Goal: Information Seeking & Learning: Stay updated

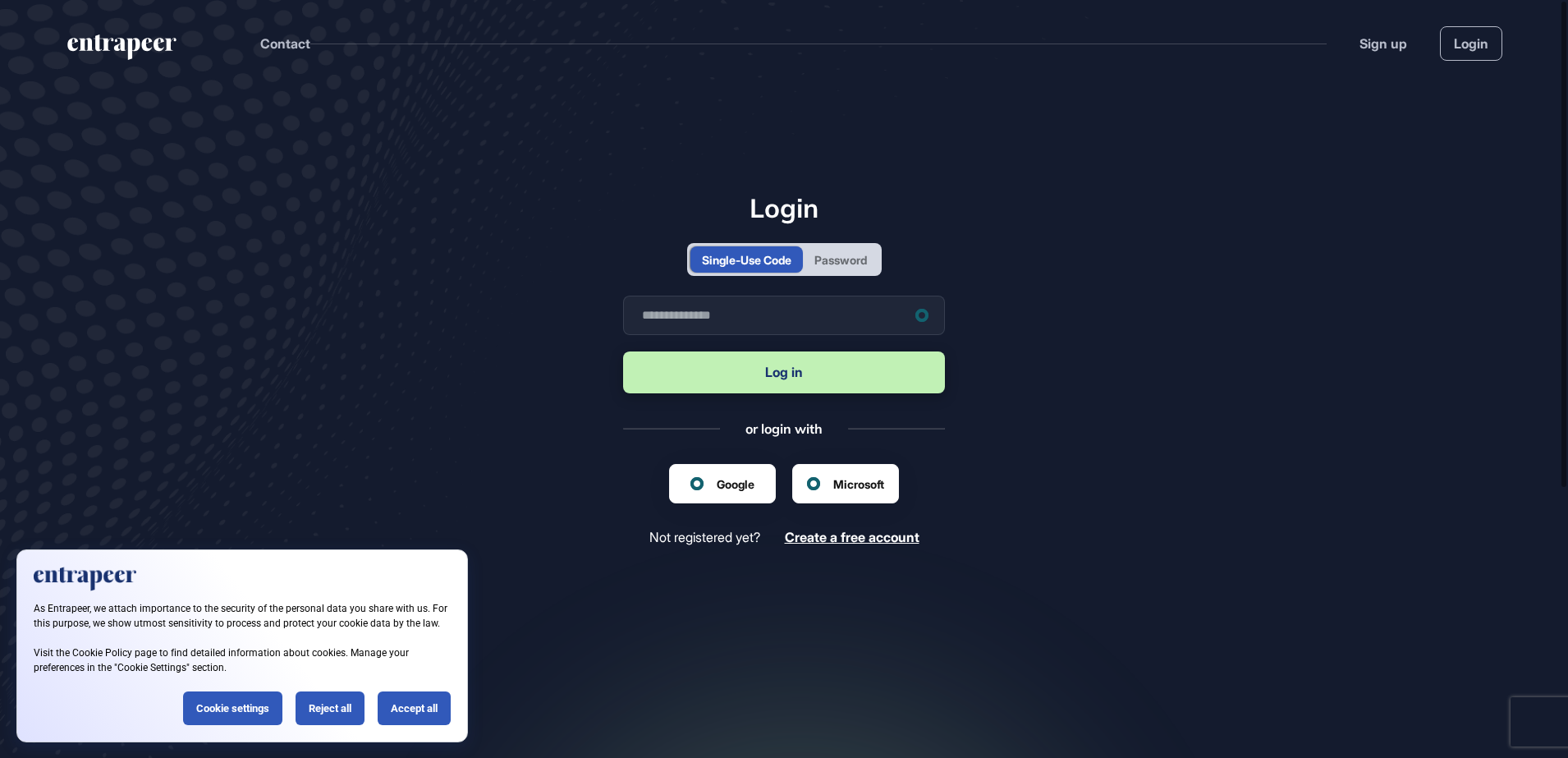
scroll to position [1, 1]
click at [853, 264] on div "Password" at bounding box center [841, 259] width 52 height 17
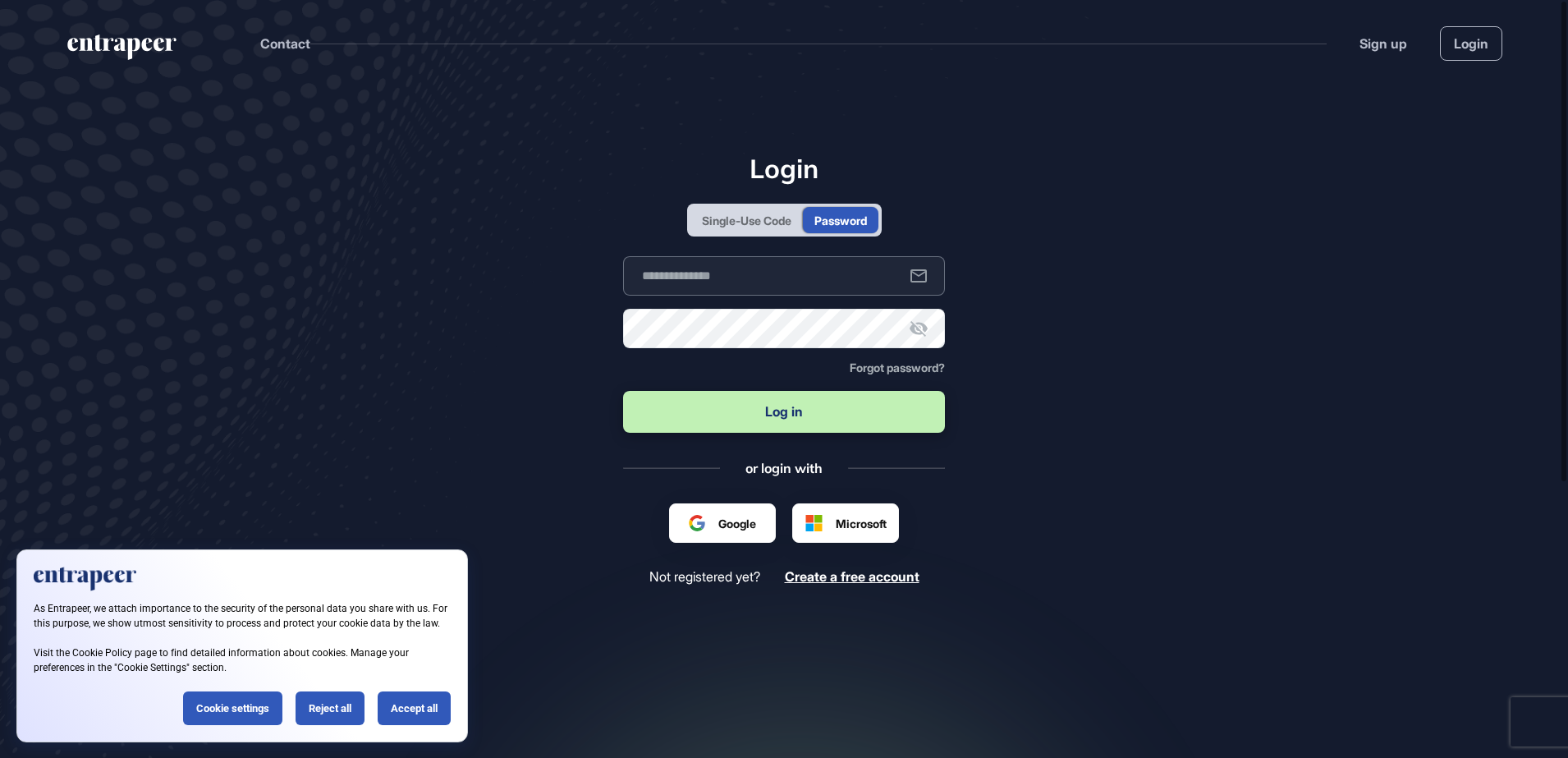
type input "**********"
click at [699, 282] on input "**********" at bounding box center [784, 276] width 322 height 40
click at [580, 319] on main "**********" at bounding box center [784, 440] width 1568 height 708
click at [708, 404] on button "Log in" at bounding box center [784, 412] width 322 height 42
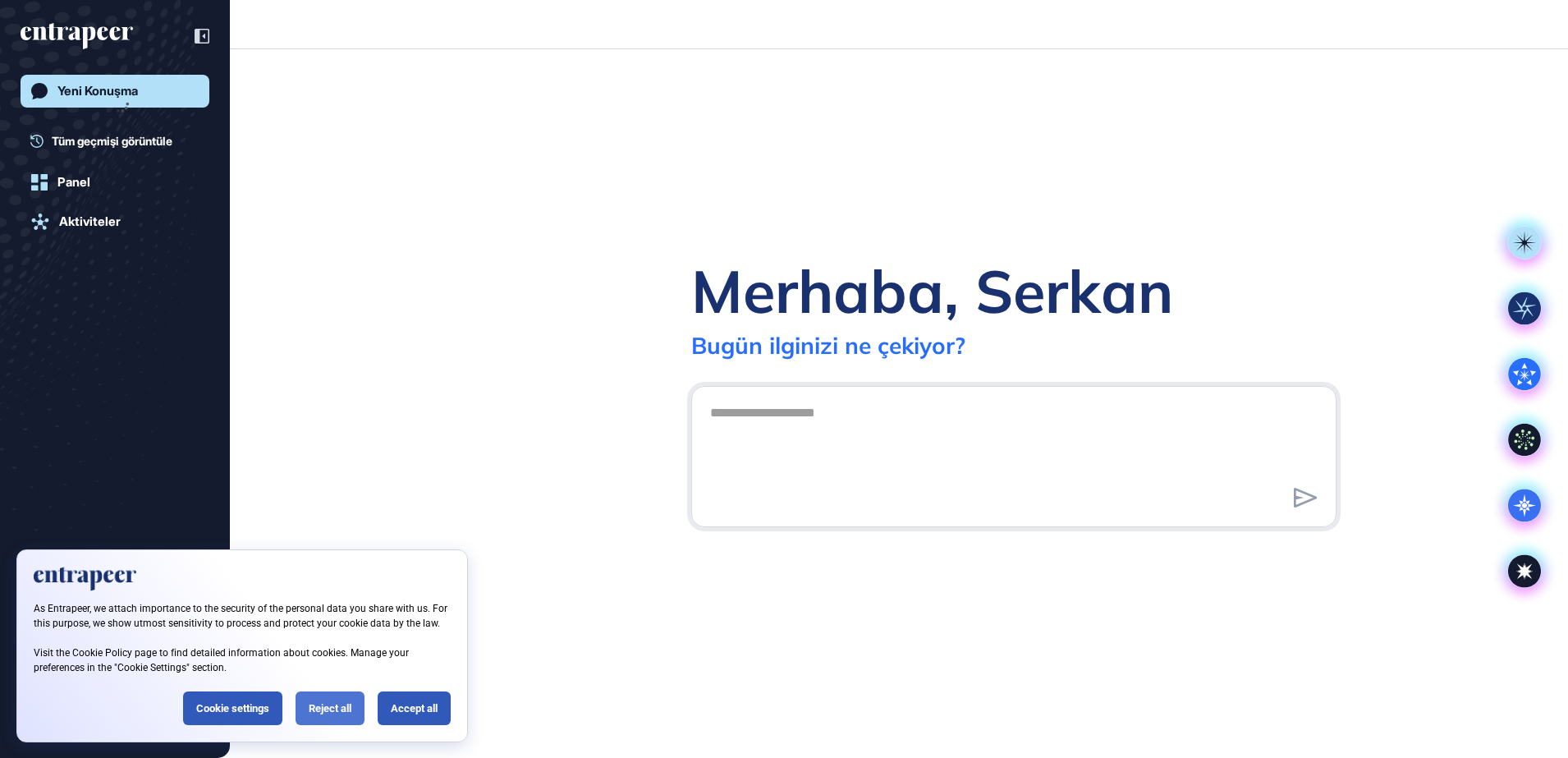
scroll to position [1, 1]
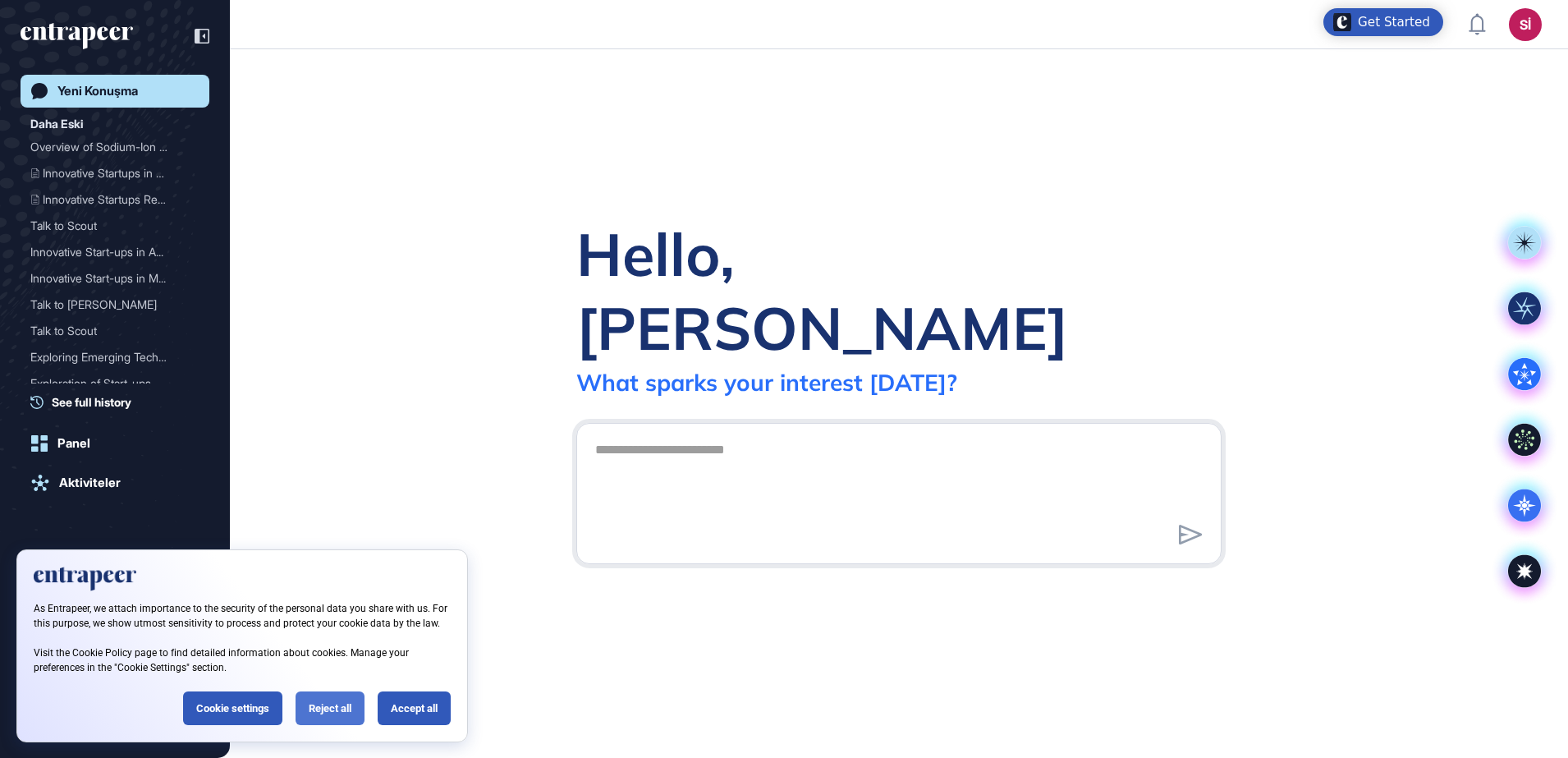
click at [346, 706] on div "Reject all" at bounding box center [330, 707] width 69 height 33
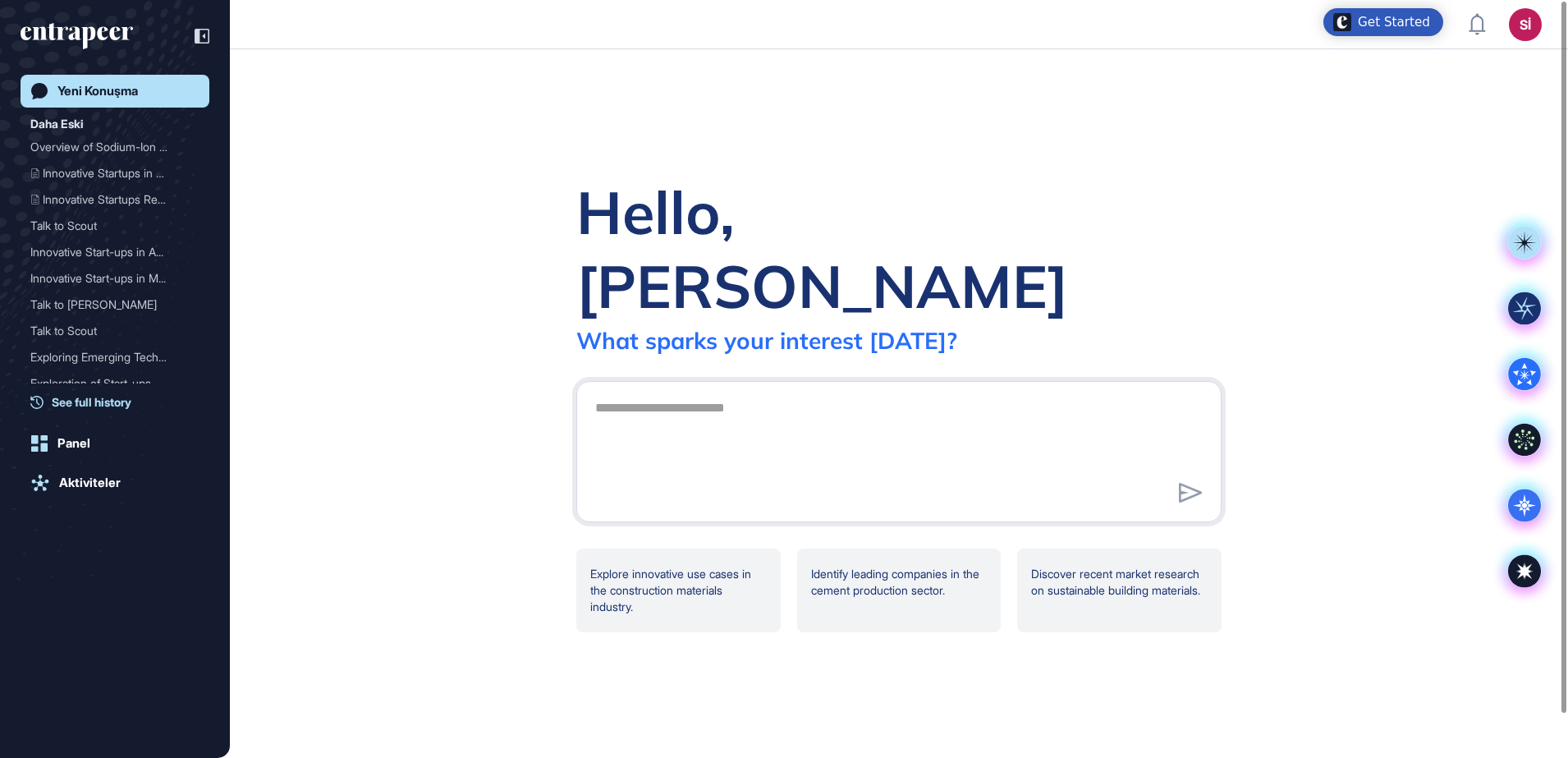
click at [106, 407] on span "See full history" at bounding box center [91, 401] width 79 height 17
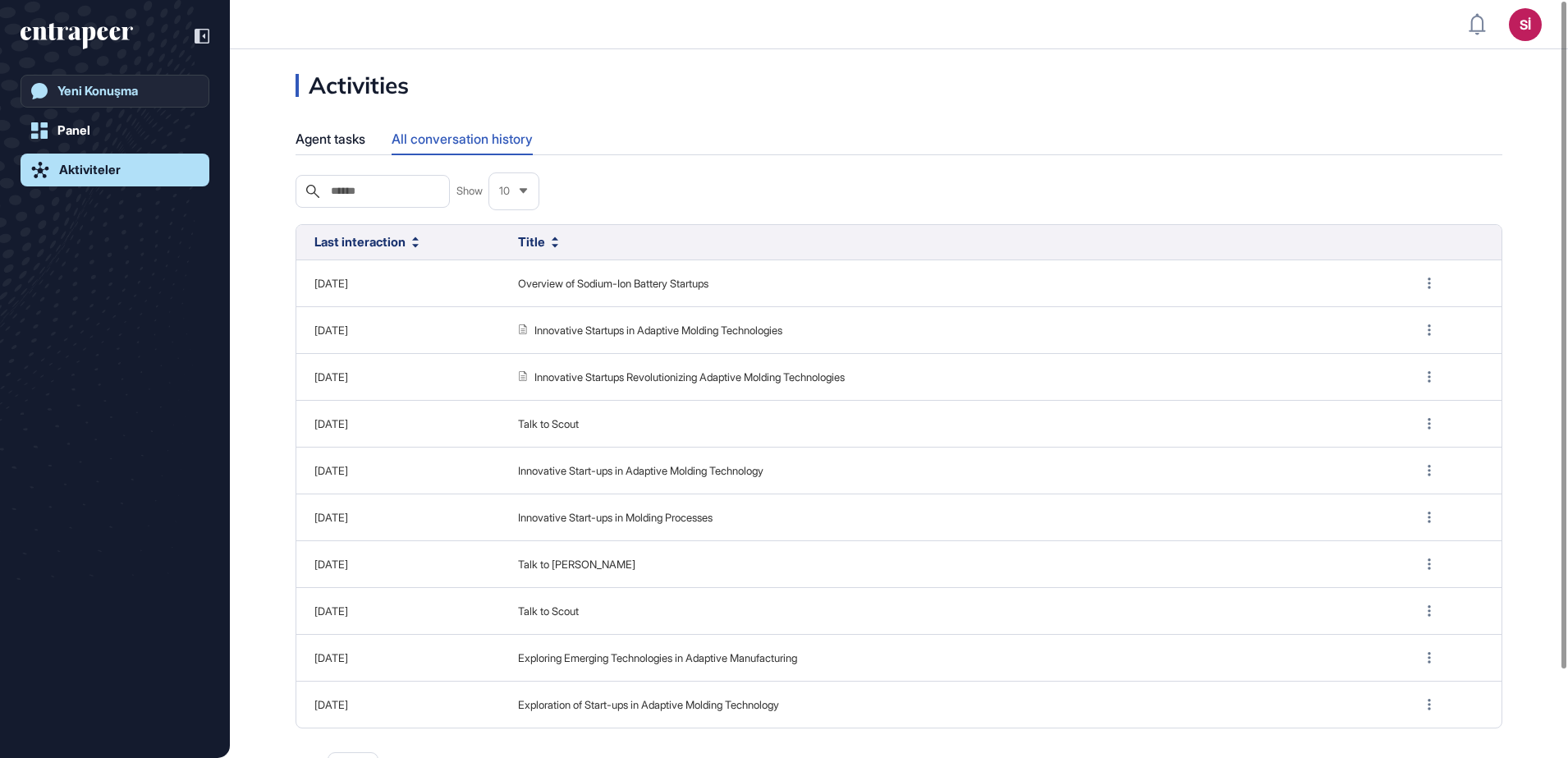
click at [111, 98] on link "Yeni Konuşma" at bounding box center [115, 91] width 189 height 33
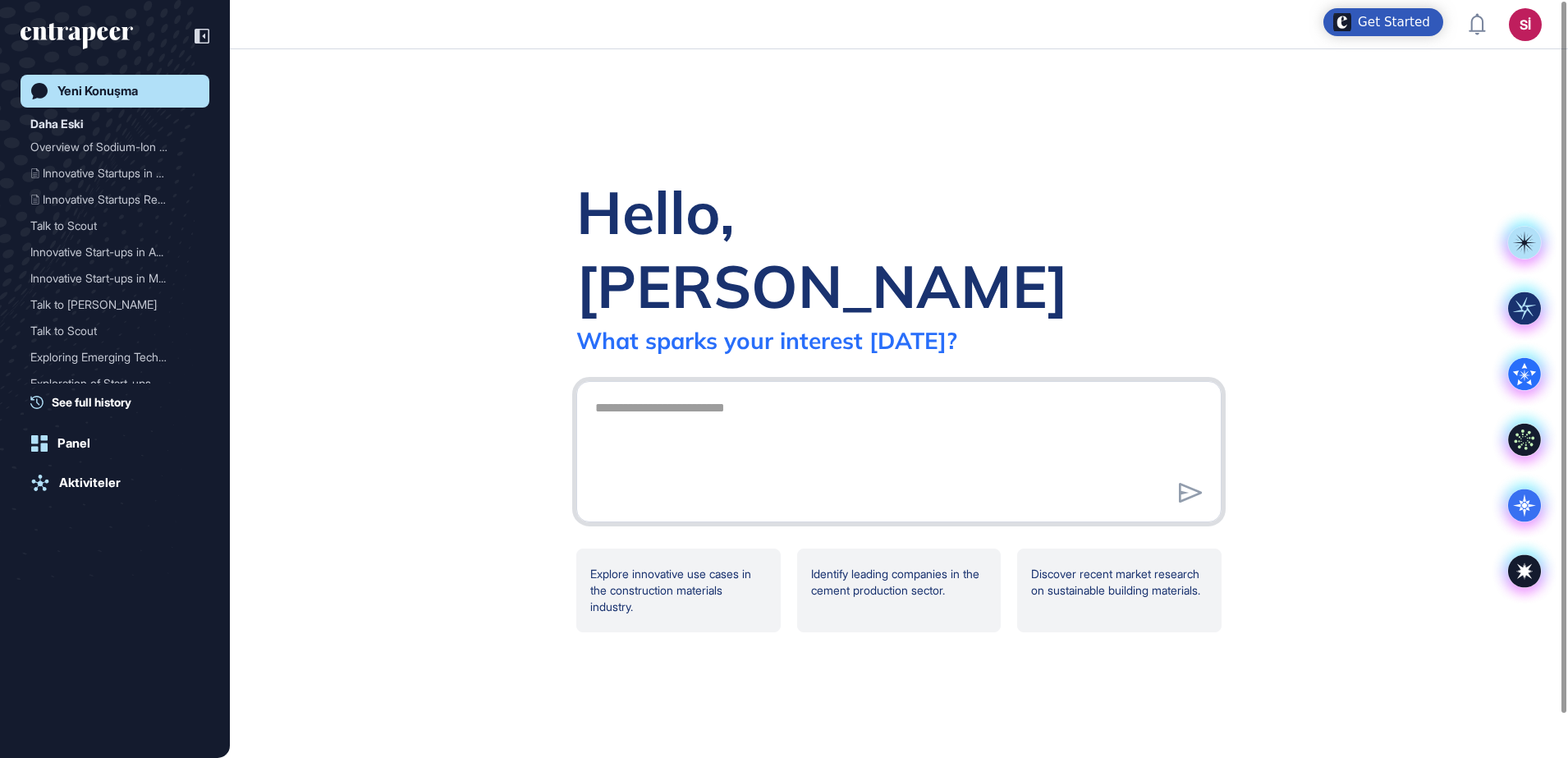
click at [667, 392] on textarea at bounding box center [899, 449] width 627 height 115
type textarea "**********"
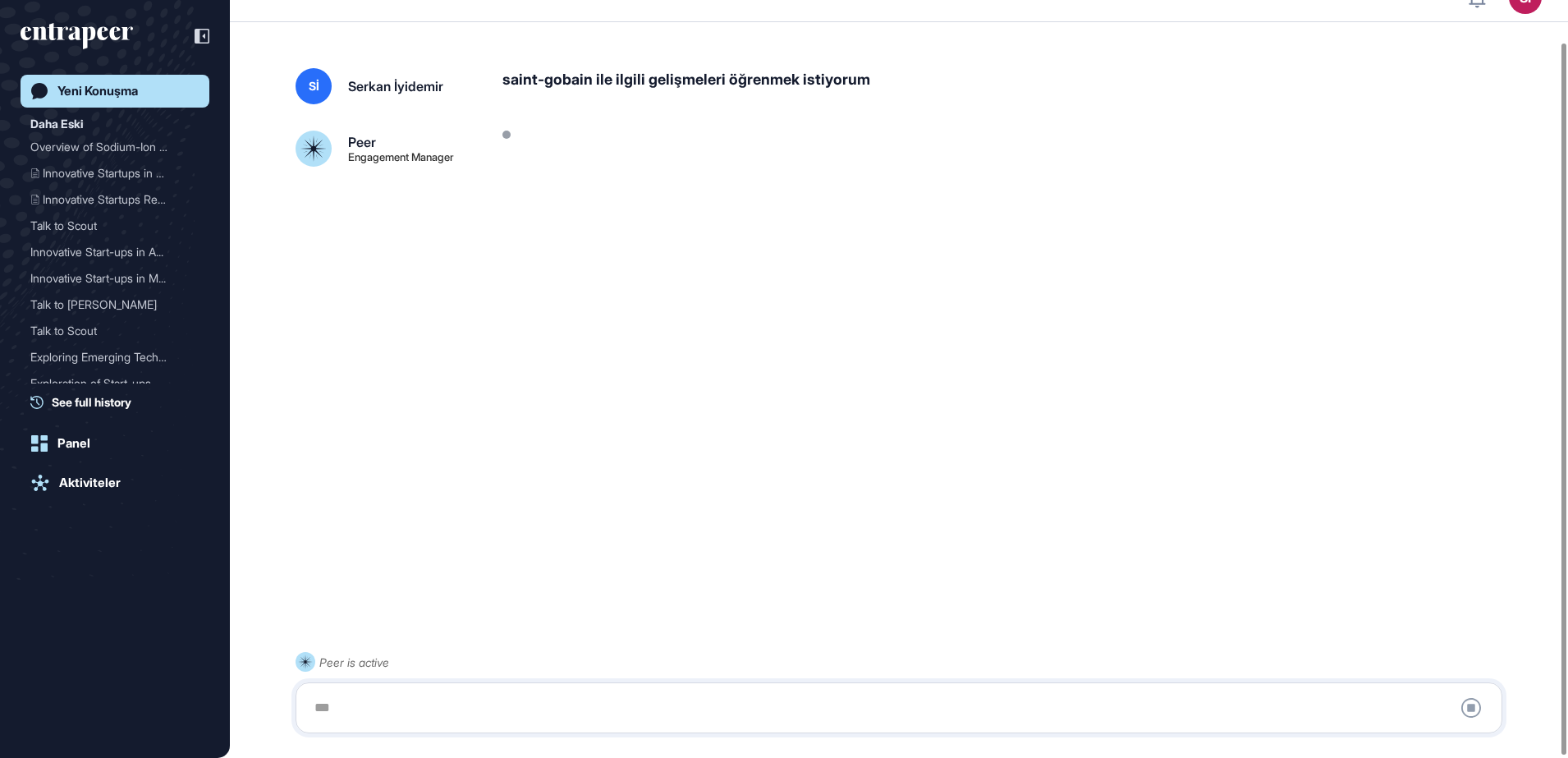
scroll to position [46, 0]
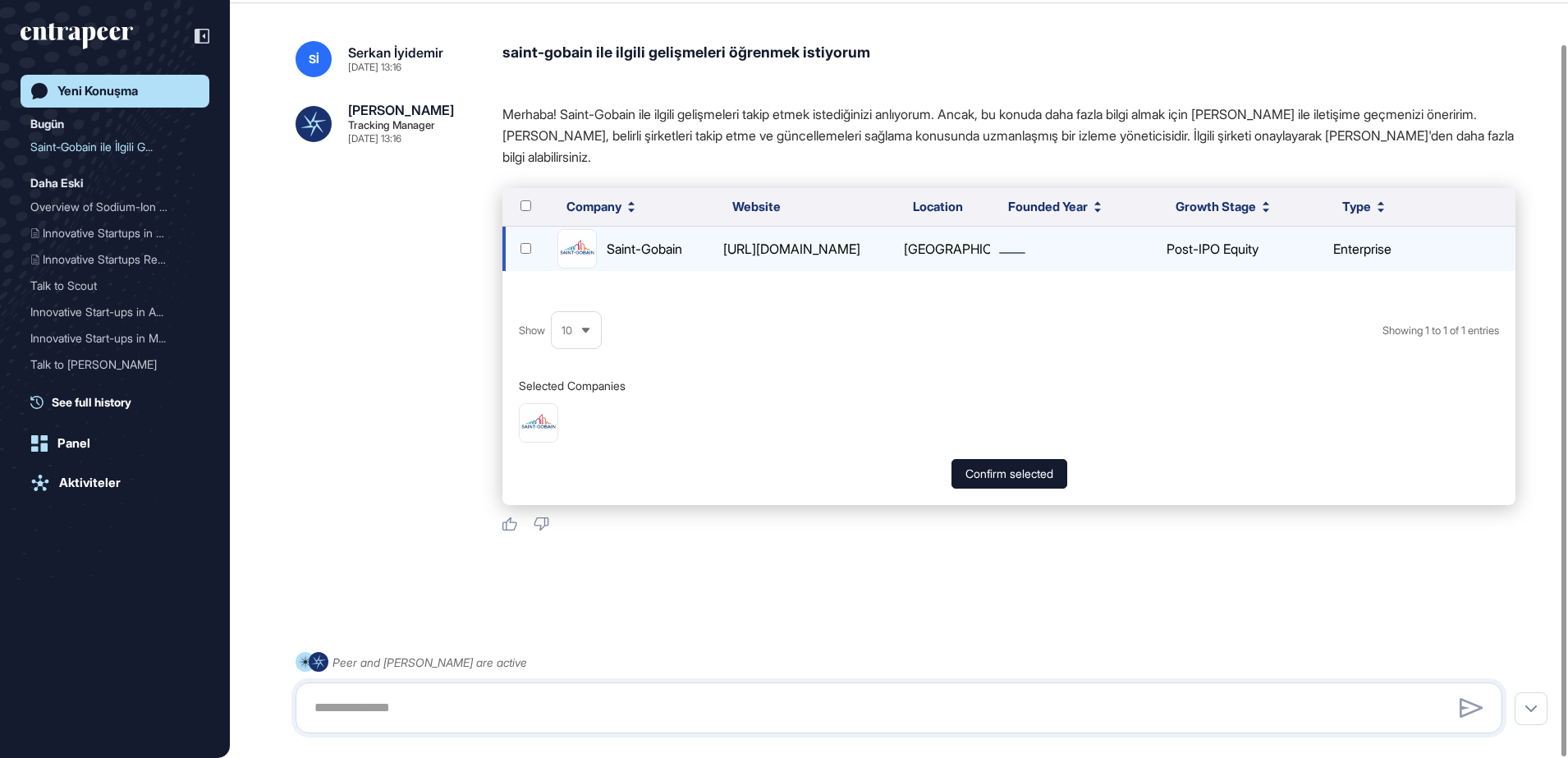
click at [790, 248] on div "[URL][DOMAIN_NAME]" at bounding box center [804, 249] width 176 height 22
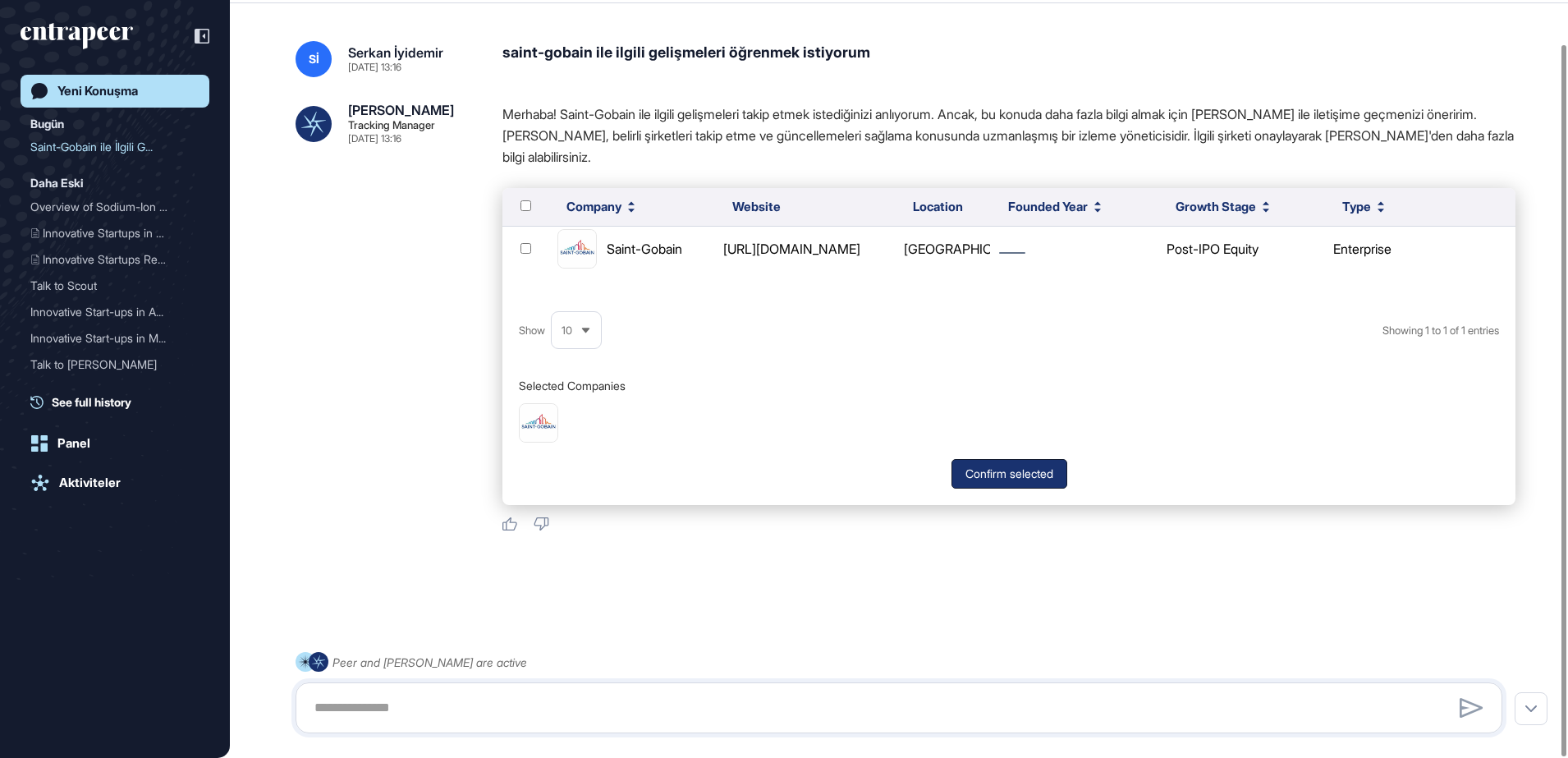
click at [1023, 478] on button "Confirm selected" at bounding box center [1009, 473] width 116 height 30
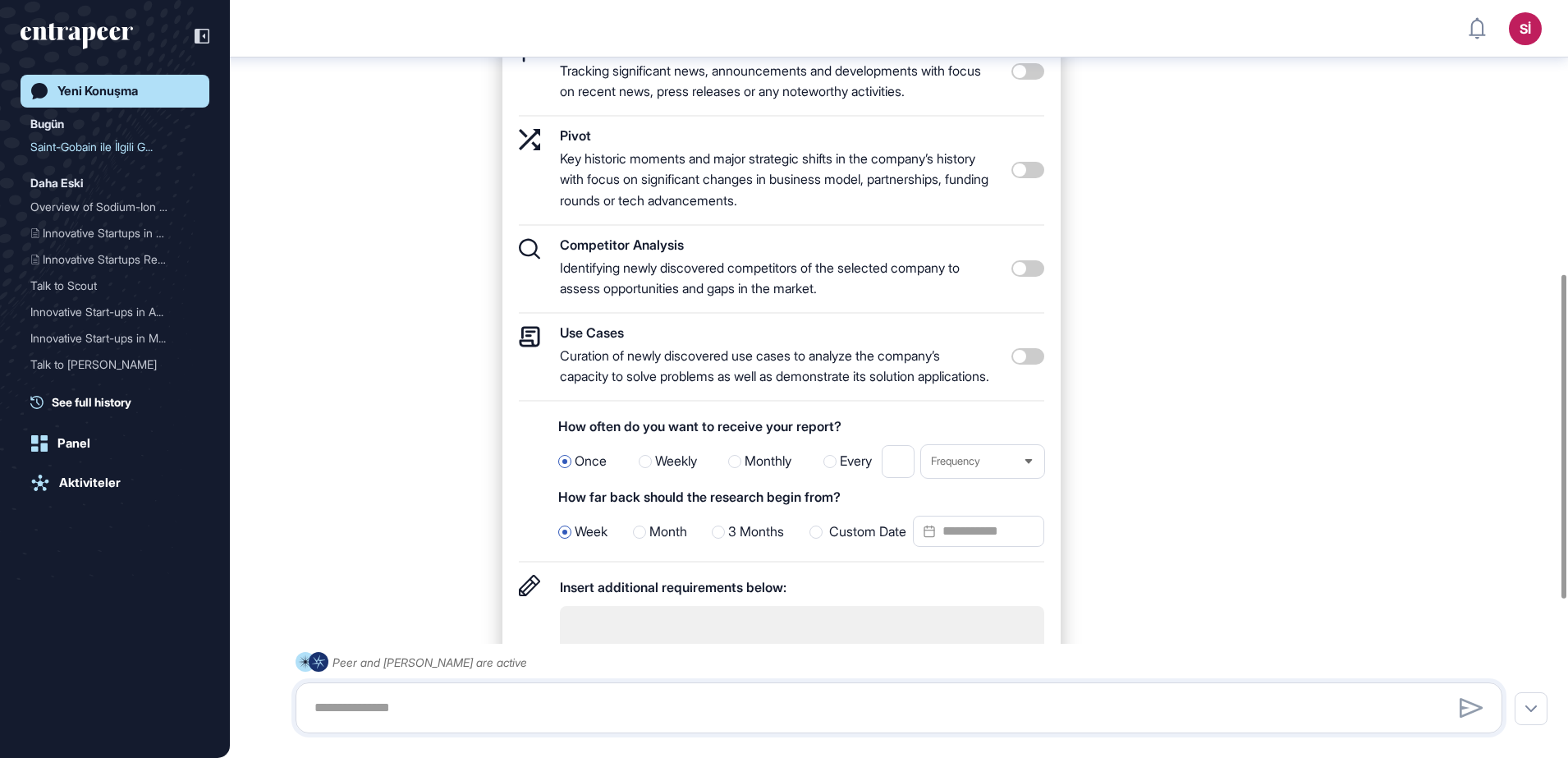
scroll to position [688, 0]
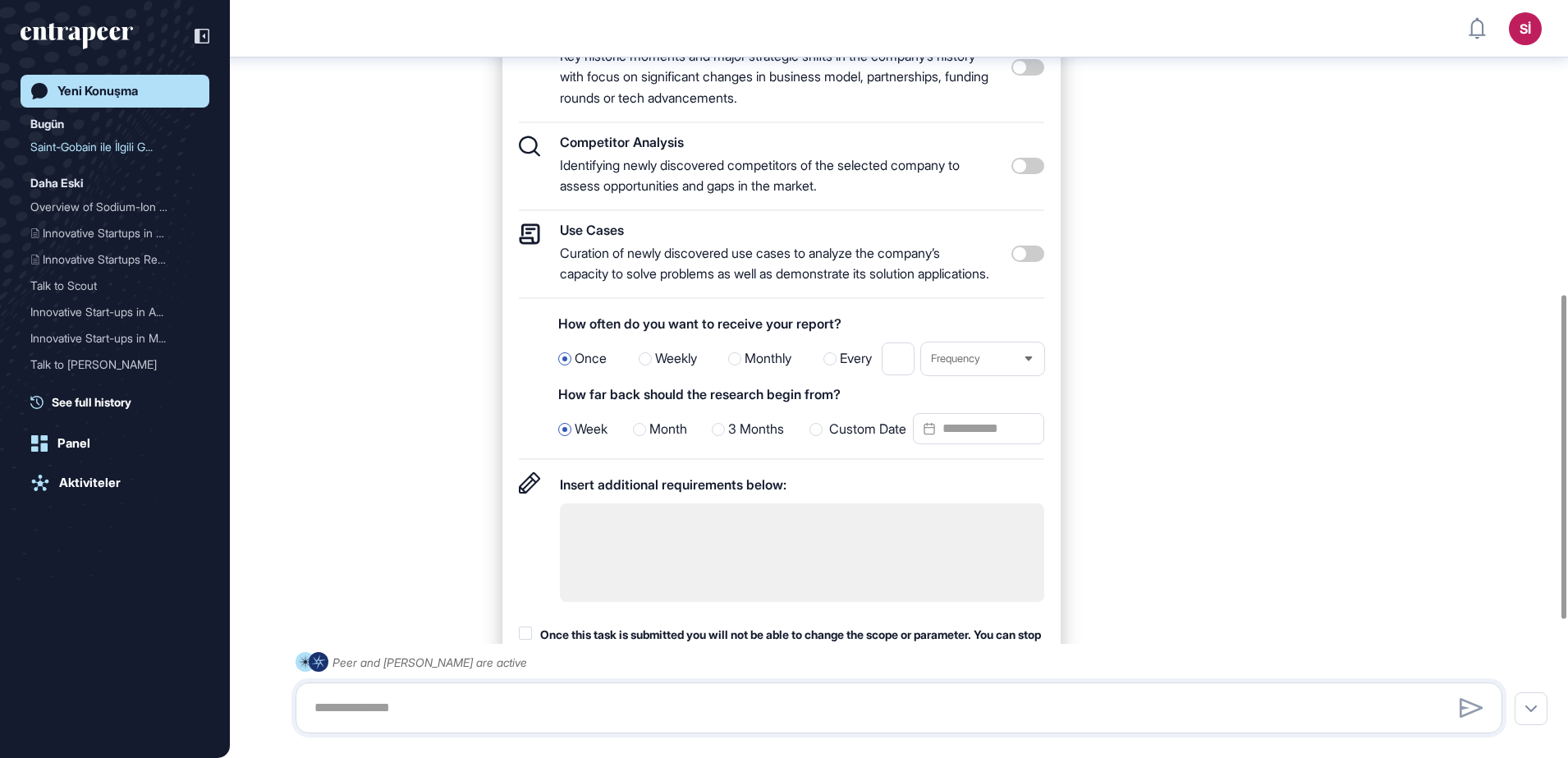
click at [645, 365] on div at bounding box center [645, 359] width 14 height 14
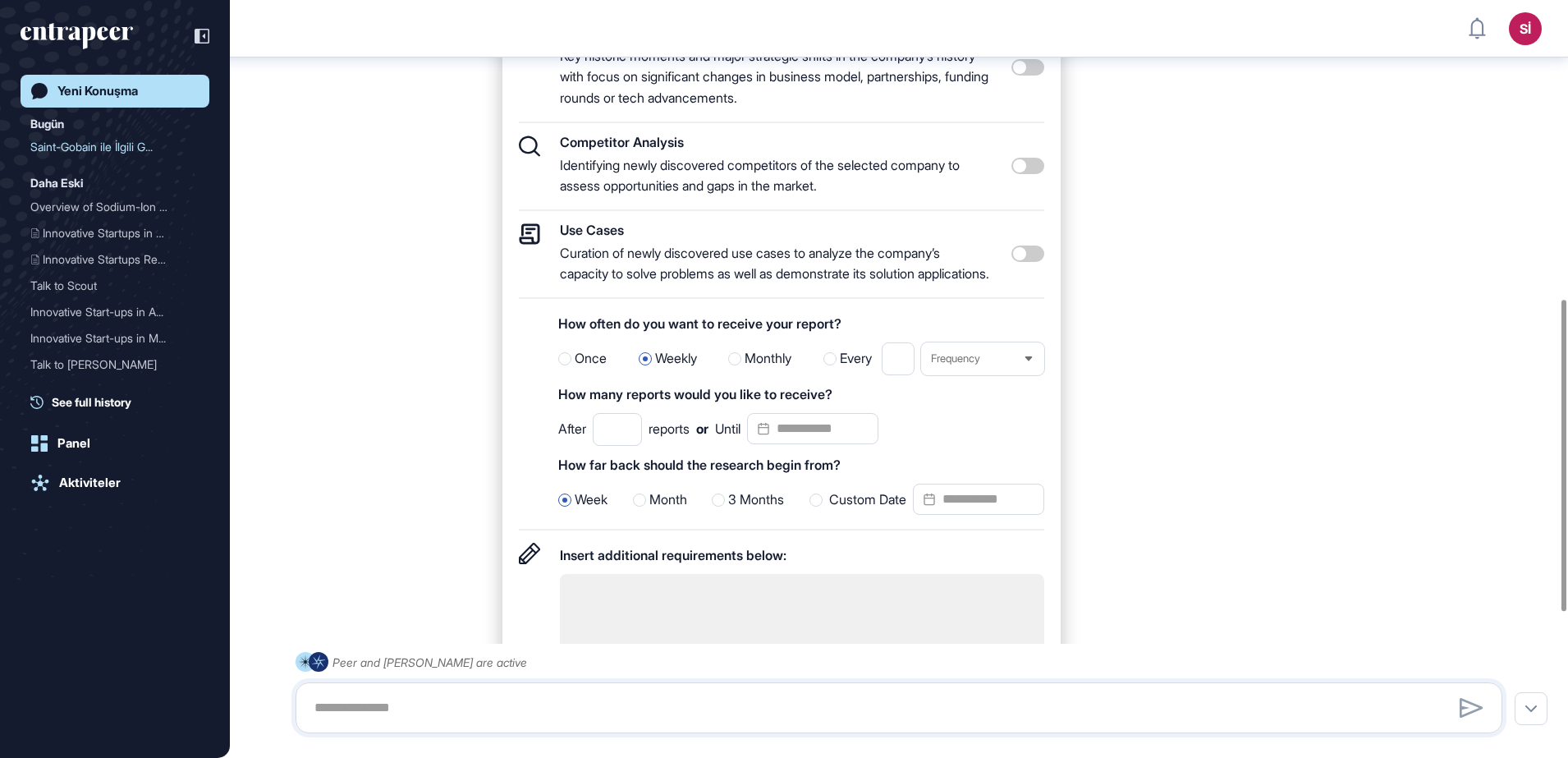
scroll to position [791, 0]
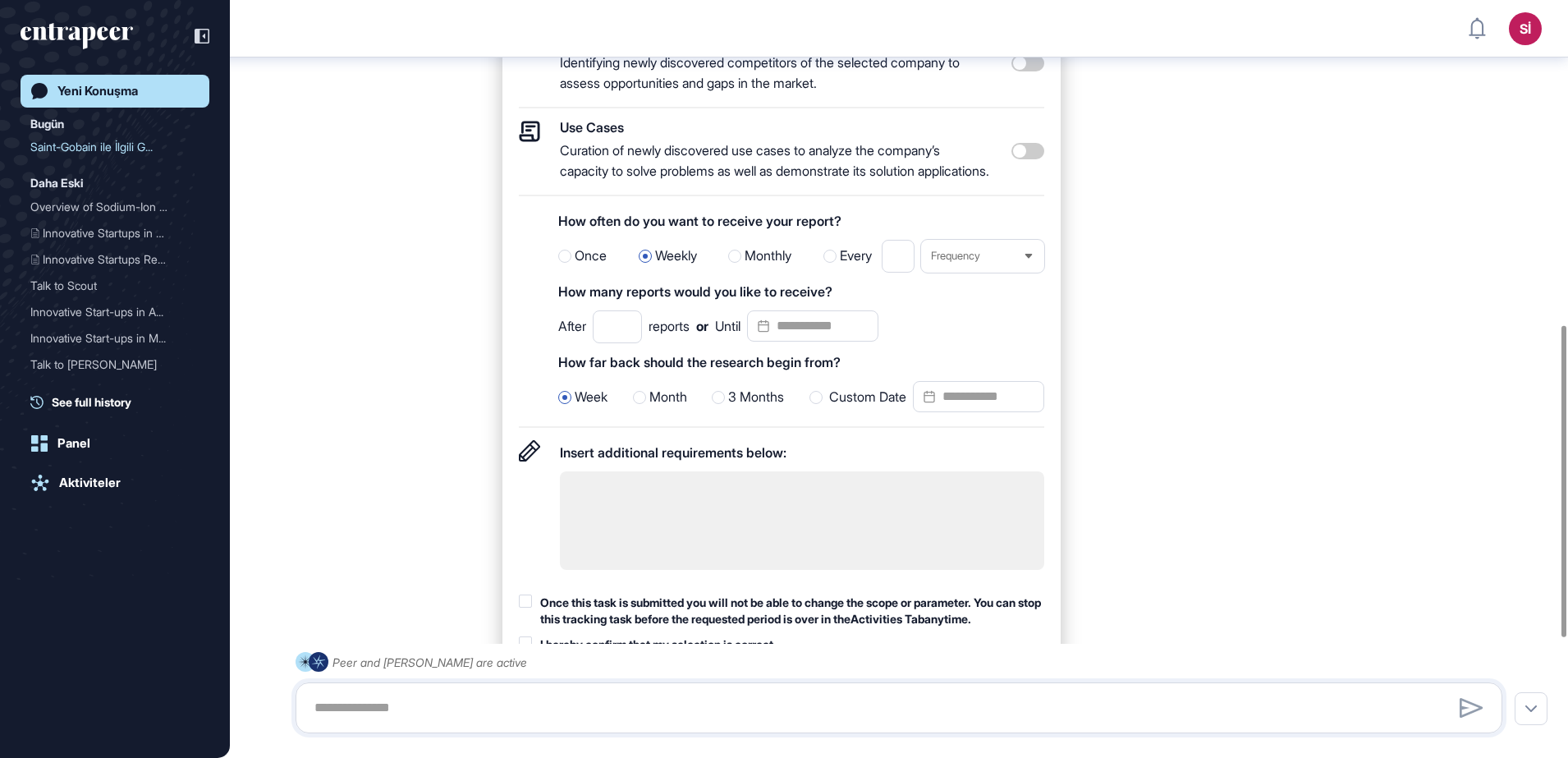
click at [833, 342] on input "Datepicker input" at bounding box center [812, 326] width 131 height 32
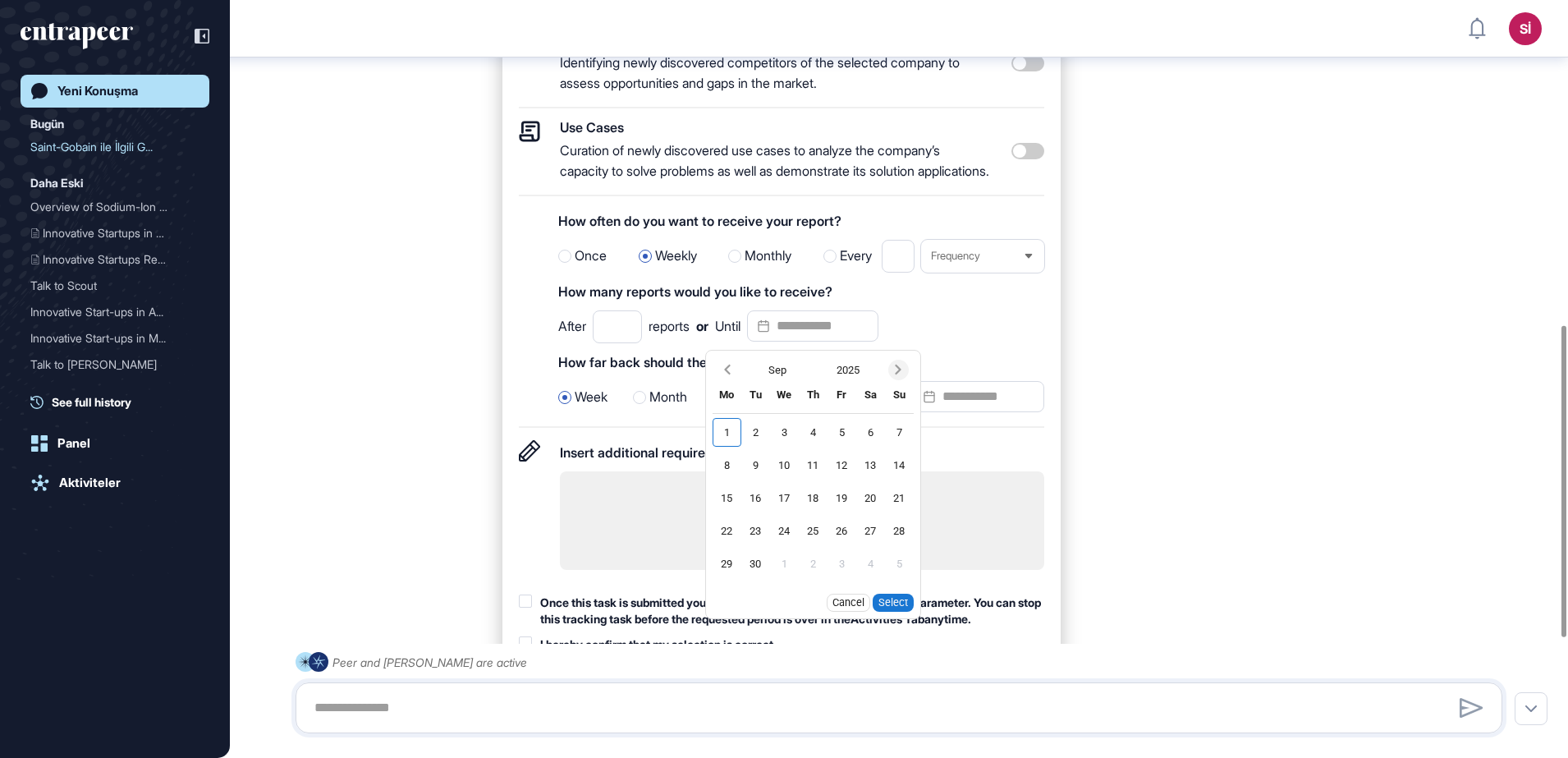
click at [906, 378] on icon "Next month" at bounding box center [898, 370] width 16 height 16
click at [798, 578] on div "31" at bounding box center [785, 564] width 29 height 29
click at [907, 612] on button "Select" at bounding box center [892, 603] width 41 height 18
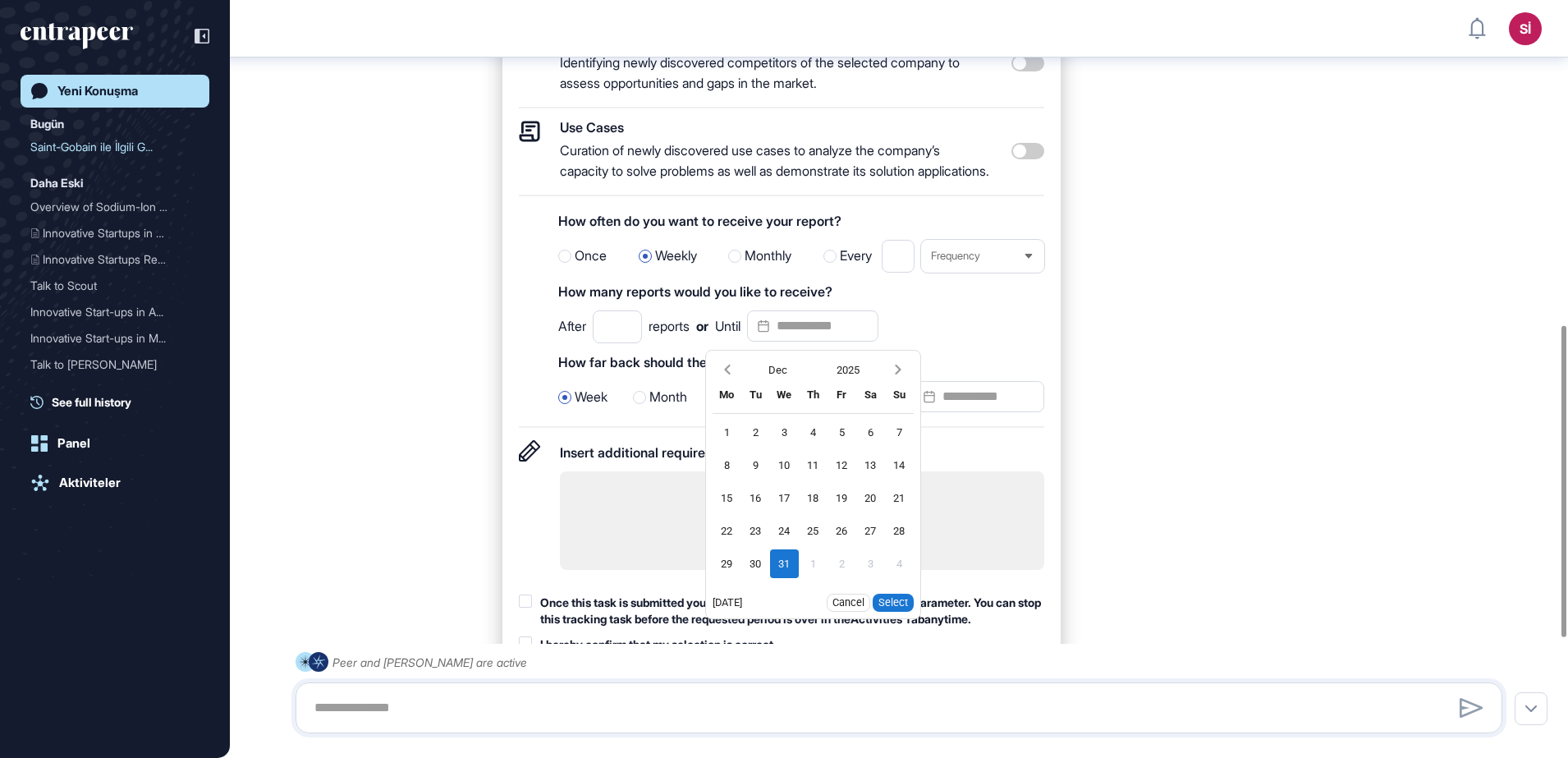
type input "**********"
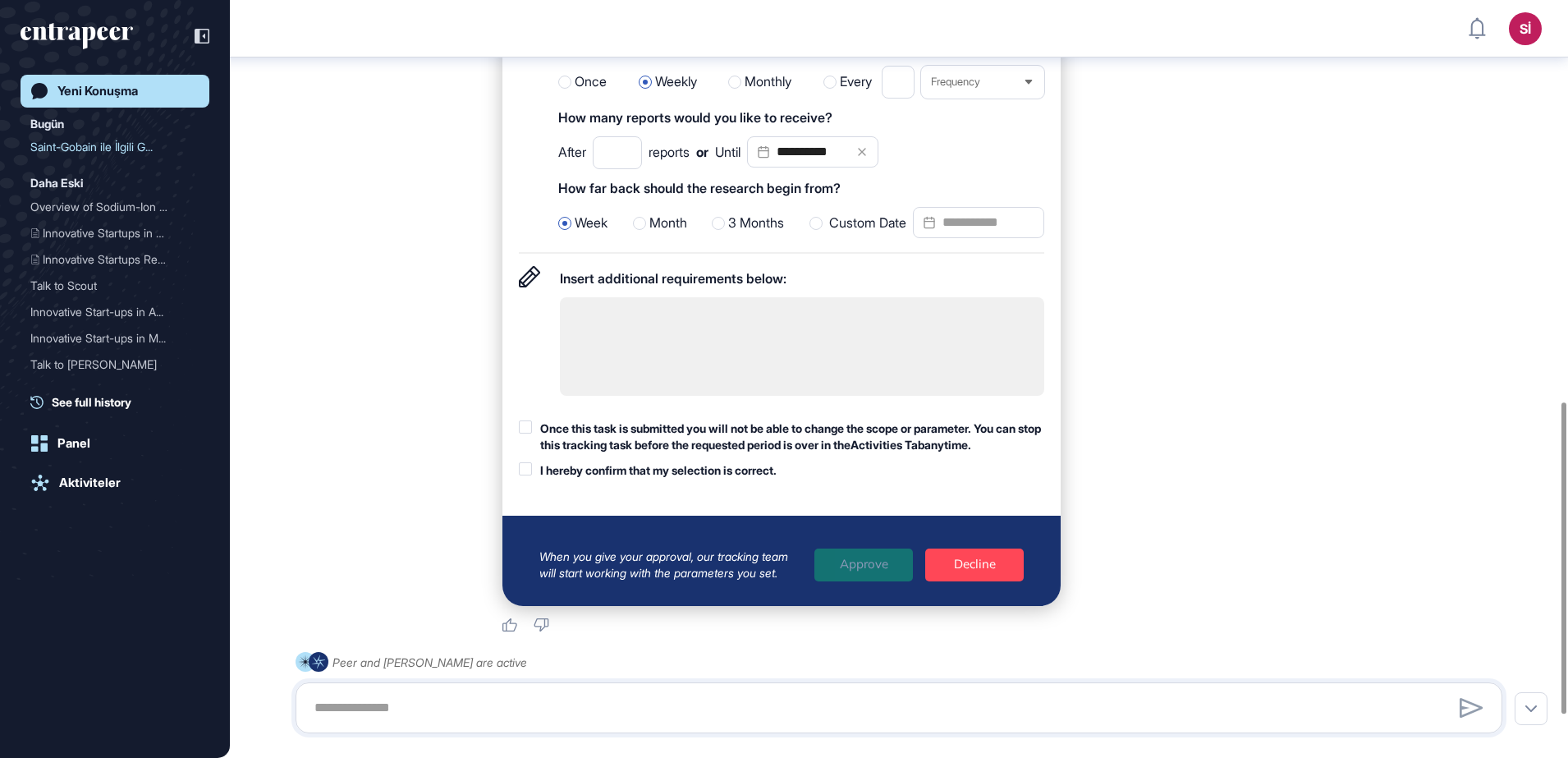
scroll to position [997, 0]
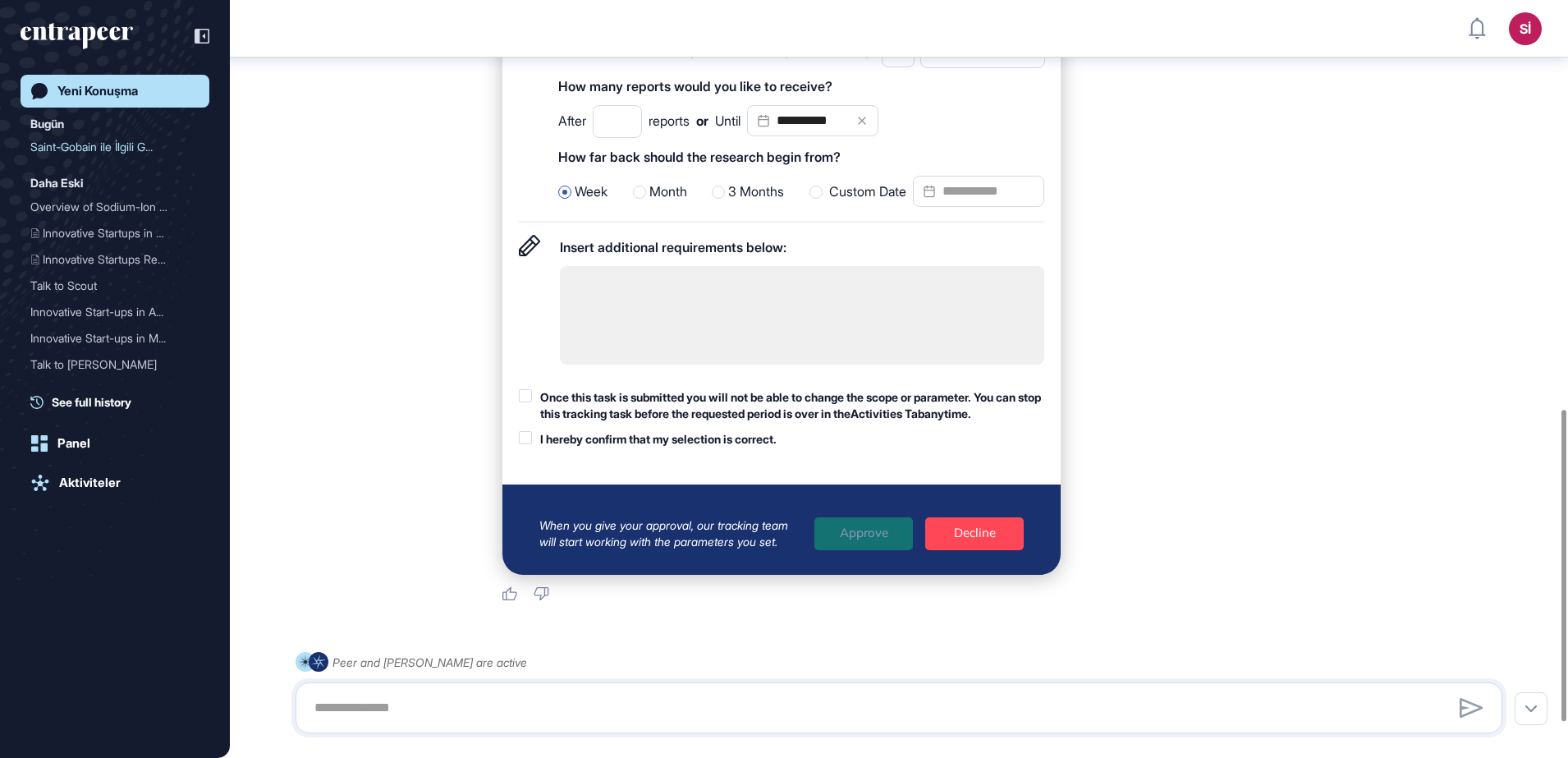
click at [527, 402] on div at bounding box center [525, 396] width 14 height 14
click at [525, 445] on div at bounding box center [525, 437] width 14 height 14
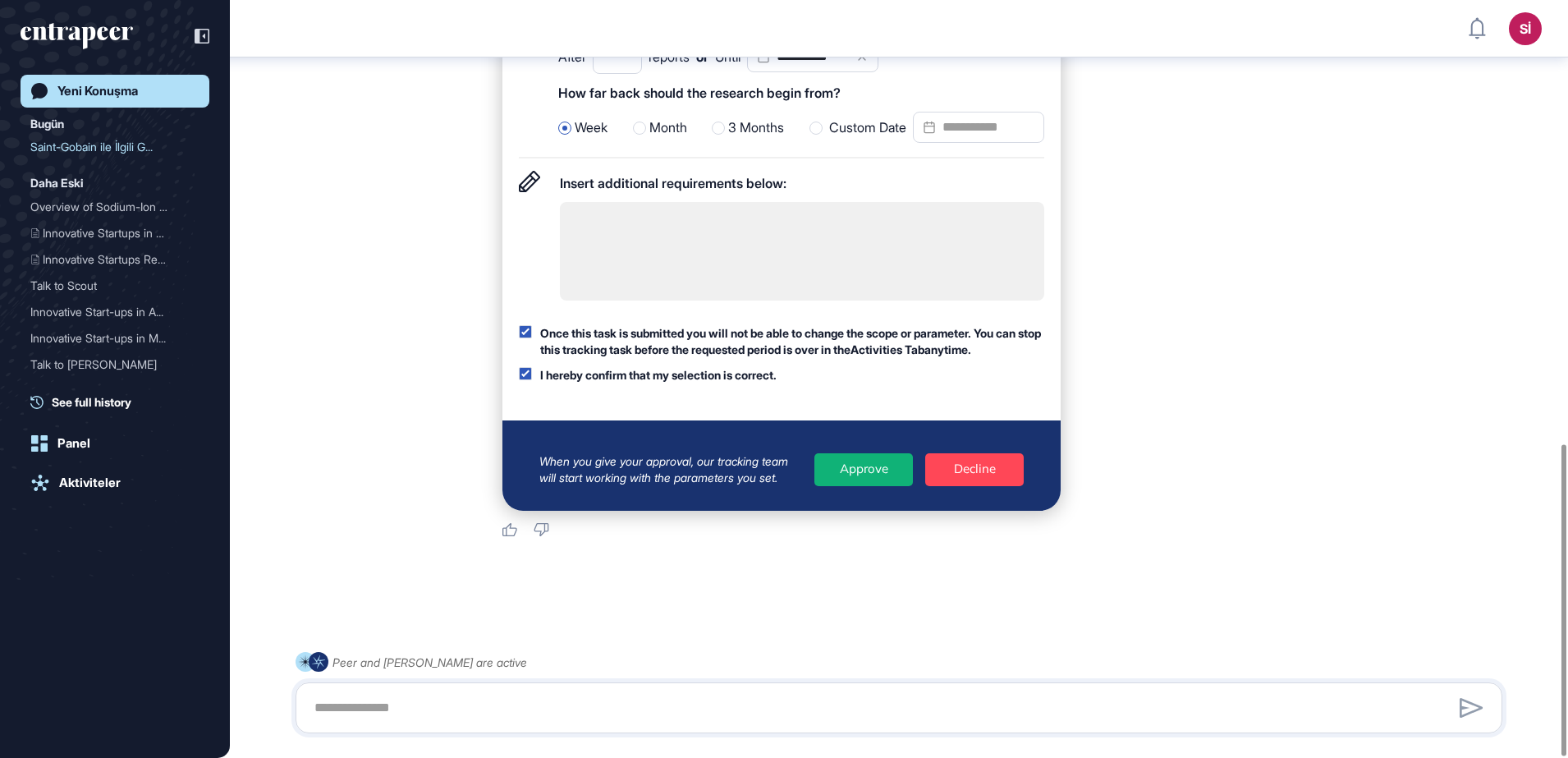
scroll to position [1081, 0]
click at [852, 471] on div "Approve" at bounding box center [863, 470] width 98 height 33
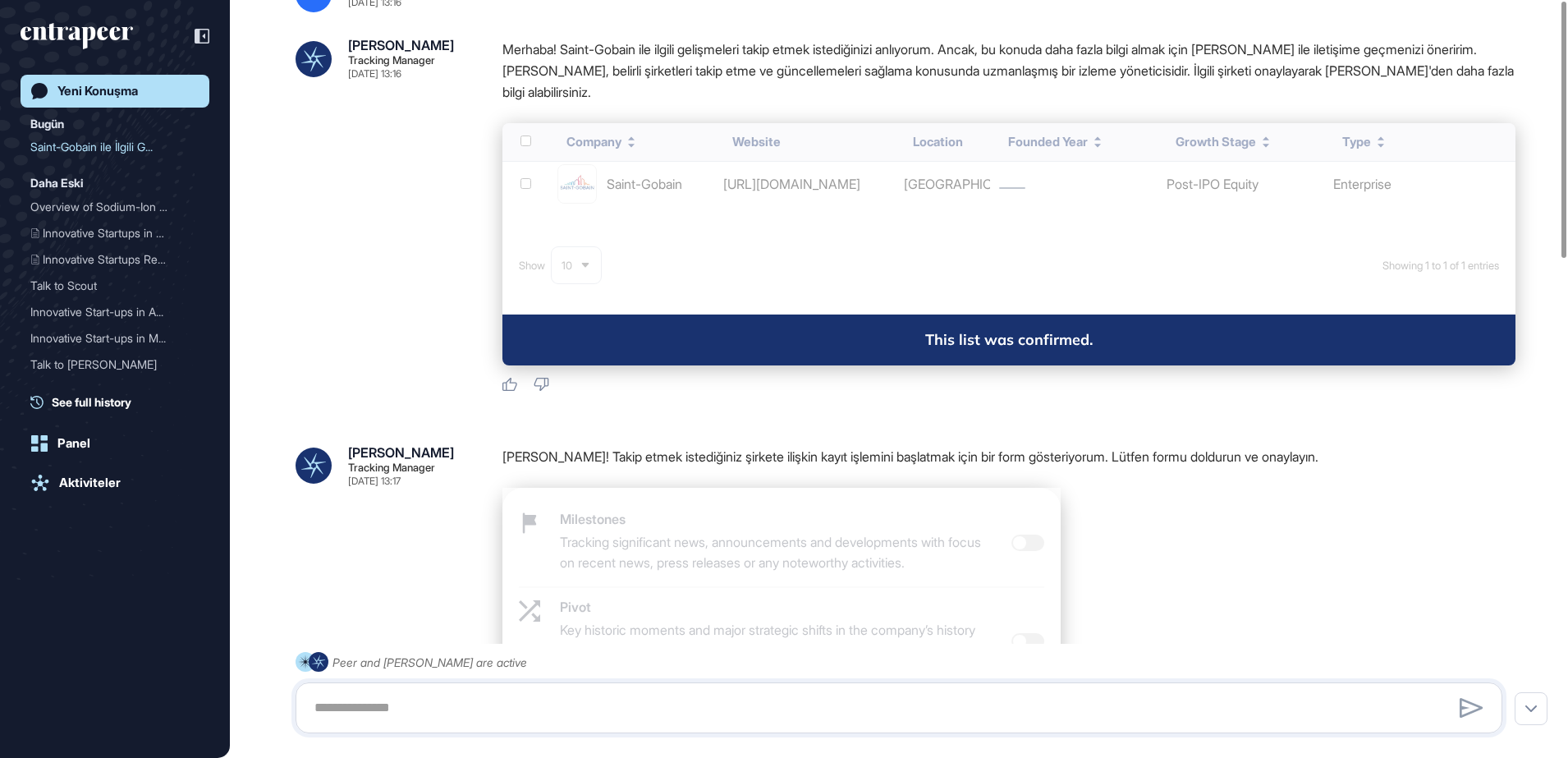
scroll to position [0, 0]
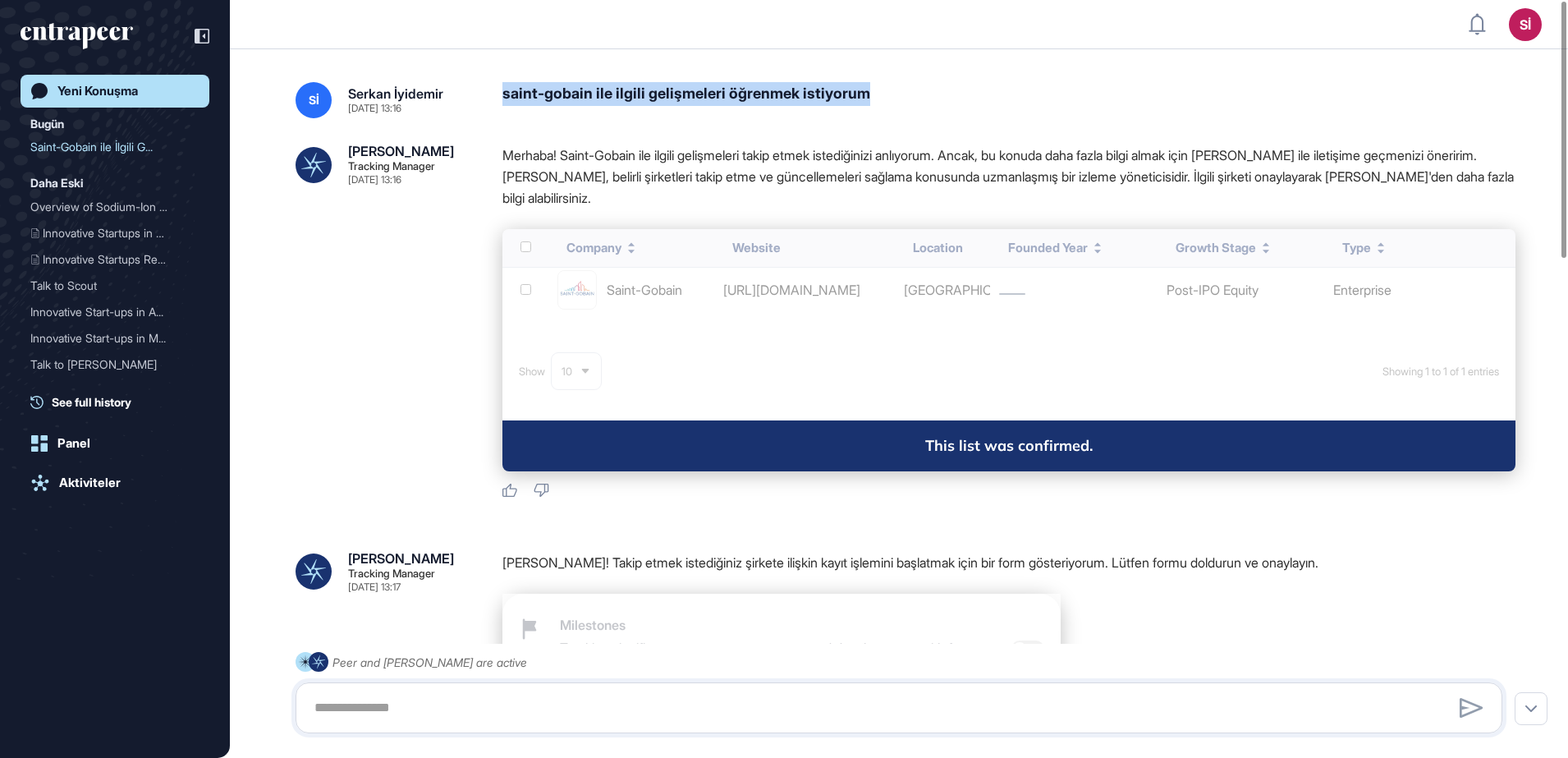
drag, startPoint x: 502, startPoint y: 93, endPoint x: 874, endPoint y: 104, distance: 372.2
click at [874, 104] on div "saint-gobain ile ilgili gelişmeleri öğrenmek istiyorum" at bounding box center [1009, 100] width 1013 height 36
copy div "saint-gobain ile ilgili gelişmeleri öğrenmek istiyorum"
click at [112, 84] on div "Yeni Konuşma" at bounding box center [98, 91] width 80 height 14
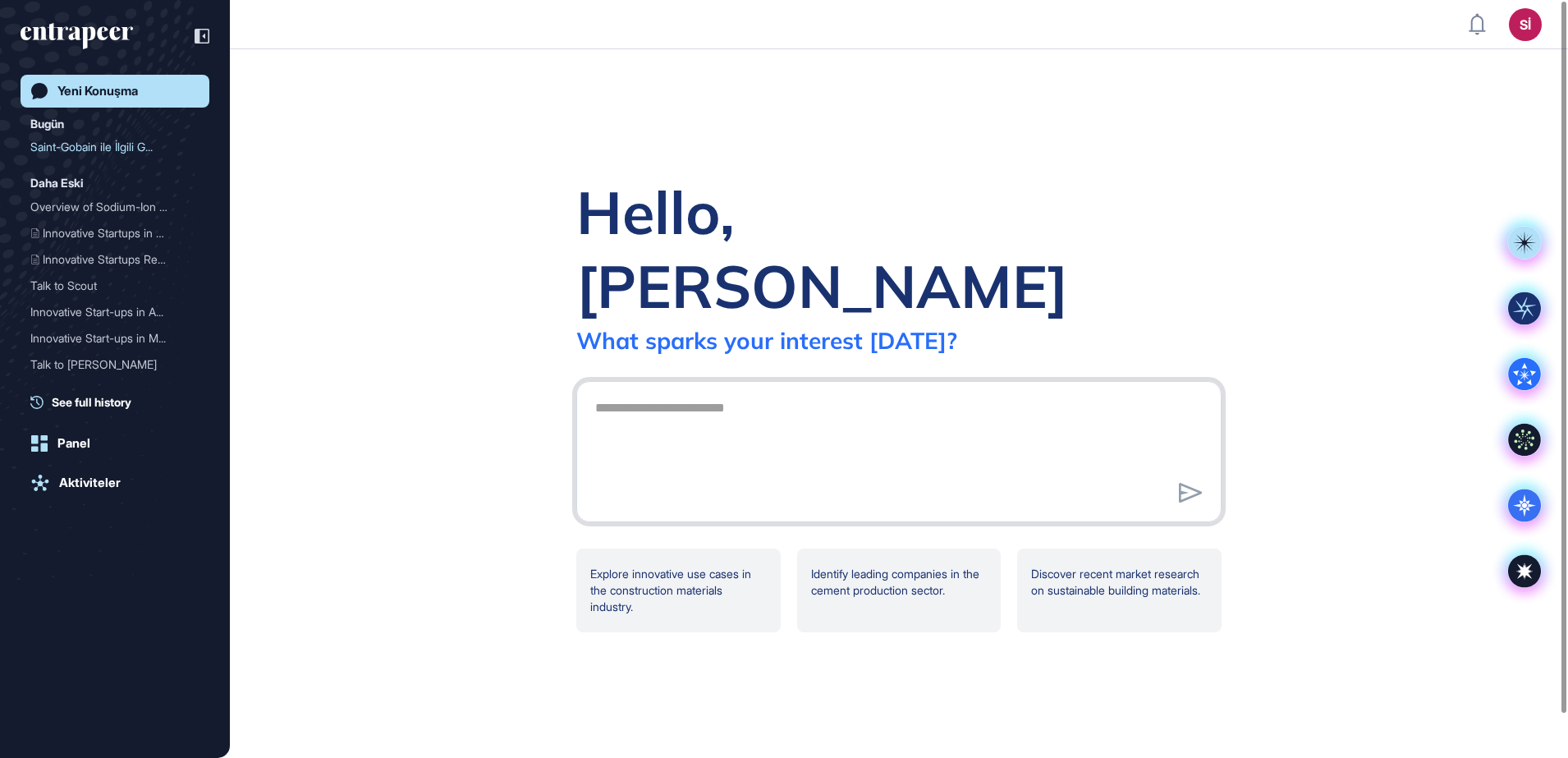
click at [672, 392] on textarea at bounding box center [899, 449] width 627 height 115
paste textarea "**********"
type textarea "**********"
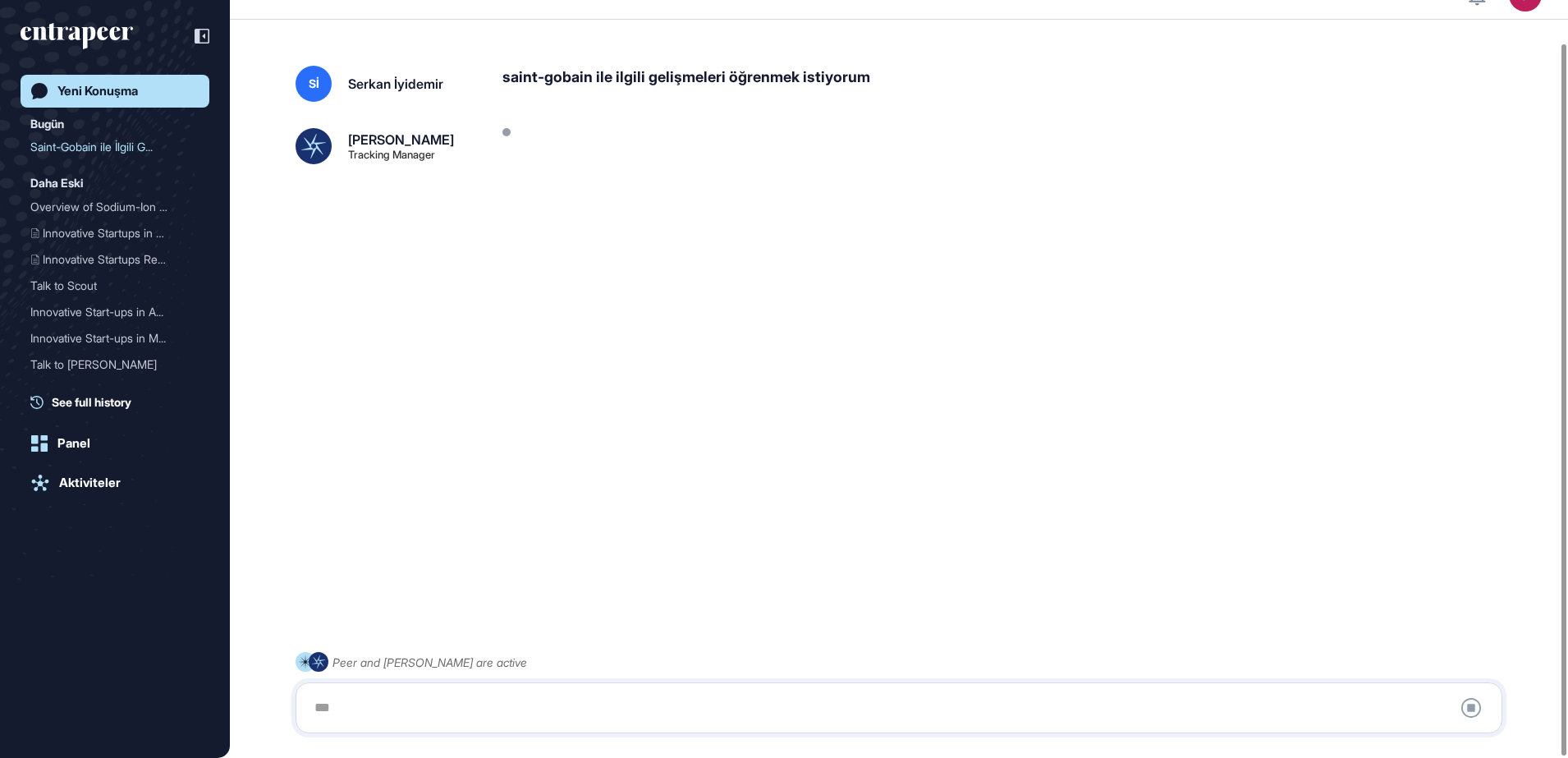
scroll to position [46, 0]
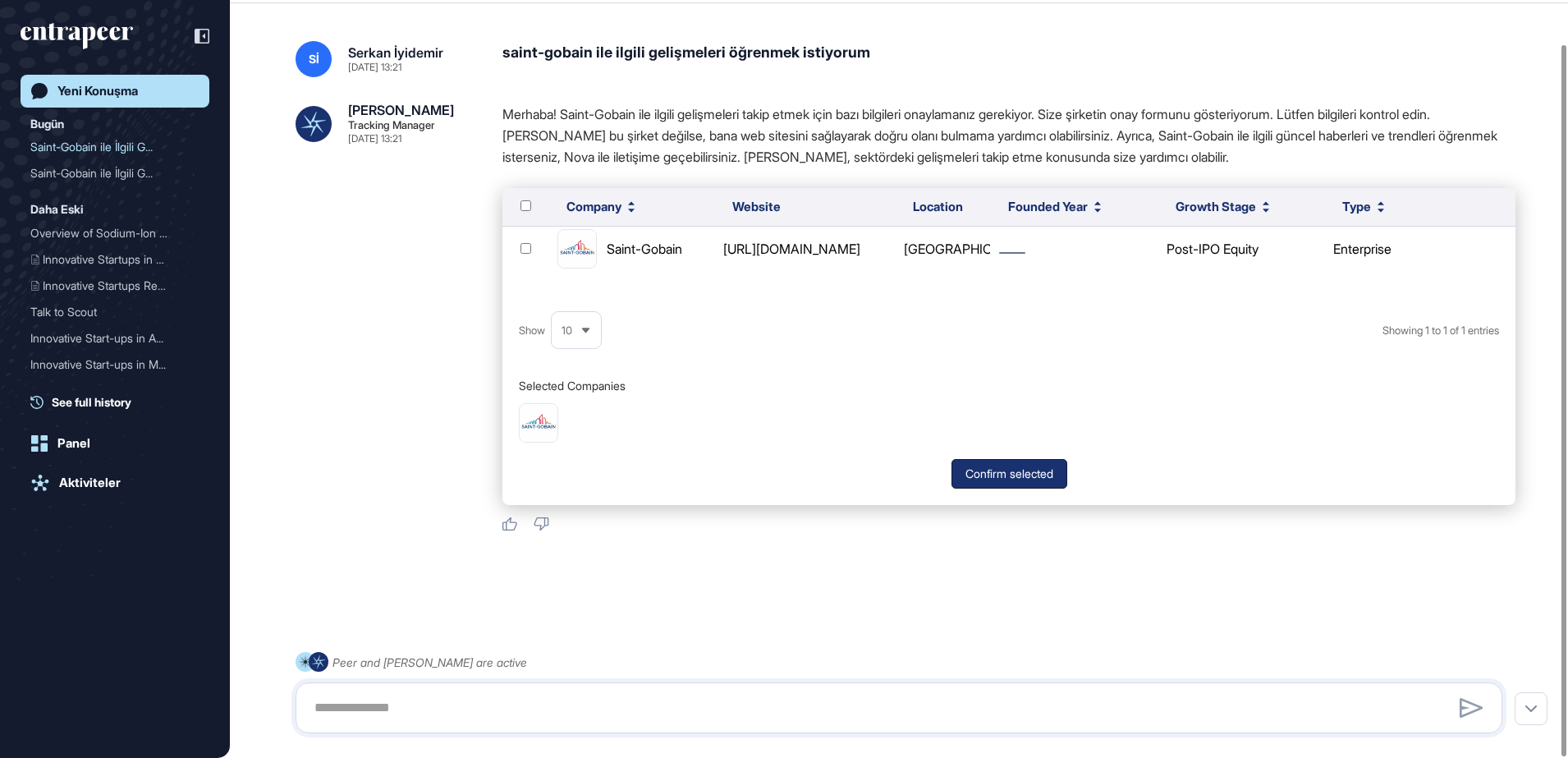
click at [1023, 482] on button "Confirm selected" at bounding box center [1009, 473] width 116 height 30
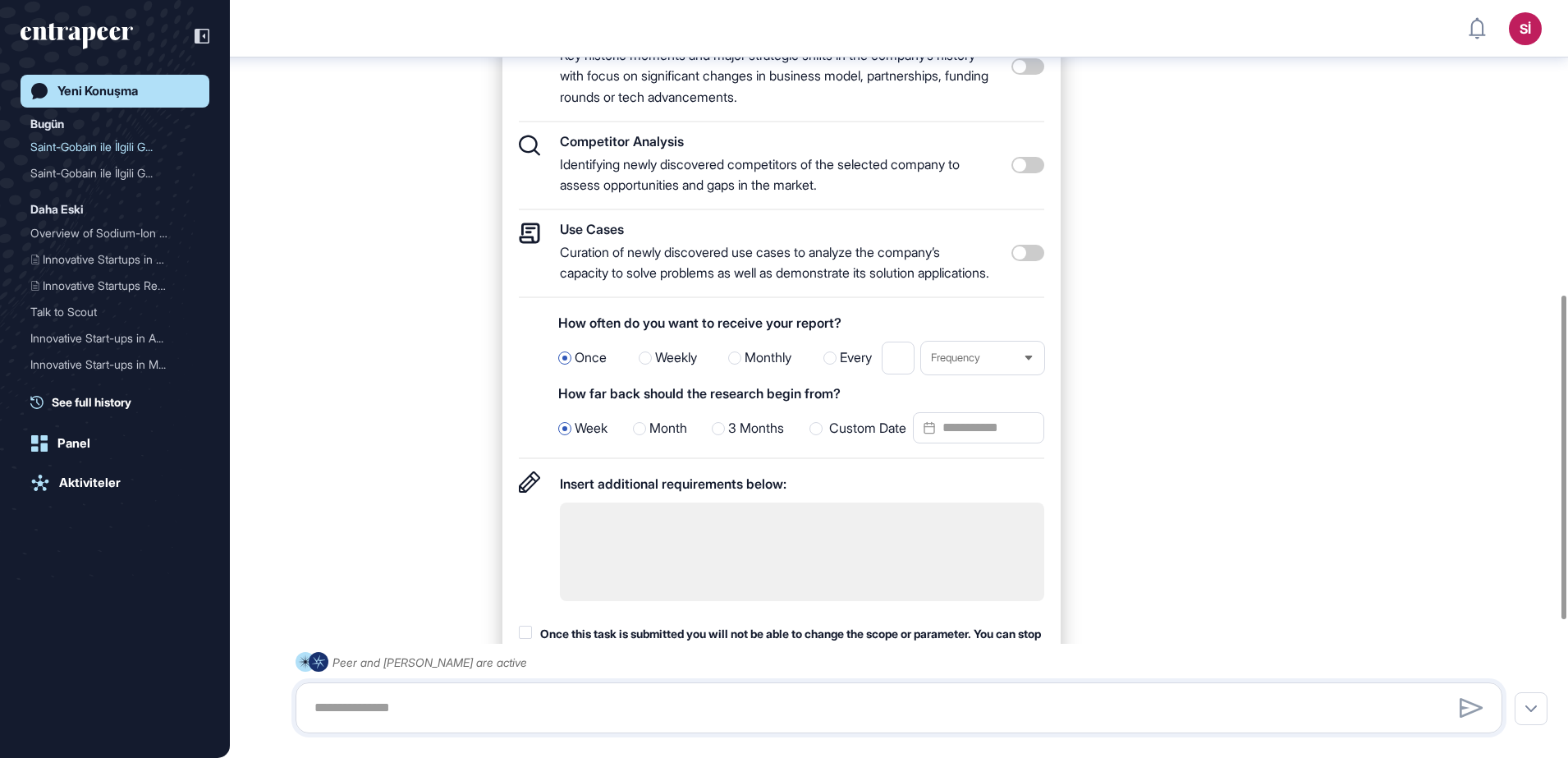
scroll to position [689, 0]
click at [716, 435] on div at bounding box center [718, 427] width 14 height 14
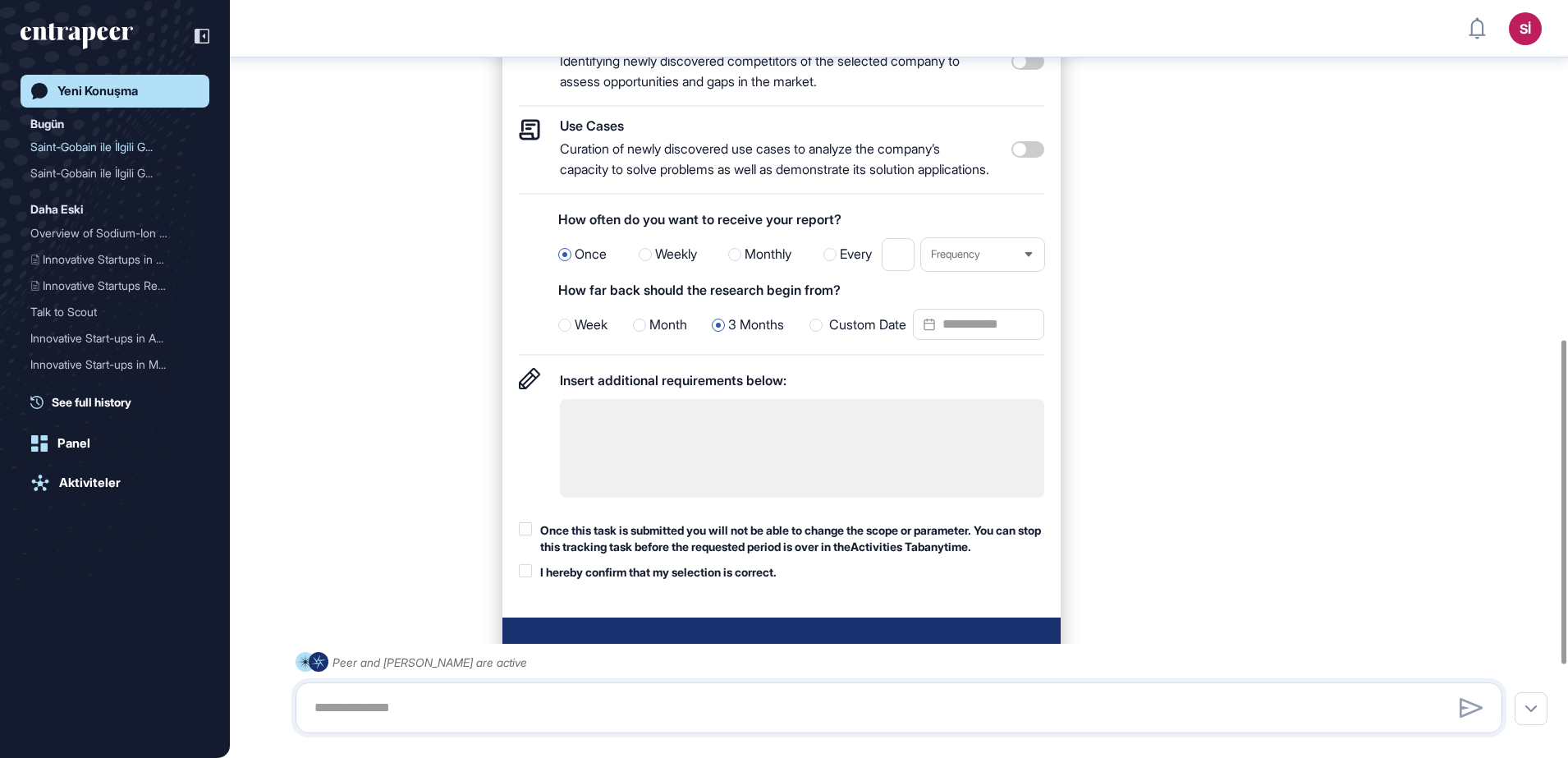
scroll to position [895, 0]
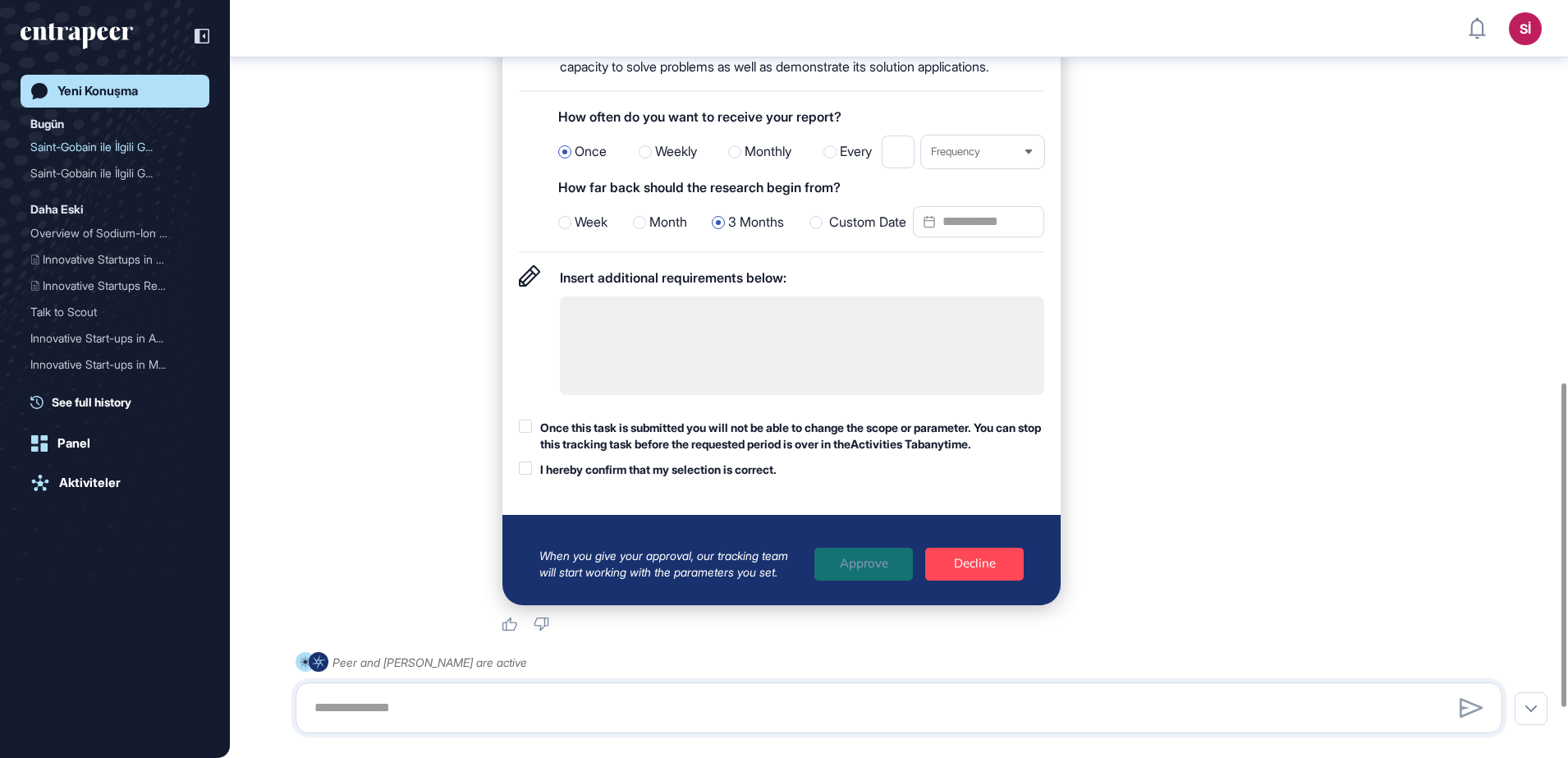
click at [531, 433] on div at bounding box center [525, 426] width 14 height 14
click at [520, 474] on div at bounding box center [525, 468] width 14 height 14
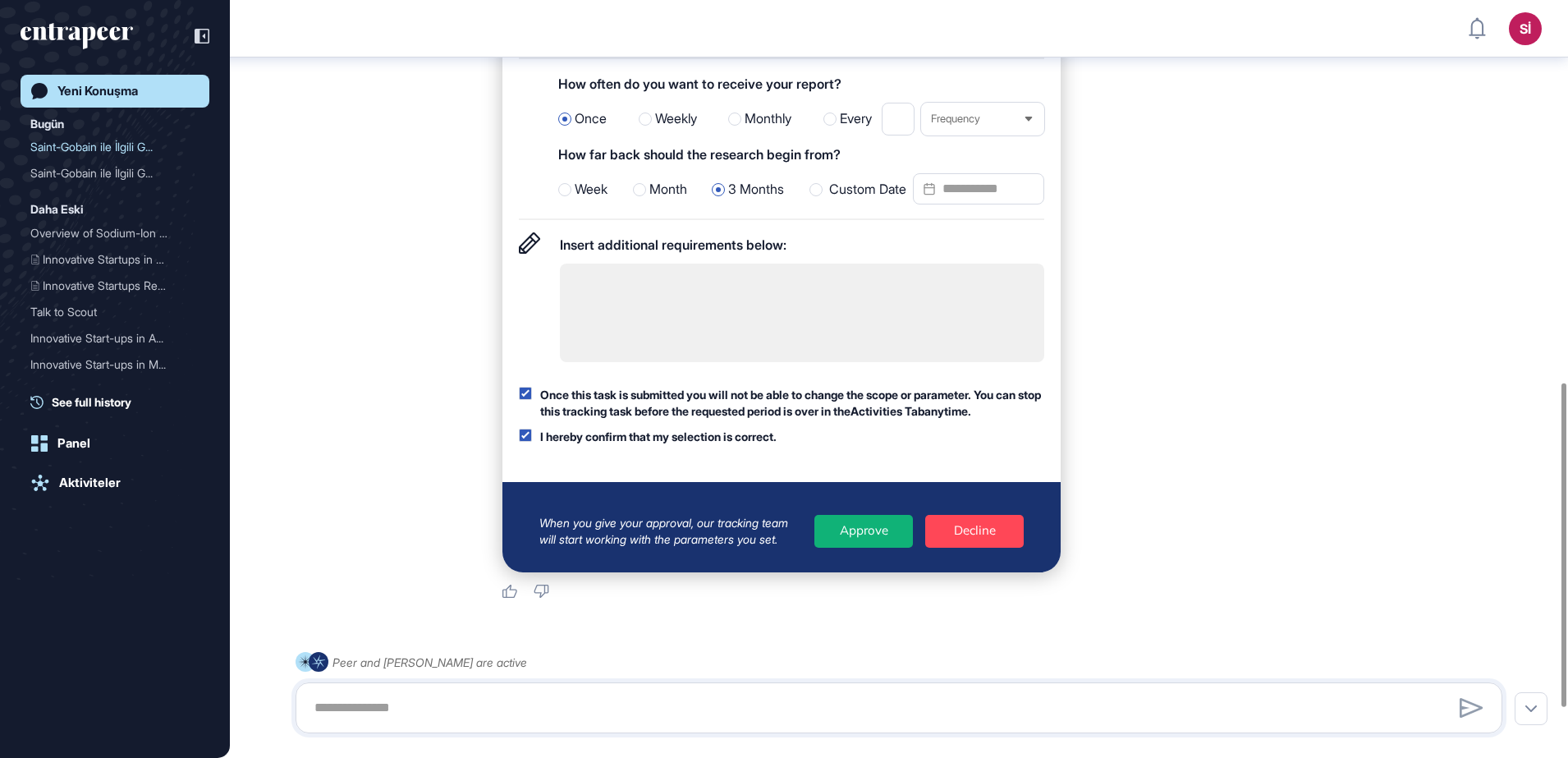
scroll to position [894, 0]
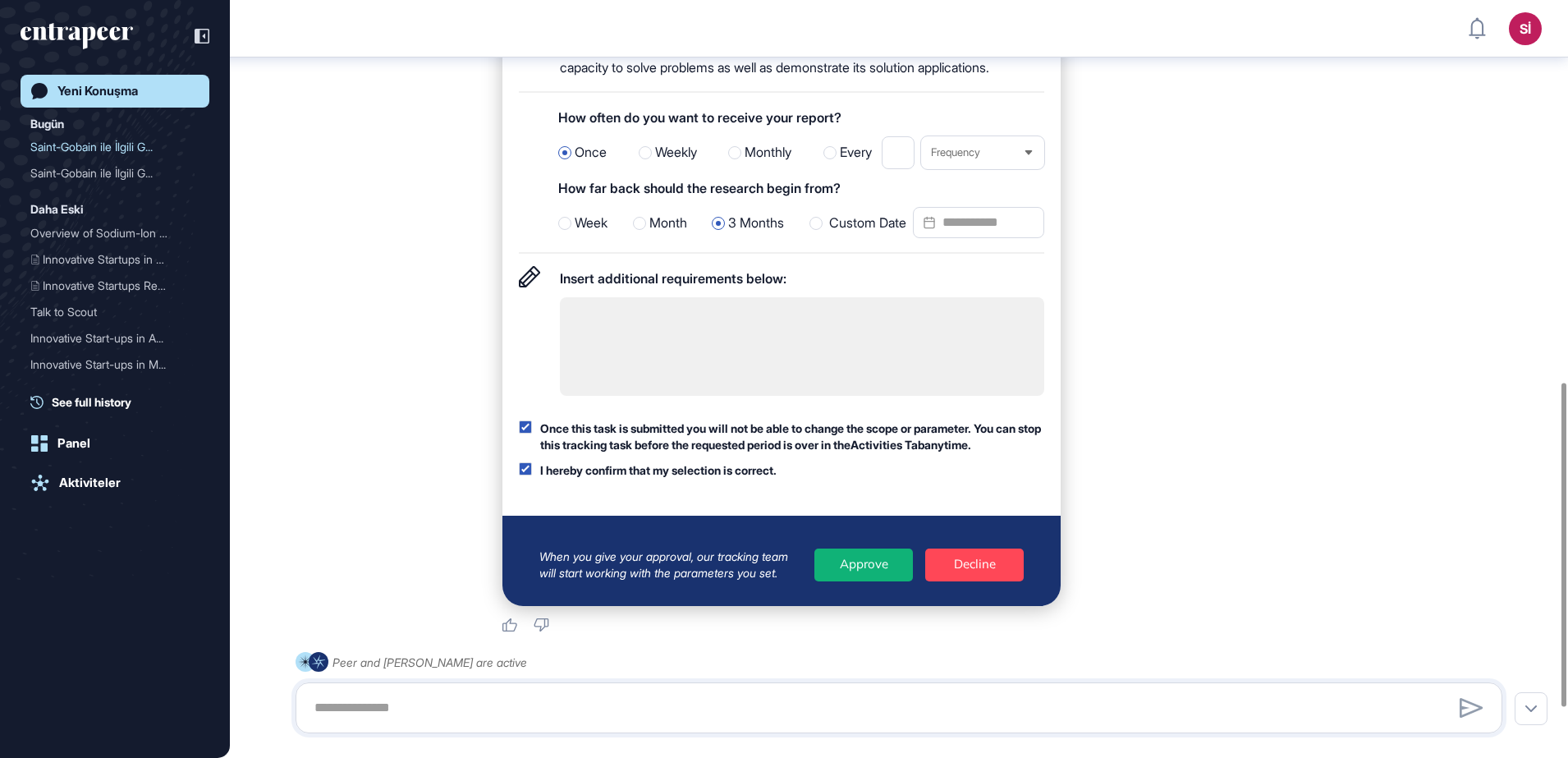
click at [816, 229] on div at bounding box center [816, 223] width 14 height 14
click at [955, 239] on input "Custom Date" at bounding box center [978, 222] width 131 height 32
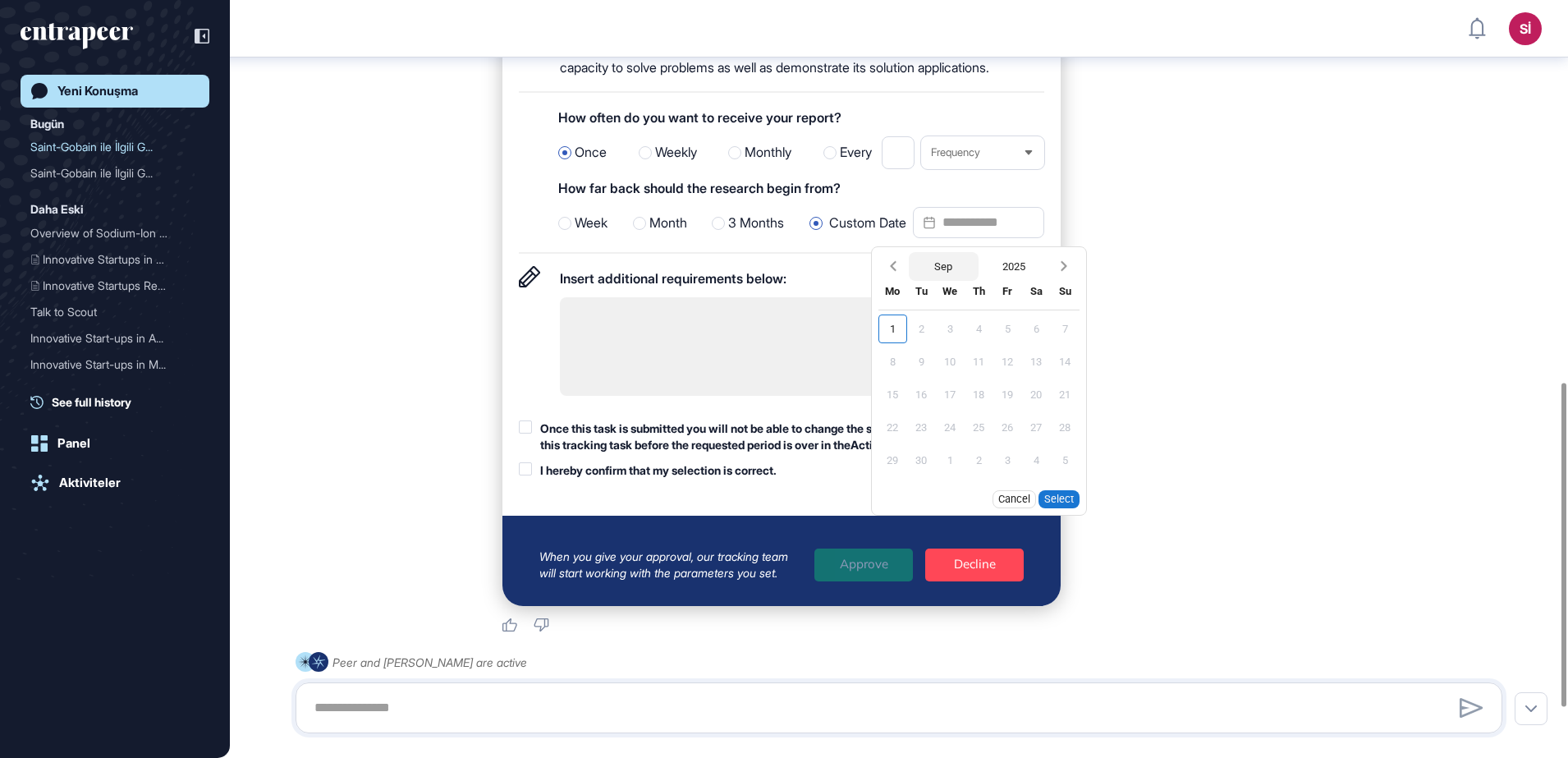
click at [946, 281] on button "Sep" at bounding box center [944, 267] width 70 height 29
click at [914, 287] on div "Jan" at bounding box center [907, 273] width 66 height 29
click at [949, 343] on div "1" at bounding box center [950, 329] width 29 height 29
click at [1059, 509] on button "Select" at bounding box center [1059, 500] width 41 height 18
type input "**********"
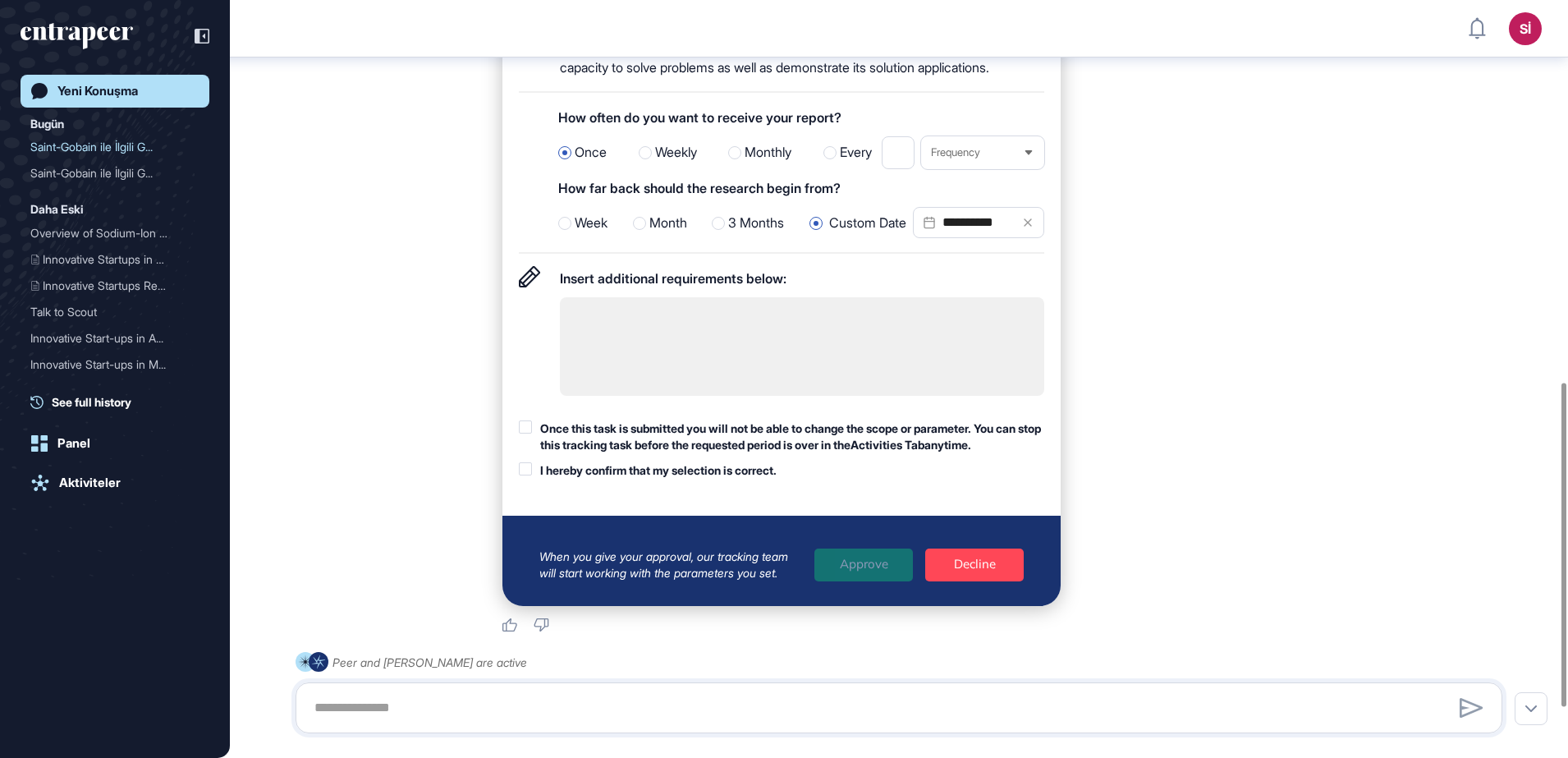
click at [464, 345] on div "**********" at bounding box center [899, 149] width 1207 height 968
click at [527, 434] on div at bounding box center [525, 426] width 14 height 14
click at [522, 475] on div at bounding box center [525, 469] width 14 height 14
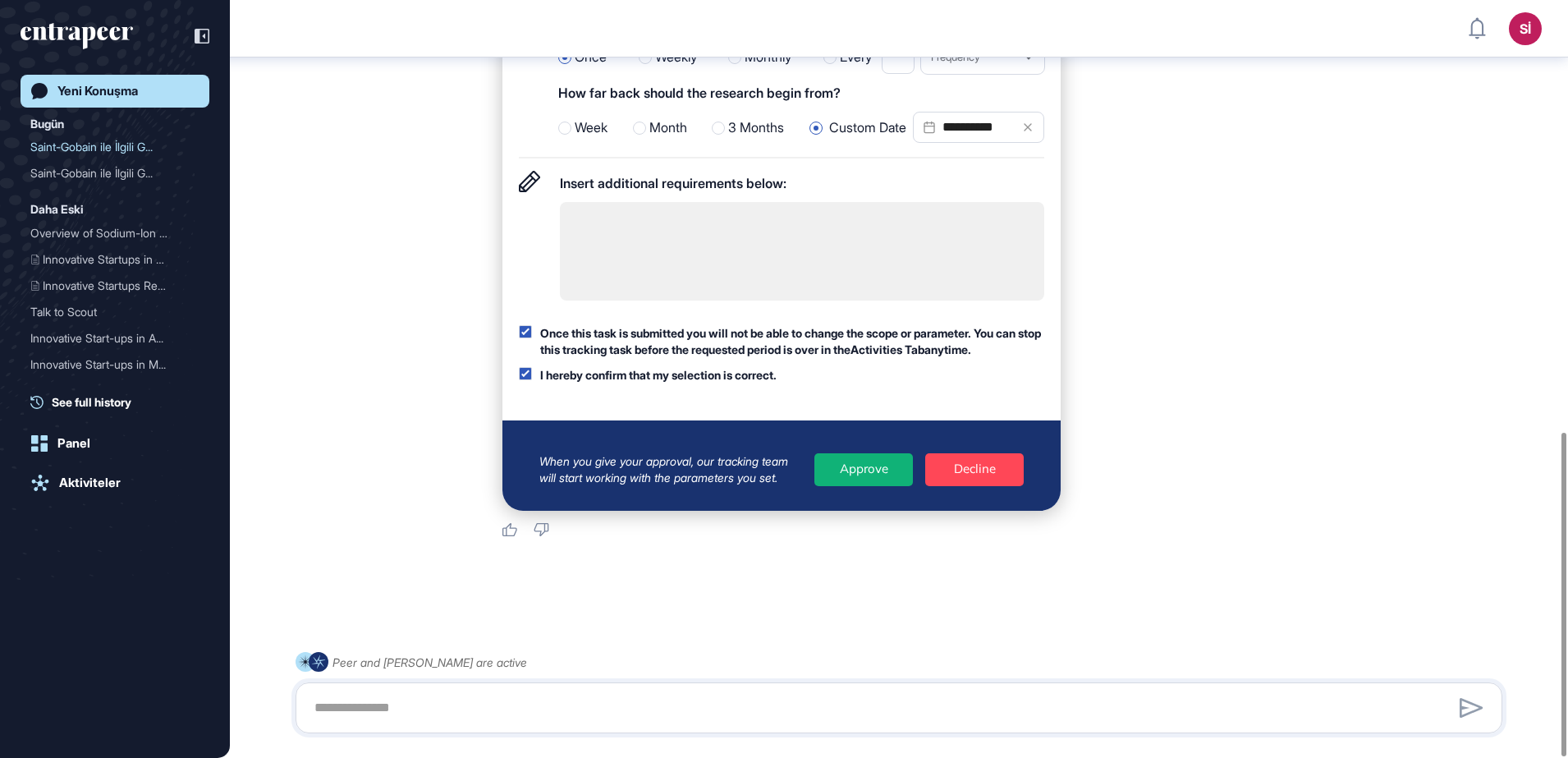
scroll to position [1011, 0]
click at [869, 471] on div "Approve" at bounding box center [863, 470] width 98 height 33
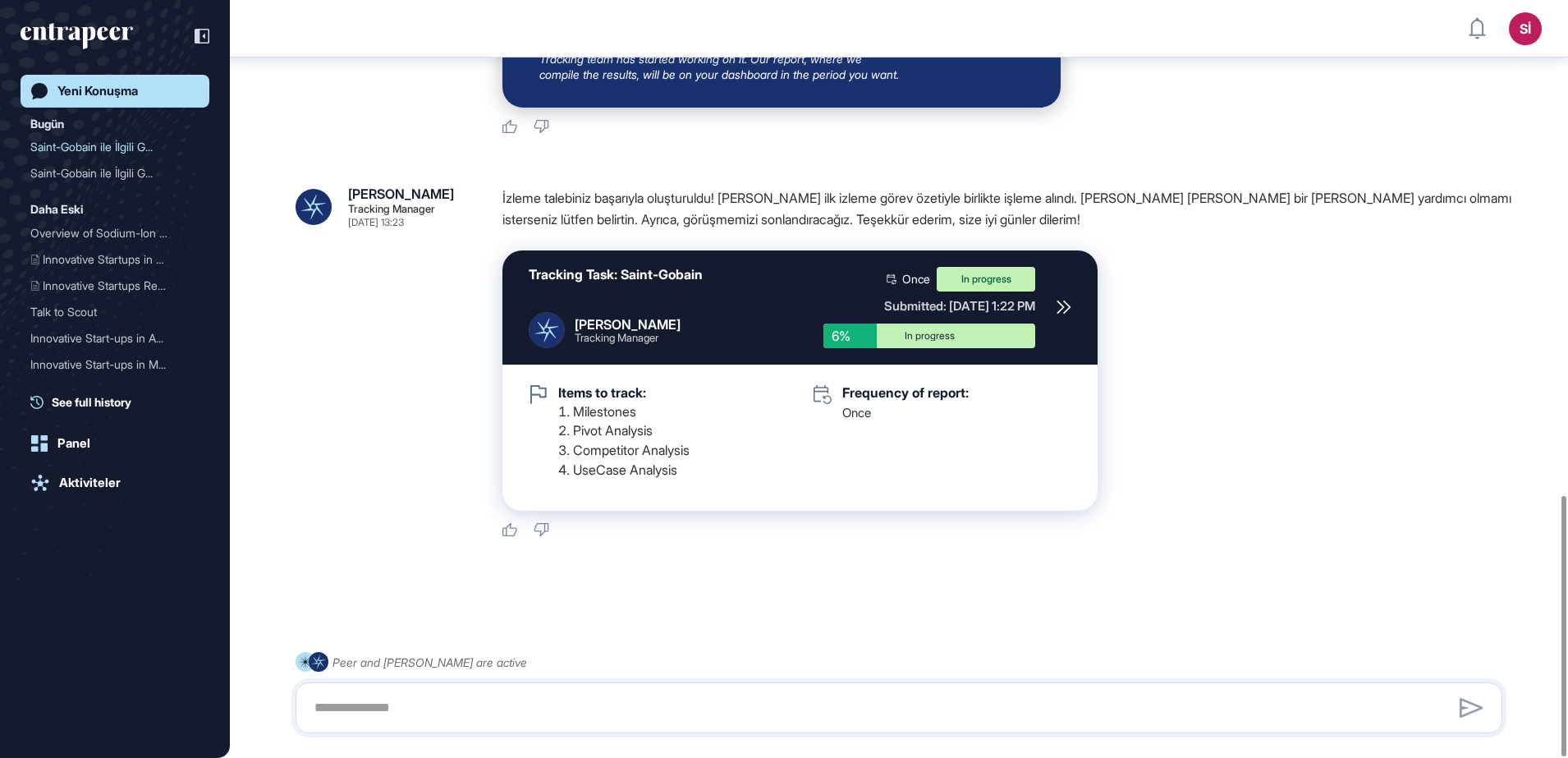
scroll to position [1437, 0]
click at [105, 177] on div "Saint-Gobain ile İlgili G..." at bounding box center [108, 173] width 156 height 26
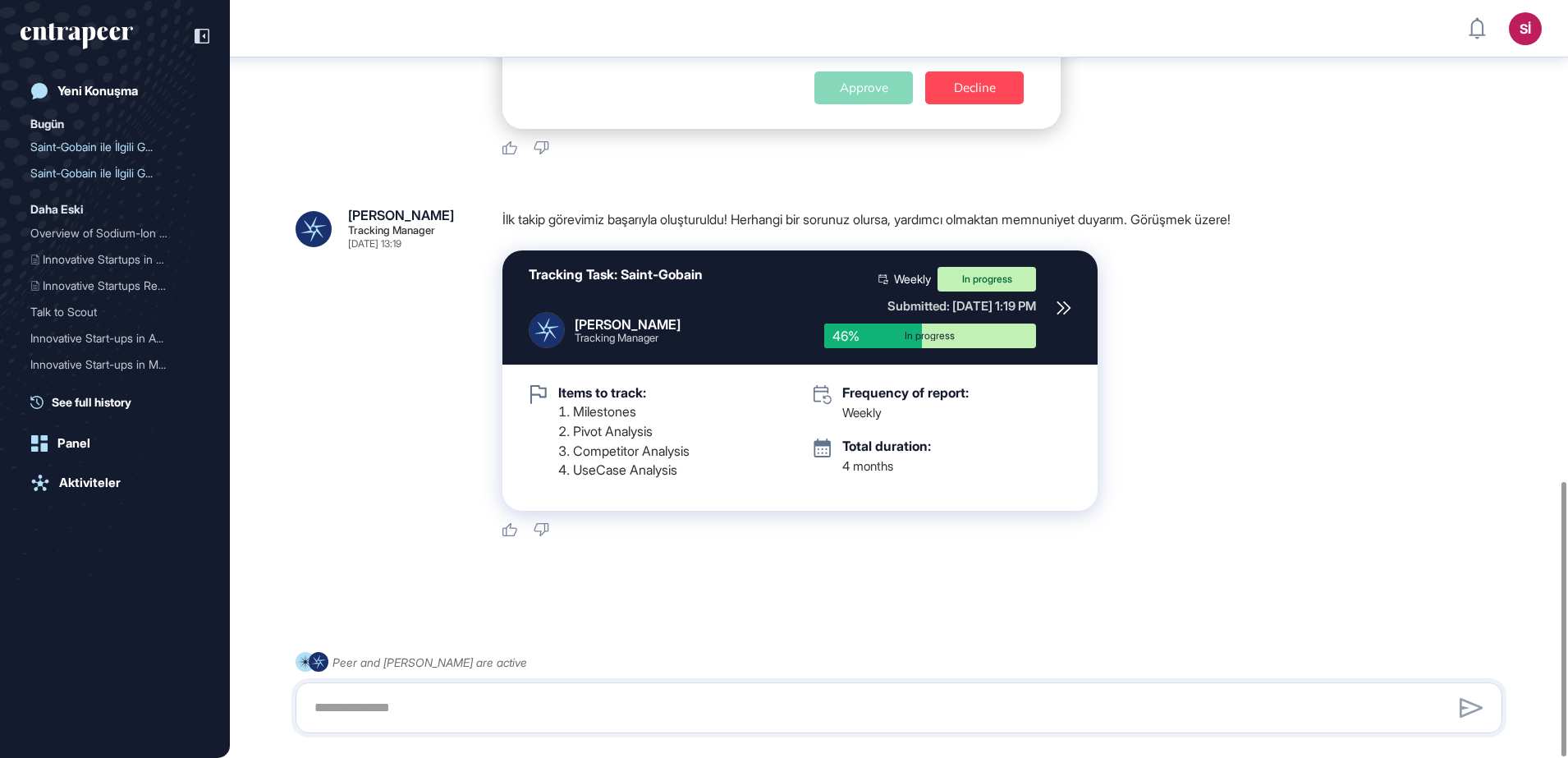
scroll to position [1324, 0]
click at [110, 149] on div "Saint-Gobain ile İlgili G..." at bounding box center [108, 146] width 156 height 26
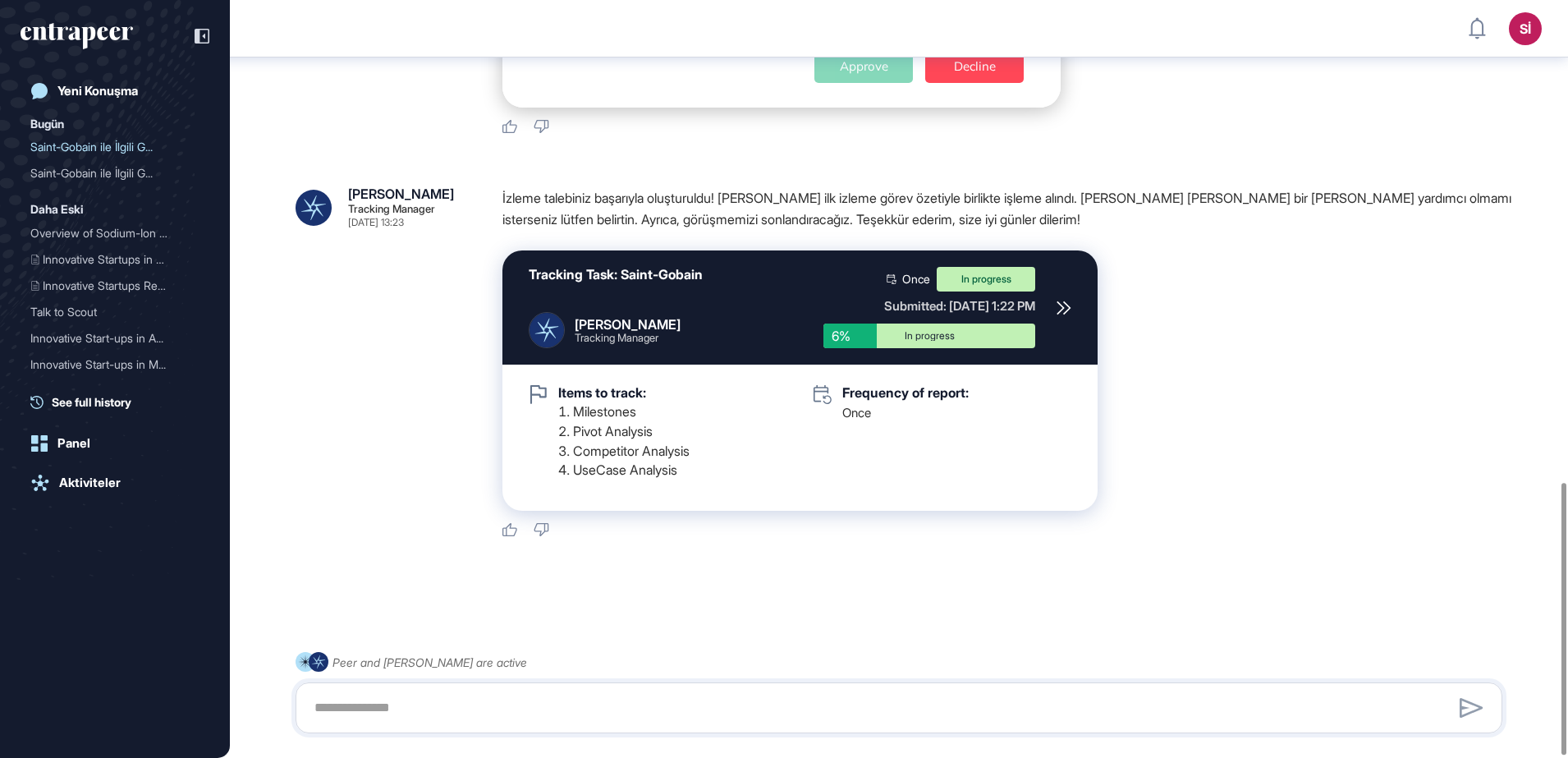
scroll to position [1346, 0]
click at [113, 175] on div "Saint-Gobain ile İlgili G..." at bounding box center [108, 173] width 156 height 26
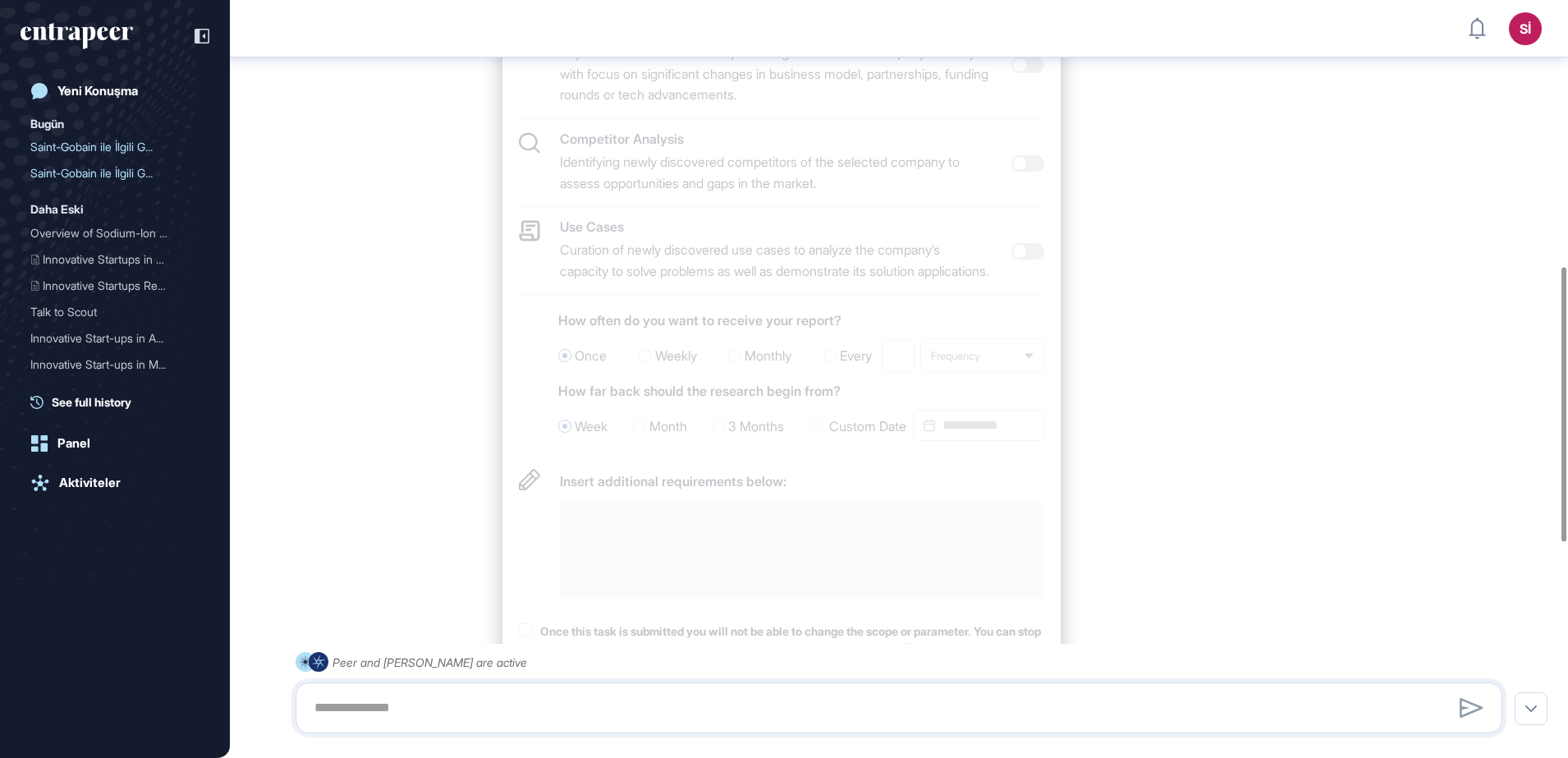
scroll to position [1324, 0]
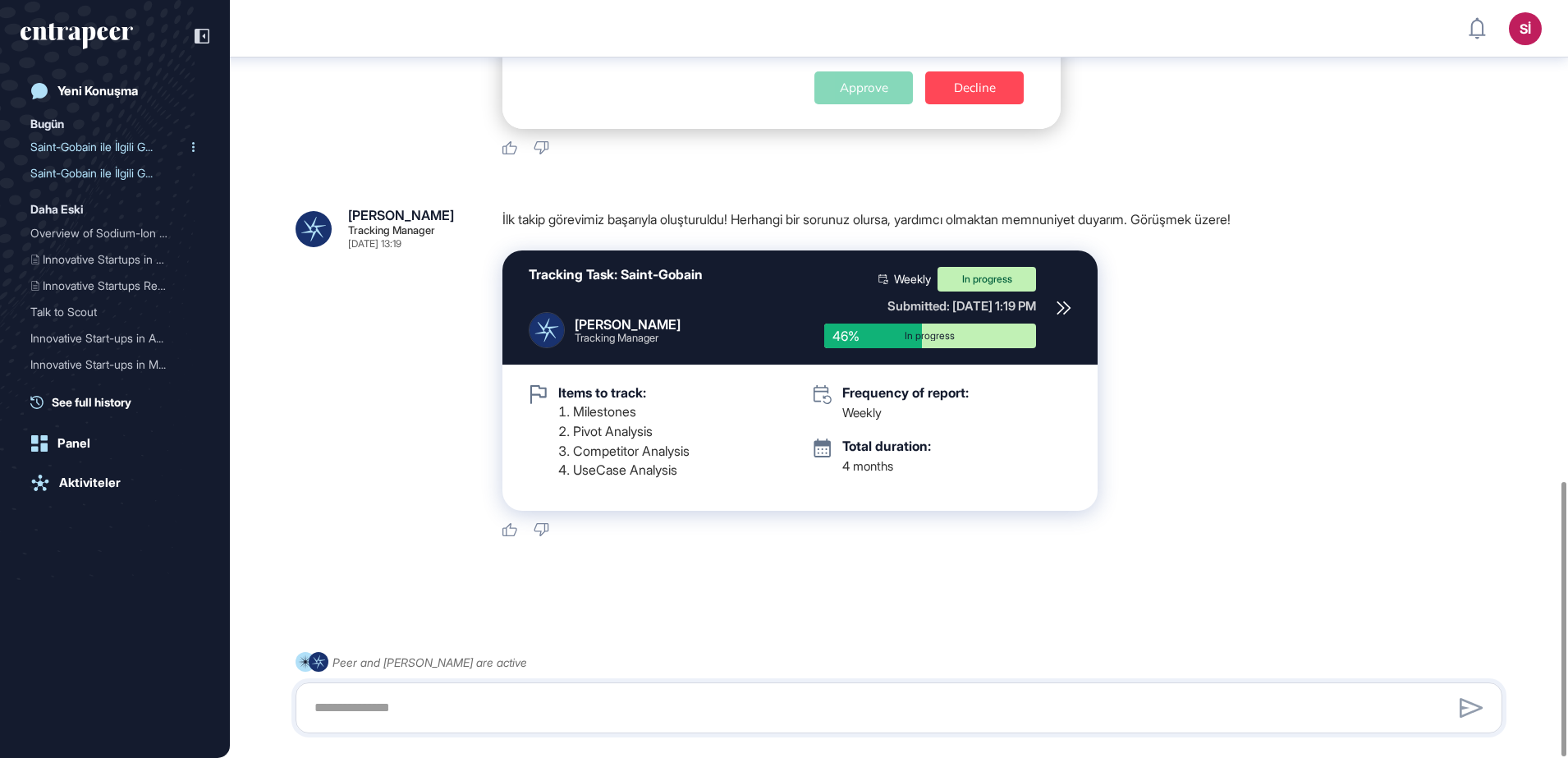
click at [89, 148] on div "Saint-Gobain ile İlgili G..." at bounding box center [108, 146] width 156 height 26
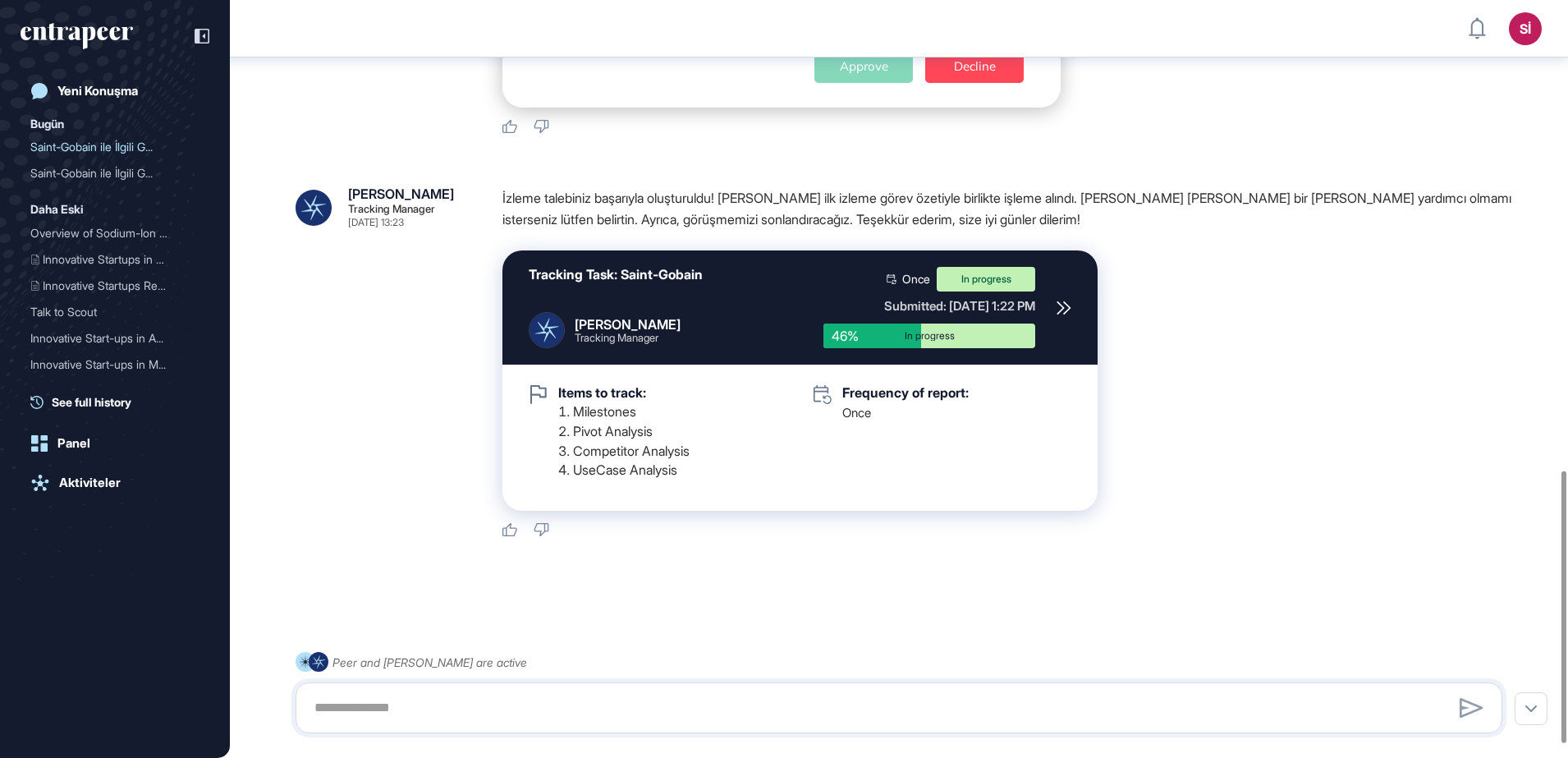
scroll to position [1346, 0]
click at [87, 173] on div "Saint-Gobain ile İlgili G..." at bounding box center [108, 173] width 156 height 26
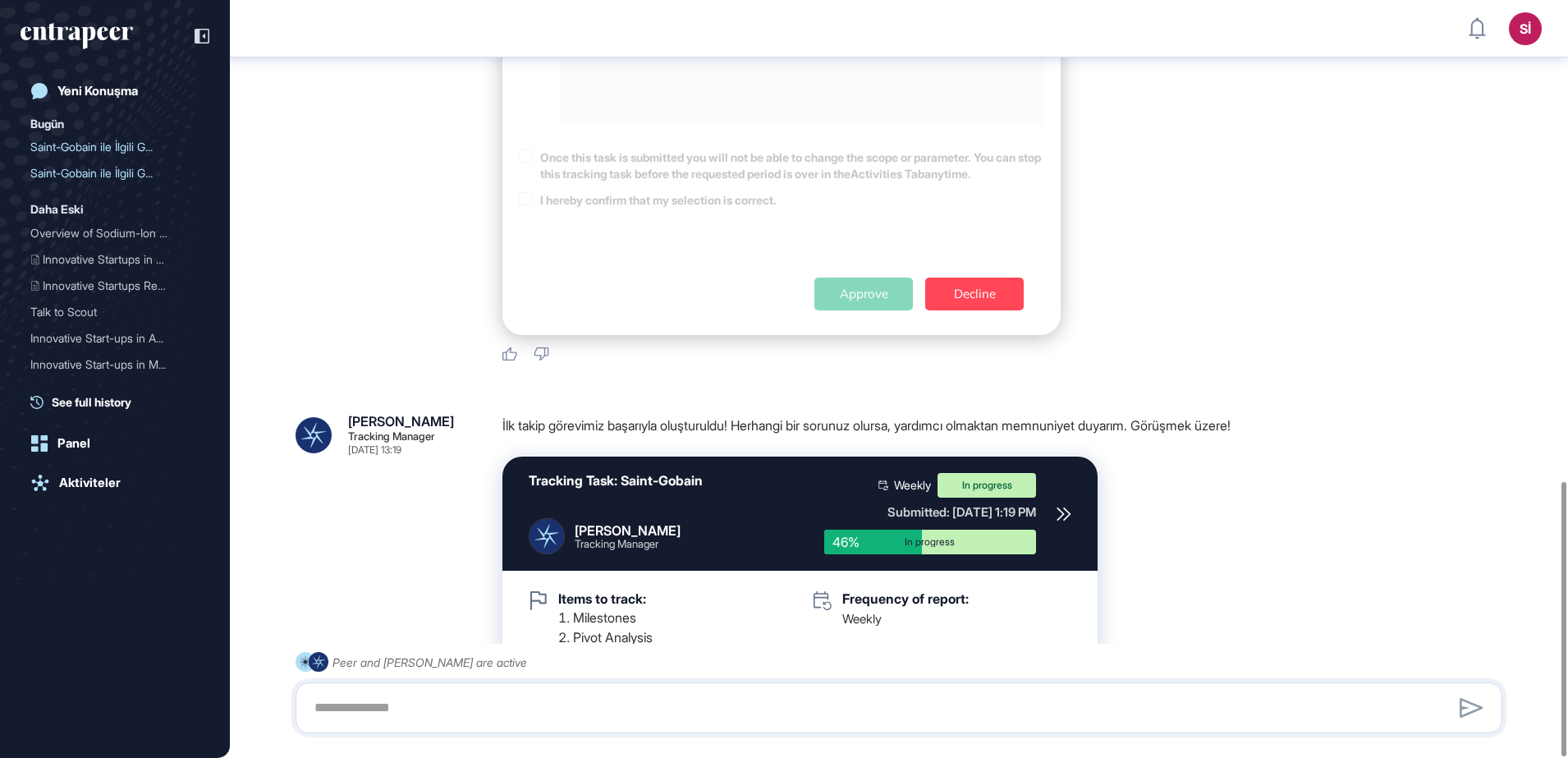
scroll to position [1324, 0]
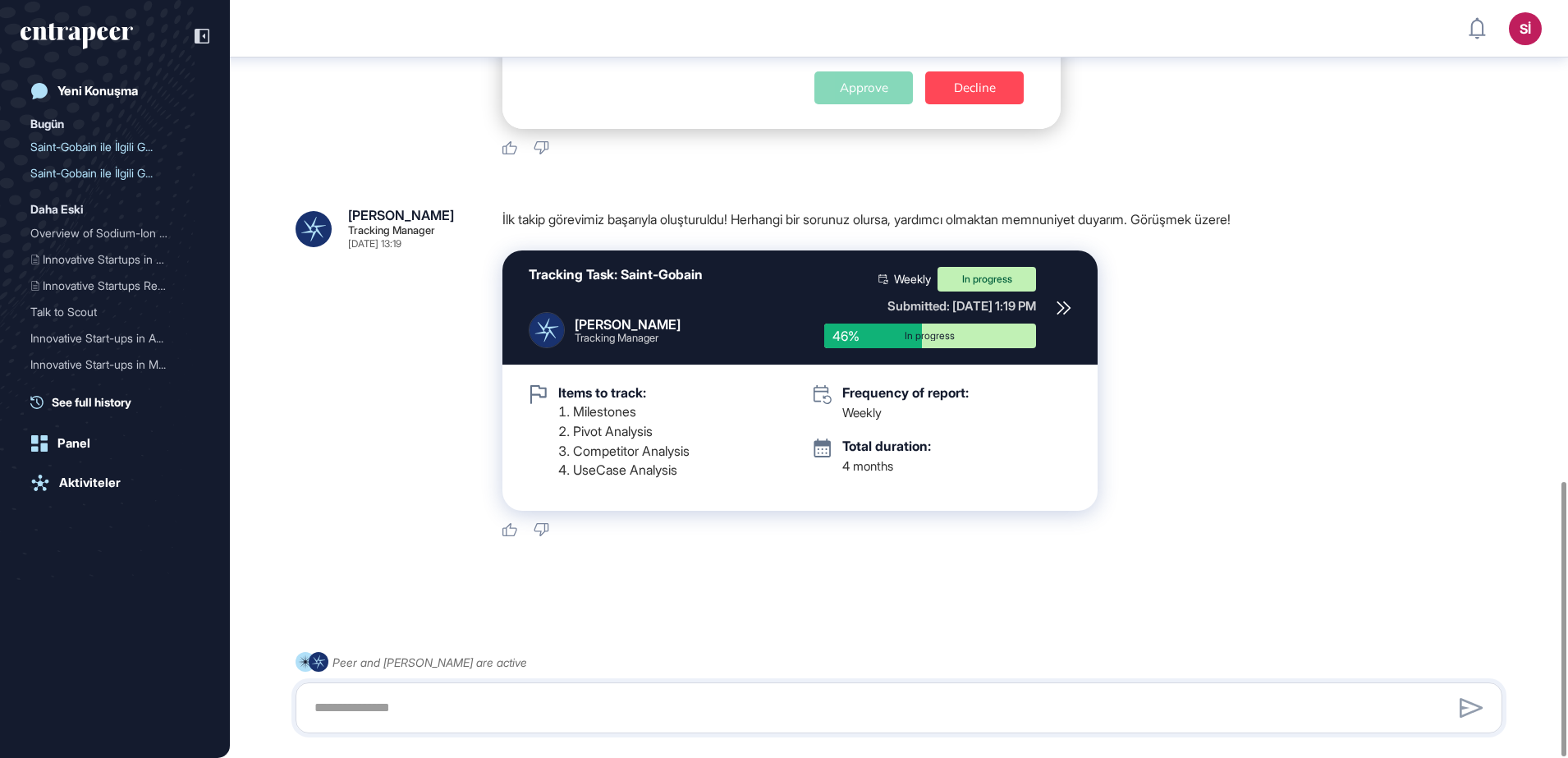
click at [446, 407] on div "[PERSON_NAME] Tracking Manager [DATE] 13:19 İlk takip görevimiz başarıyla oluşt…" at bounding box center [899, 373] width 1207 height 329
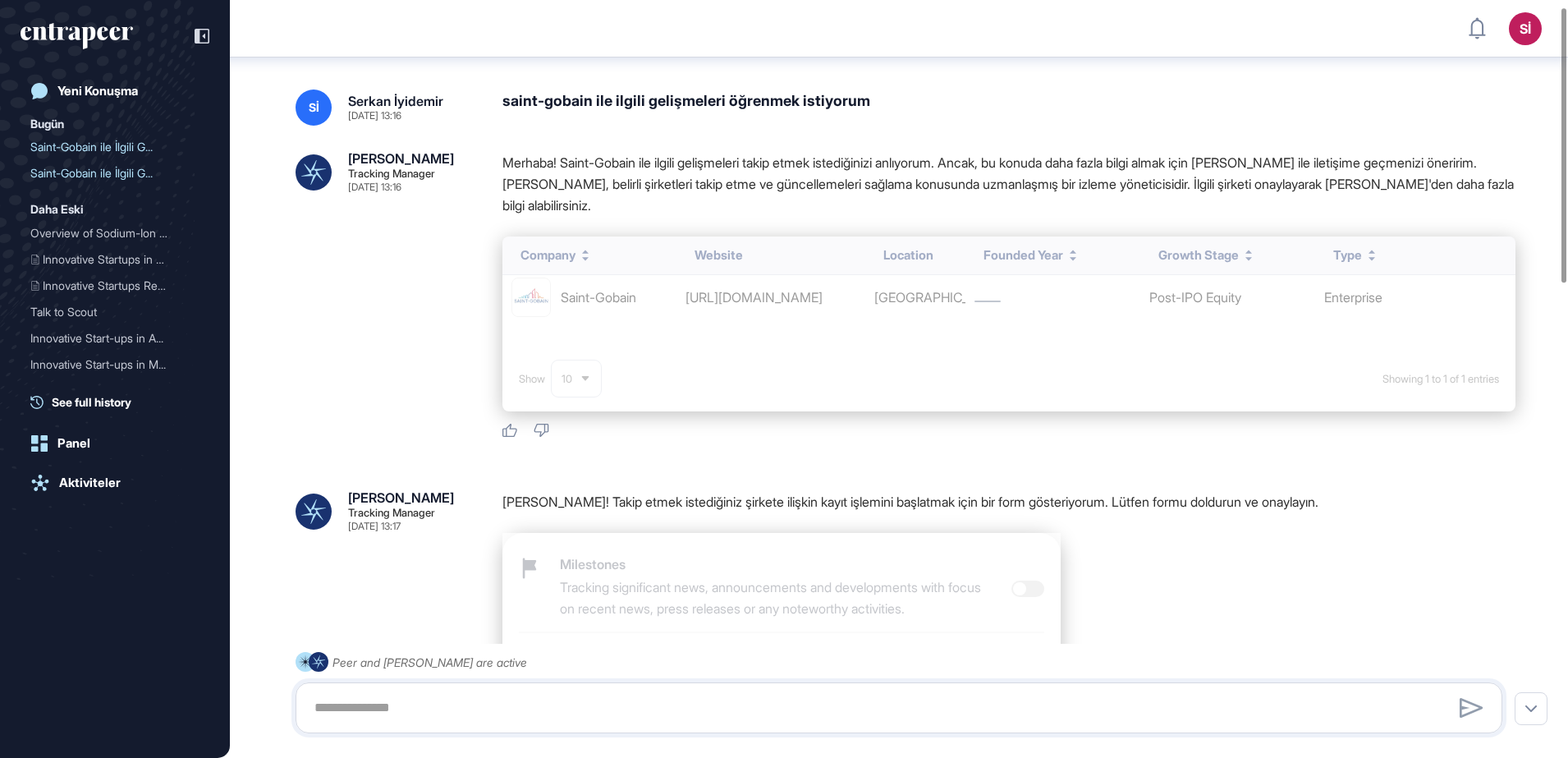
scroll to position [0, 0]
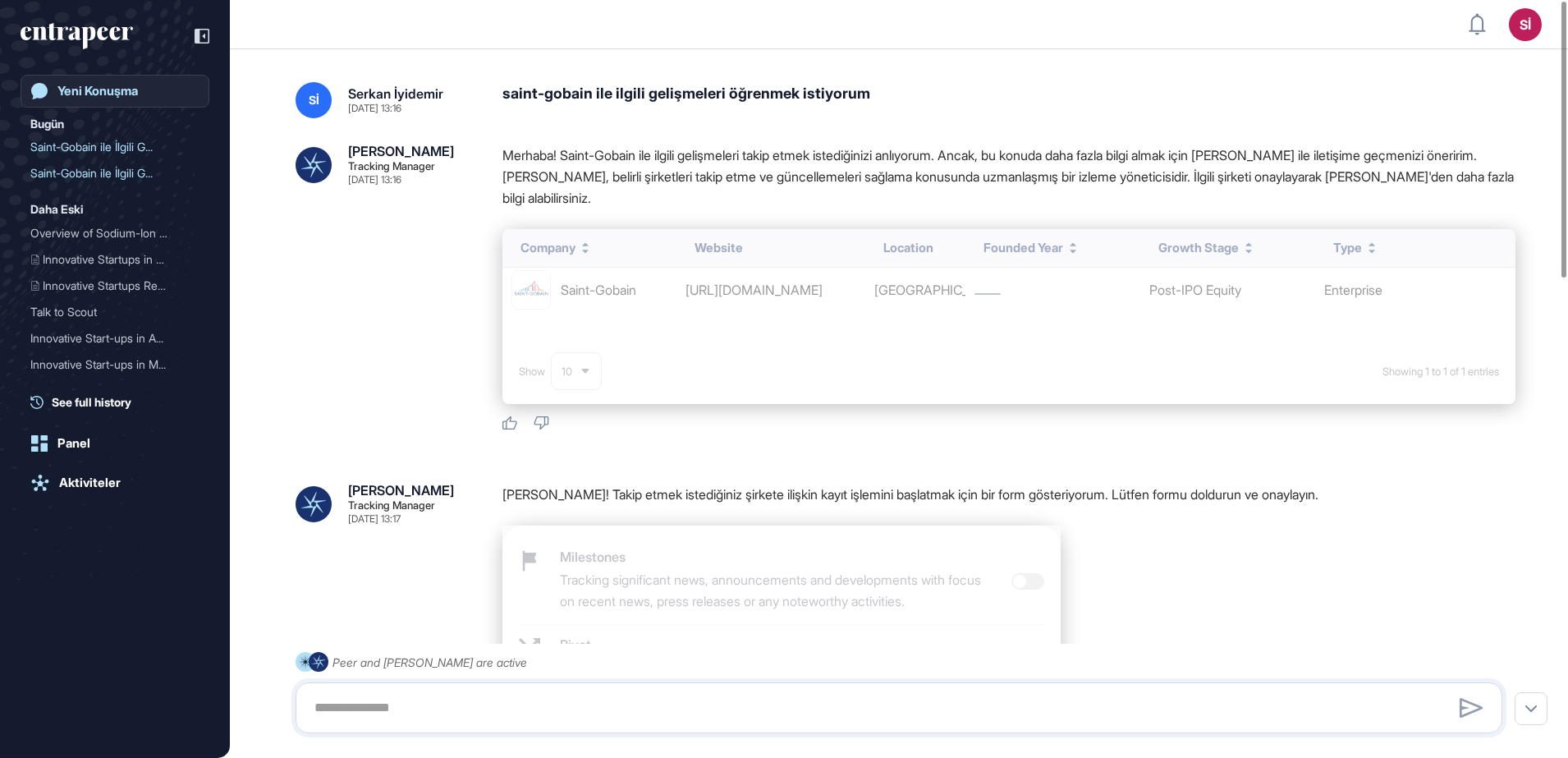
click at [107, 90] on div "Yeni Konuşma" at bounding box center [98, 91] width 80 height 14
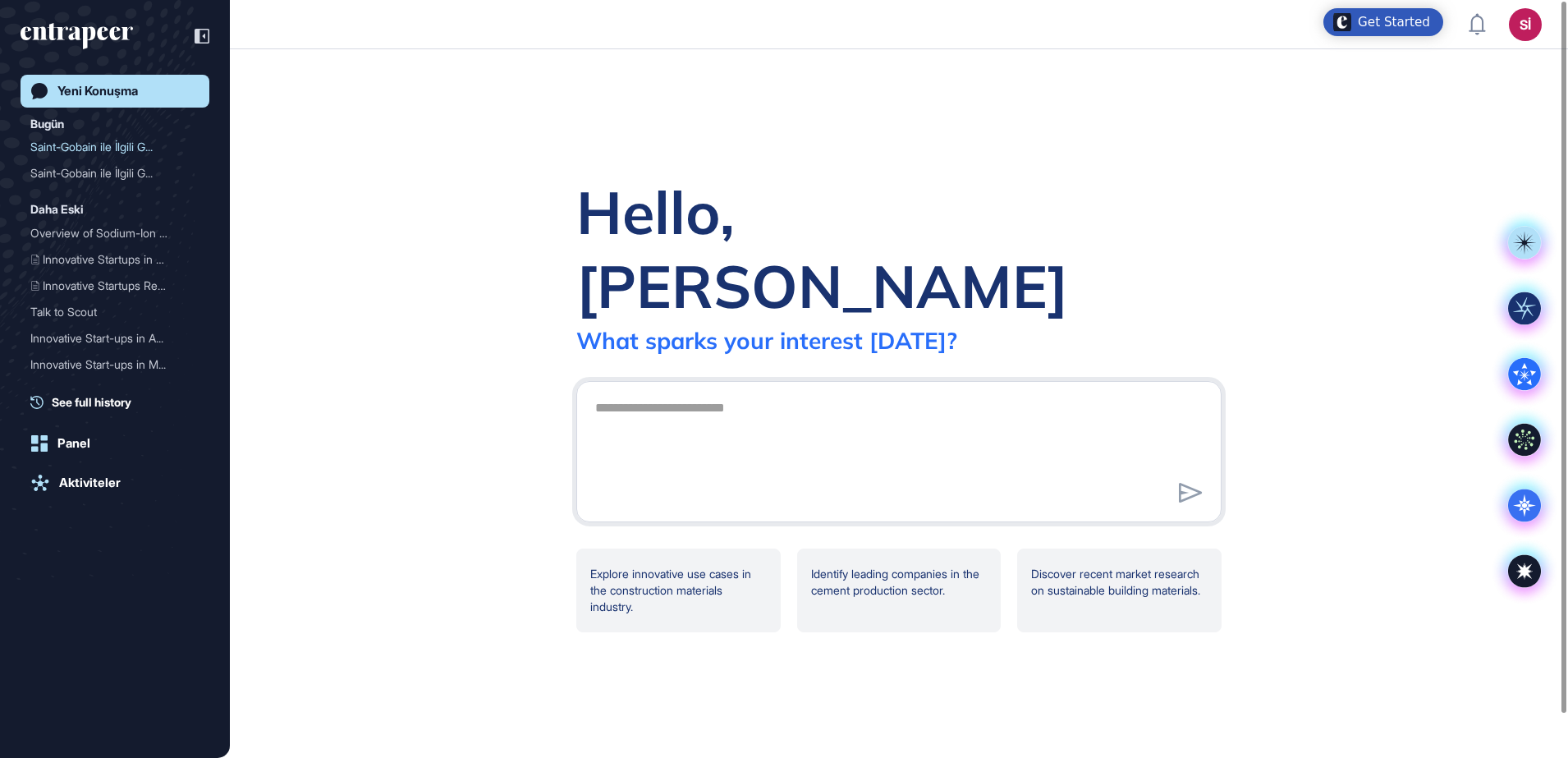
click at [1407, 15] on div "Get Started" at bounding box center [1394, 22] width 72 height 16
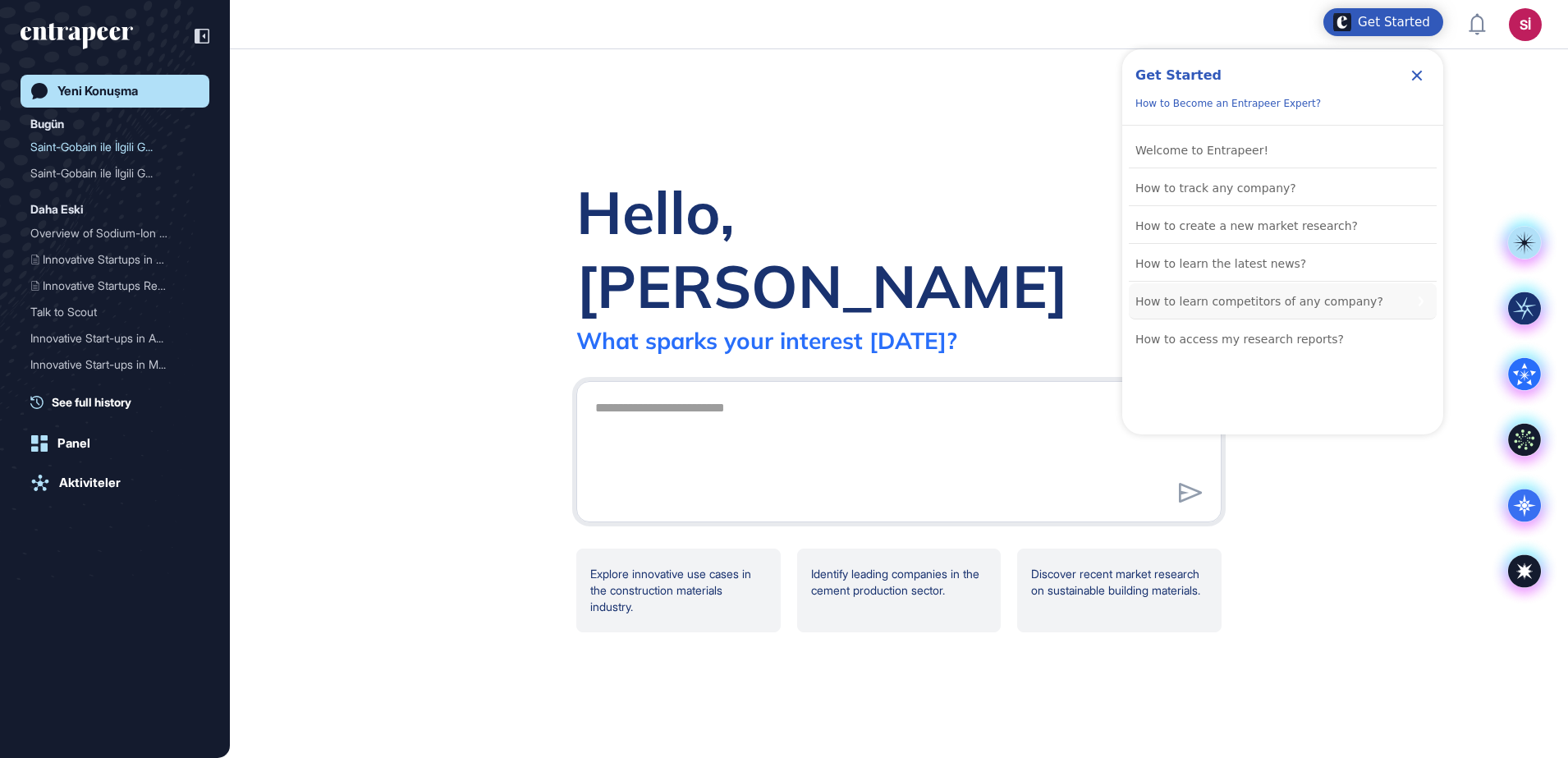
click at [1273, 304] on div "How to learn competitors of any company?" at bounding box center [1259, 302] width 247 height 20
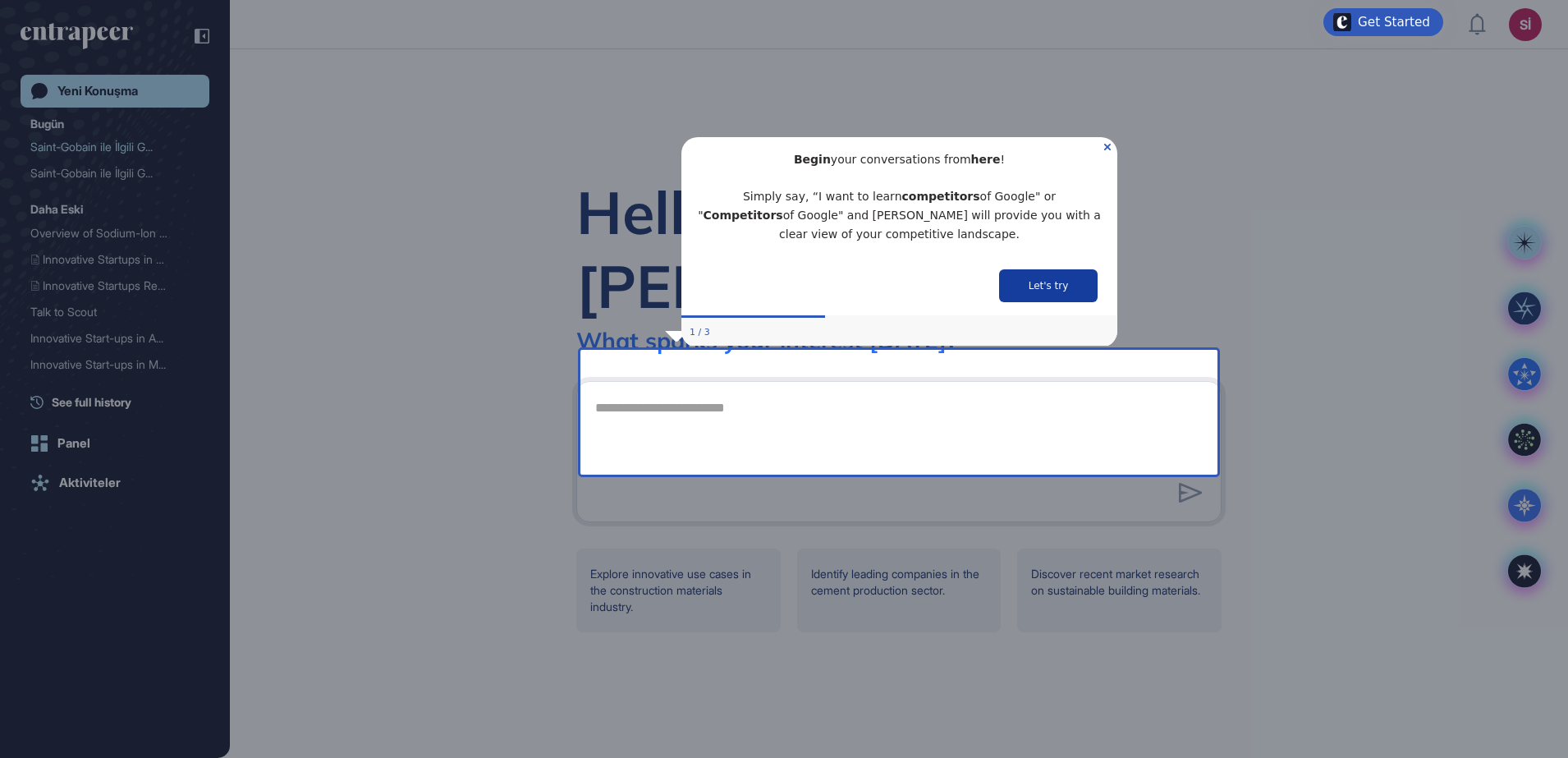
click at [1028, 273] on button "Let's try" at bounding box center [1047, 285] width 98 height 33
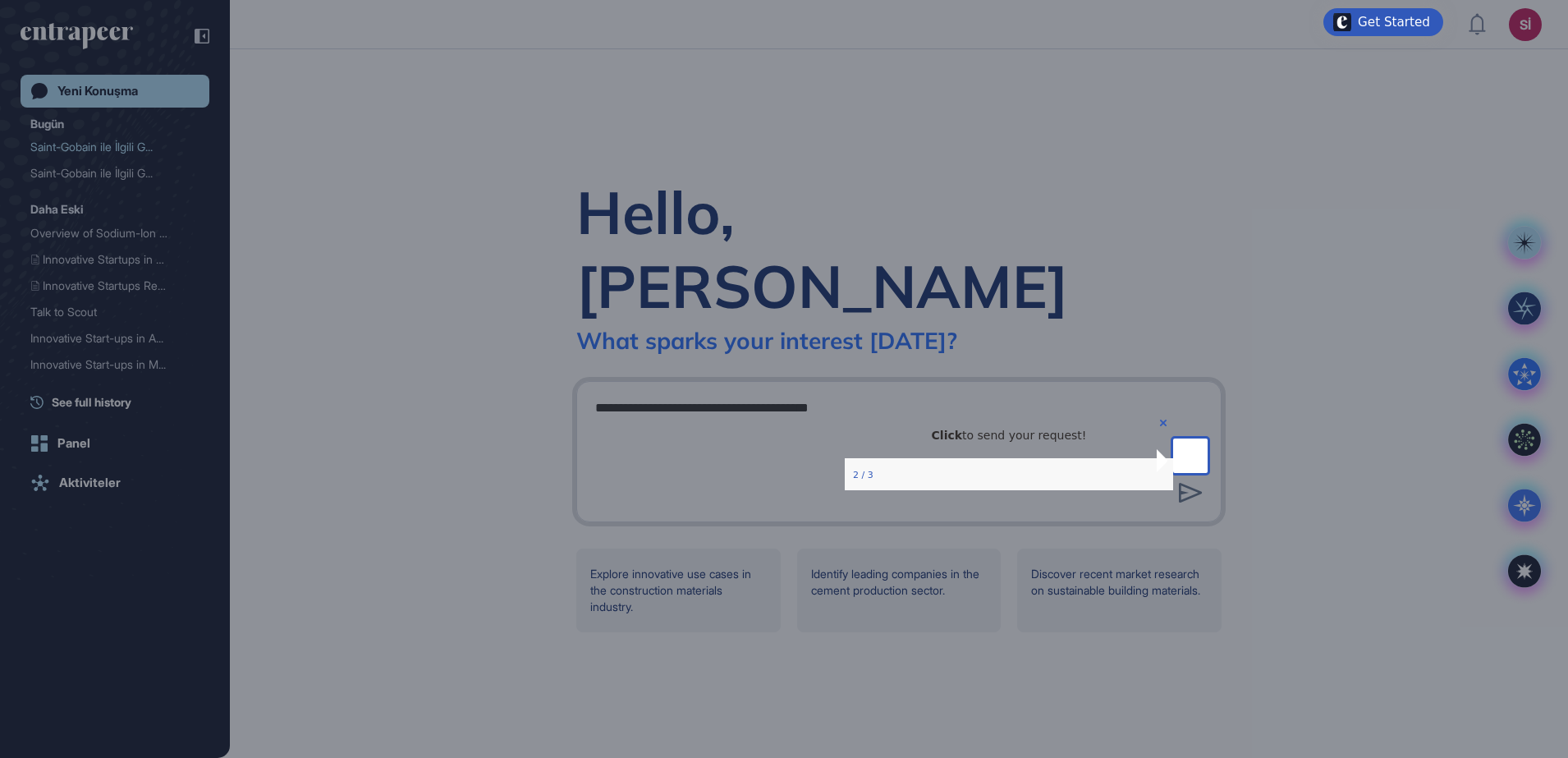
click at [732, 388] on div at bounding box center [586, 379] width 1173 height 758
click at [689, 416] on div at bounding box center [586, 379] width 1173 height 758
click at [1160, 426] on icon "Close Preview" at bounding box center [1162, 422] width 6 height 6
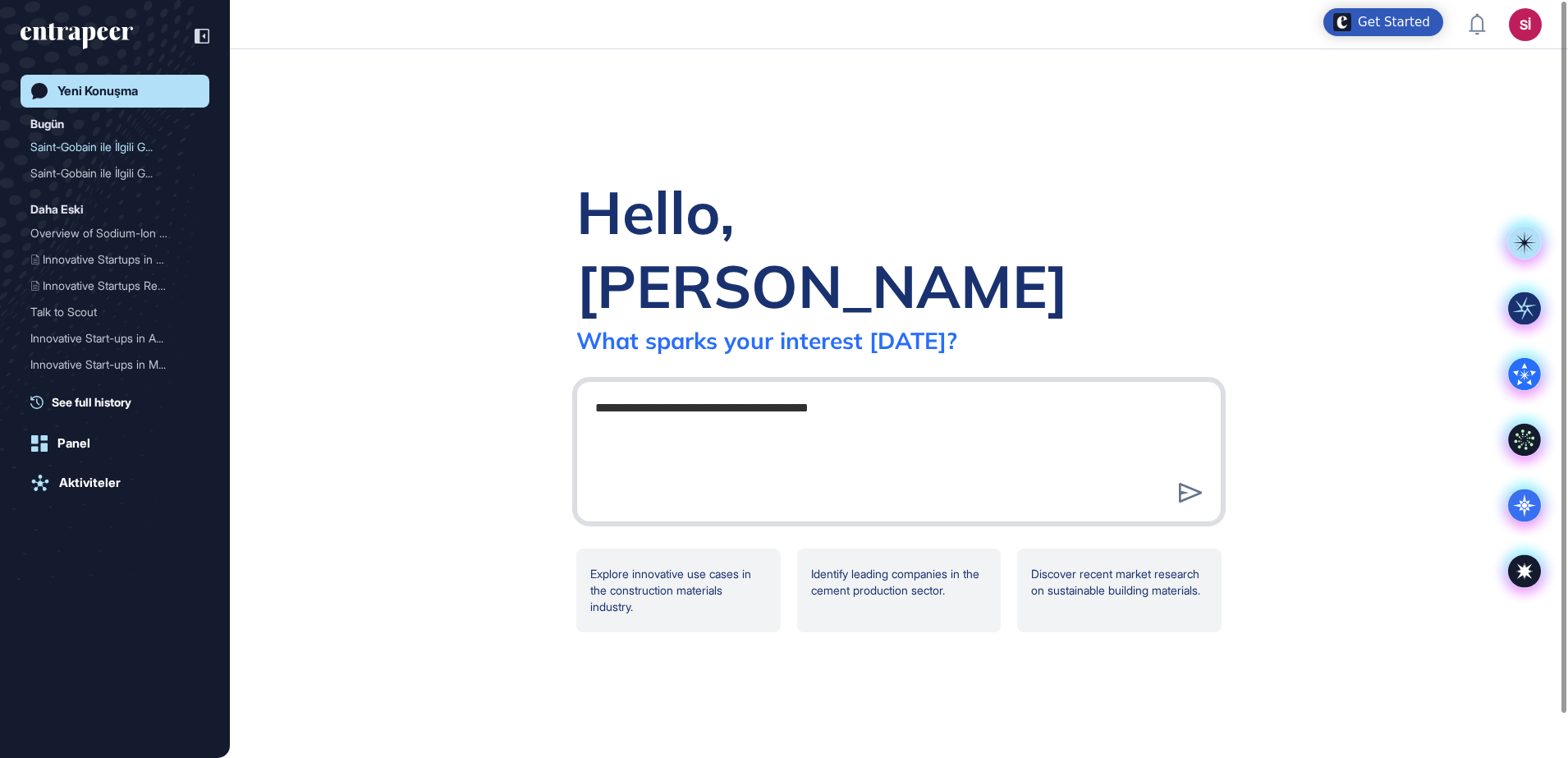
click at [746, 392] on textarea "**********" at bounding box center [899, 449] width 627 height 115
drag, startPoint x: 761, startPoint y: 373, endPoint x: 720, endPoint y: 373, distance: 41.0
click at [720, 392] on textarea "**********" at bounding box center [899, 449] width 627 height 115
type textarea "**********"
click at [1195, 482] on icon at bounding box center [1190, 492] width 23 height 20
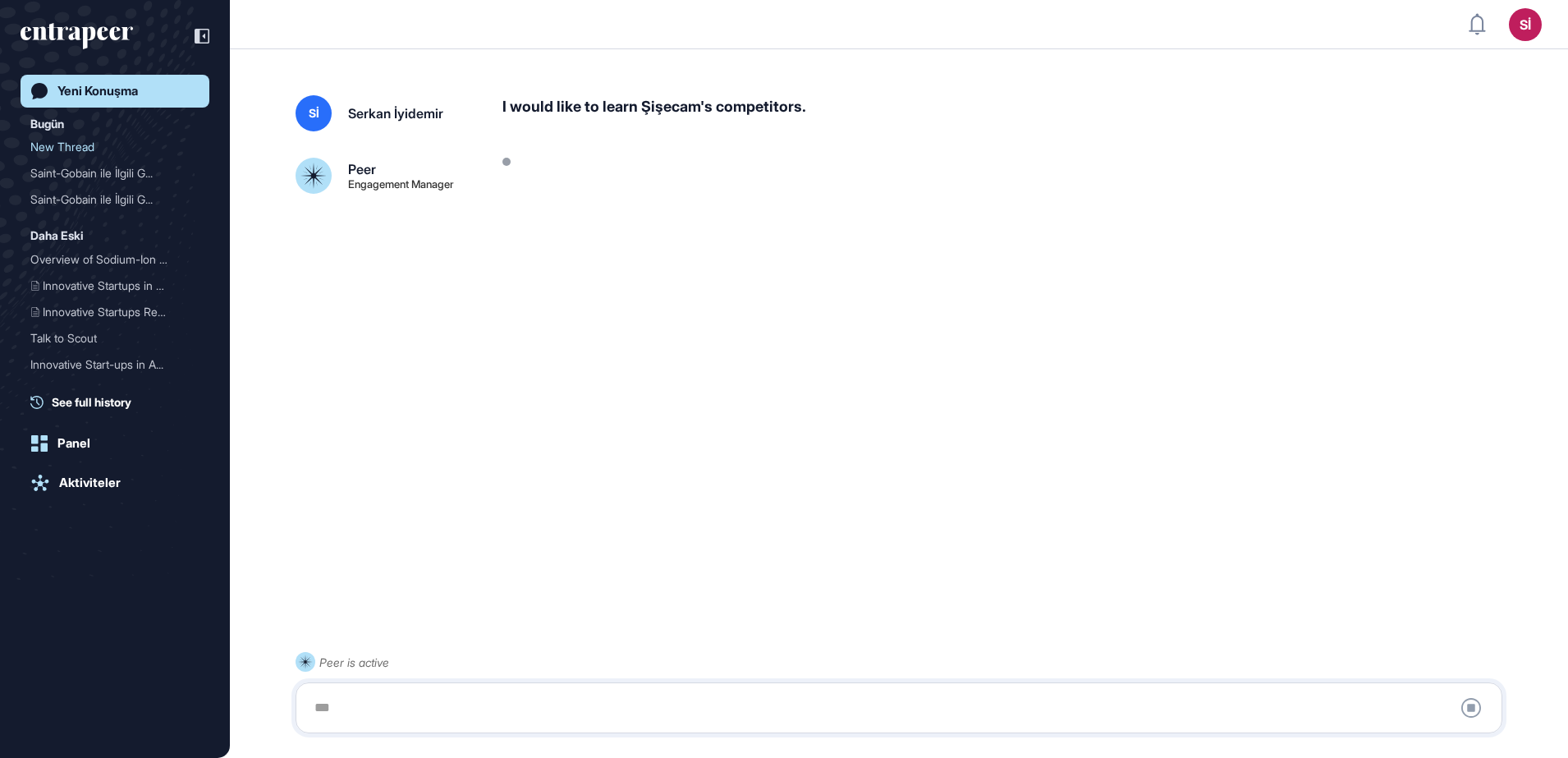
scroll to position [46, 0]
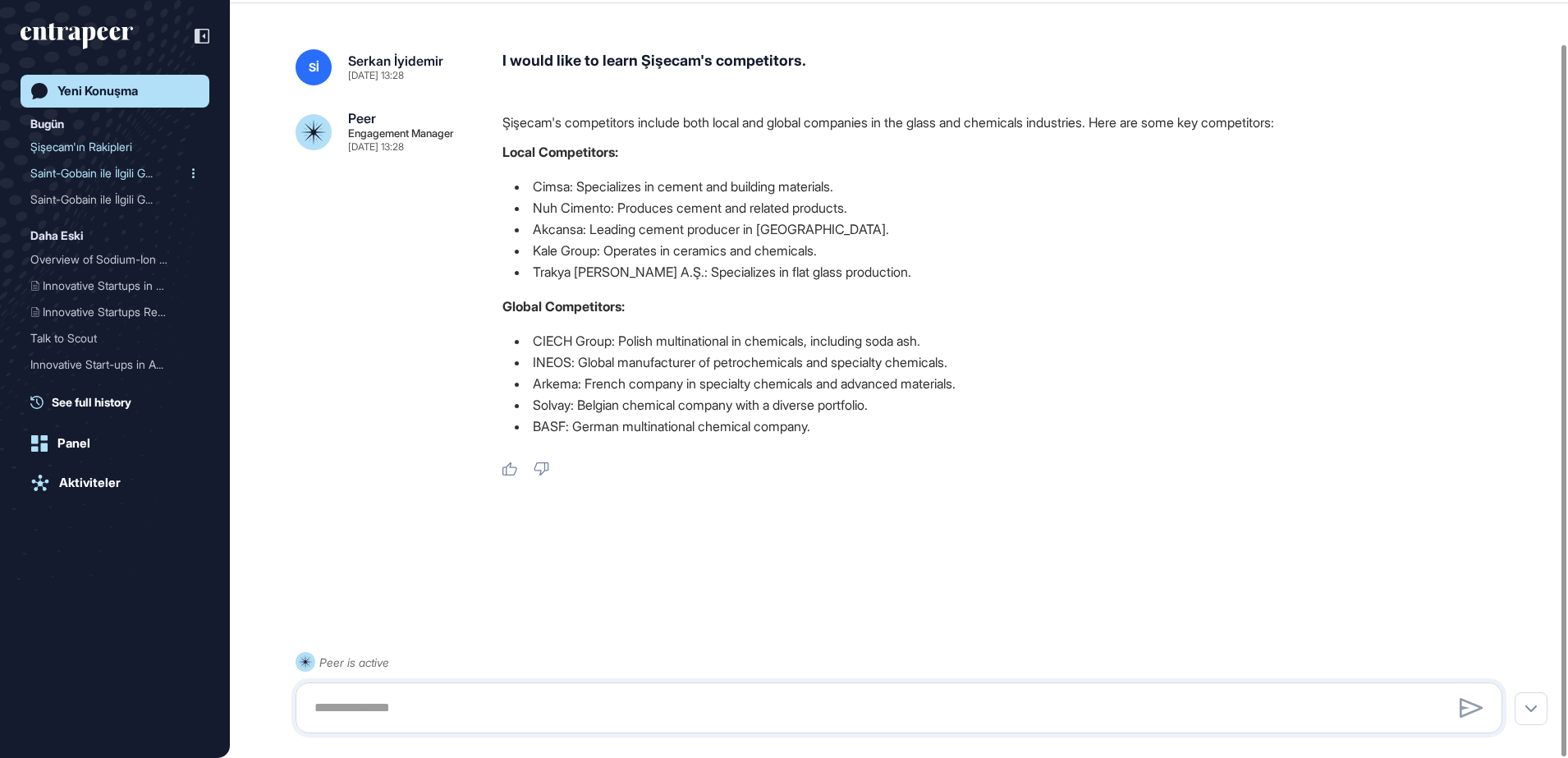
click at [115, 173] on div "Saint-Gobain ile İlgili G..." at bounding box center [108, 173] width 156 height 26
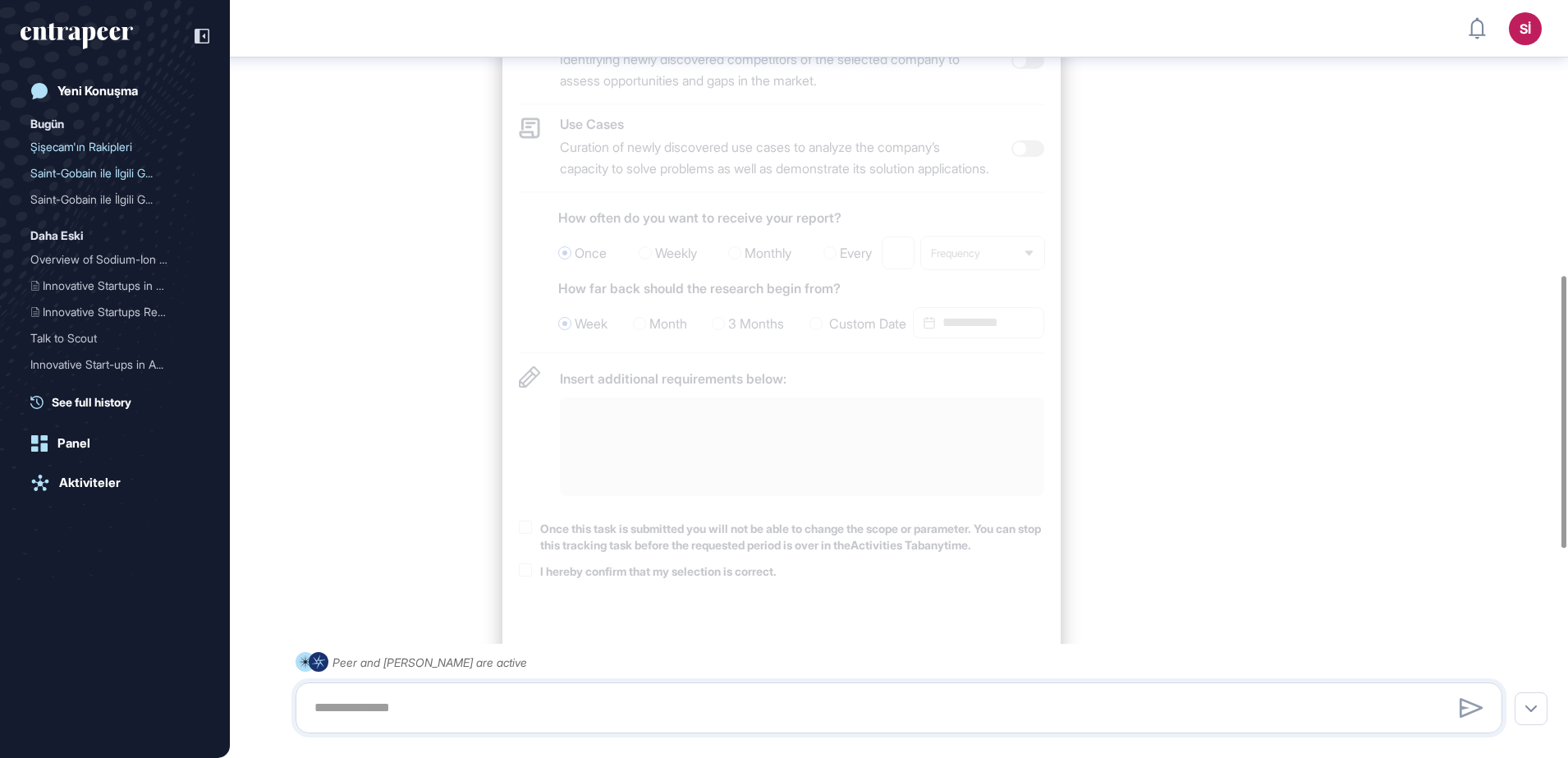
scroll to position [1346, 0]
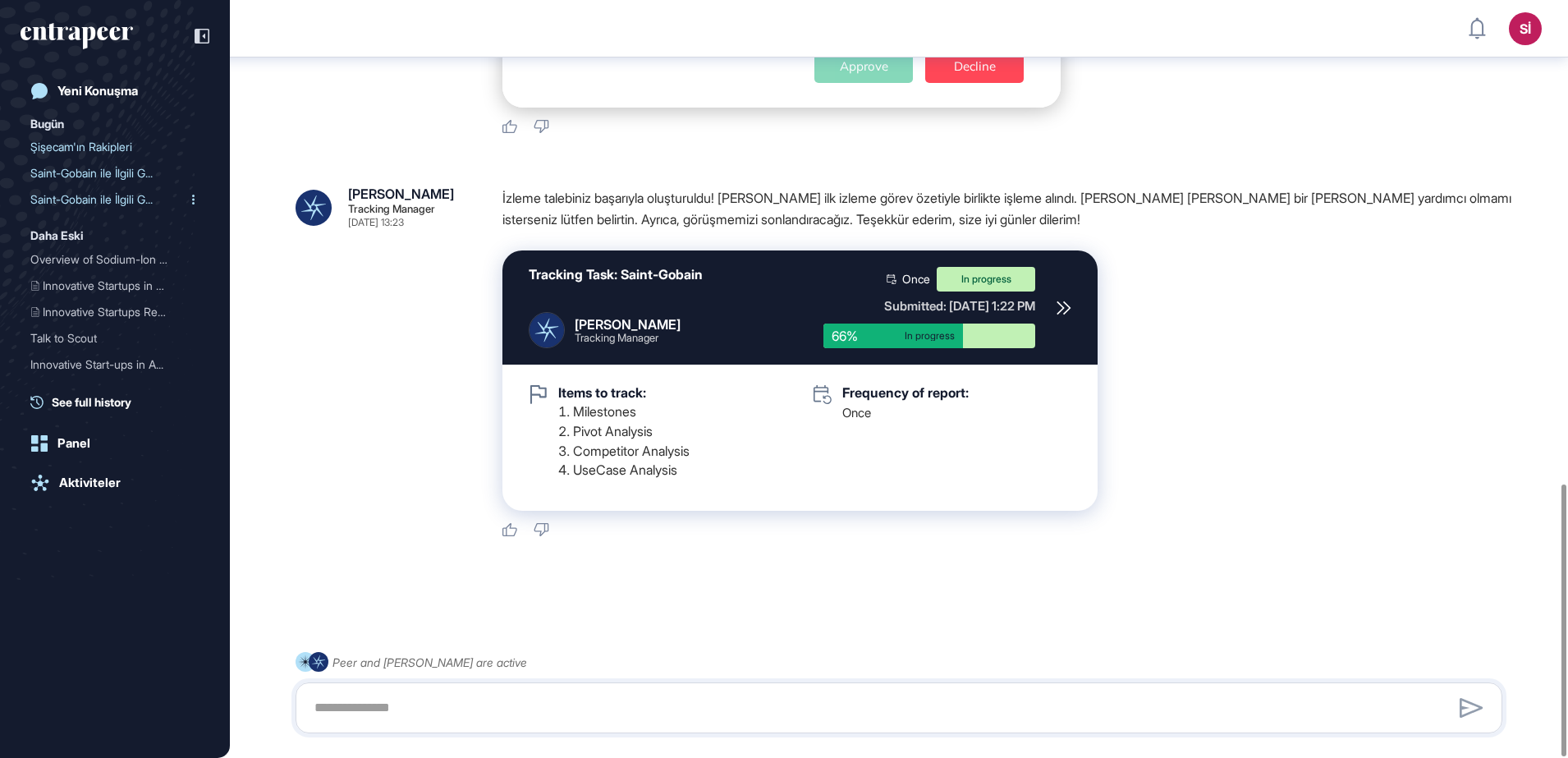
click at [126, 197] on div "Saint-Gobain ile İlgili G..." at bounding box center [108, 199] width 156 height 26
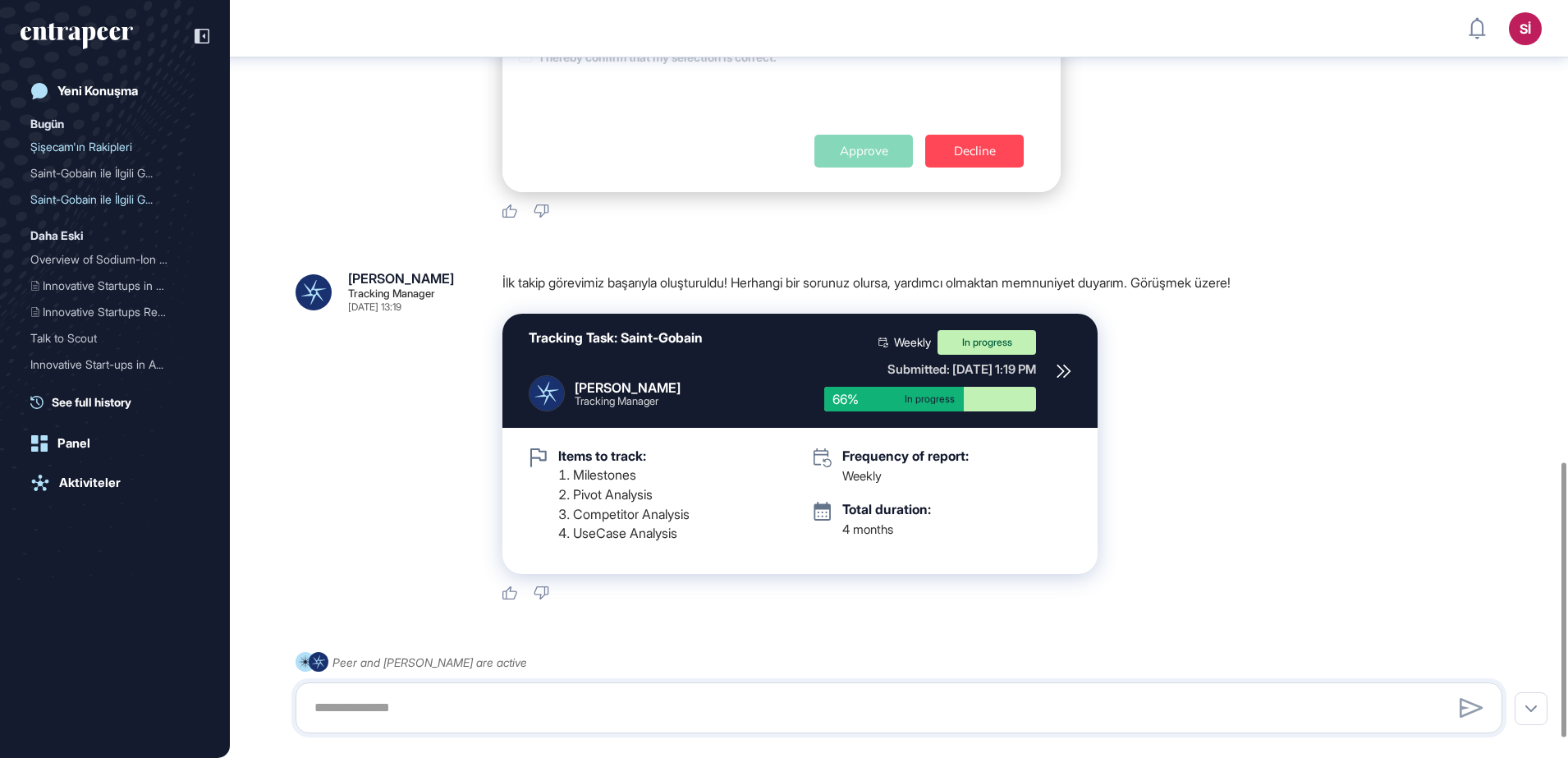
scroll to position [1324, 0]
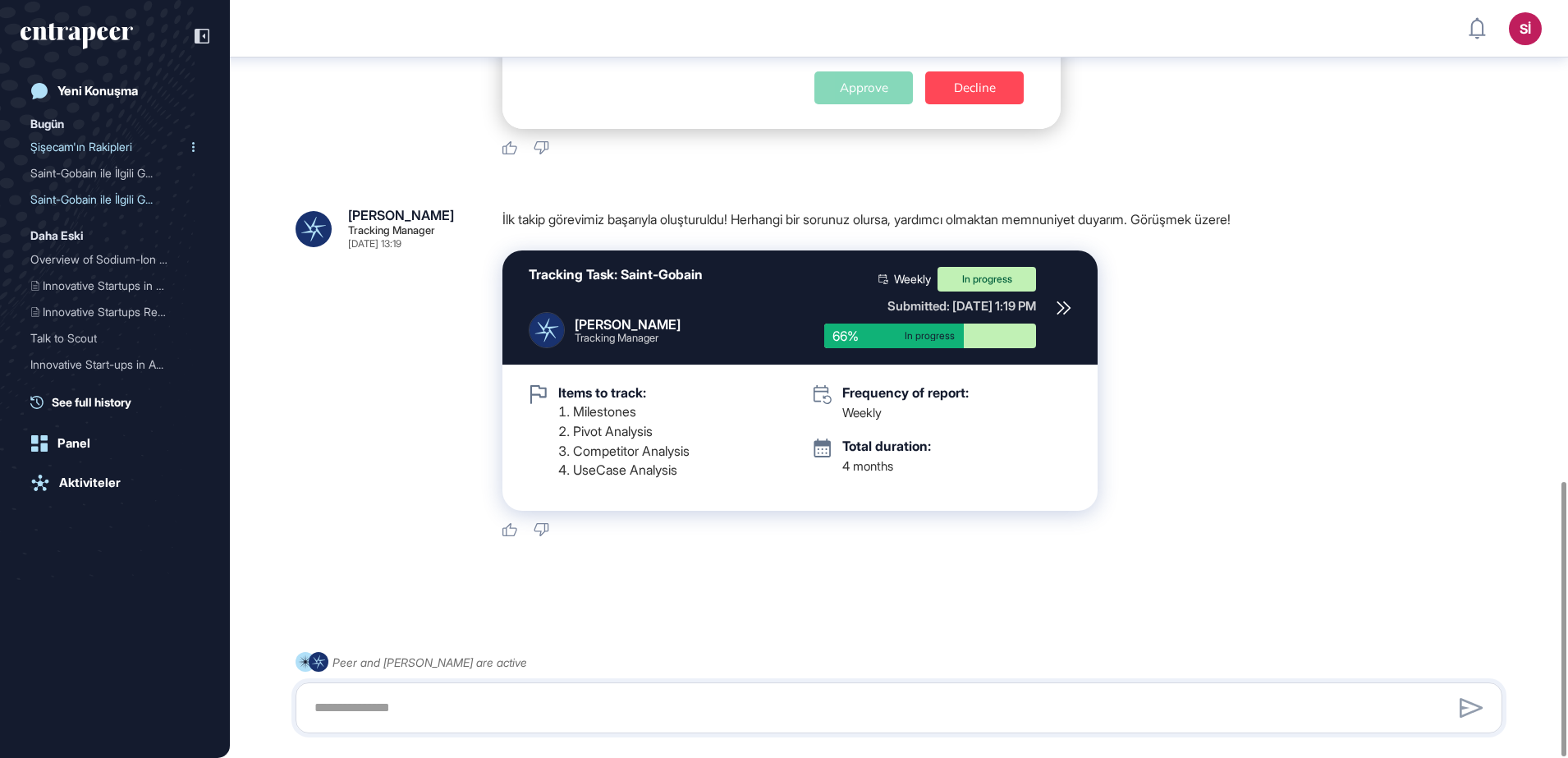
click at [116, 146] on div "Şişecam'ın Rakipleri" at bounding box center [108, 146] width 156 height 26
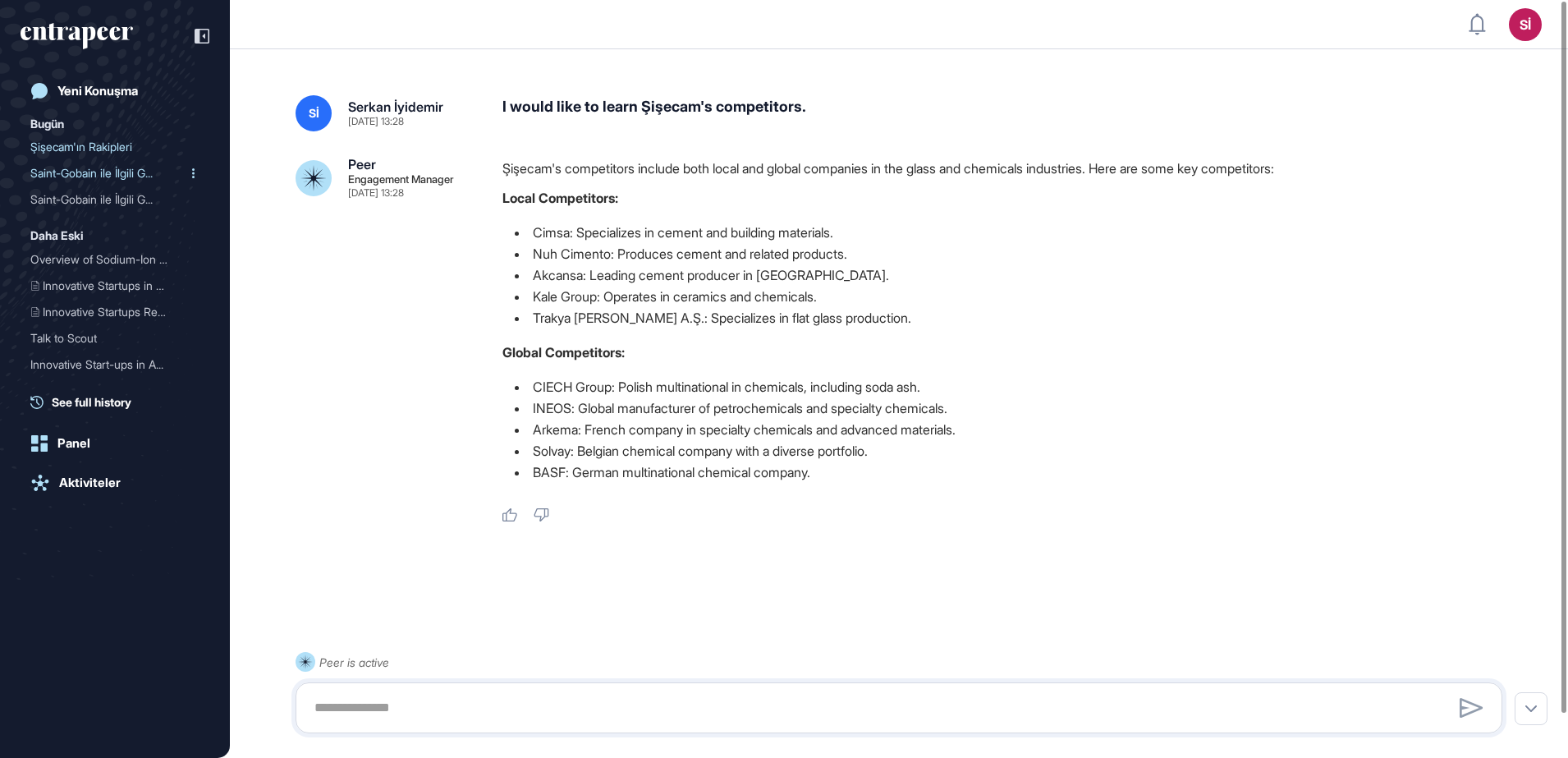
click at [118, 168] on div "Saint-Gobain ile İlgili G..." at bounding box center [108, 173] width 156 height 26
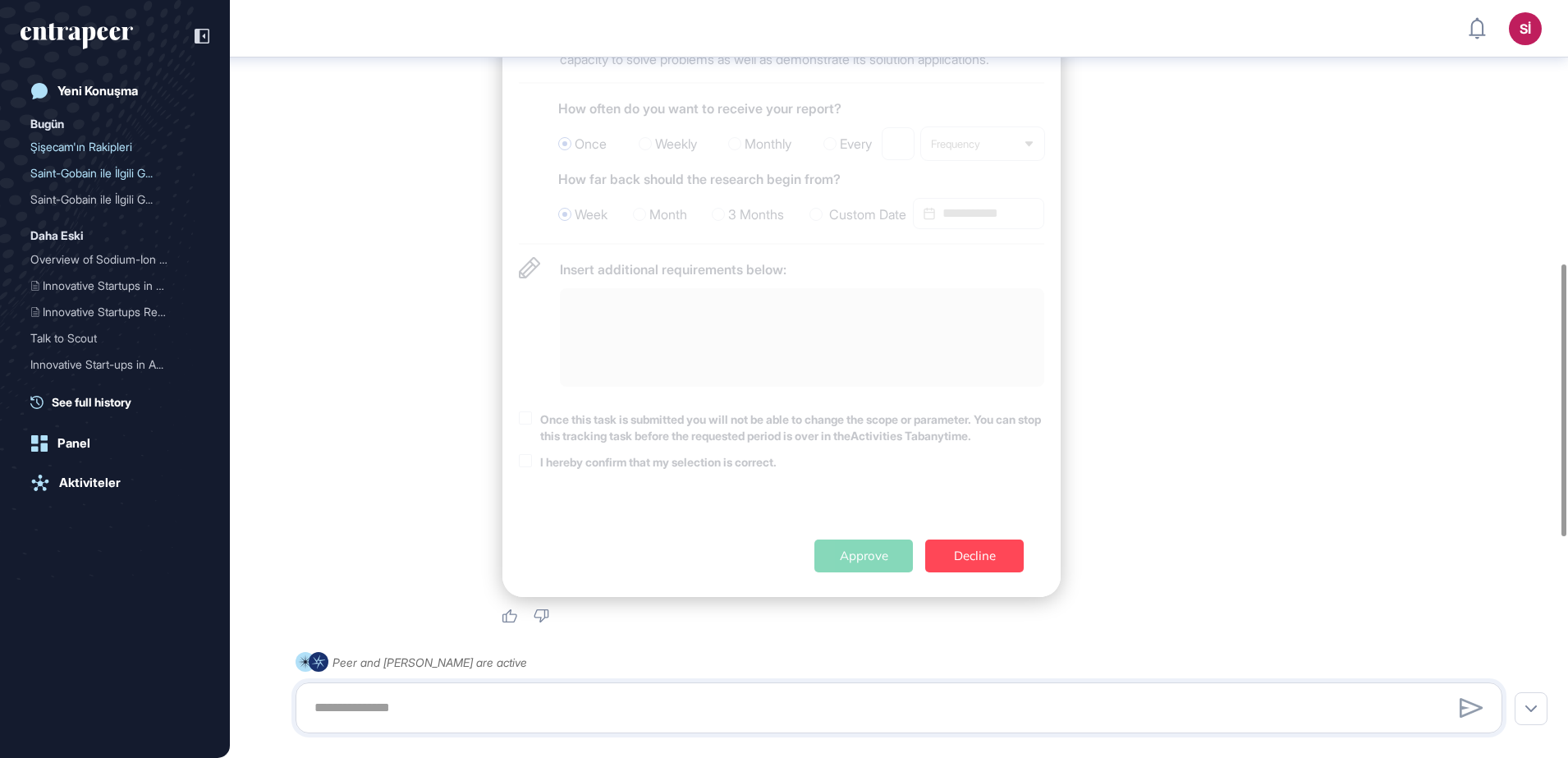
scroll to position [1346, 0]
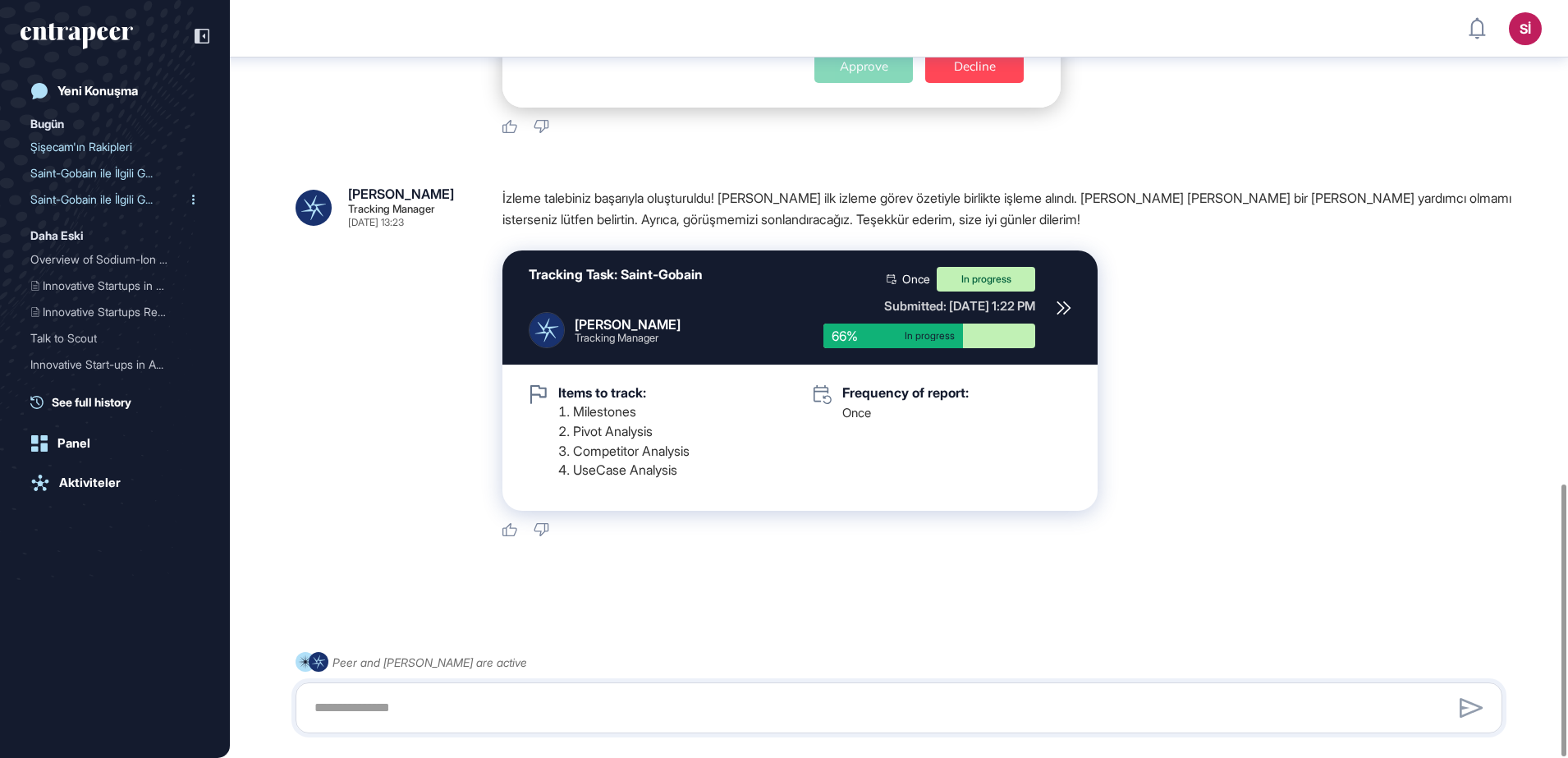
click at [126, 193] on div "Saint-Gobain ile İlgili G..." at bounding box center [108, 199] width 156 height 26
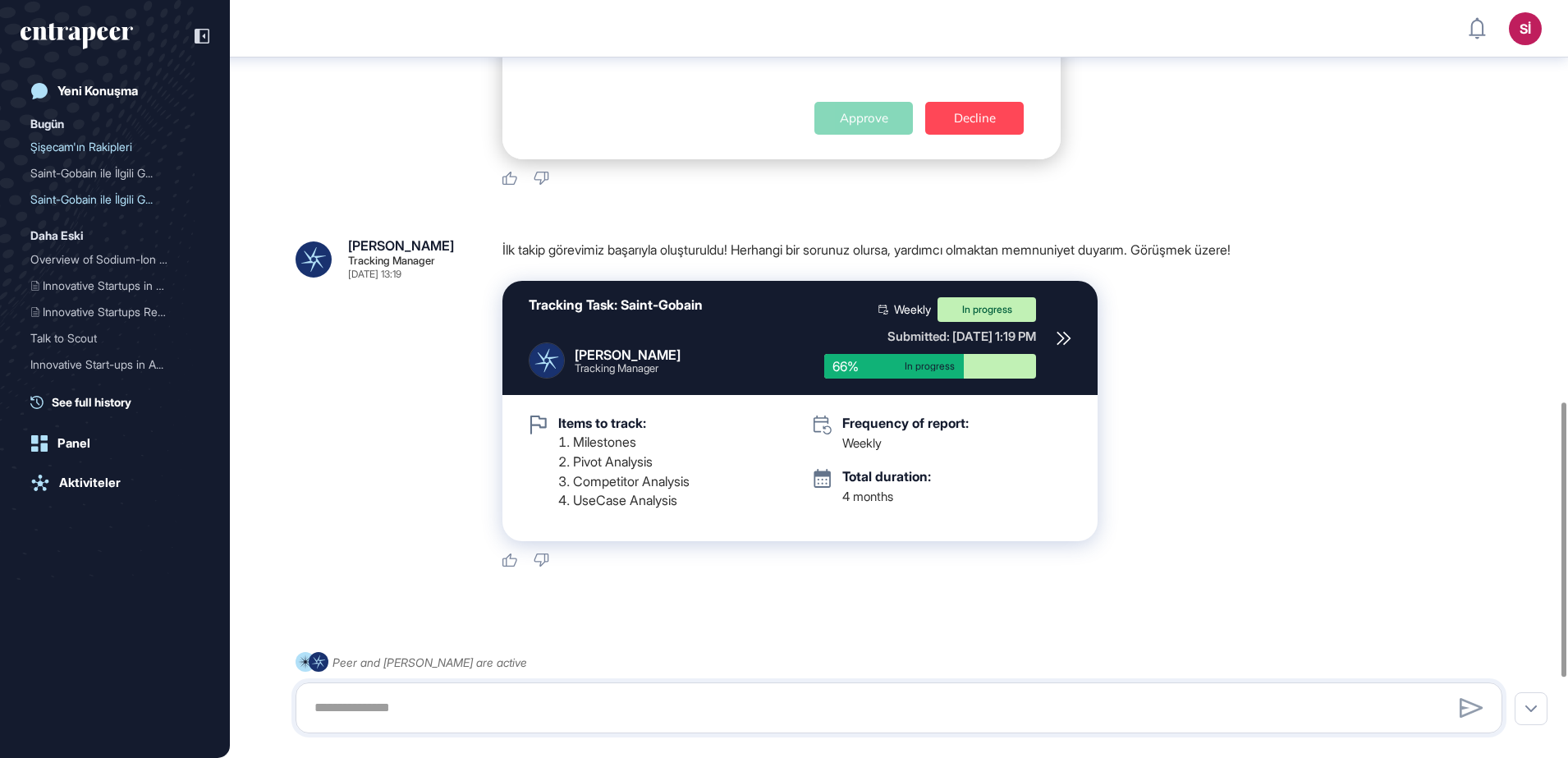
scroll to position [1324, 0]
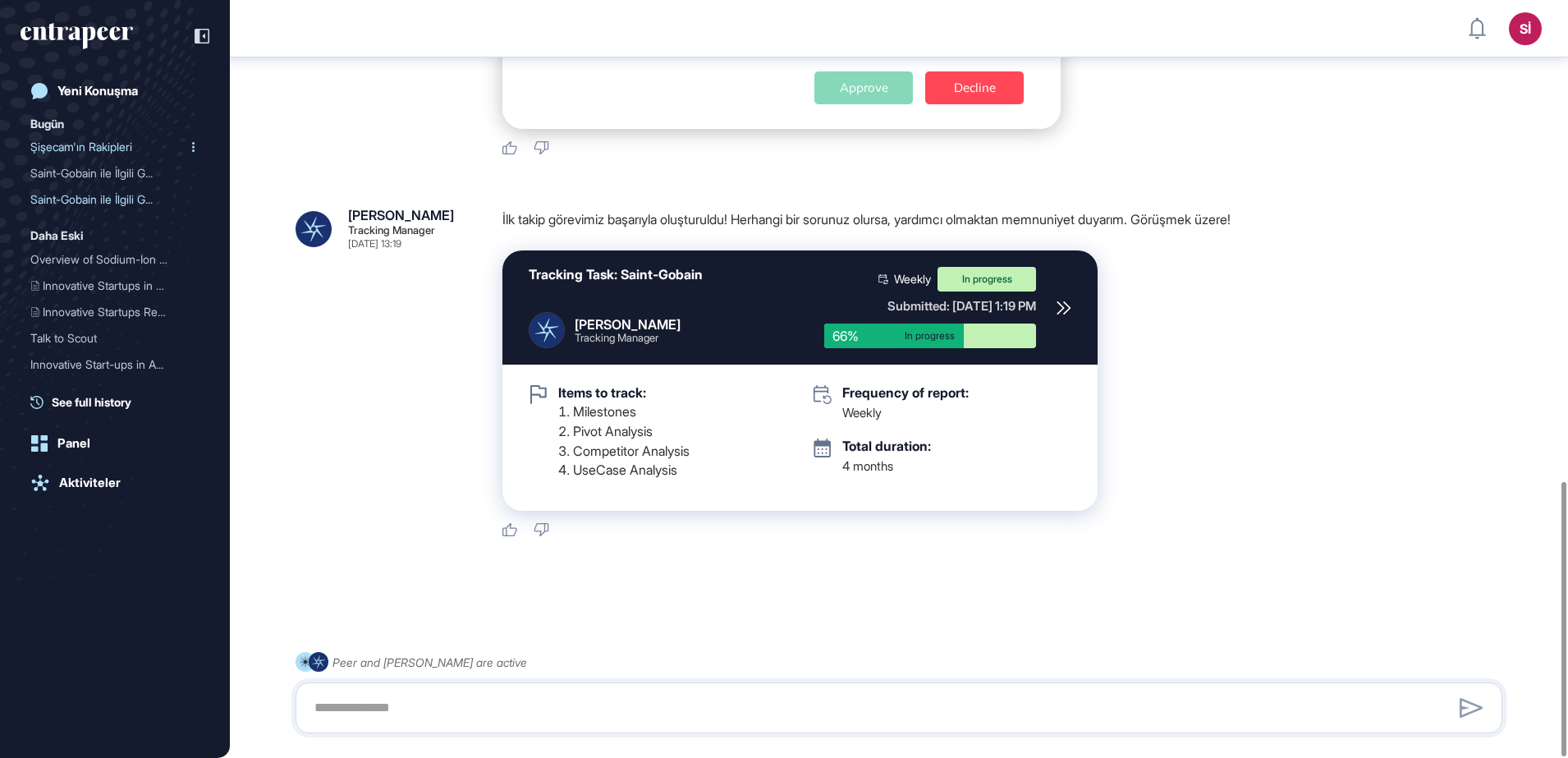
click at [108, 142] on div "Şişecam'ın Rakipleri" at bounding box center [108, 146] width 156 height 26
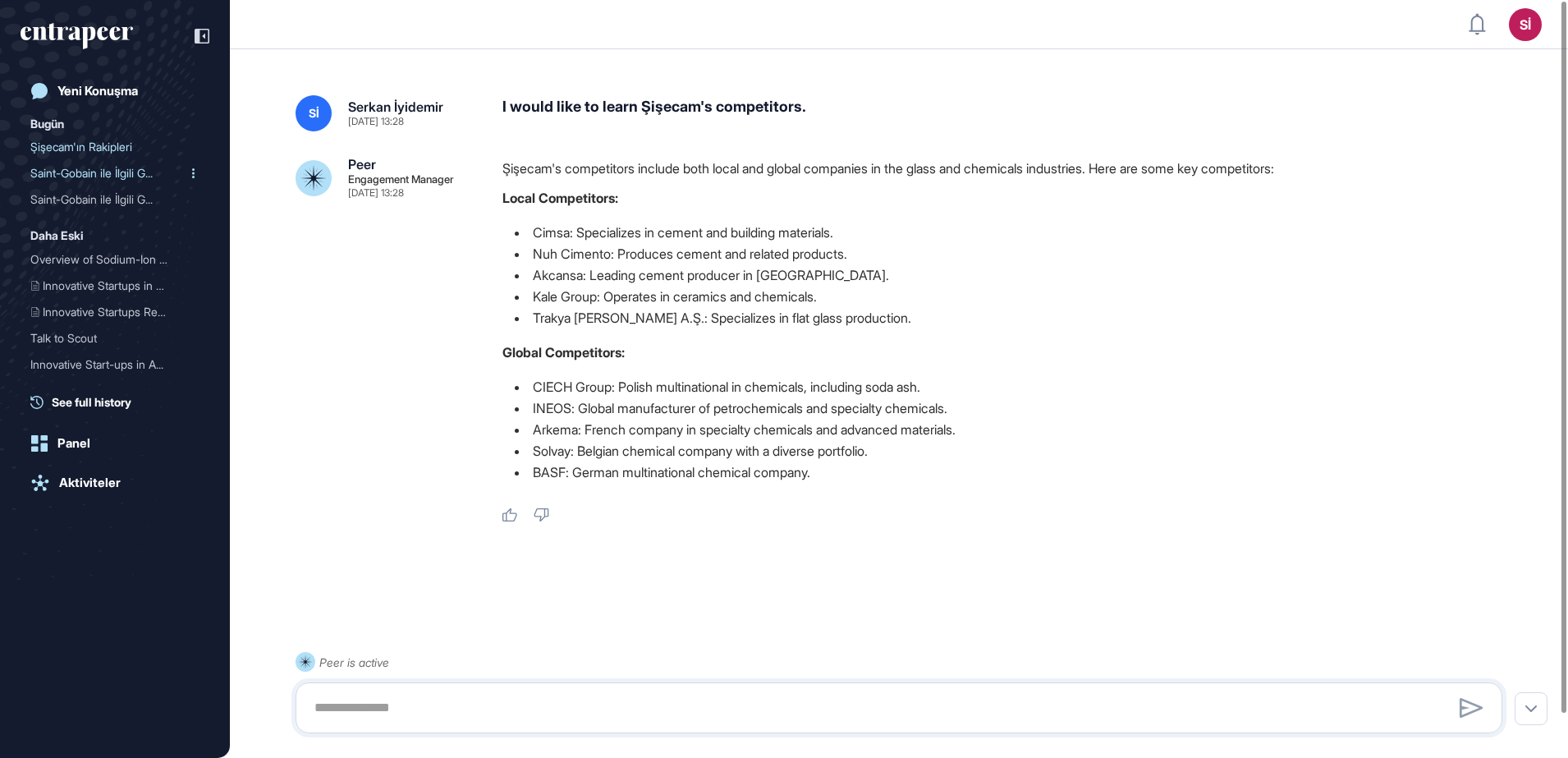
click at [104, 169] on div "Saint-Gobain ile İlgili G..." at bounding box center [108, 173] width 156 height 26
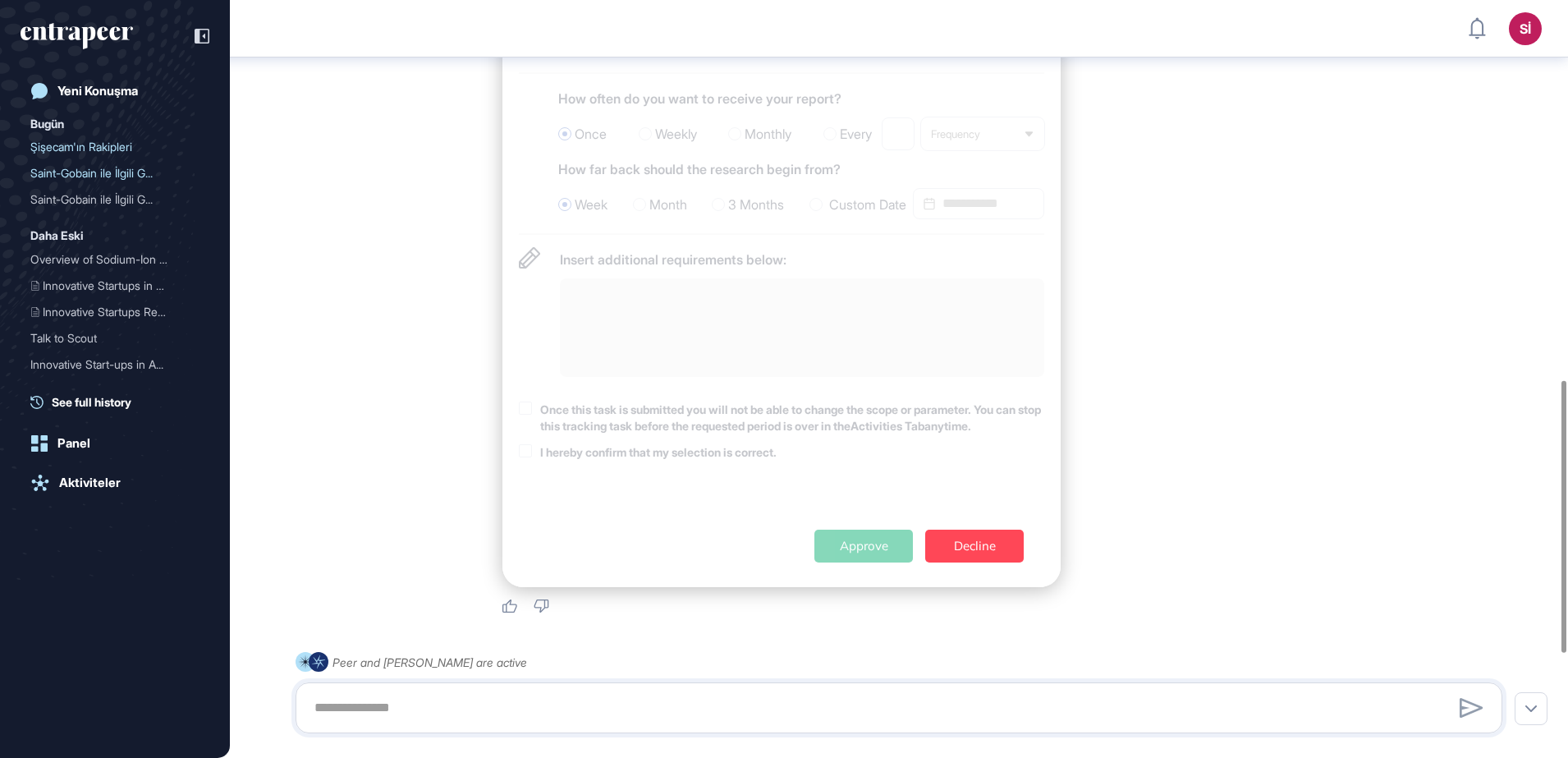
scroll to position [1346, 0]
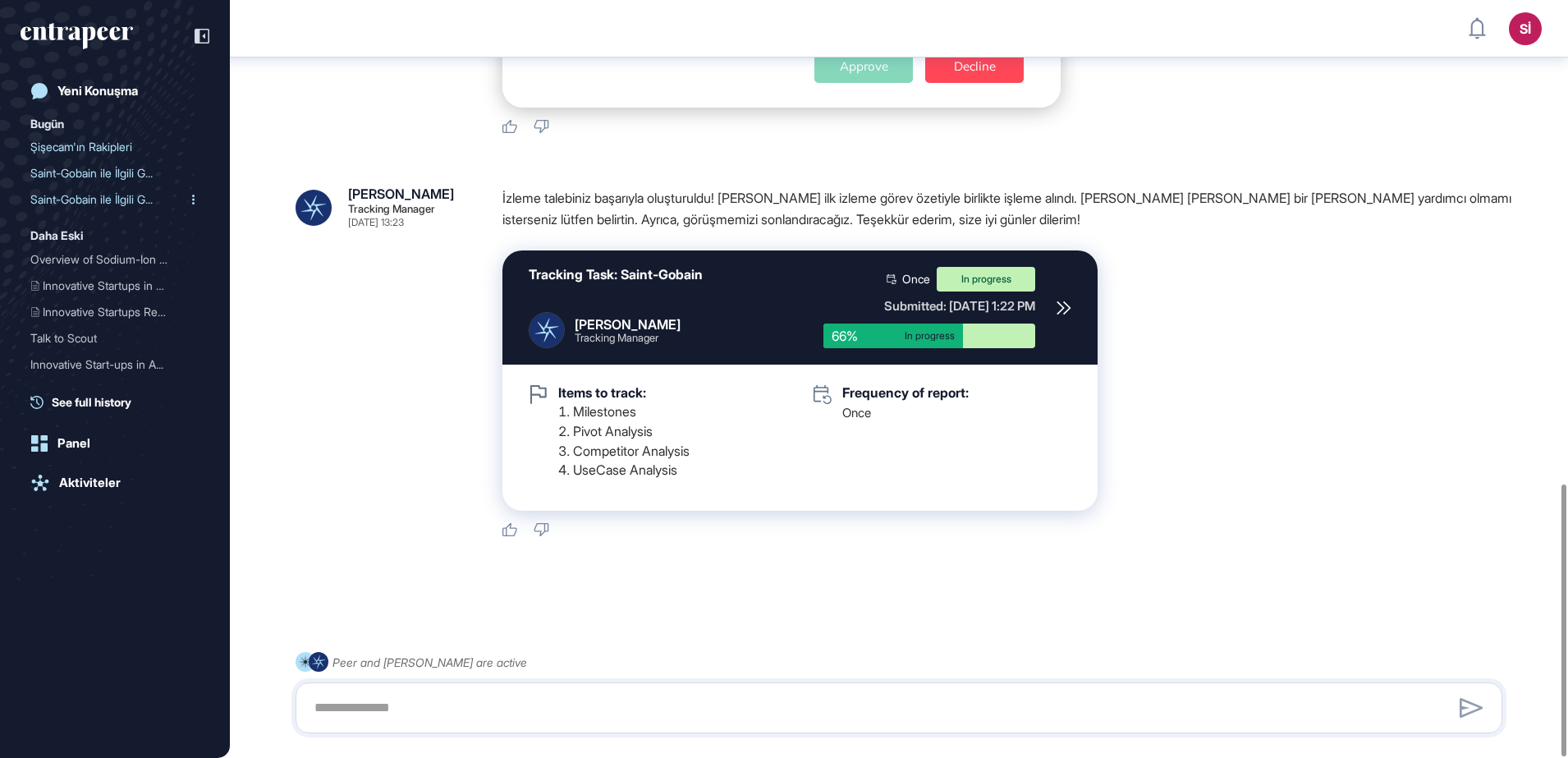
click at [98, 197] on div "Saint-Gobain ile İlgili G..." at bounding box center [108, 199] width 156 height 26
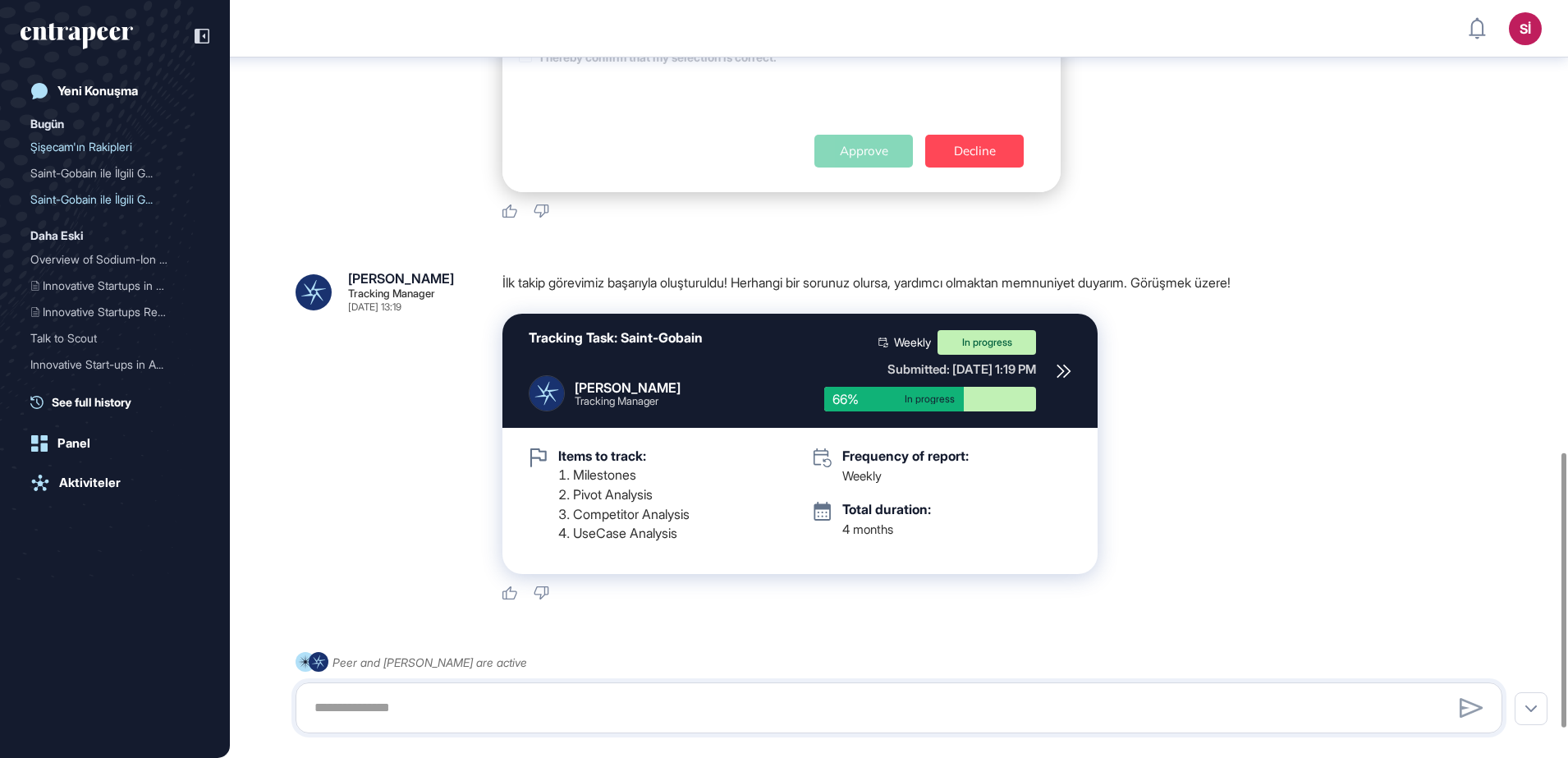
scroll to position [1324, 0]
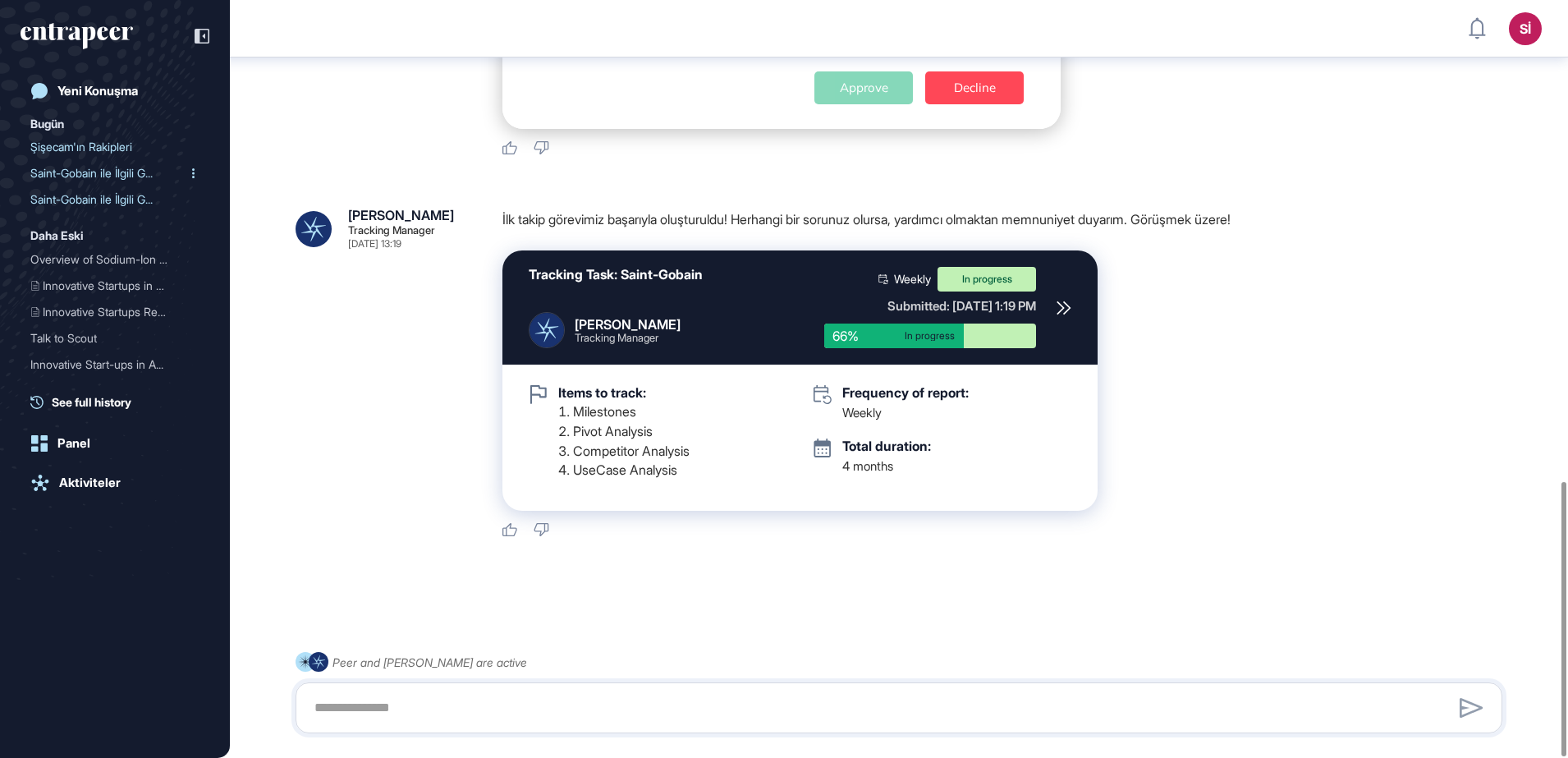
click at [102, 174] on div "Saint-Gobain ile İlgili G..." at bounding box center [108, 173] width 156 height 26
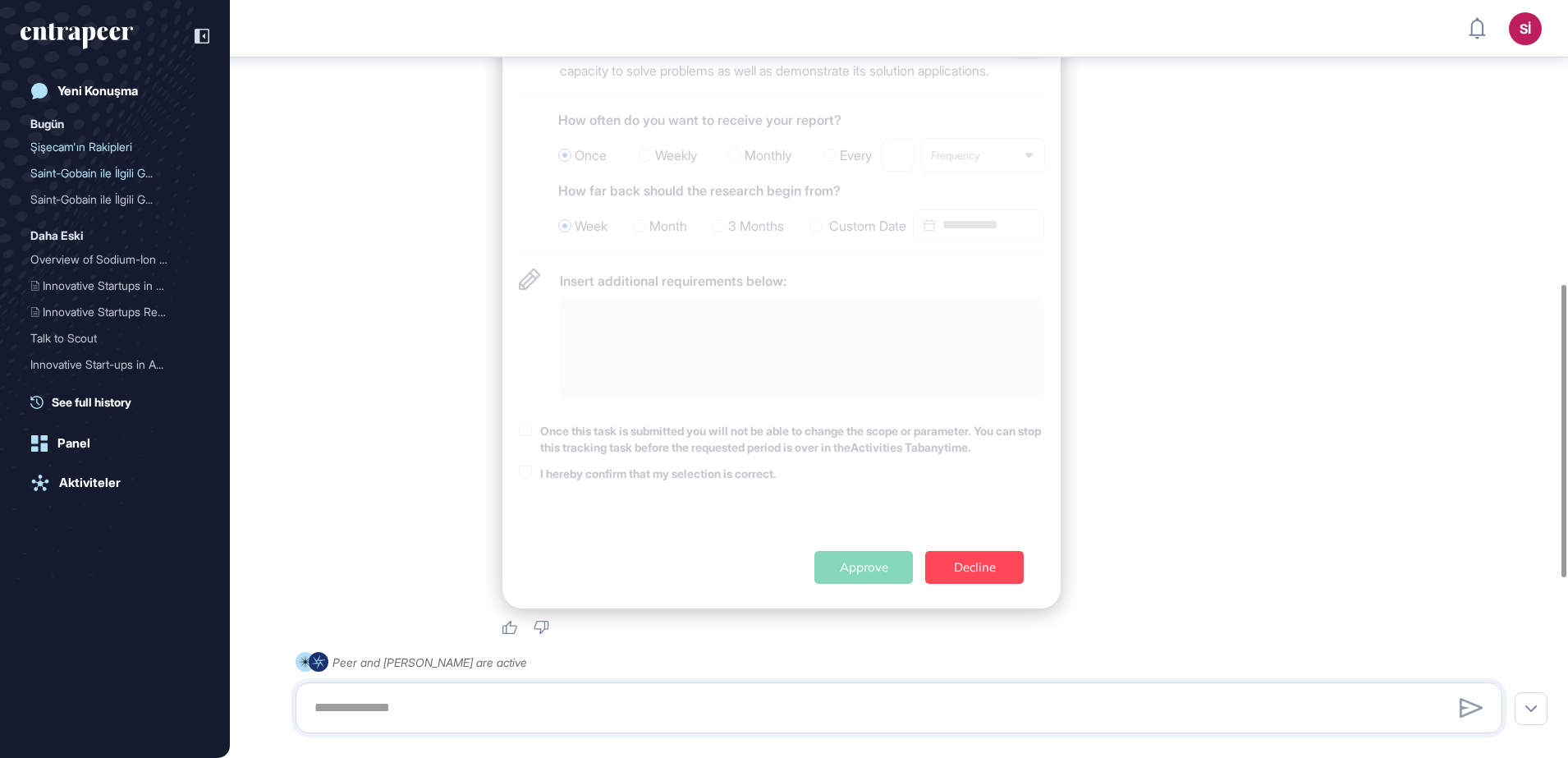
scroll to position [1346, 0]
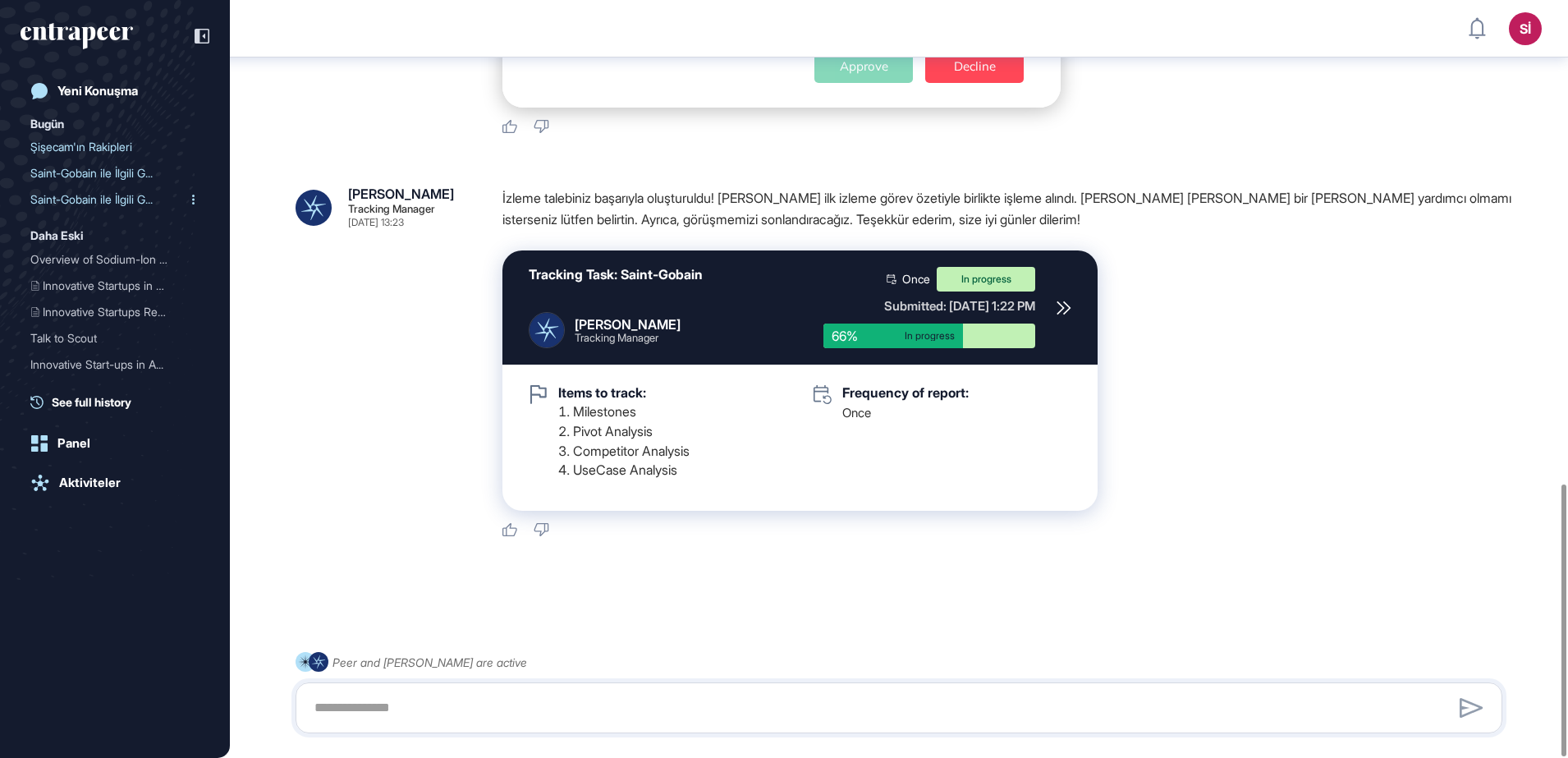
click at [102, 201] on div "Saint-Gobain ile İlgili G..." at bounding box center [108, 199] width 156 height 26
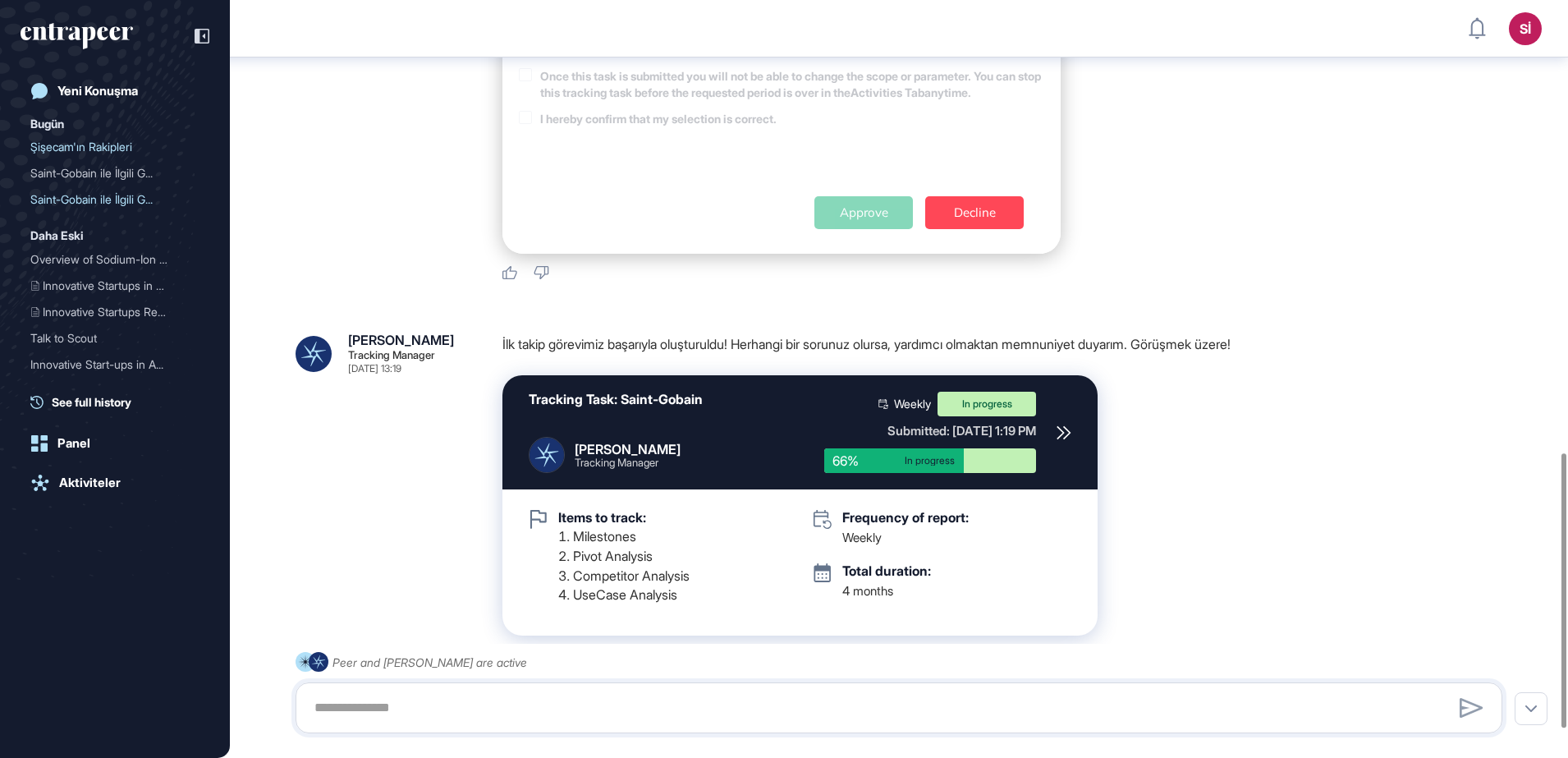
scroll to position [1324, 0]
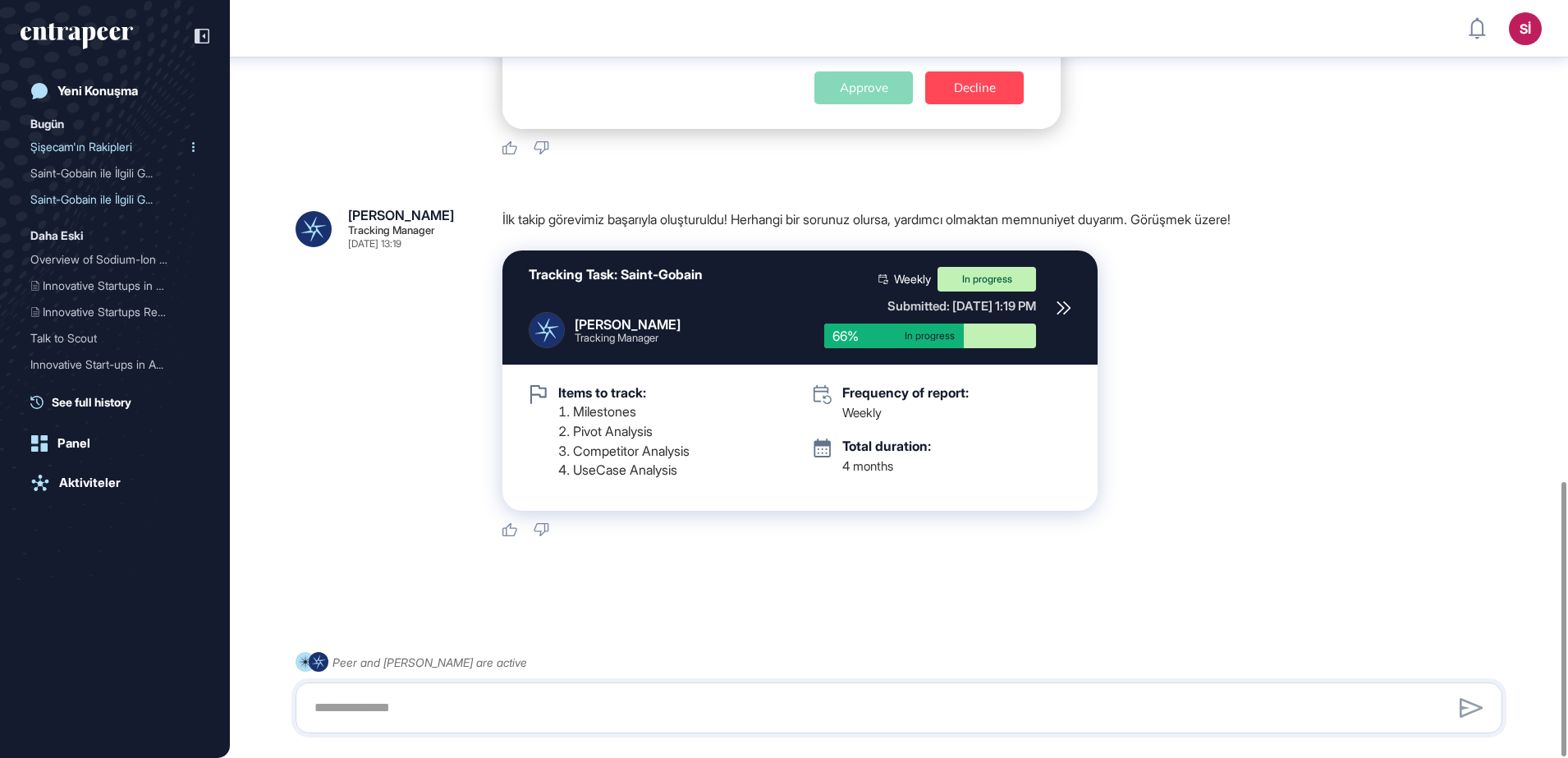
click at [79, 147] on div "Şişecam'ın Rakipleri" at bounding box center [108, 146] width 156 height 26
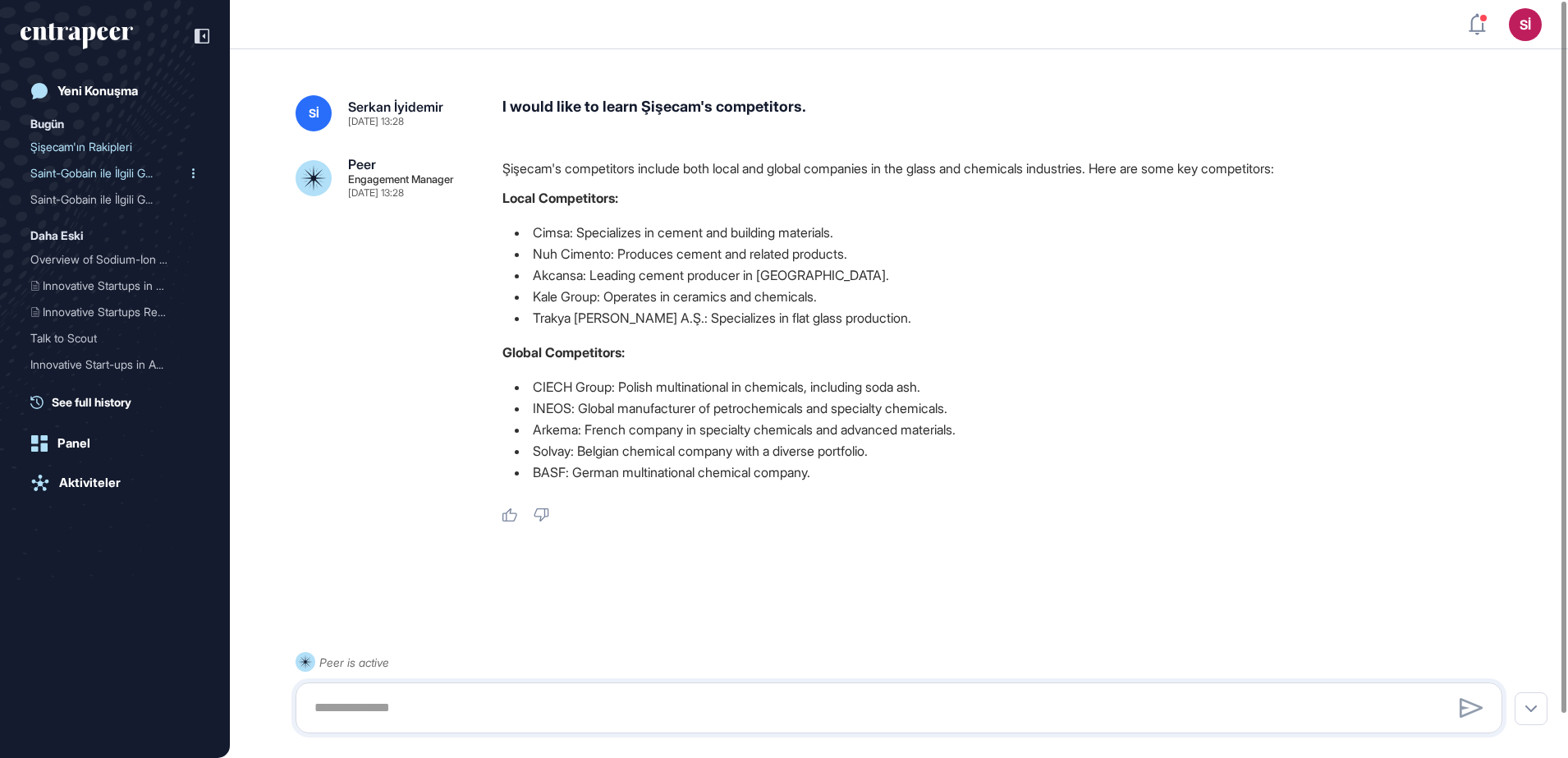
click at [108, 174] on div "Saint-Gobain ile İlgili G..." at bounding box center [108, 173] width 156 height 26
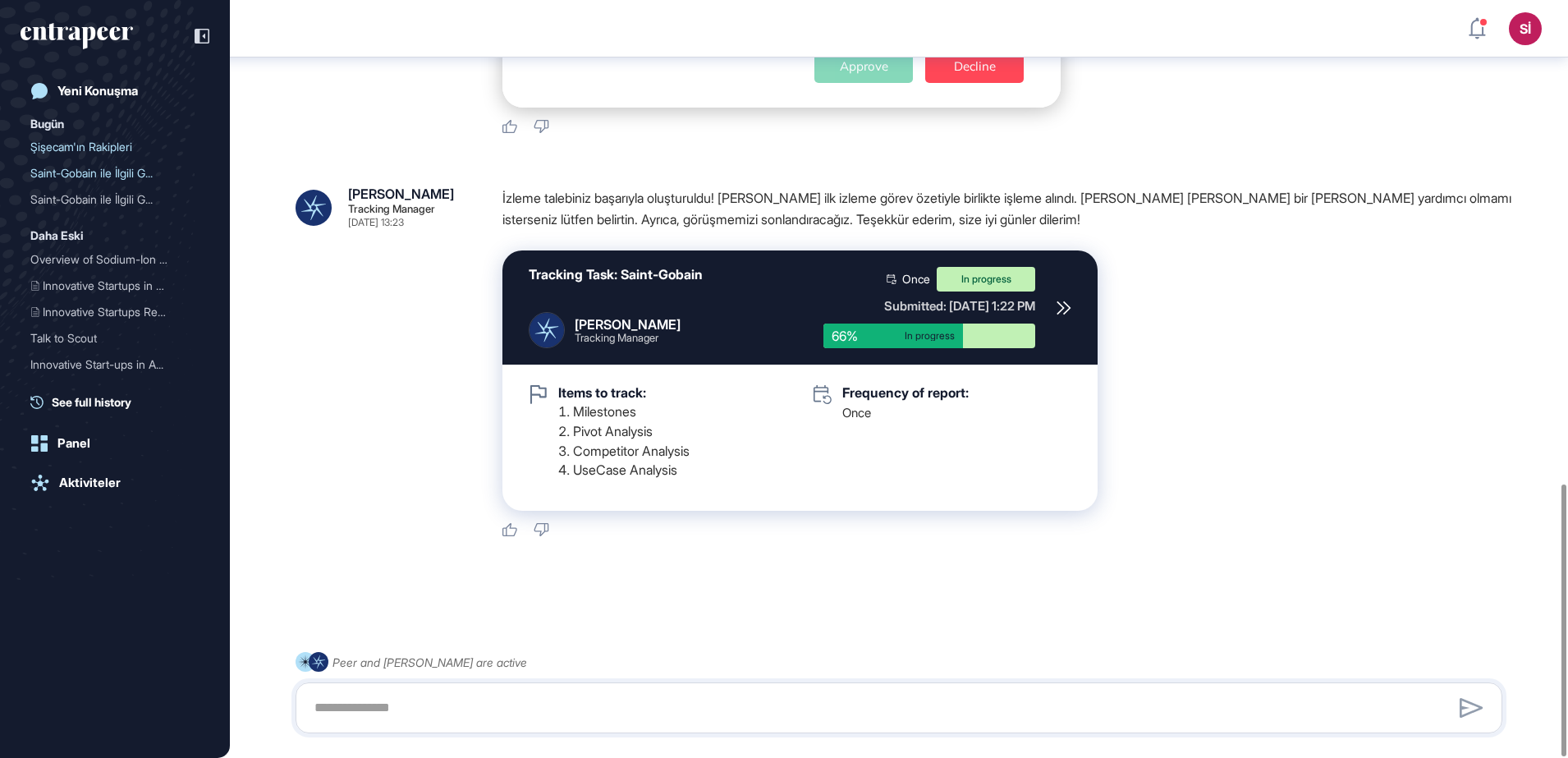
scroll to position [1346, 0]
click at [112, 201] on div "Saint-Gobain ile İlgili G..." at bounding box center [108, 199] width 156 height 26
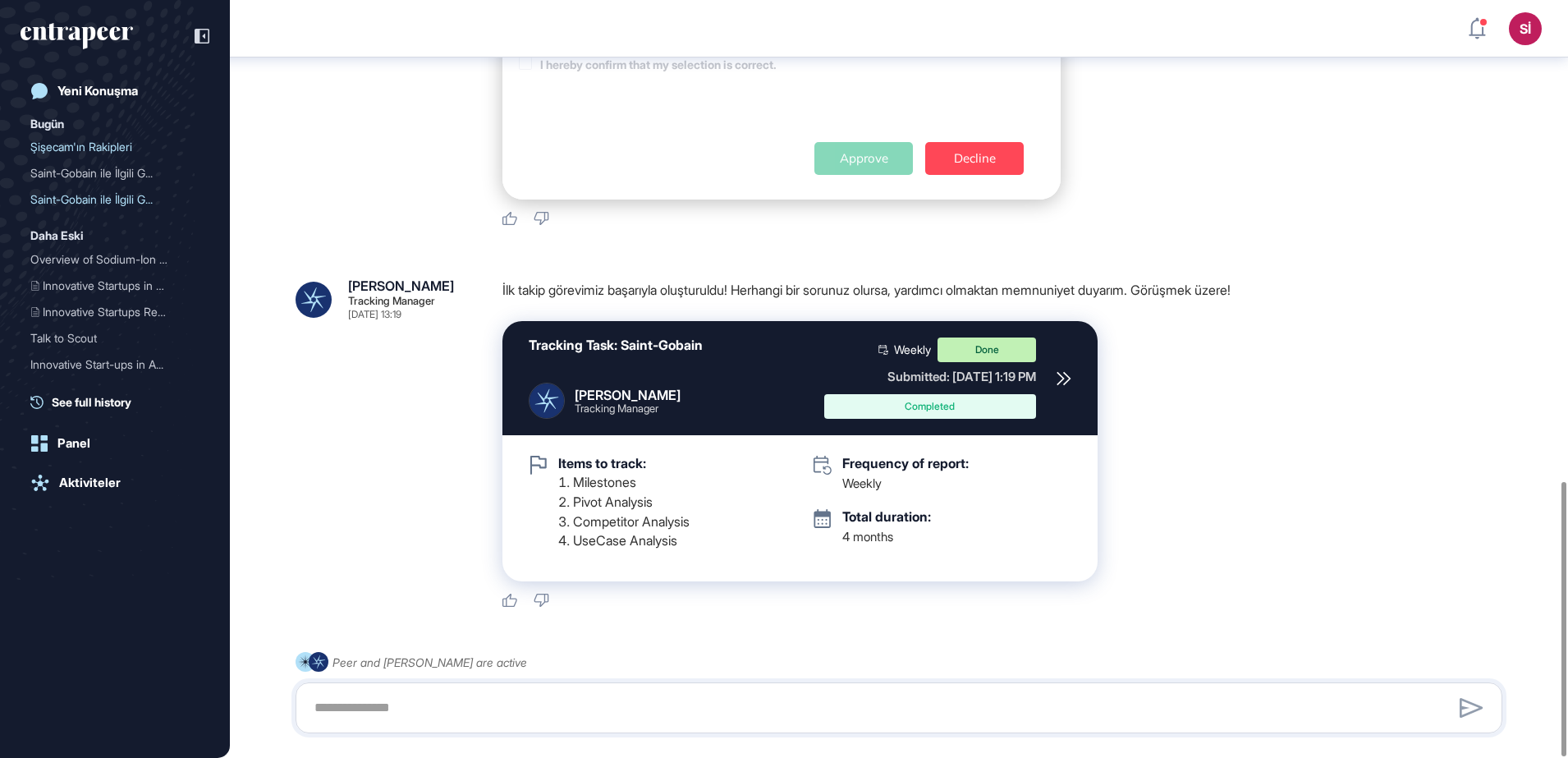
scroll to position [1324, 0]
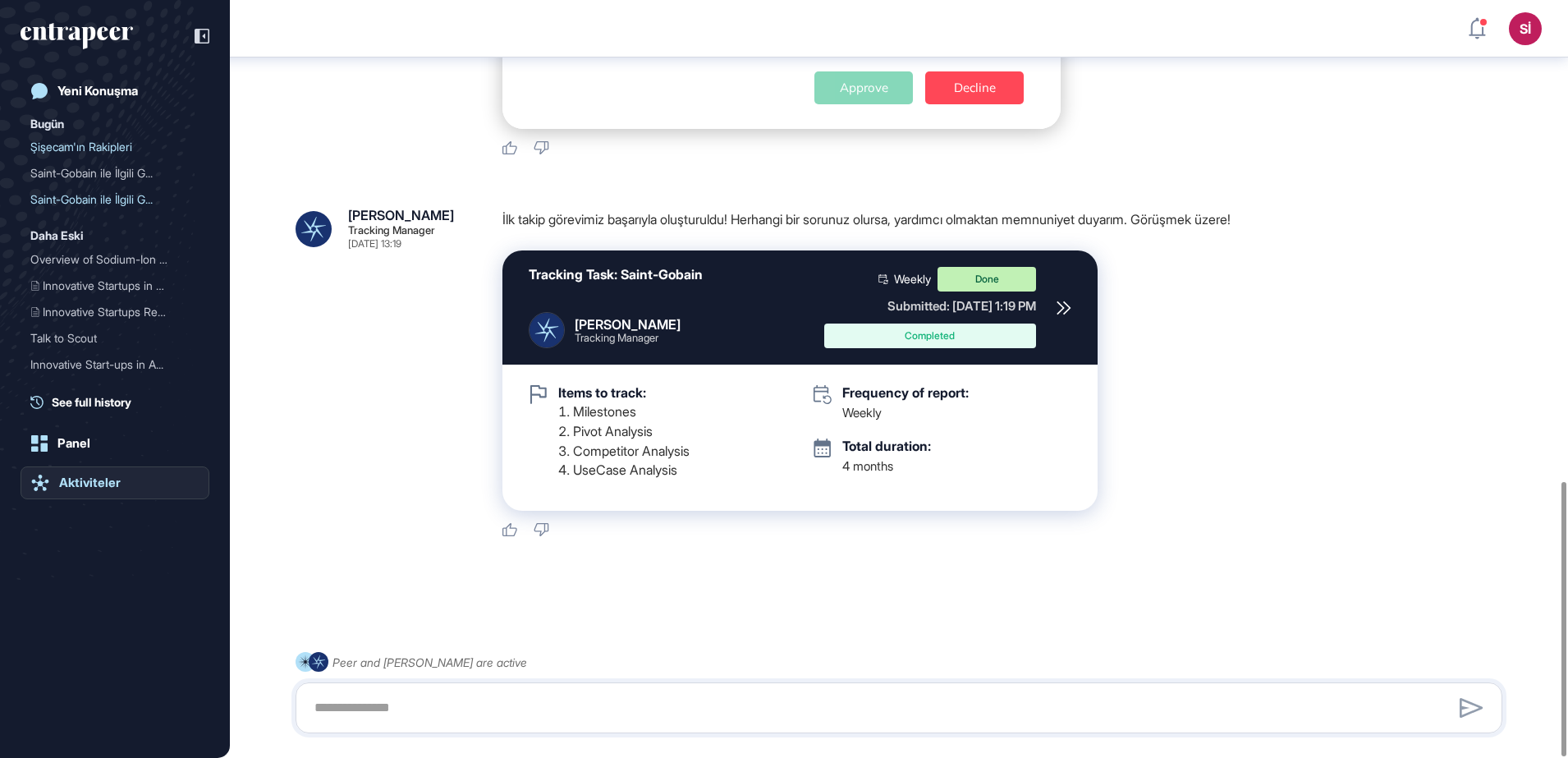
click at [98, 484] on div "Aktiviteler" at bounding box center [89, 482] width 61 height 14
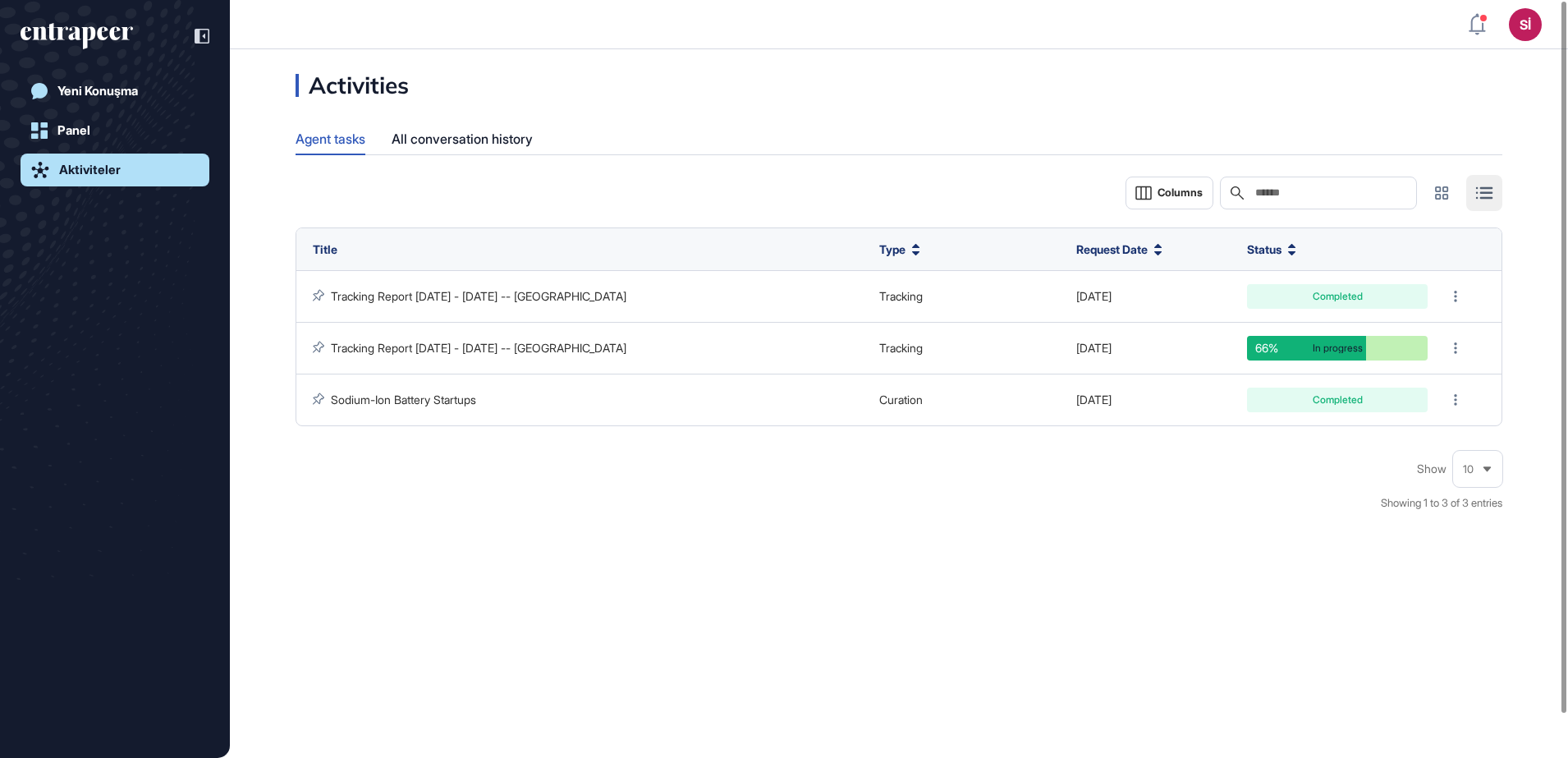
click at [627, 472] on div "Show 10 Showing 1 to 3 of 3 entries" at bounding box center [899, 491] width 1207 height 76
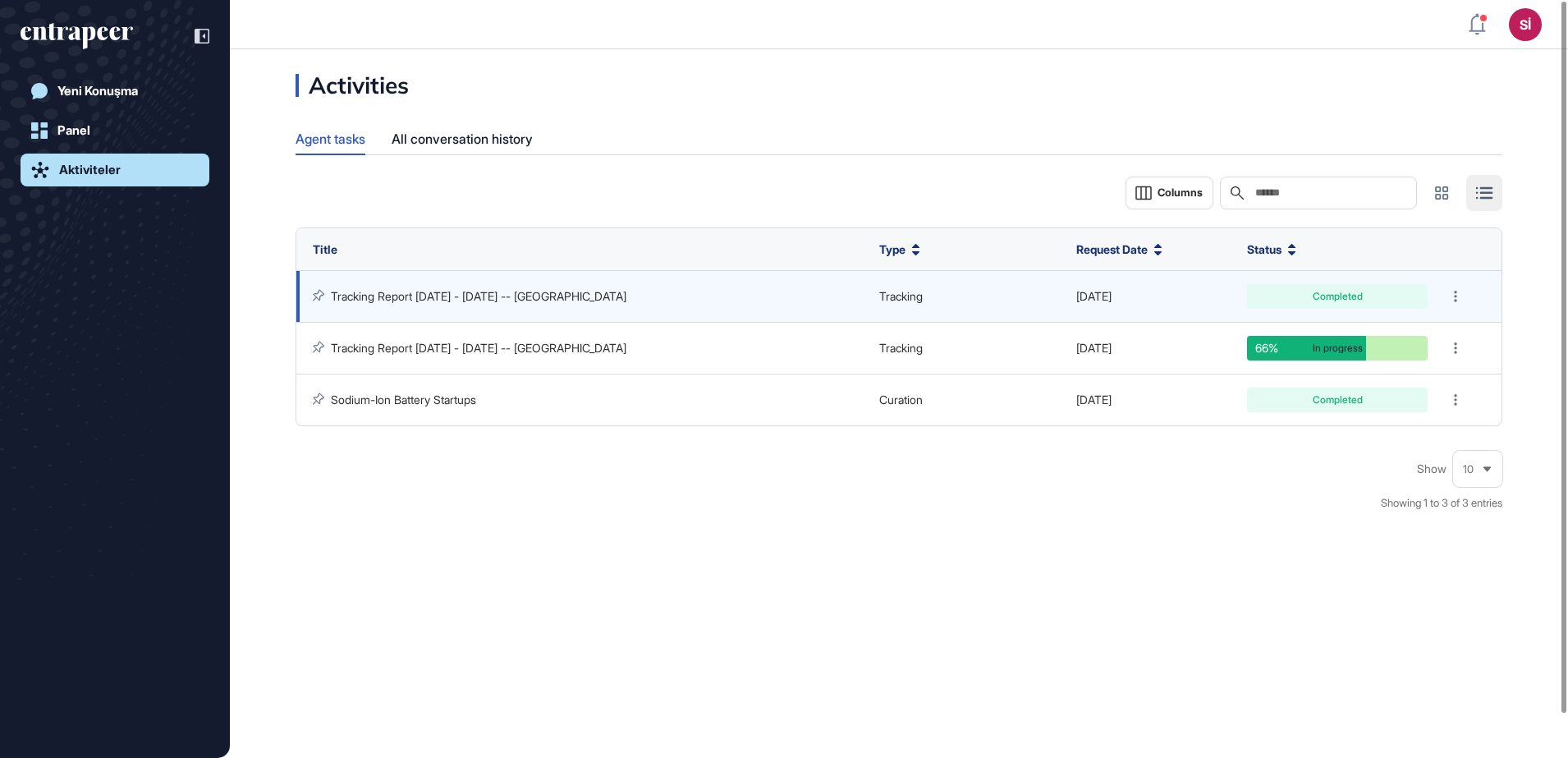
click at [605, 293] on link "Tracking Report [DATE] - [DATE] -- [GEOGRAPHIC_DATA]" at bounding box center [478, 295] width 295 height 14
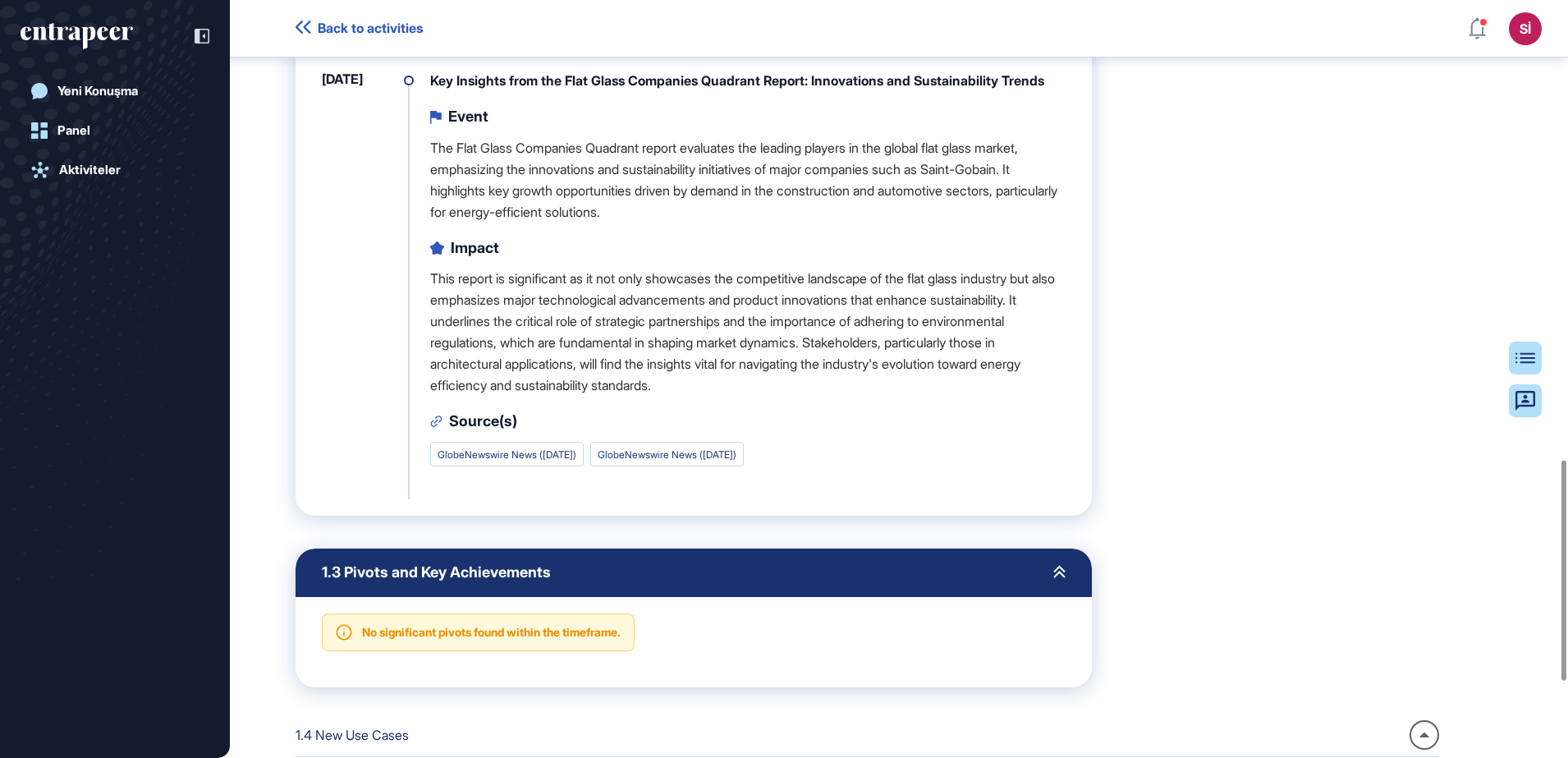
scroll to position [1537, 0]
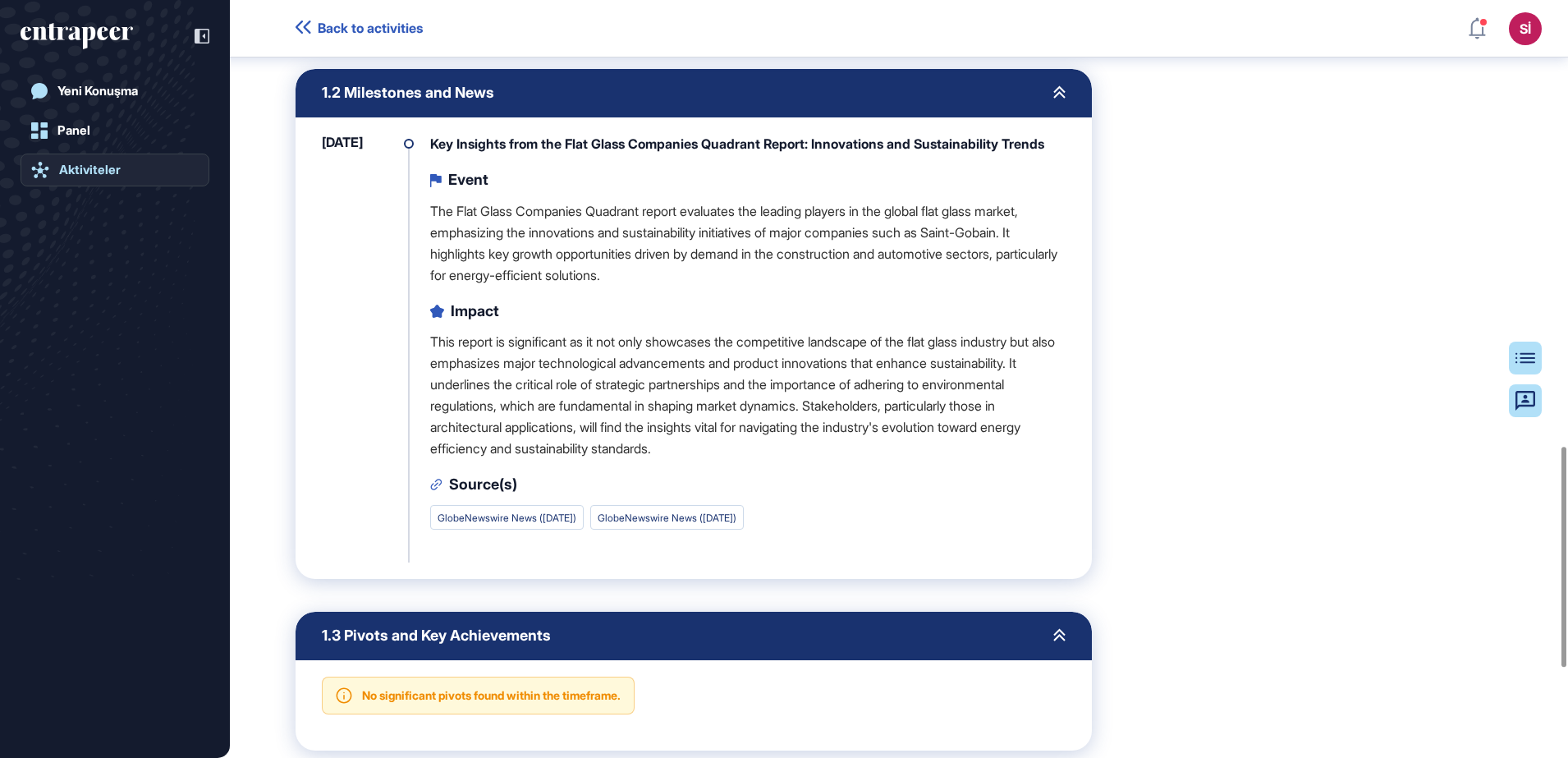
click at [96, 167] on div "Aktiviteler" at bounding box center [89, 170] width 61 height 14
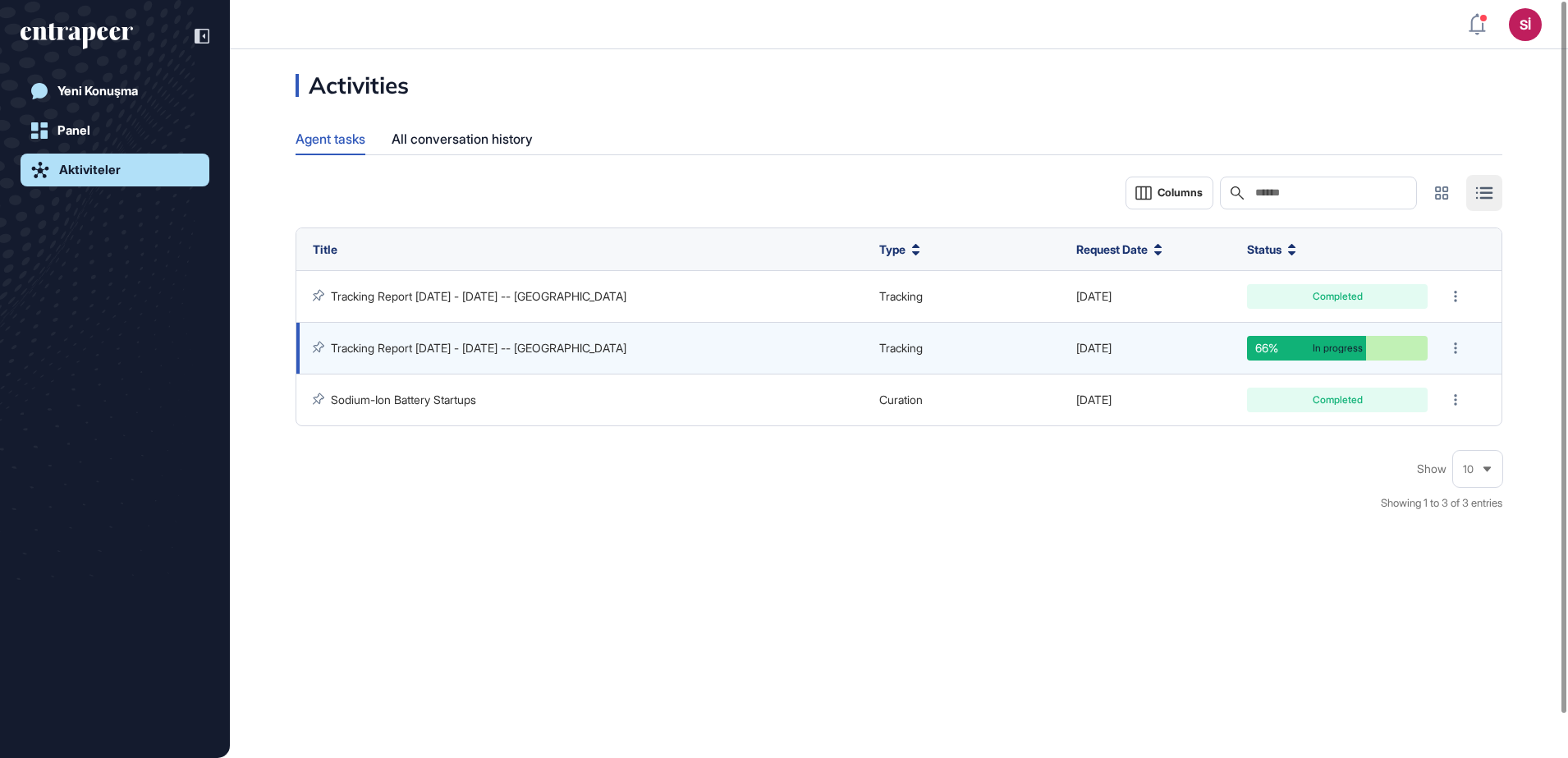
click at [572, 343] on link "Tracking Report [DATE] - [DATE] -- [GEOGRAPHIC_DATA]" at bounding box center [478, 347] width 295 height 14
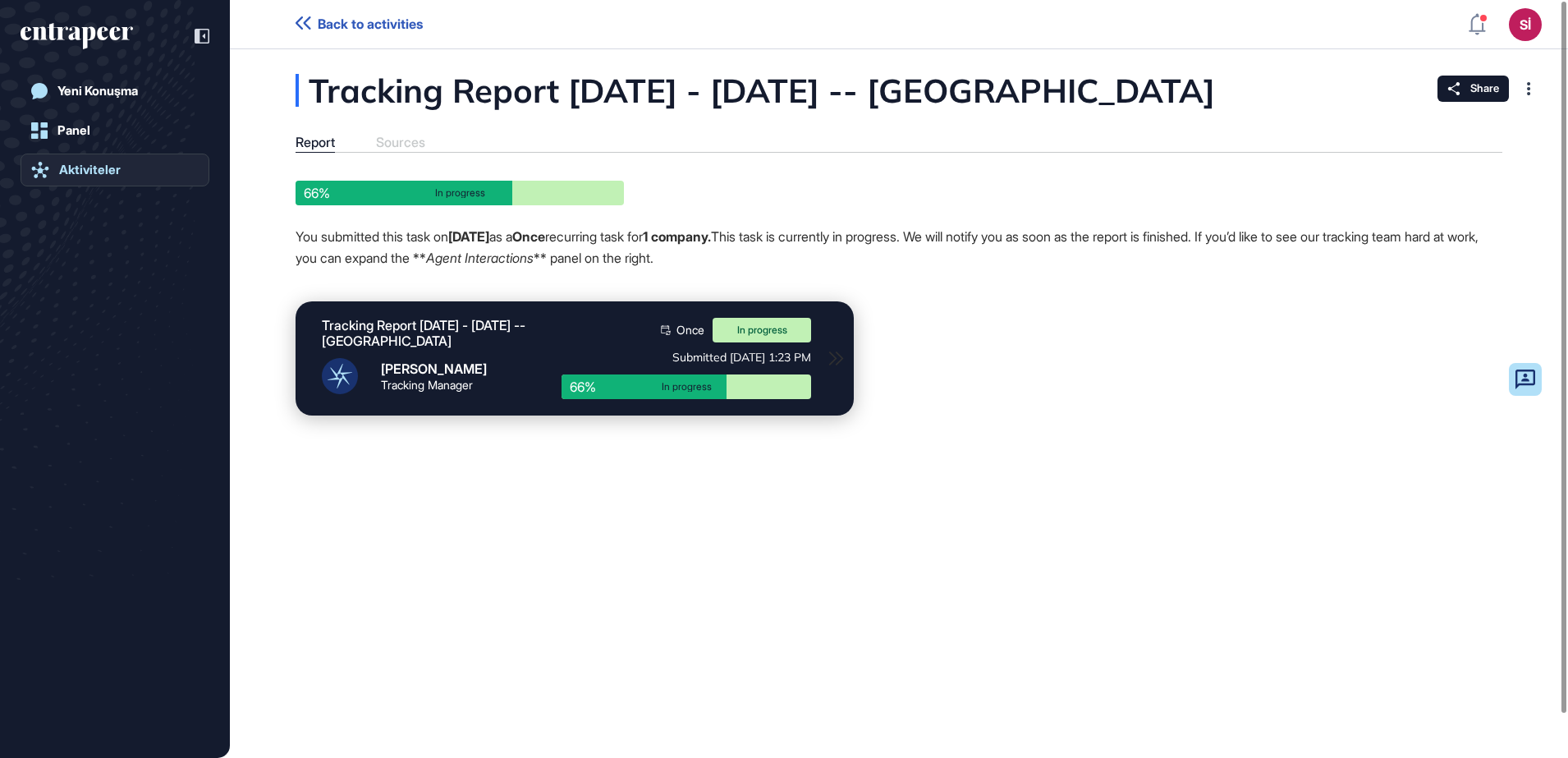
click at [117, 164] on div "Aktiviteler" at bounding box center [89, 170] width 61 height 14
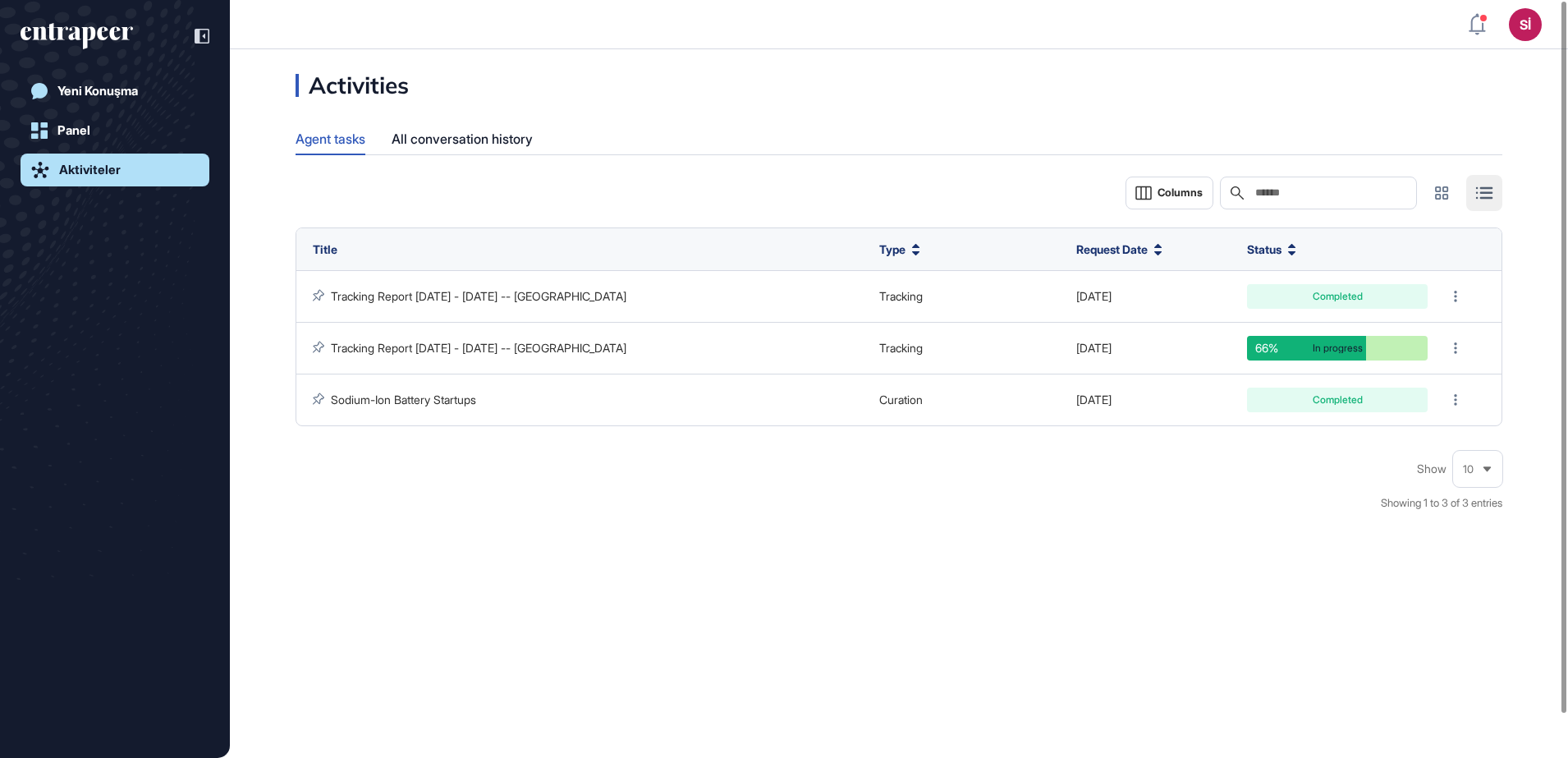
click at [77, 168] on div "Aktiviteler" at bounding box center [89, 170] width 61 height 14
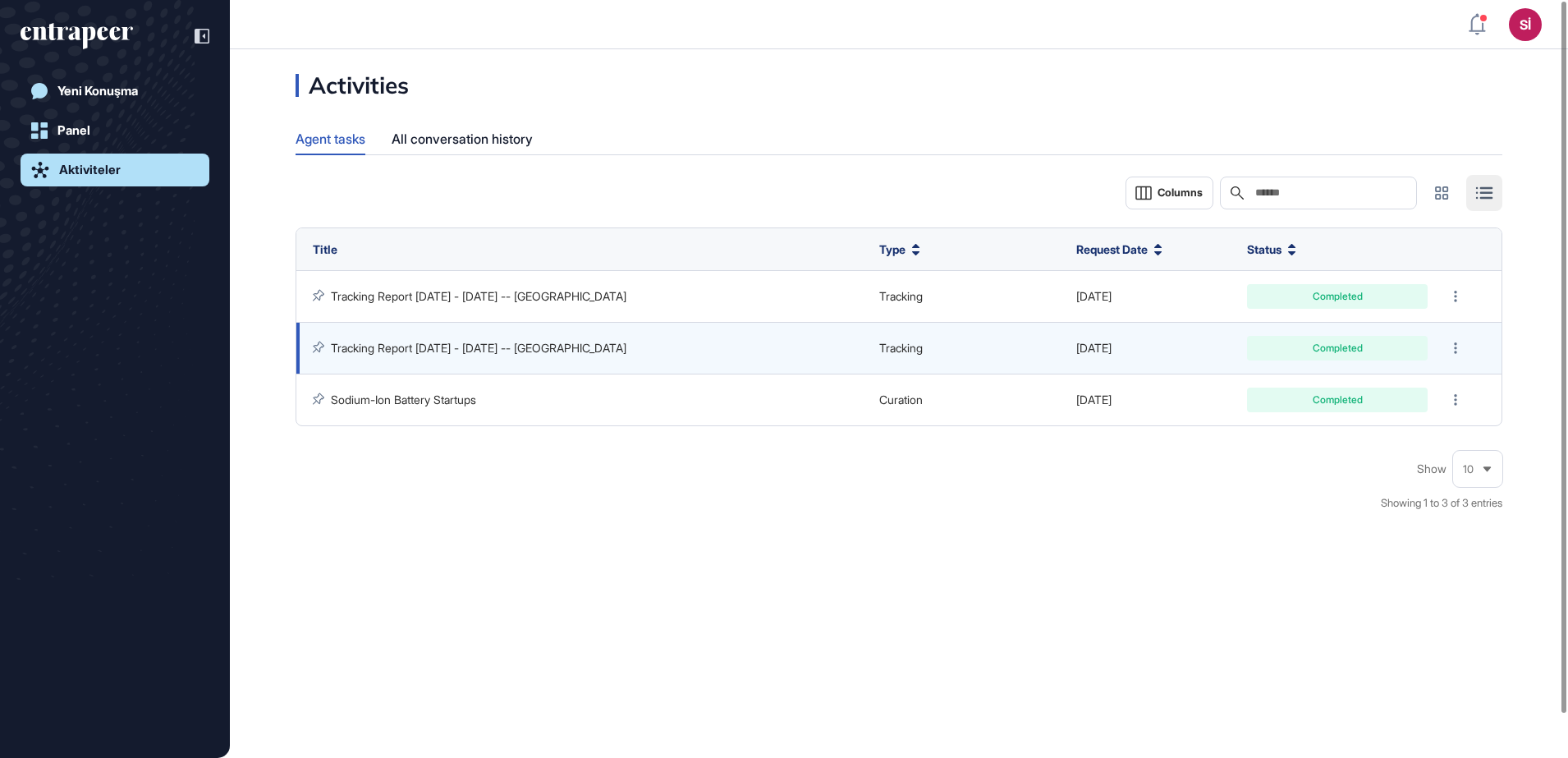
click at [552, 344] on link "Tracking Report [DATE] - [DATE] -- [GEOGRAPHIC_DATA]" at bounding box center [478, 347] width 295 height 14
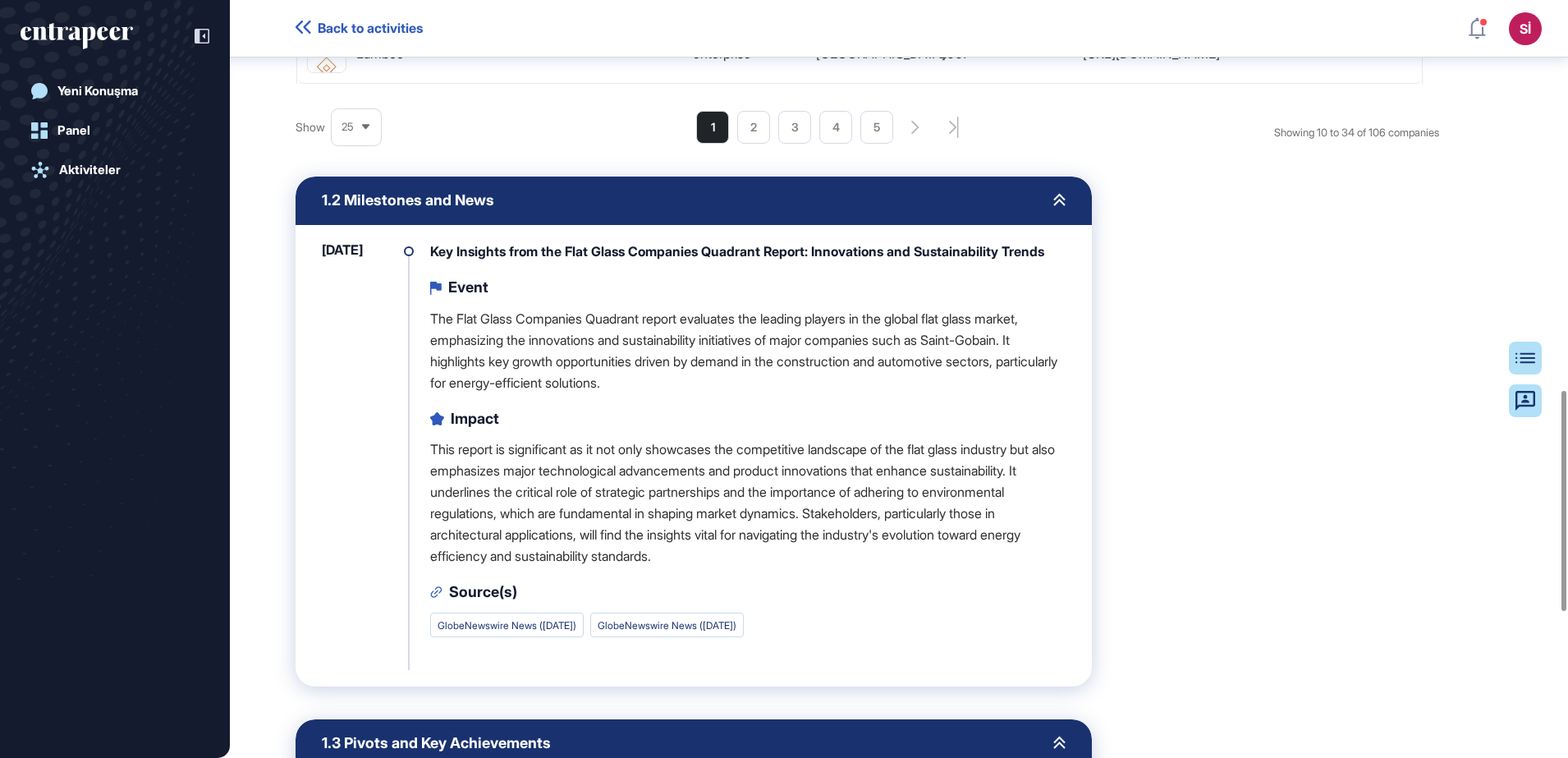
scroll to position [1343, 0]
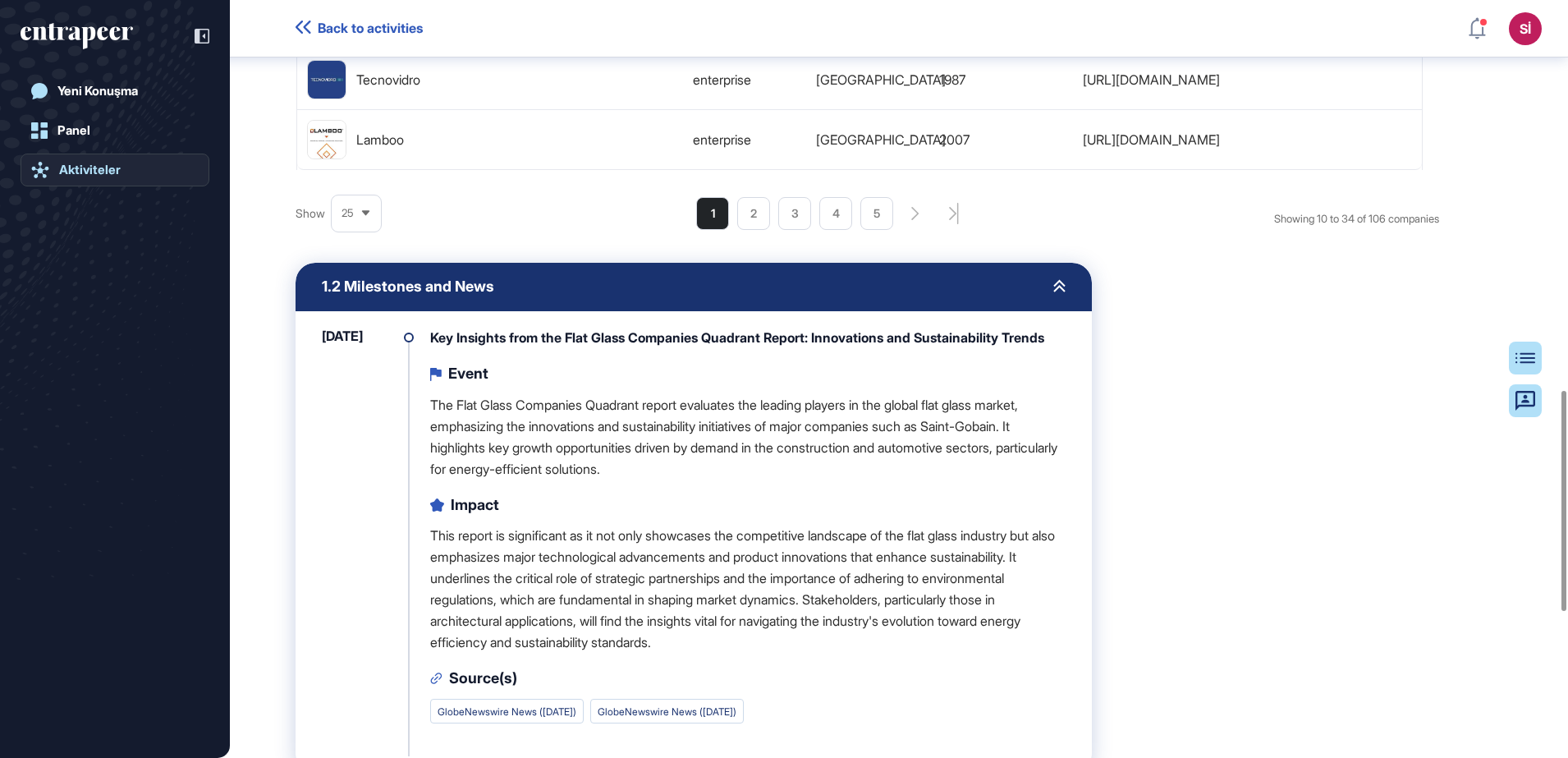
click at [91, 167] on div "Aktiviteler" at bounding box center [89, 170] width 61 height 14
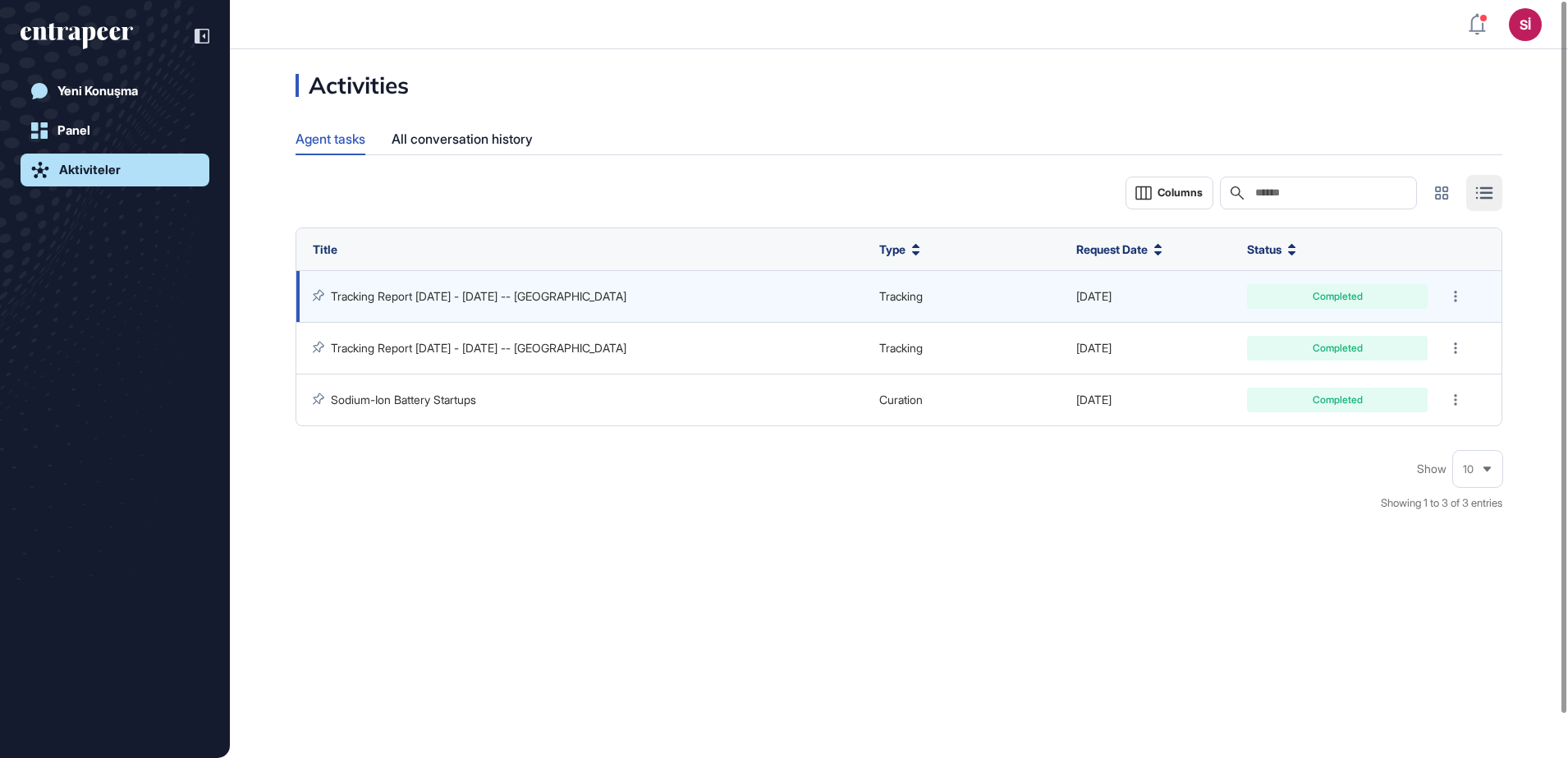
click at [709, 289] on div "Tracking Report [DATE] - [DATE] -- [GEOGRAPHIC_DATA]" at bounding box center [587, 296] width 550 height 14
click at [594, 296] on link "Tracking Report [DATE] - [DATE] -- [GEOGRAPHIC_DATA]" at bounding box center [478, 295] width 295 height 14
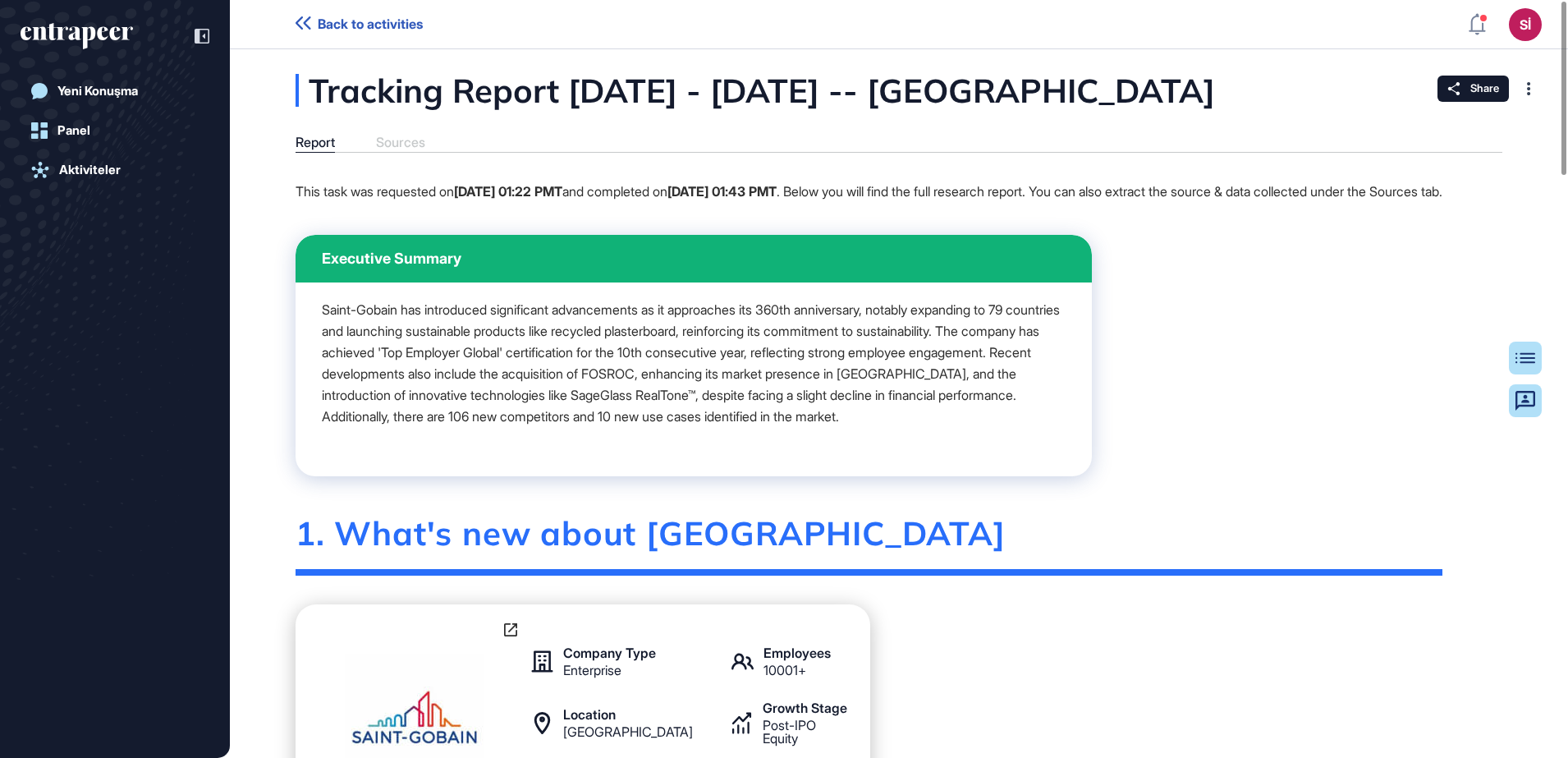
click at [389, 148] on div "Report Sources" at bounding box center [899, 144] width 1207 height 18
click at [399, 141] on div "Report Sources" at bounding box center [899, 144] width 1207 height 18
click at [397, 137] on div "Report Sources" at bounding box center [899, 144] width 1207 height 18
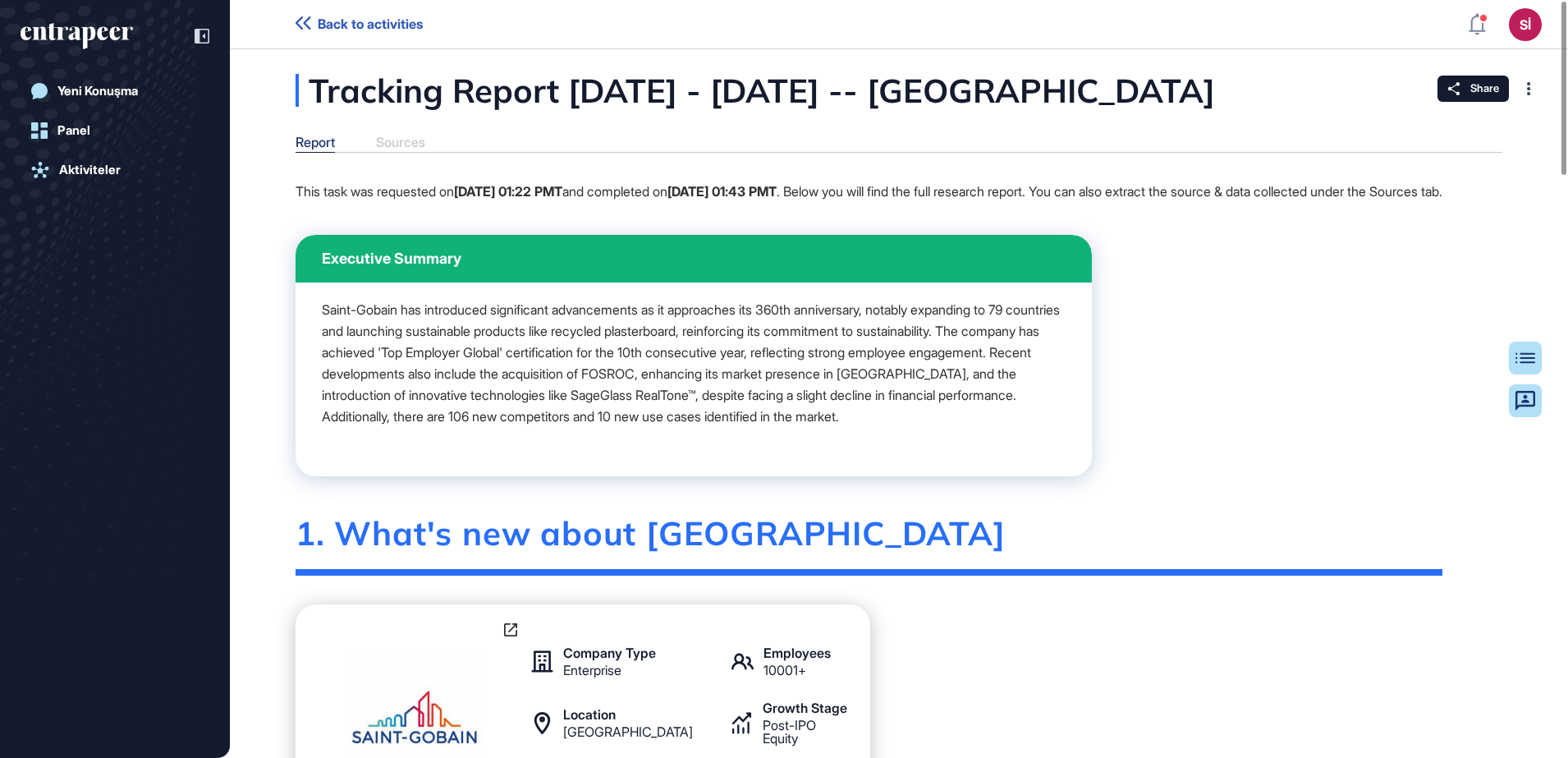
click at [324, 145] on div "Report" at bounding box center [315, 142] width 40 height 15
click at [395, 141] on div "Report Sources" at bounding box center [899, 144] width 1207 height 18
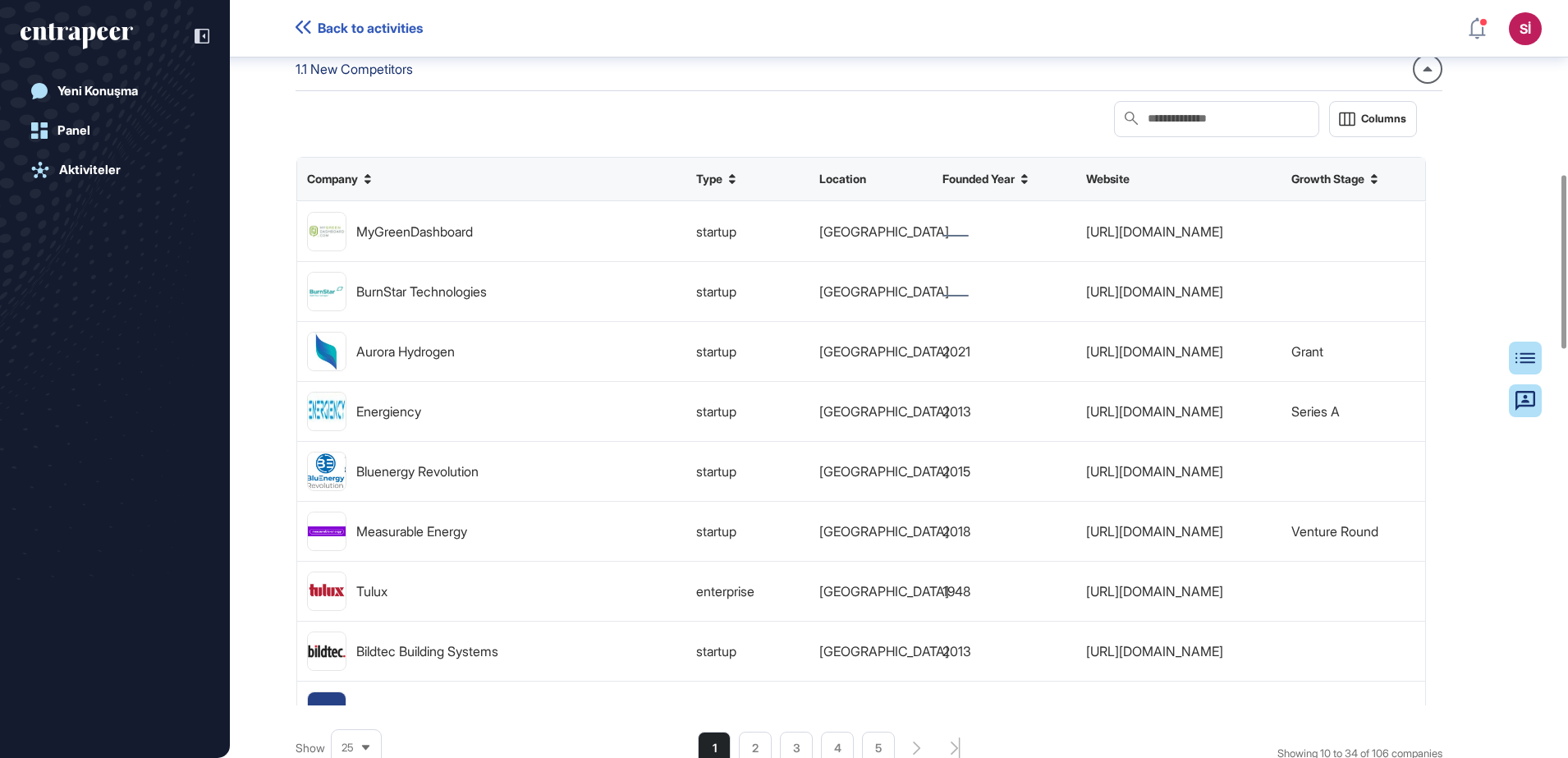
scroll to position [726, 0]
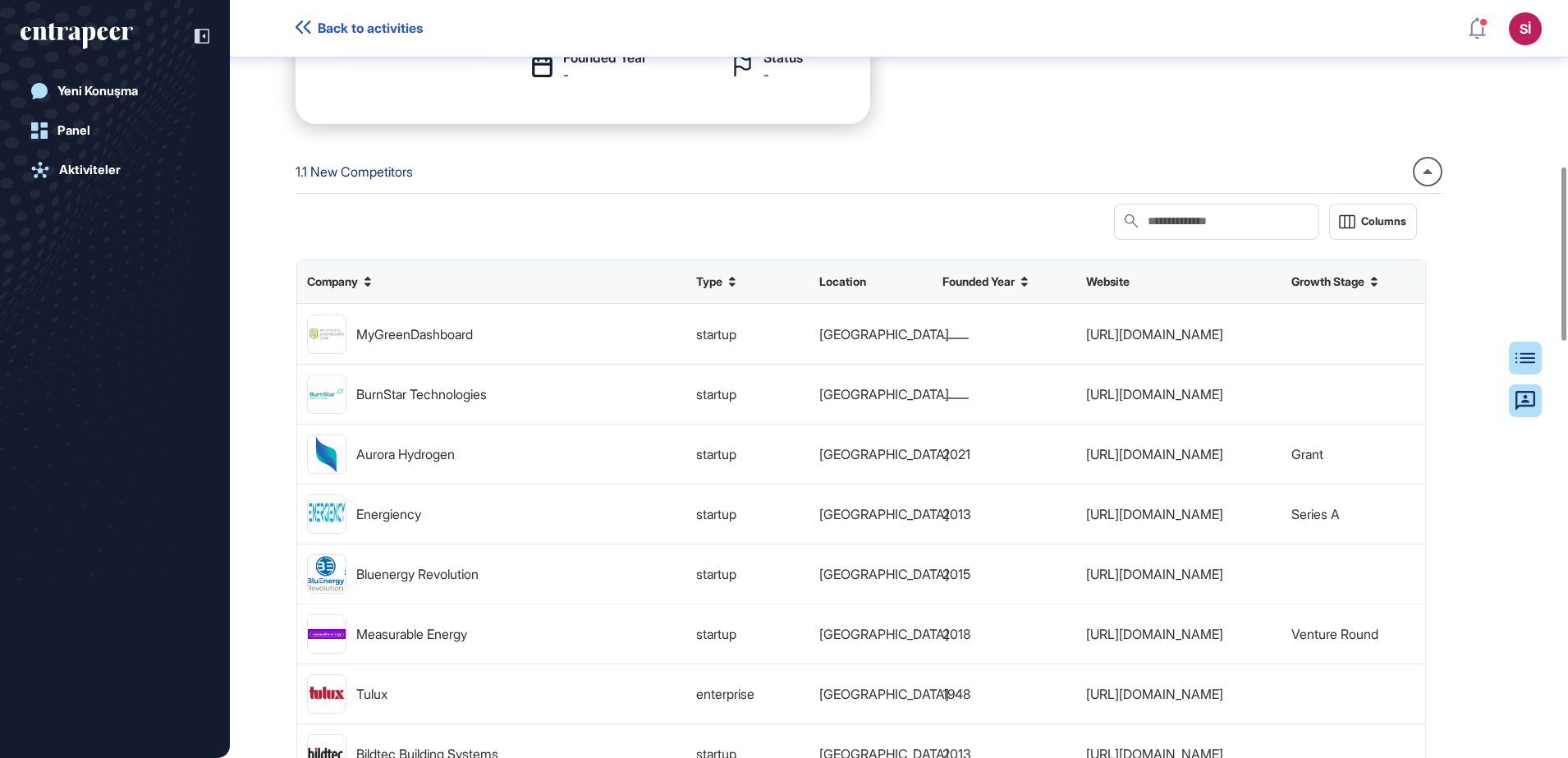
click at [1442, 186] on div at bounding box center [1427, 172] width 30 height 30
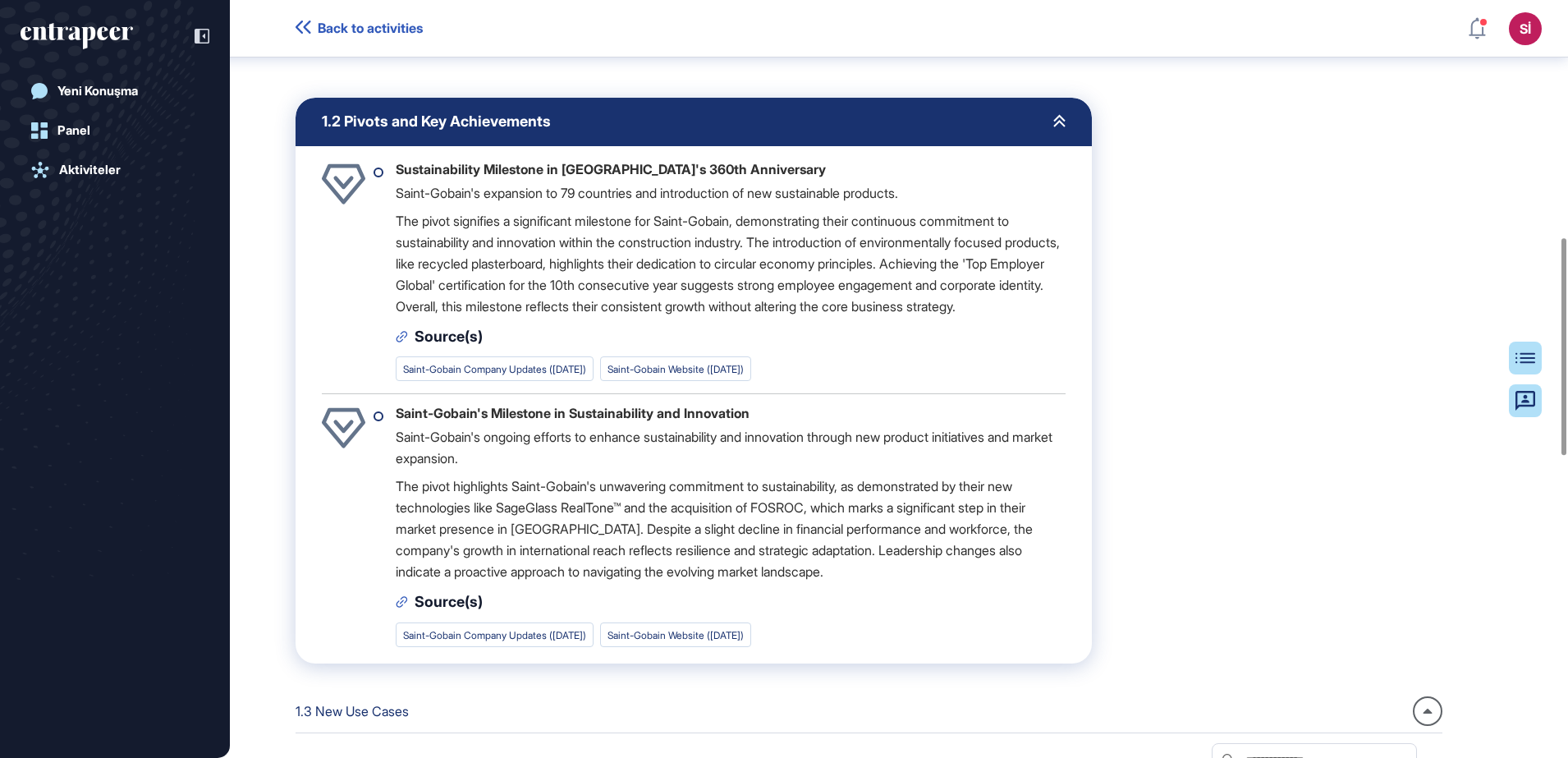
scroll to position [829, 0]
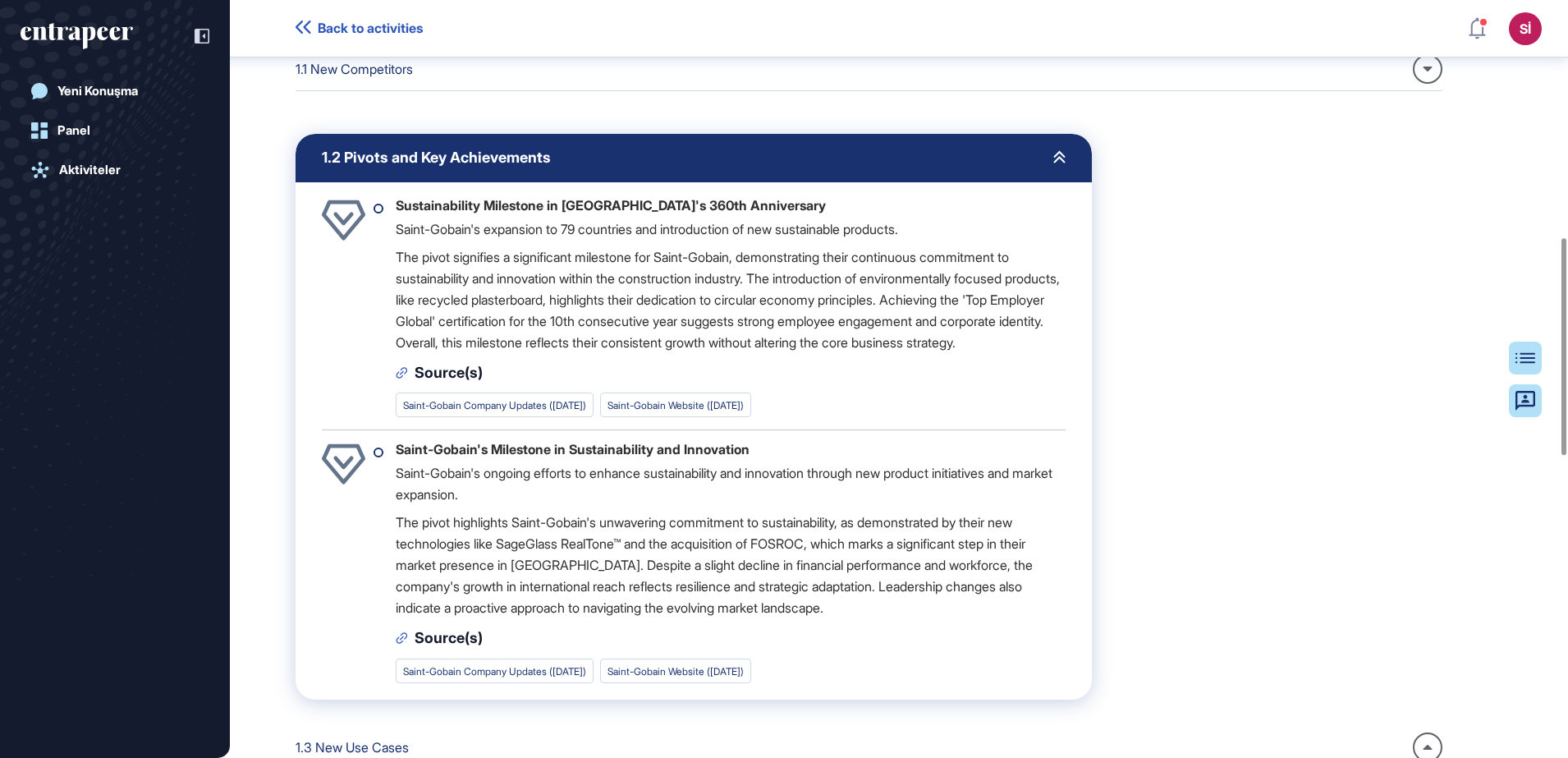
click at [1433, 71] on icon at bounding box center [1428, 69] width 9 height 5
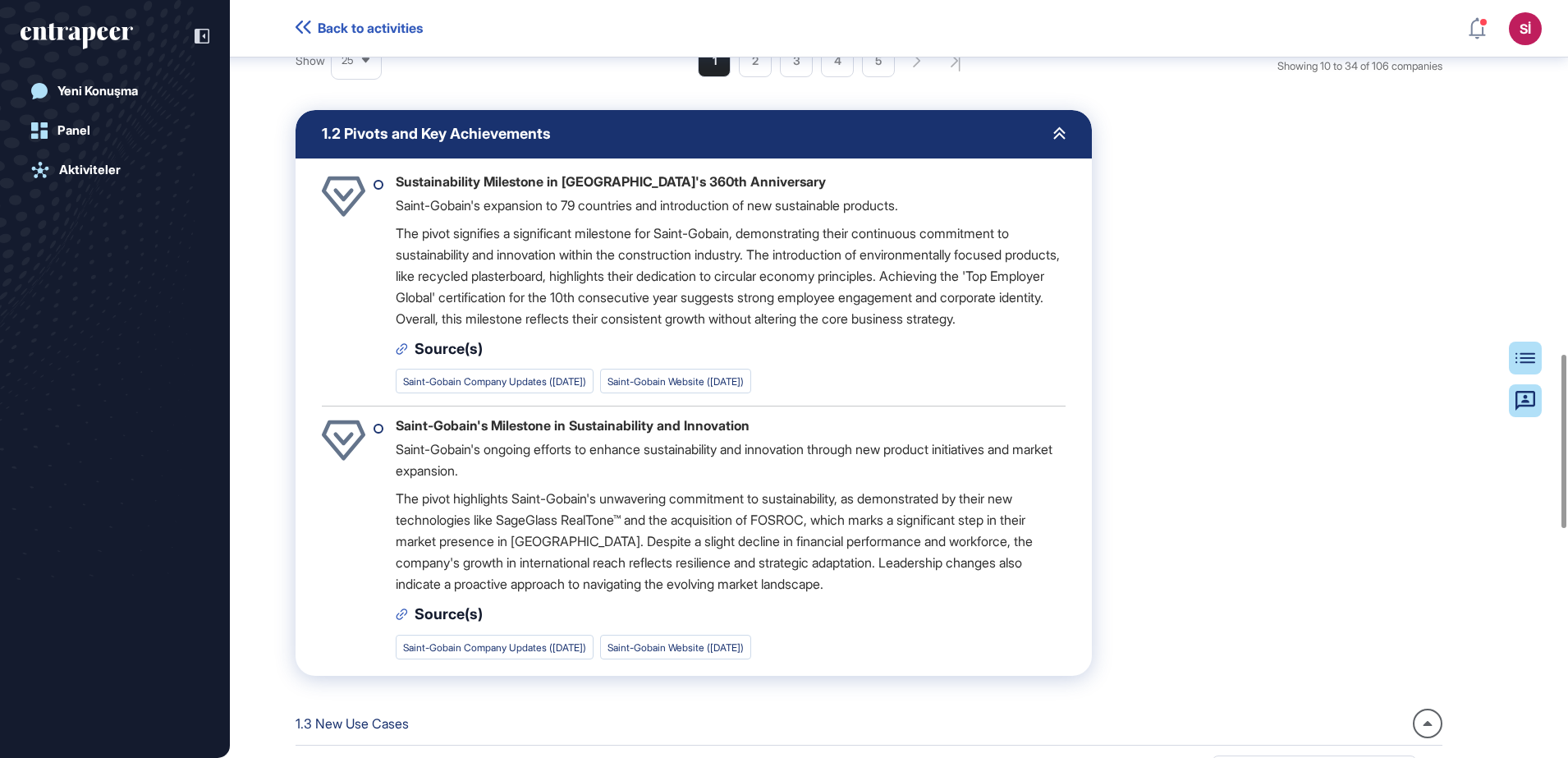
scroll to position [1548, 0]
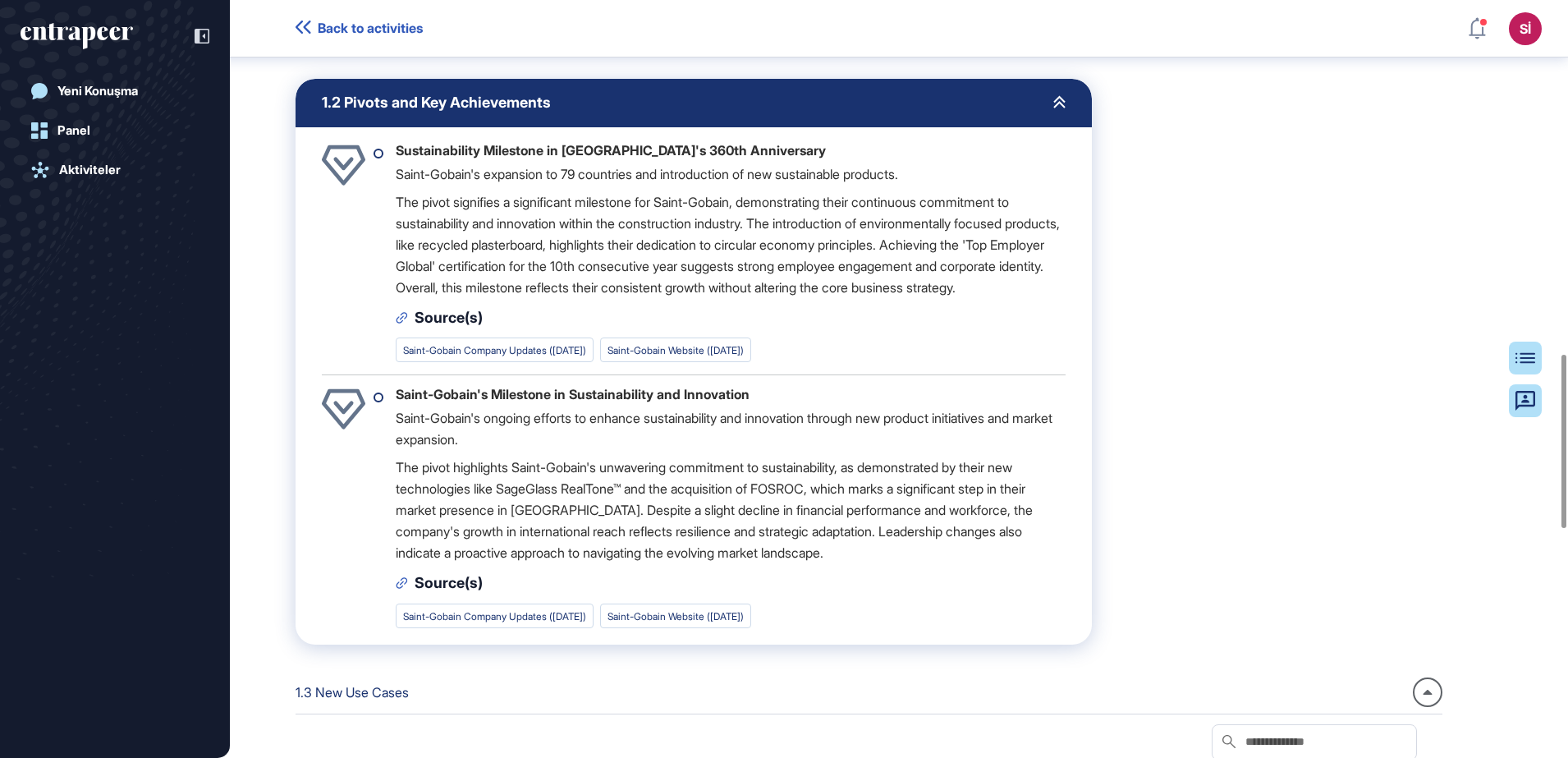
click at [1063, 108] on icon at bounding box center [1059, 101] width 13 height 14
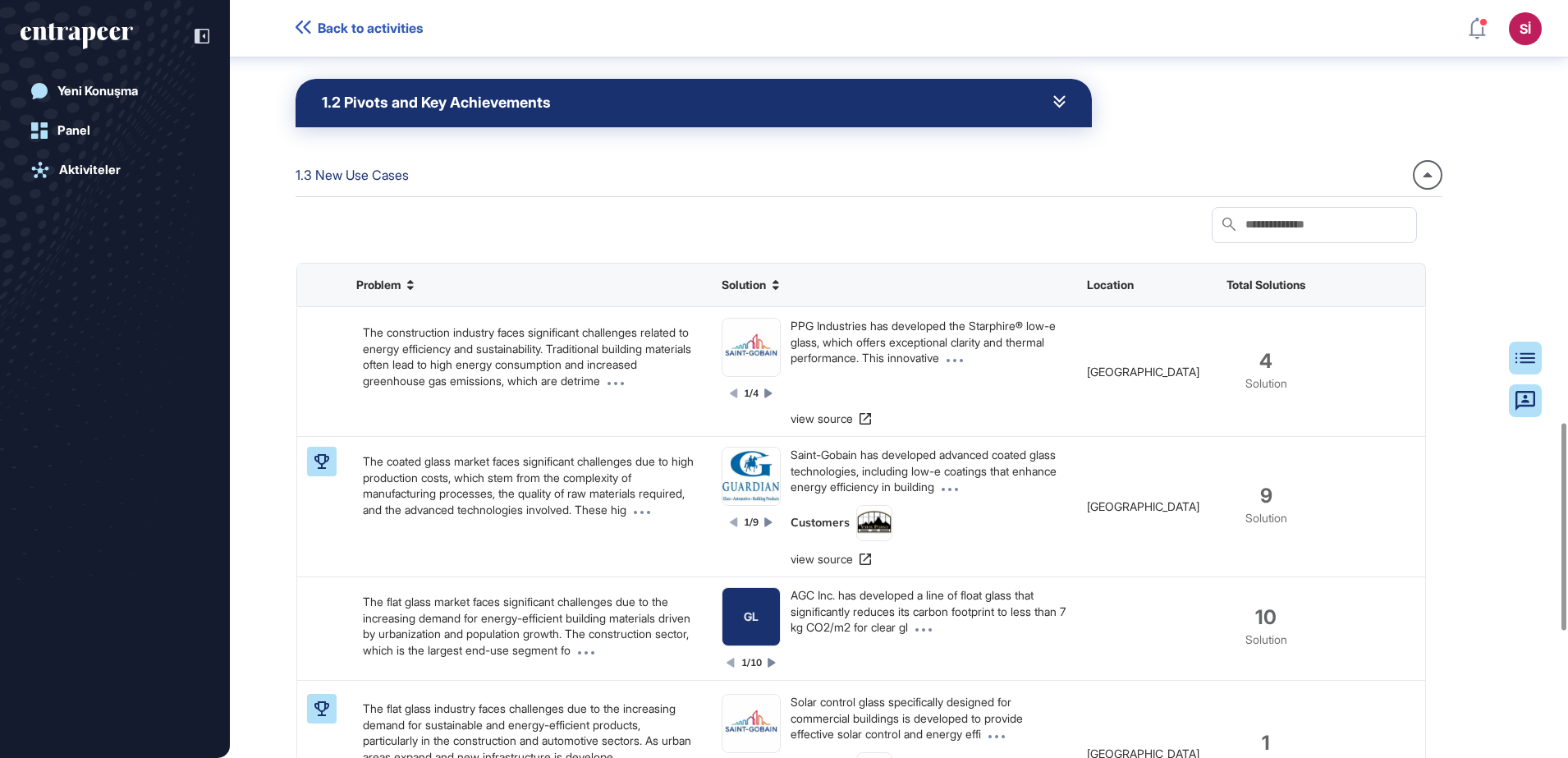
click at [1063, 108] on icon at bounding box center [1059, 101] width 13 height 14
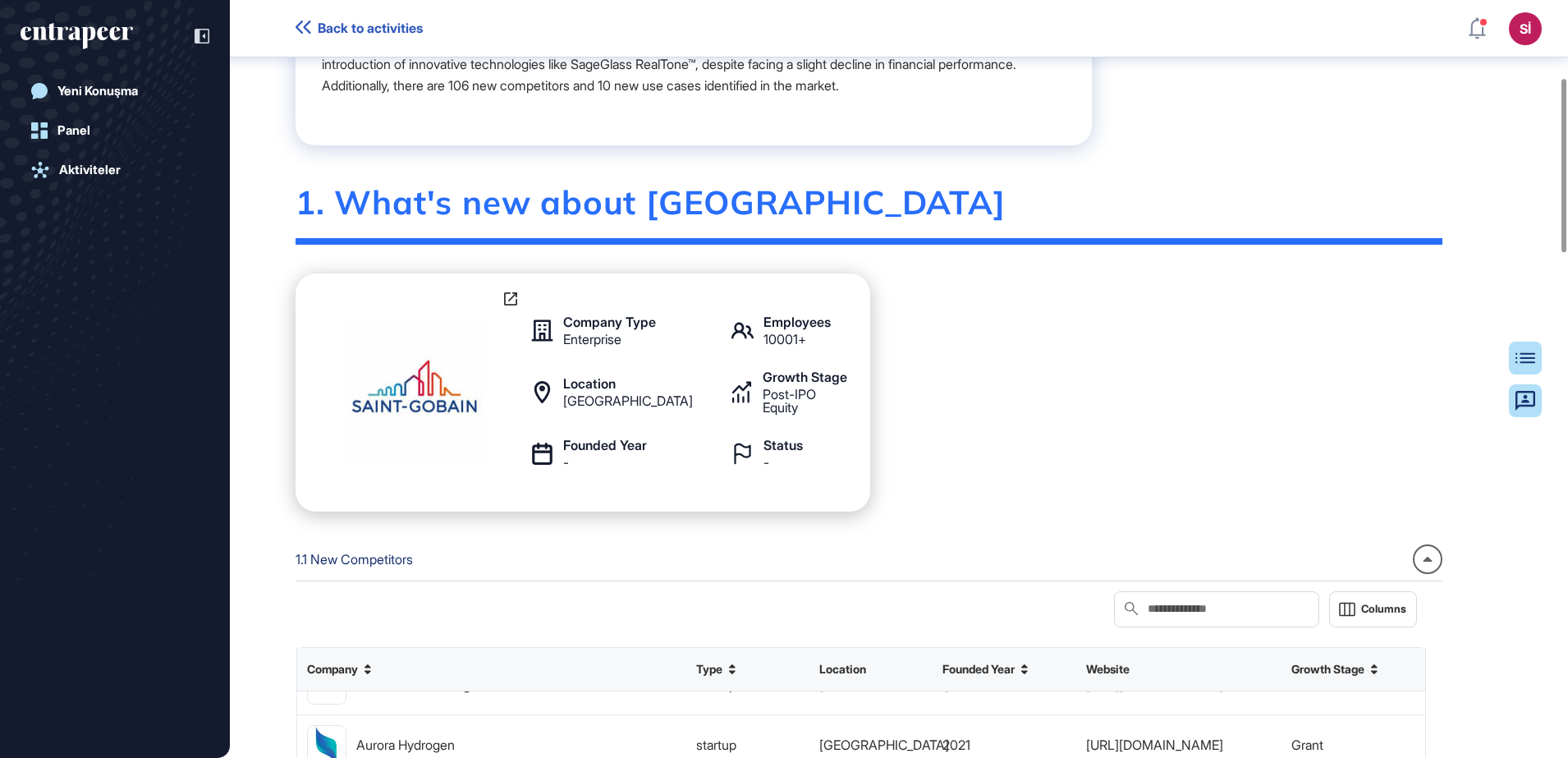
scroll to position [316, 0]
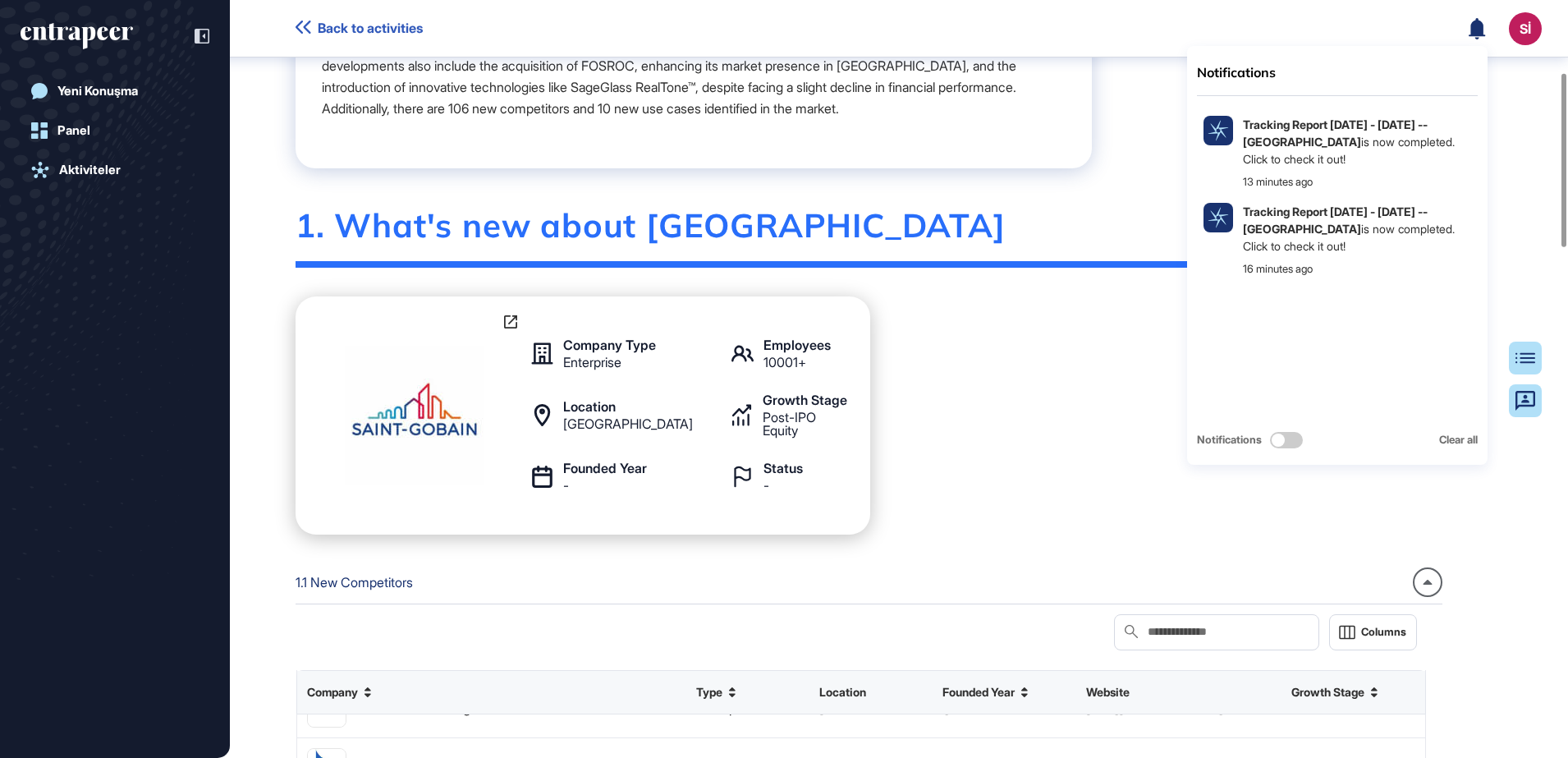
click at [994, 496] on div "Company Type Enterprise Employees 10001+ Location [GEOGRAPHIC_DATA] Growth Stag…" at bounding box center [869, 416] width 1147 height 239
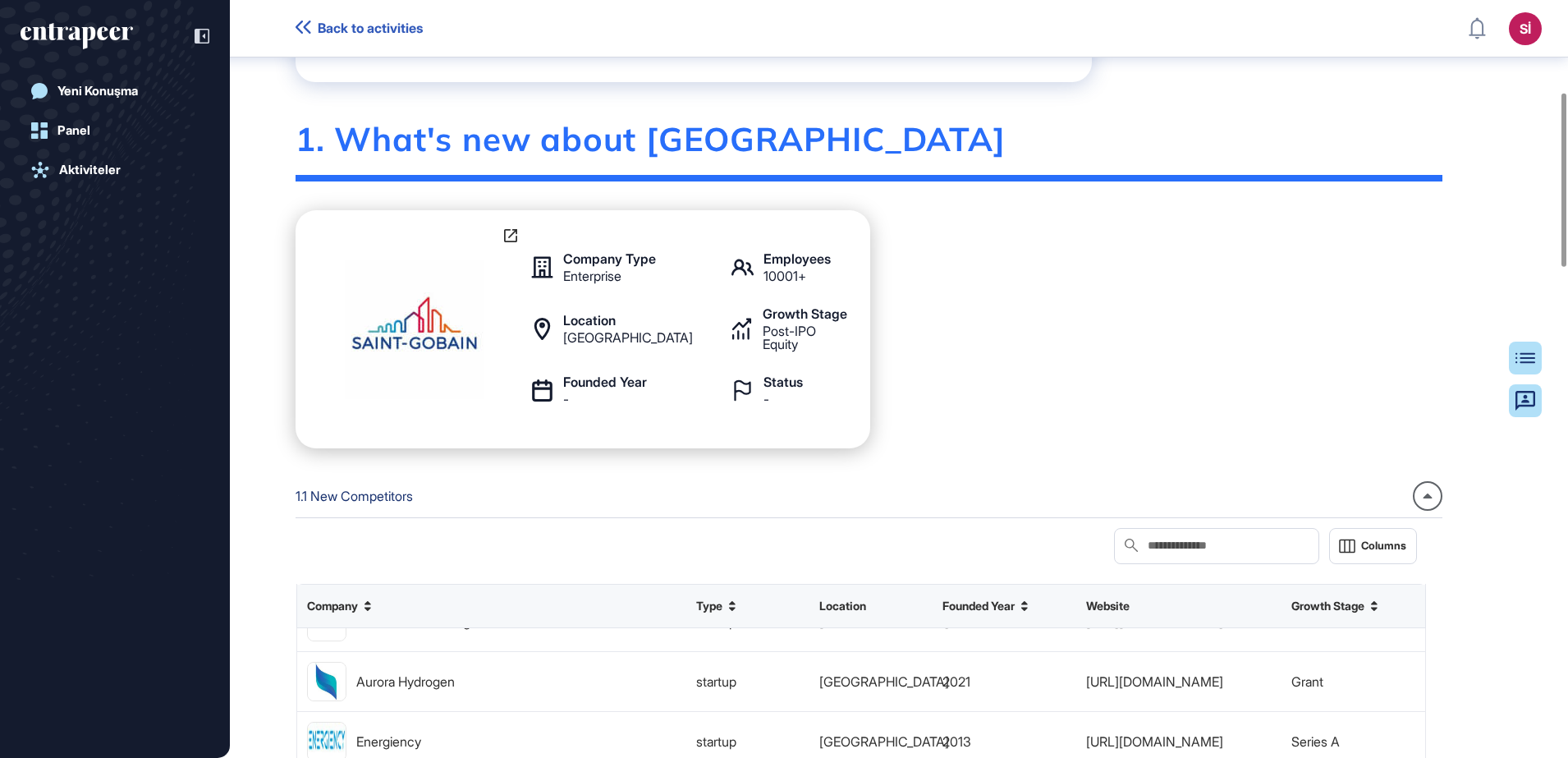
scroll to position [521, 0]
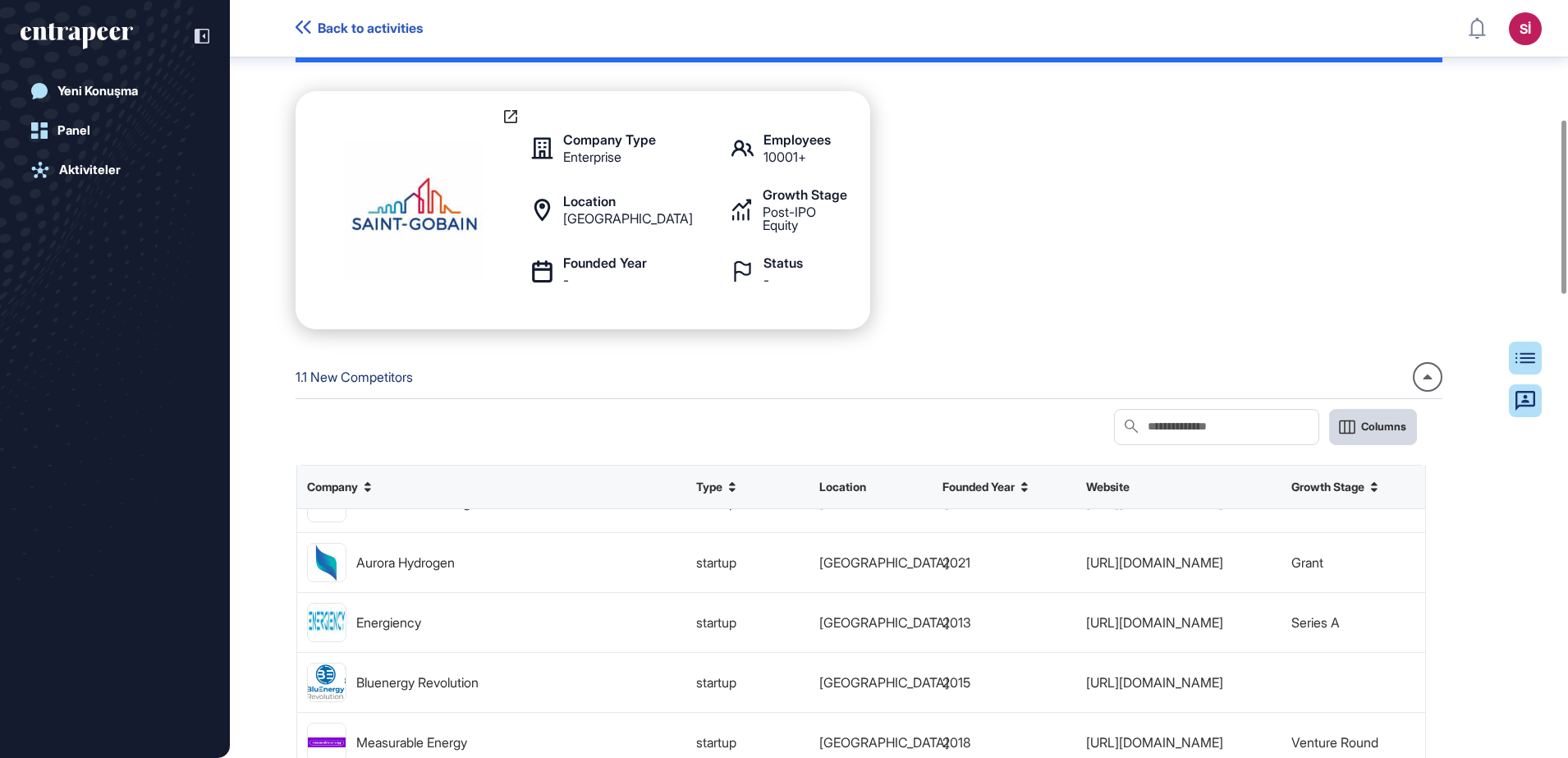
click at [1406, 433] on span "Columns" at bounding box center [1384, 426] width 45 height 13
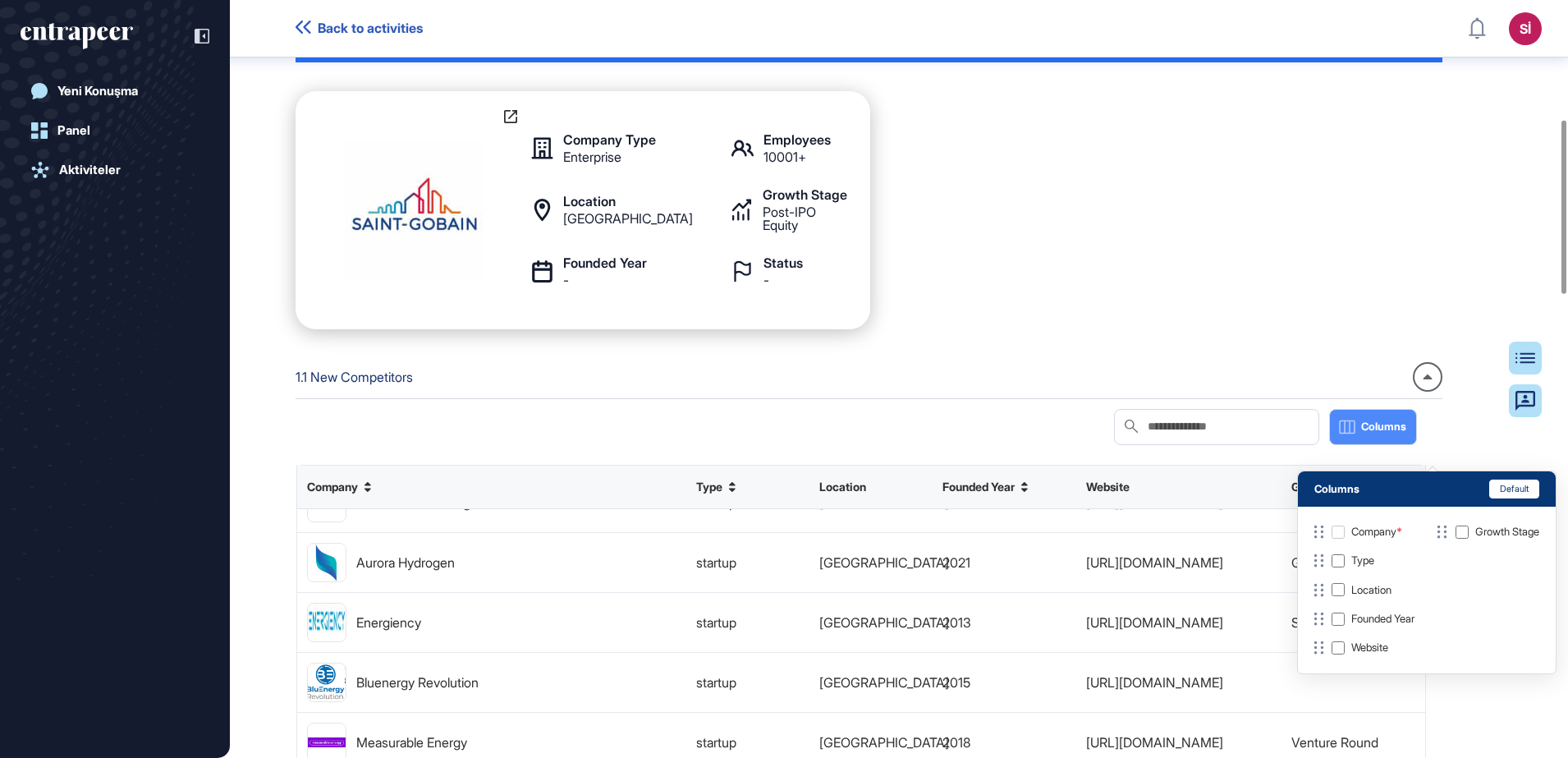
click at [1406, 433] on span "Columns" at bounding box center [1384, 426] width 45 height 13
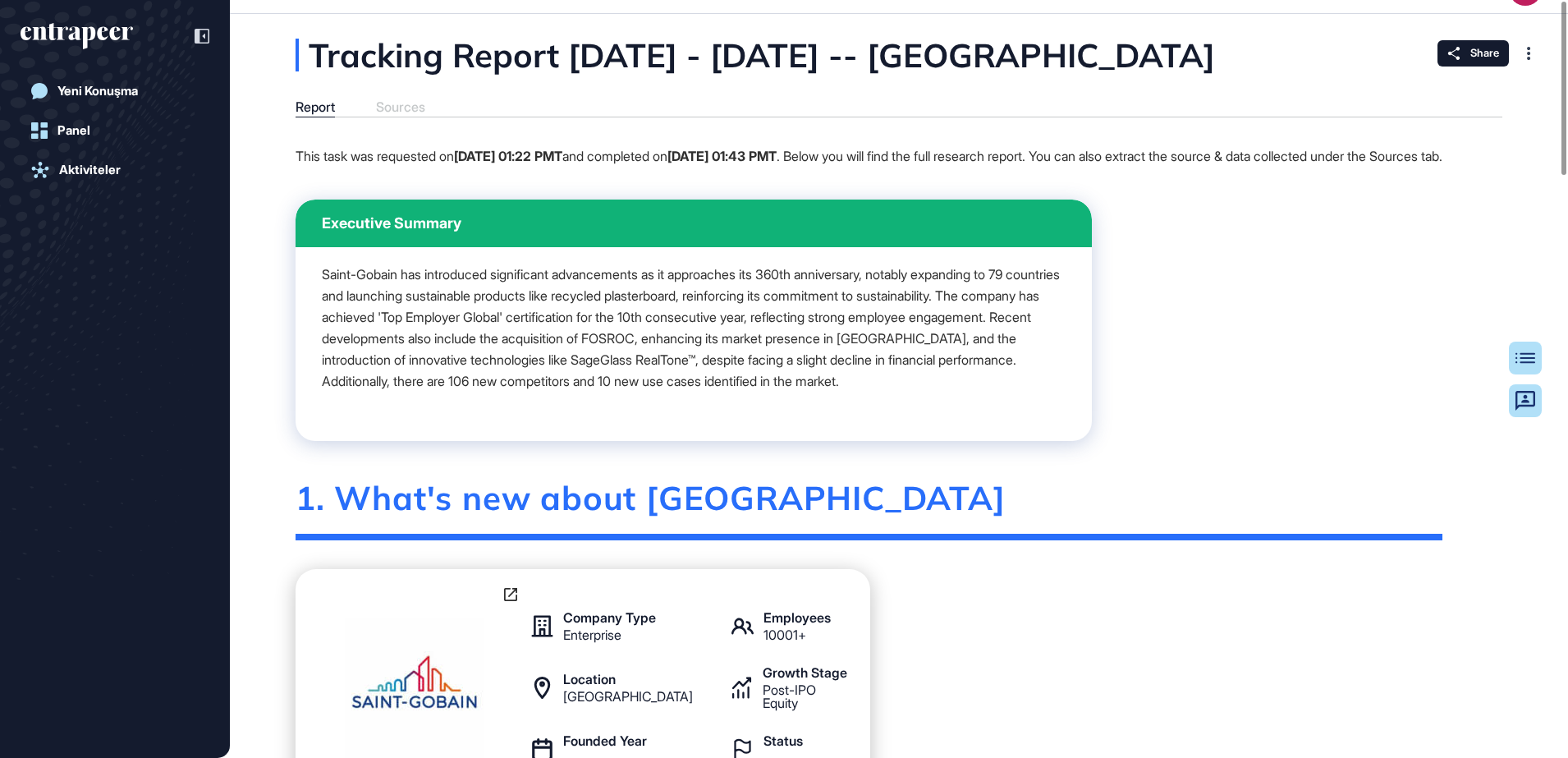
scroll to position [0, 0]
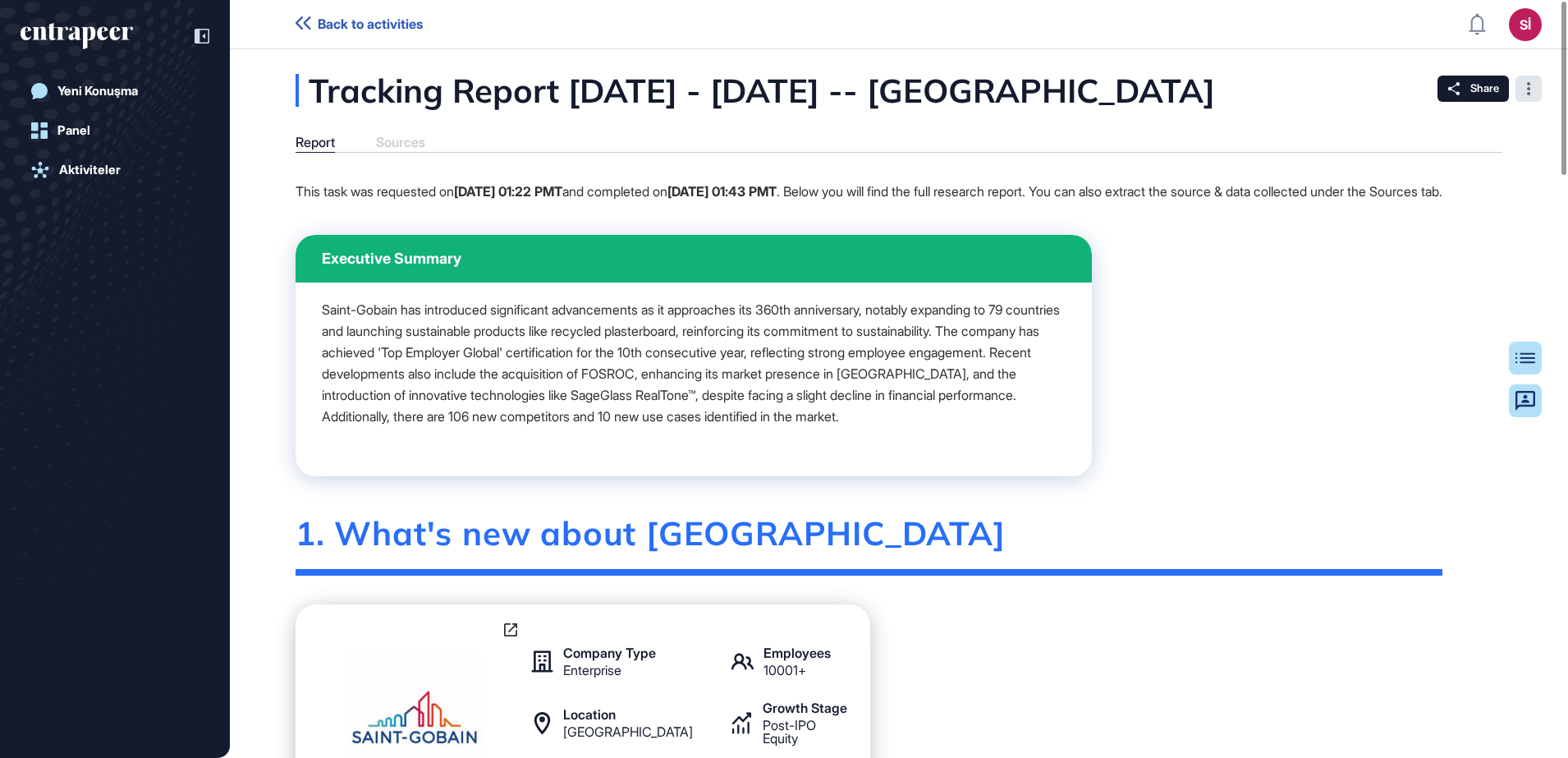
click at [1531, 92] on div at bounding box center [1528, 89] width 26 height 26
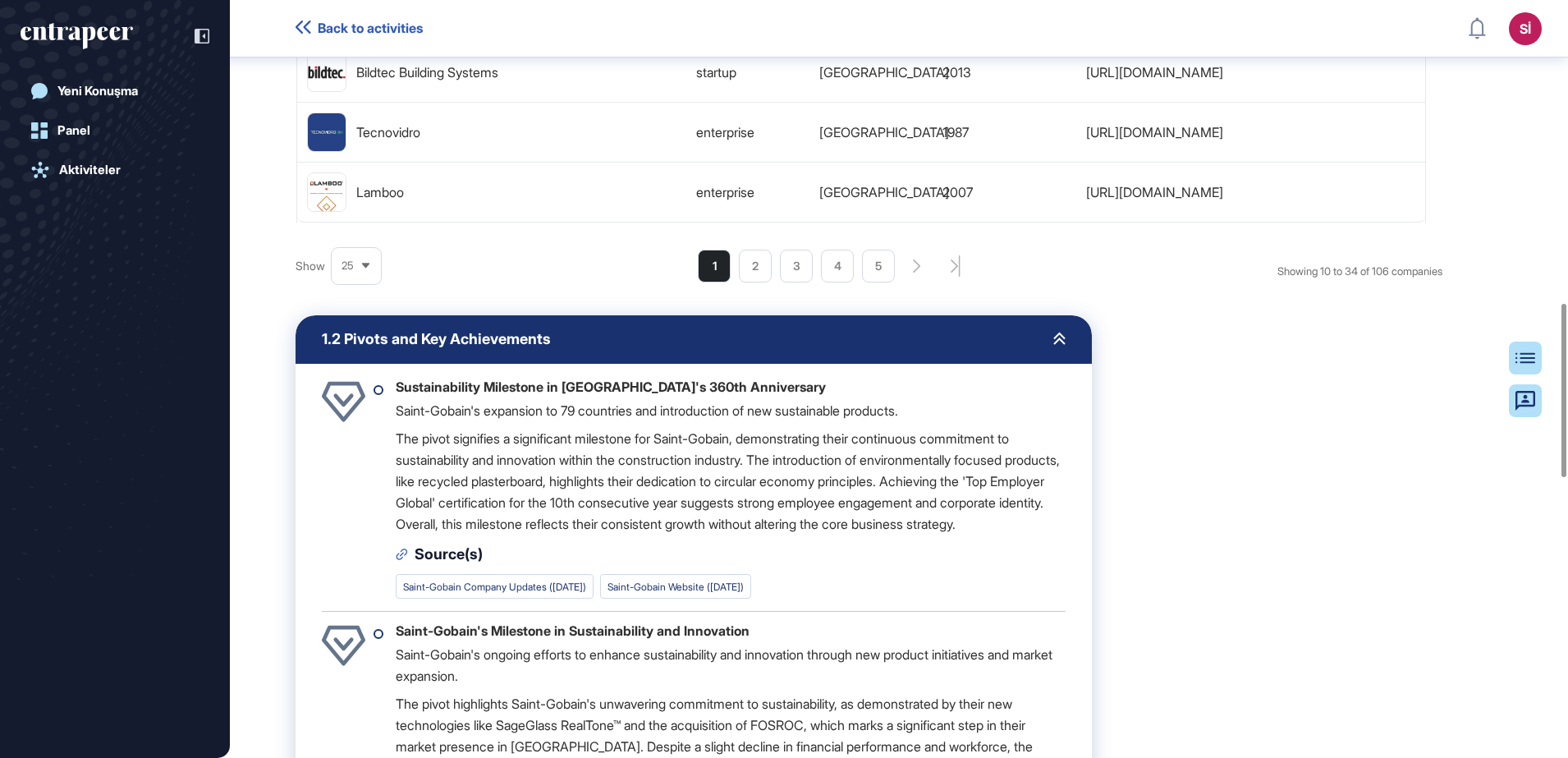
scroll to position [1343, 0]
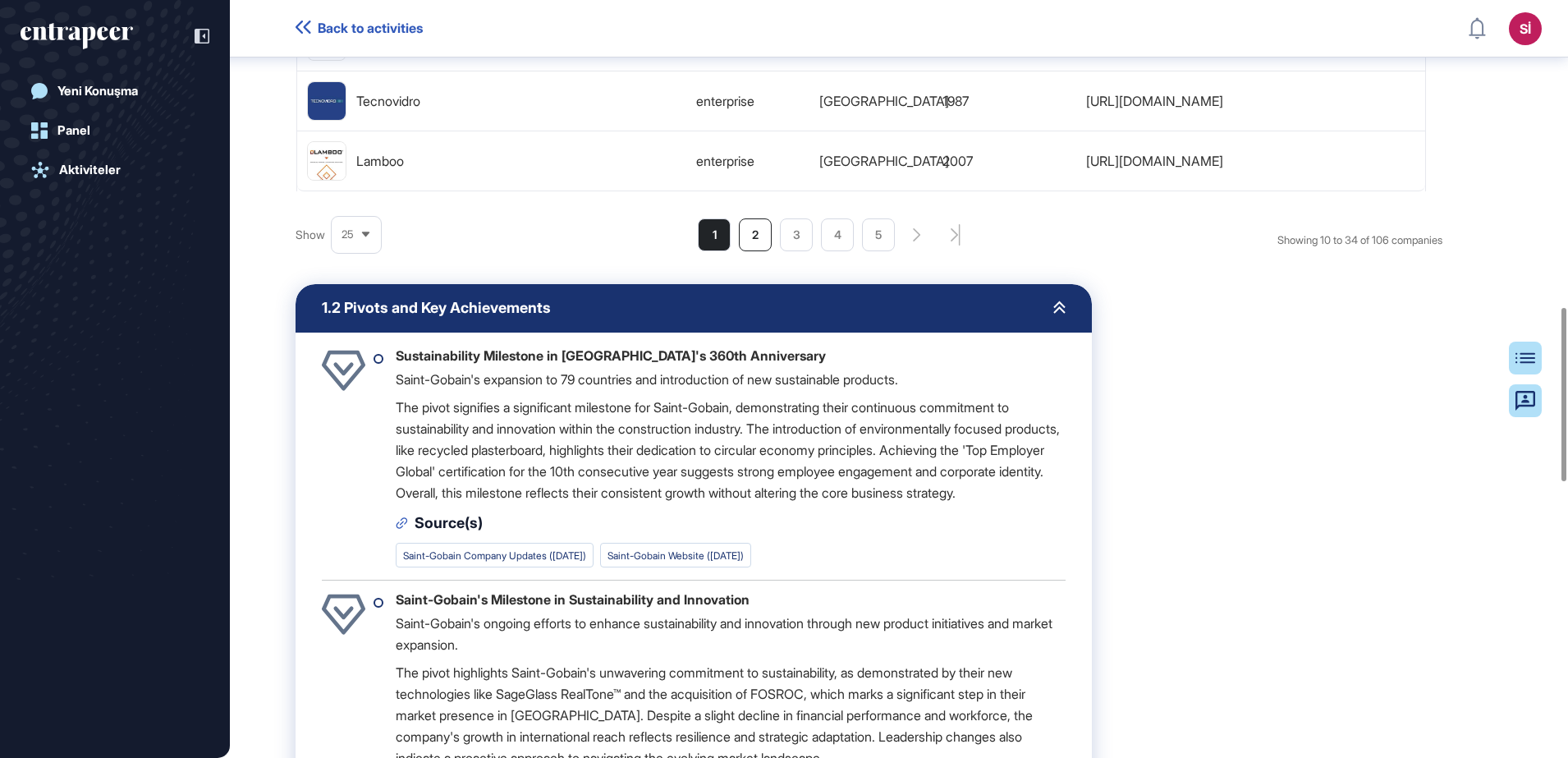
click at [771, 251] on li "2" at bounding box center [755, 235] width 33 height 33
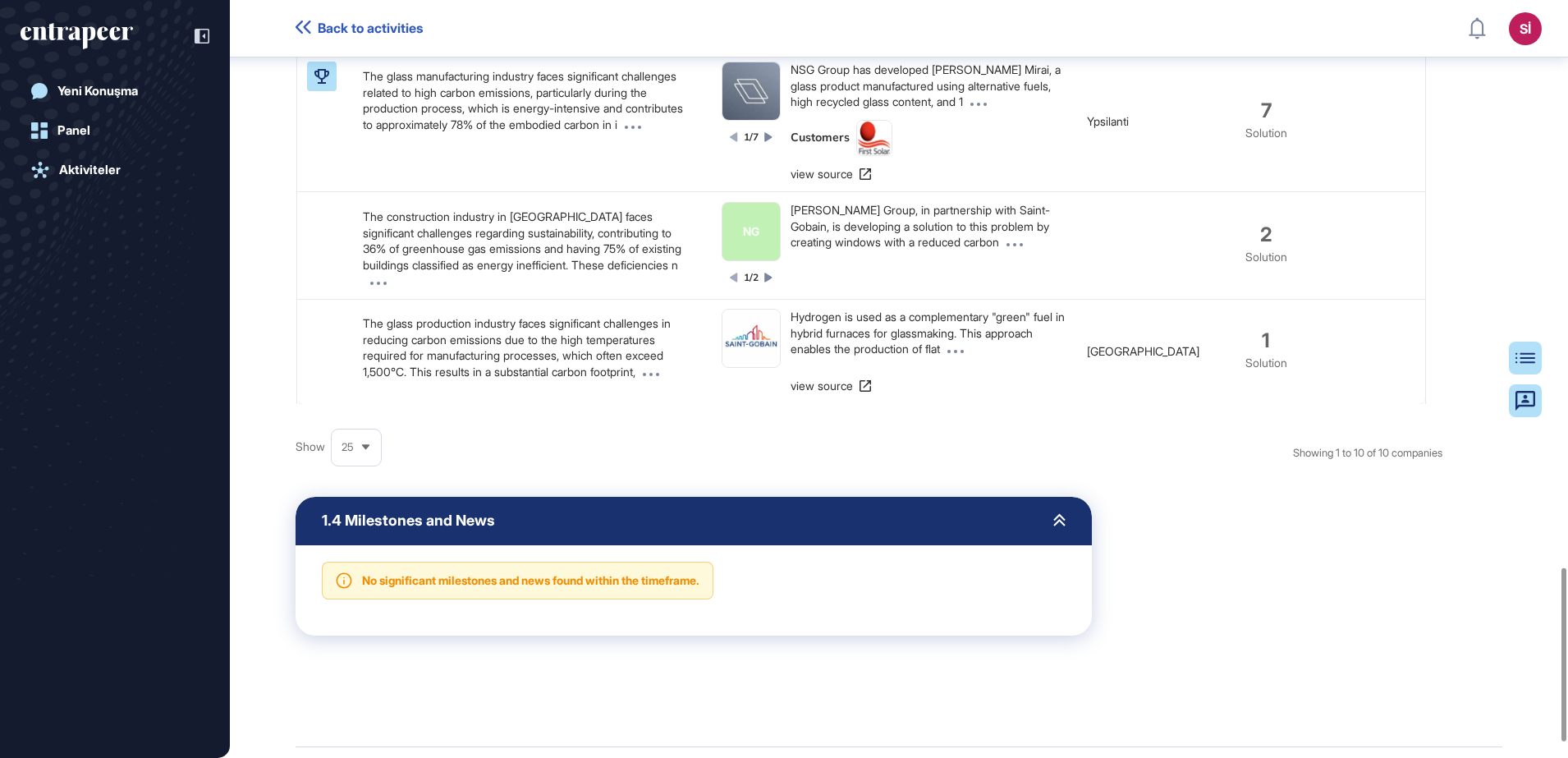
scroll to position [2549, 0]
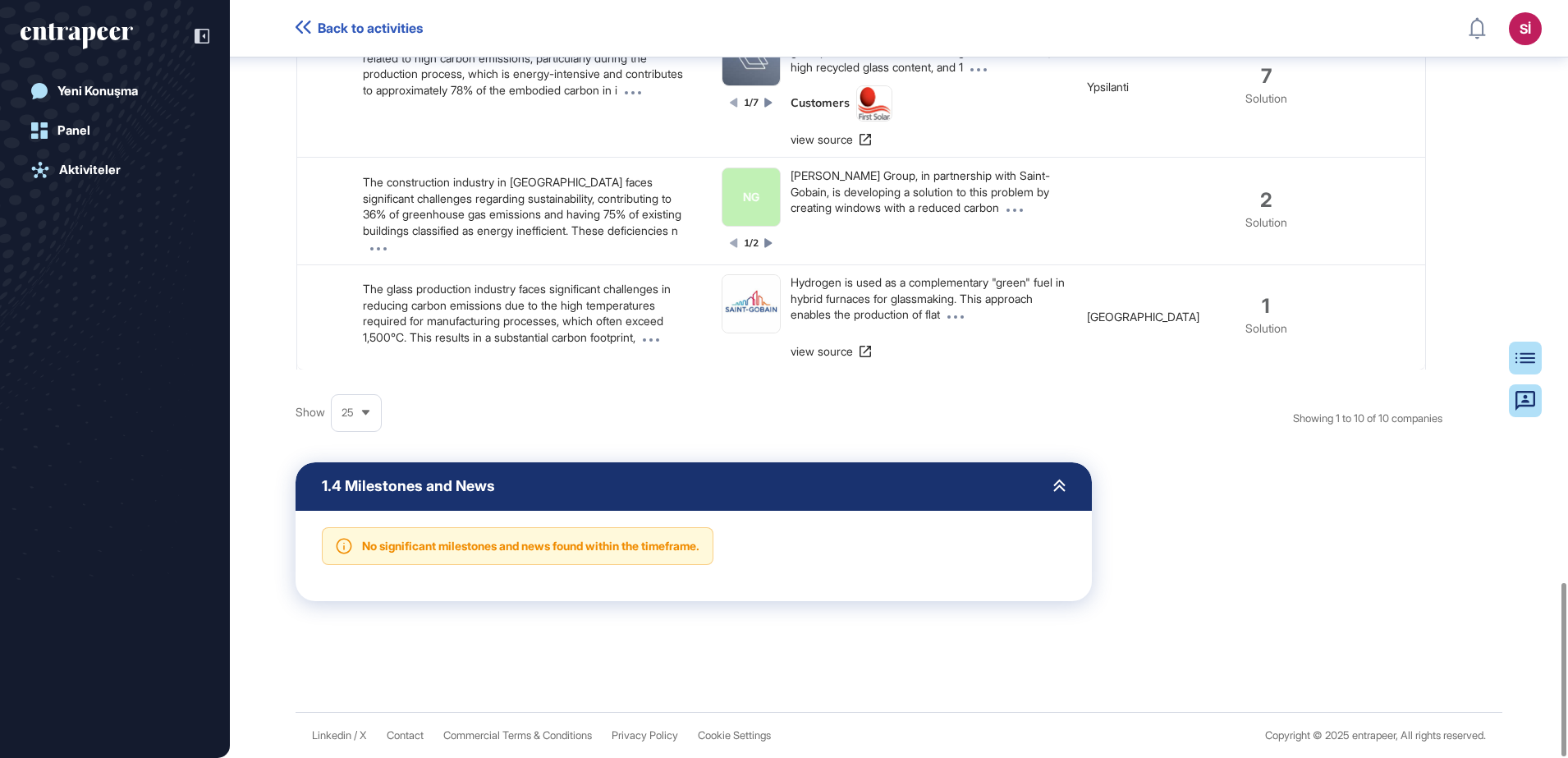
click at [1065, 492] on div at bounding box center [1059, 486] width 13 height 15
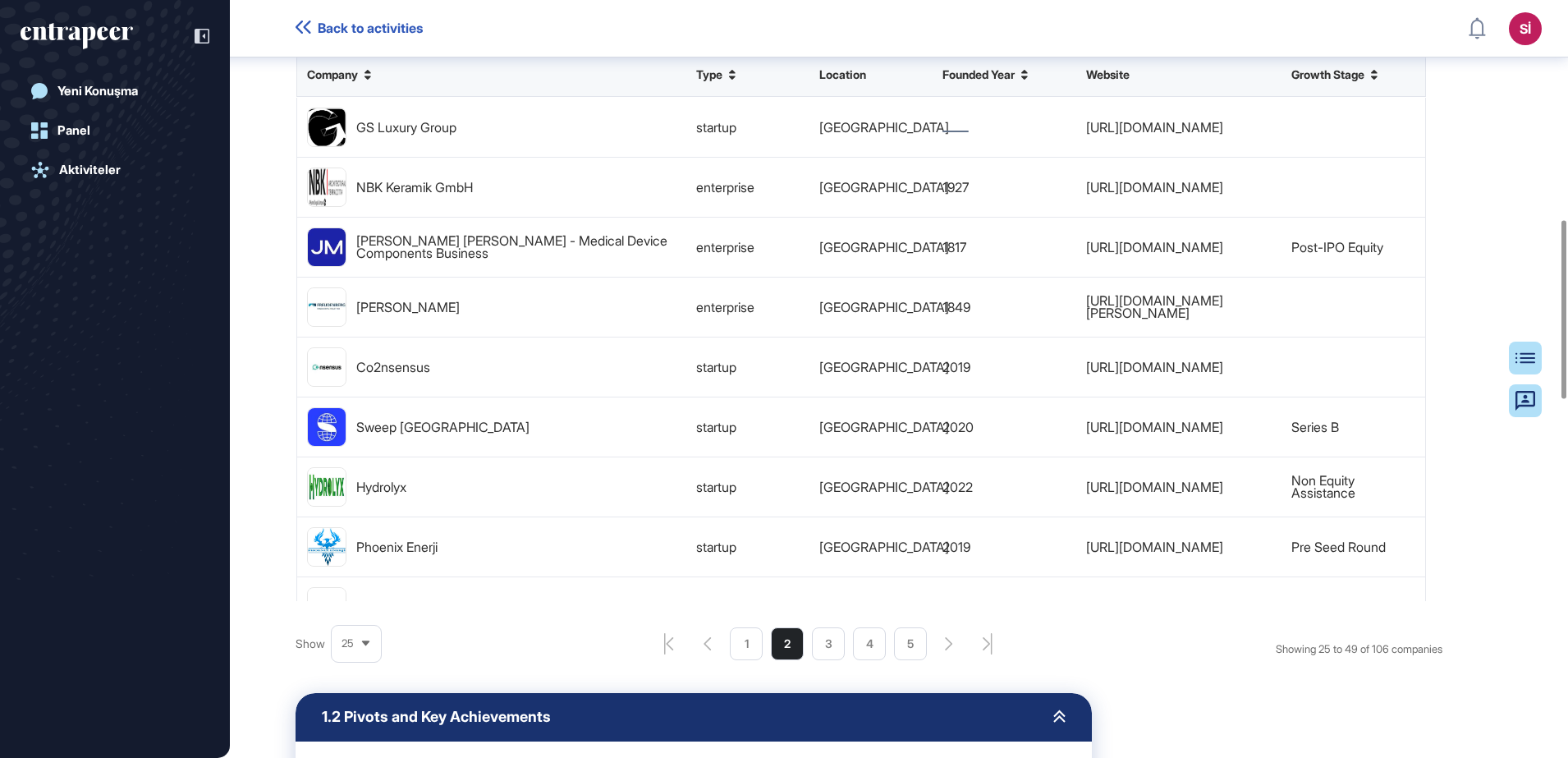
scroll to position [1124, 0]
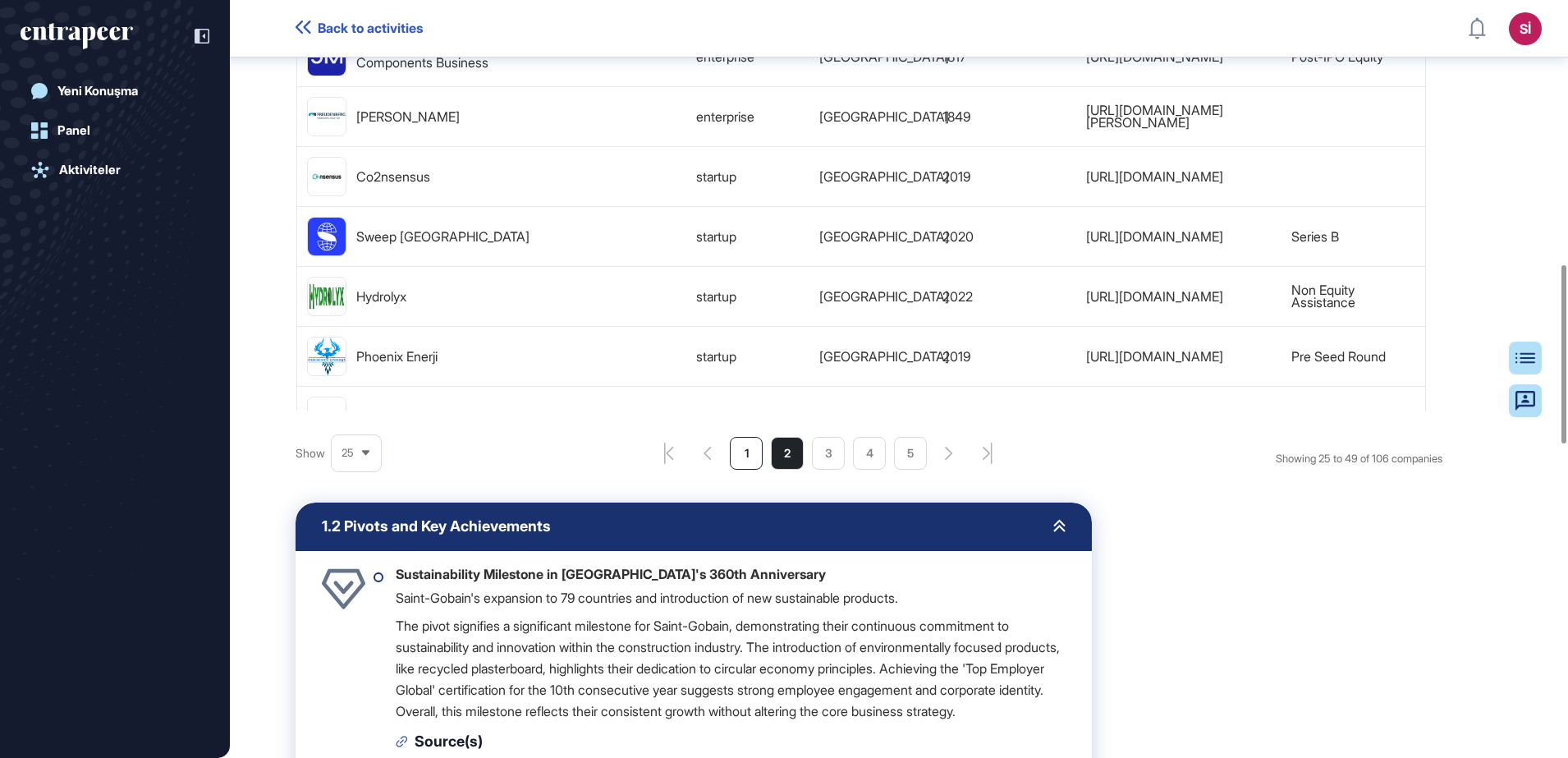
click at [812, 461] on li "1" at bounding box center [828, 454] width 33 height 33
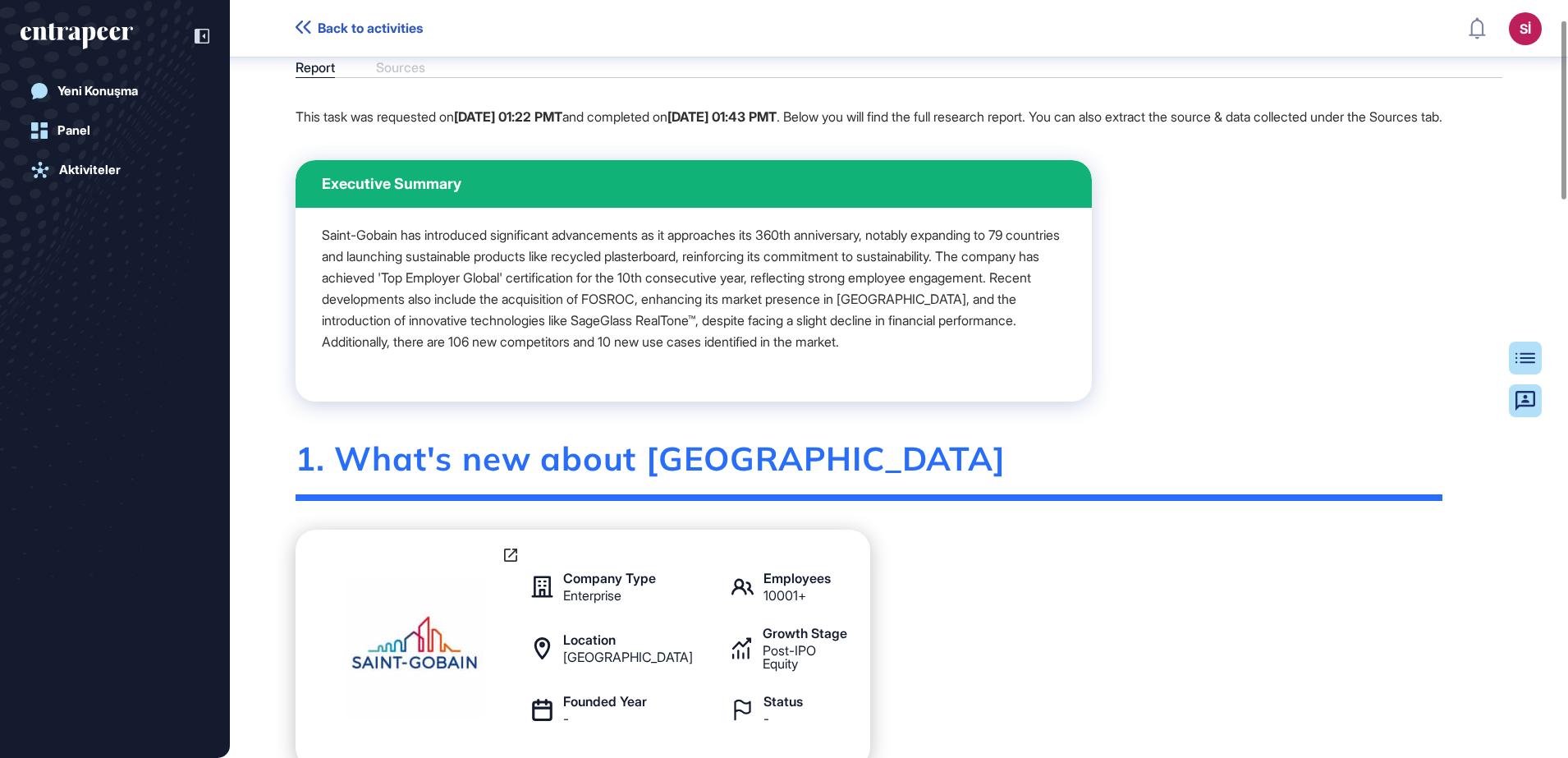
scroll to position [0, 0]
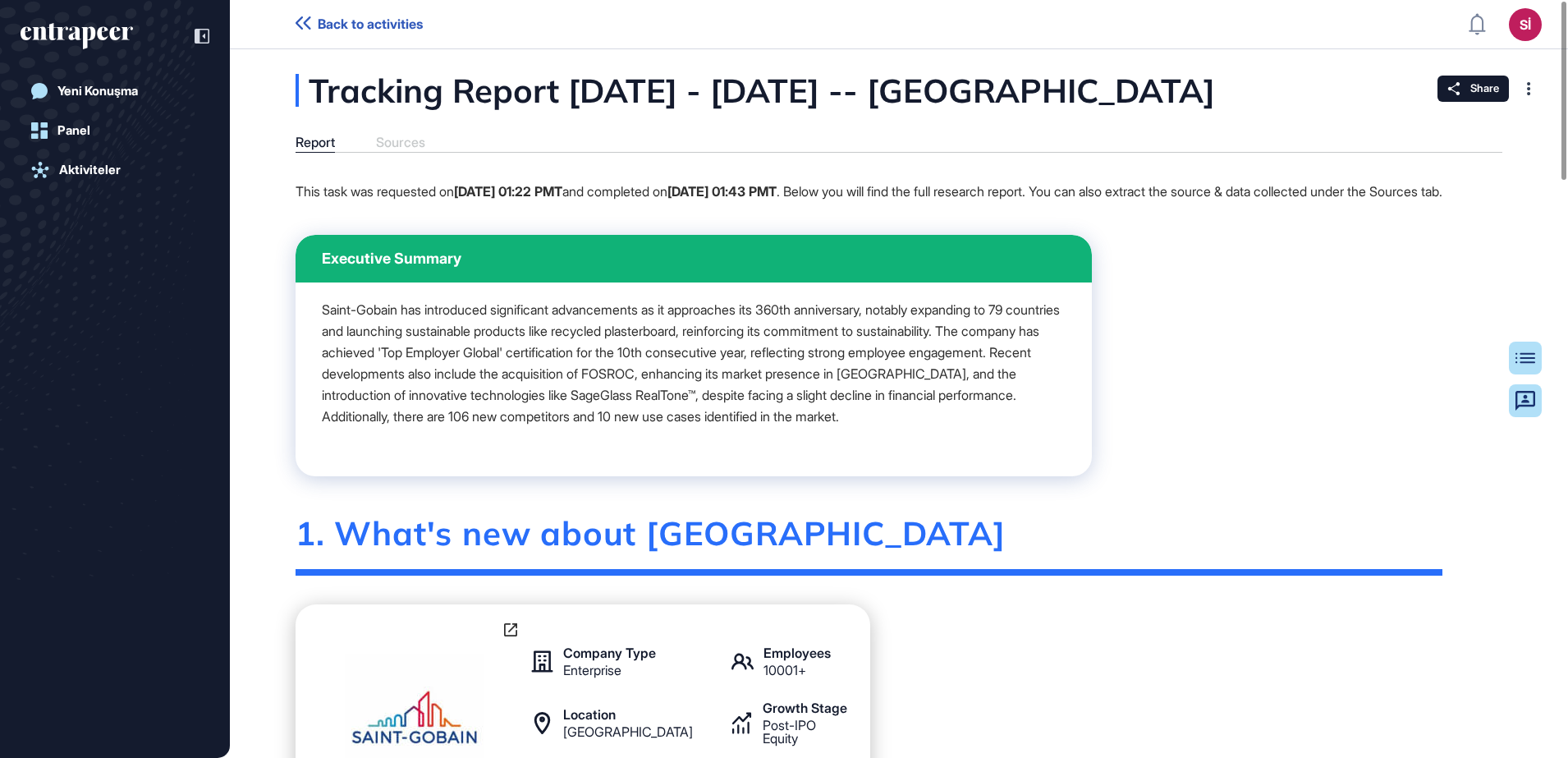
click at [383, 16] on span "Back to activities" at bounding box center [370, 23] width 105 height 15
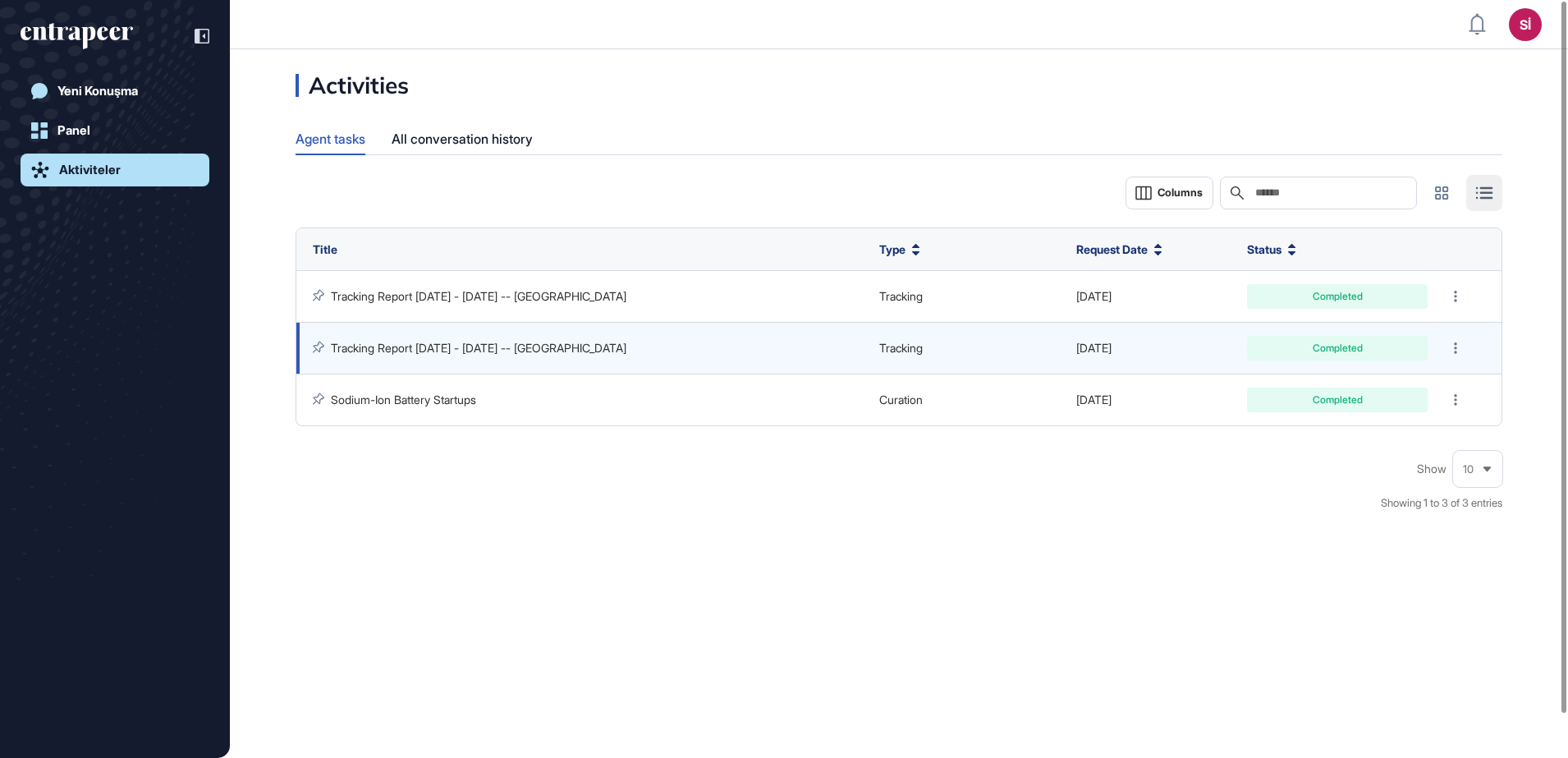
click at [490, 348] on link "Tracking Report [DATE] - [DATE] -- [GEOGRAPHIC_DATA]" at bounding box center [478, 347] width 295 height 14
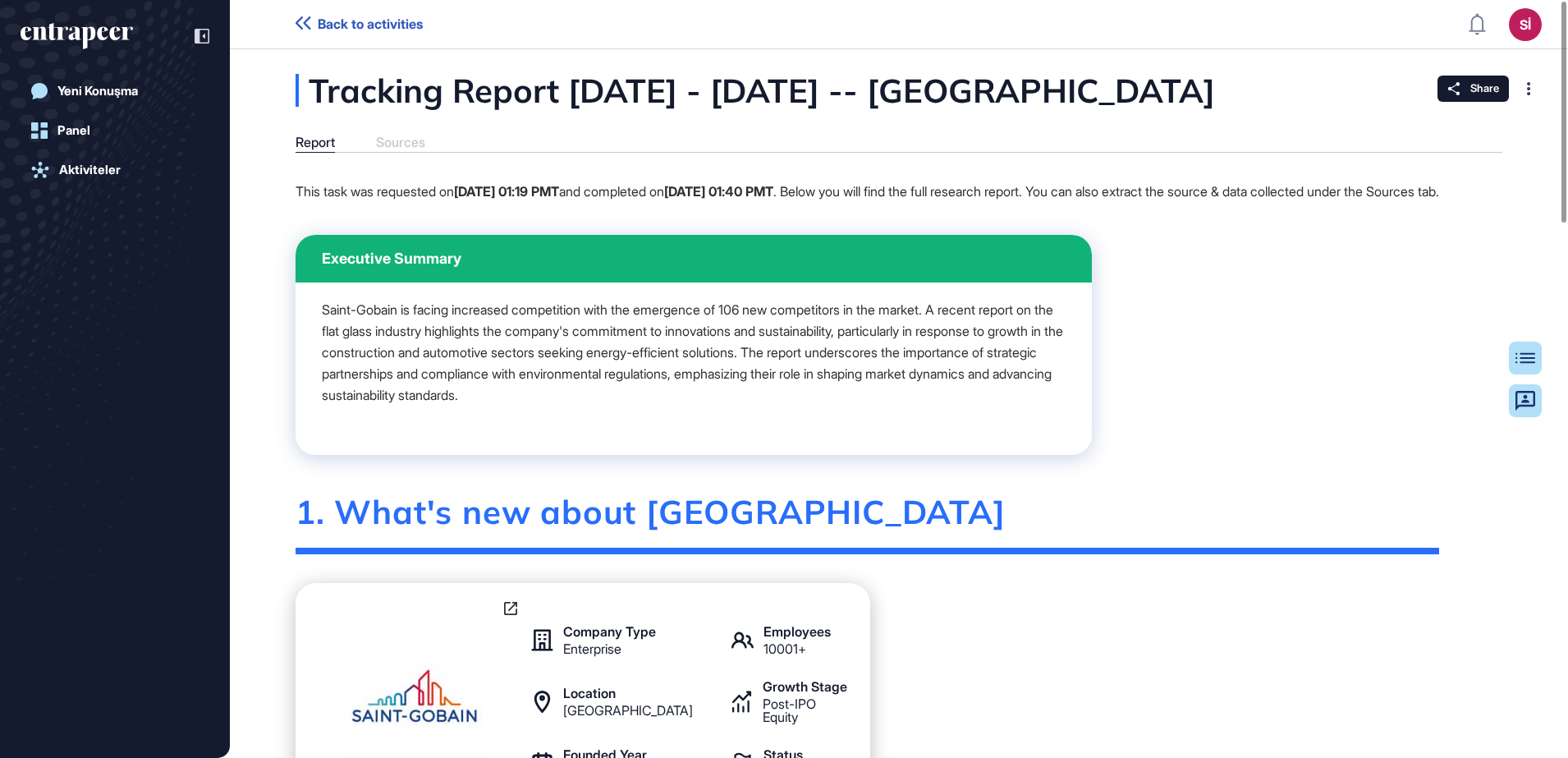
click at [346, 23] on span "Back to activities" at bounding box center [370, 23] width 105 height 15
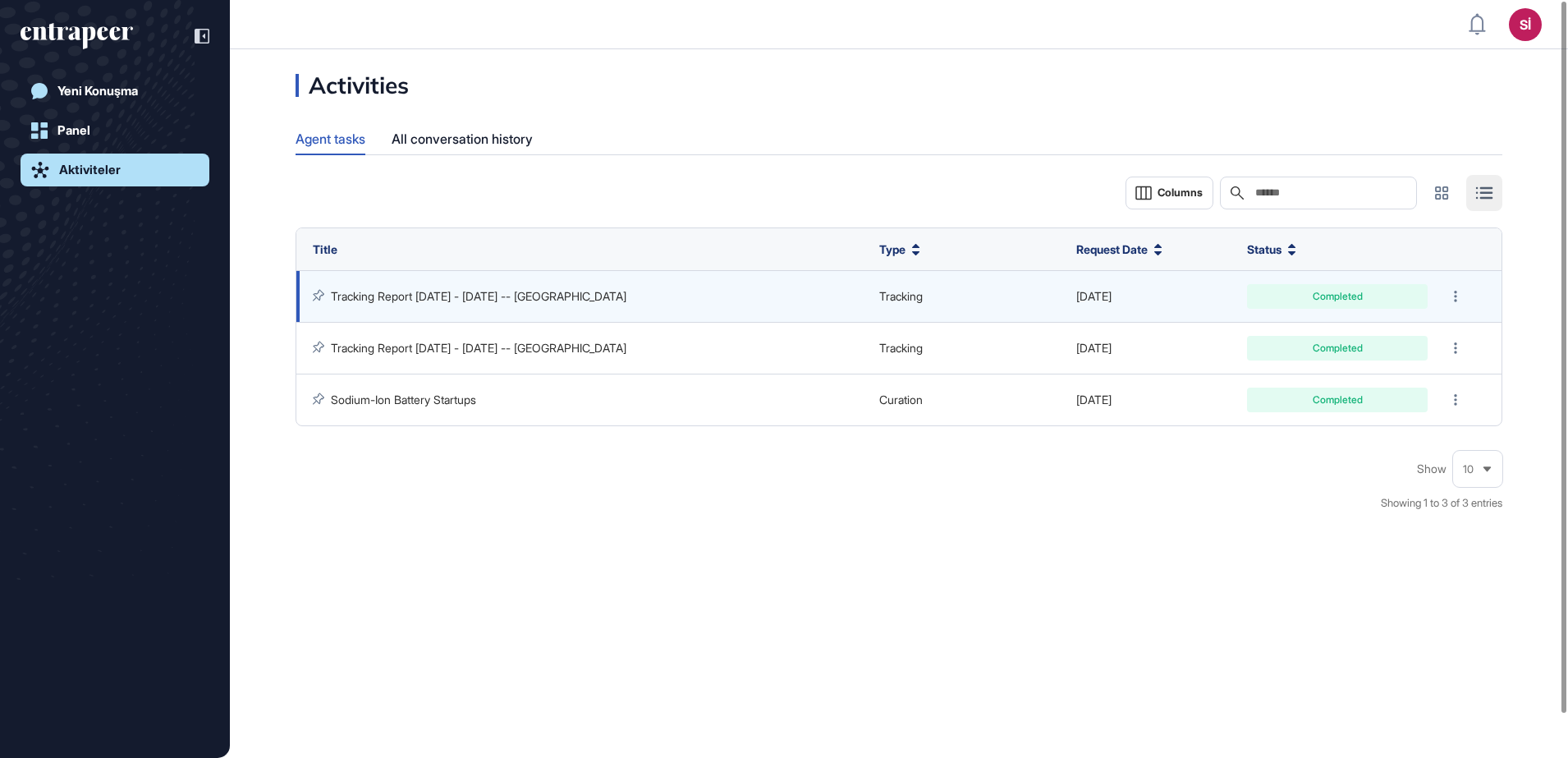
click at [446, 298] on link "Tracking Report [DATE] - [DATE] -- [GEOGRAPHIC_DATA]" at bounding box center [478, 295] width 295 height 14
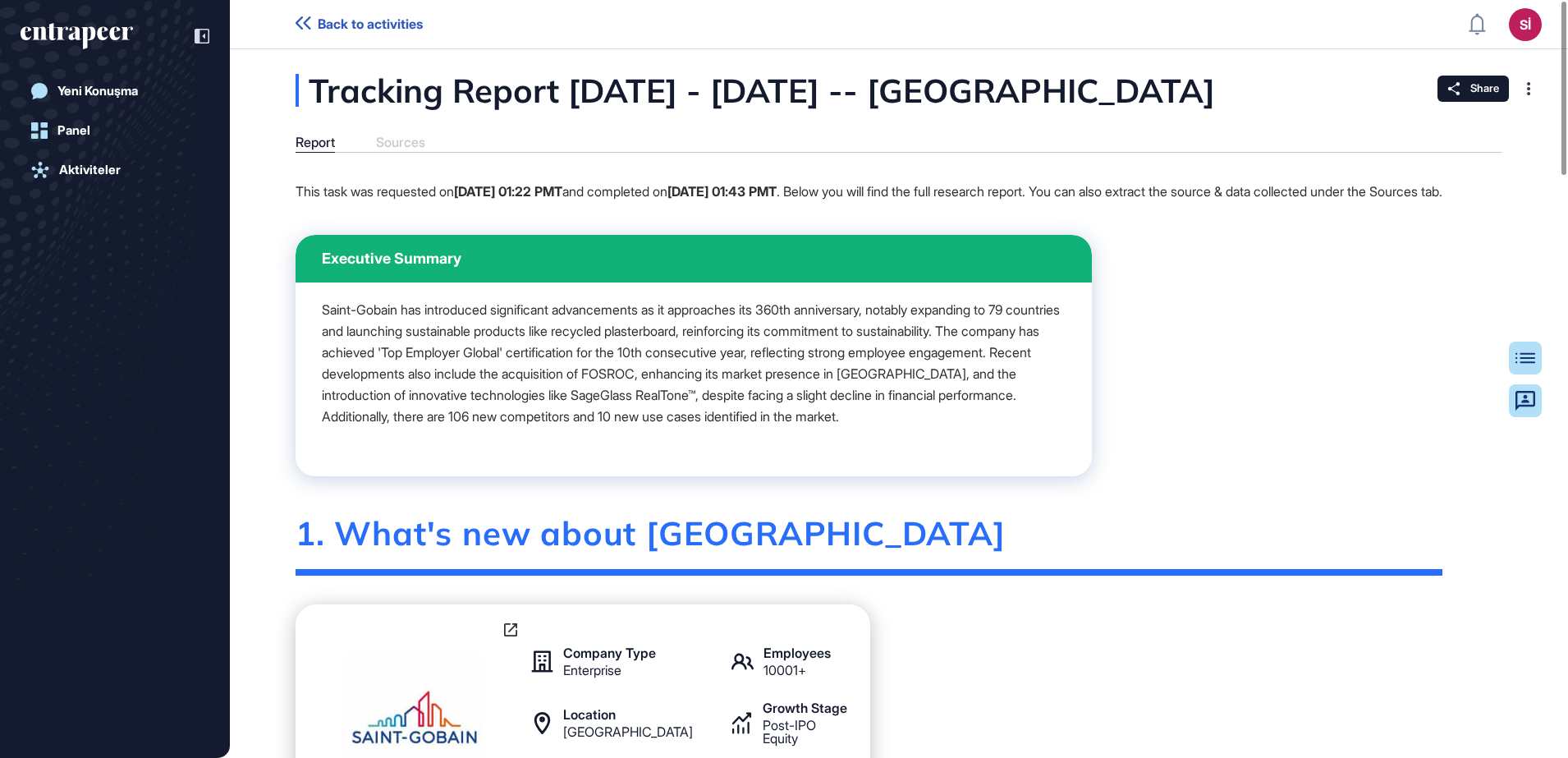
click at [396, 145] on div "Report Sources" at bounding box center [899, 144] width 1207 height 18
drag, startPoint x: 396, startPoint y: 145, endPoint x: 356, endPoint y: 182, distance: 54.5
click at [356, 182] on p "This task was requested on [DATE] 01:22 PMT and completed on [DATE] 01:43 PMT .…" at bounding box center [869, 192] width 1147 height 22
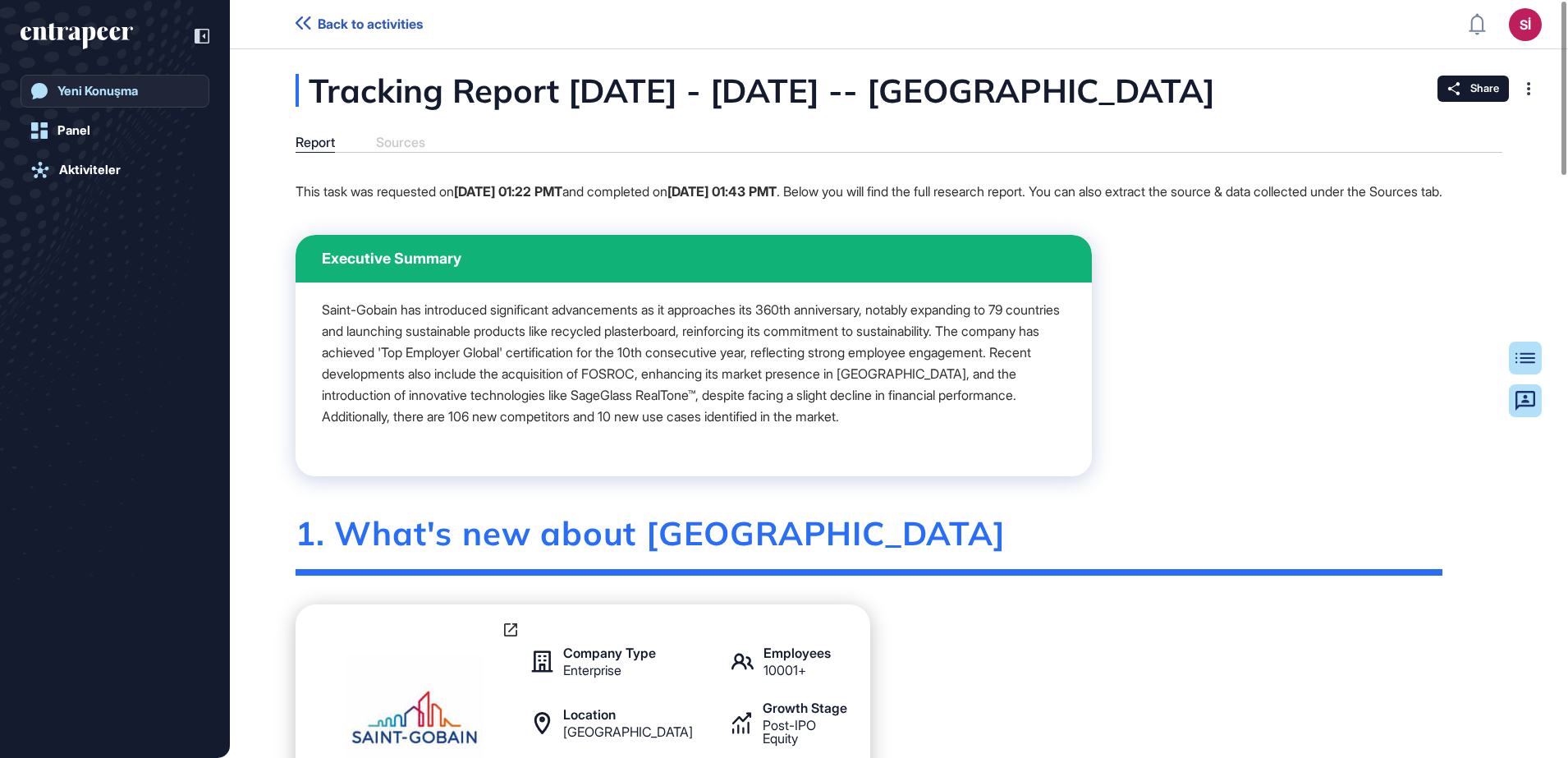
click at [110, 85] on div "Yeni Konuşma" at bounding box center [98, 91] width 80 height 14
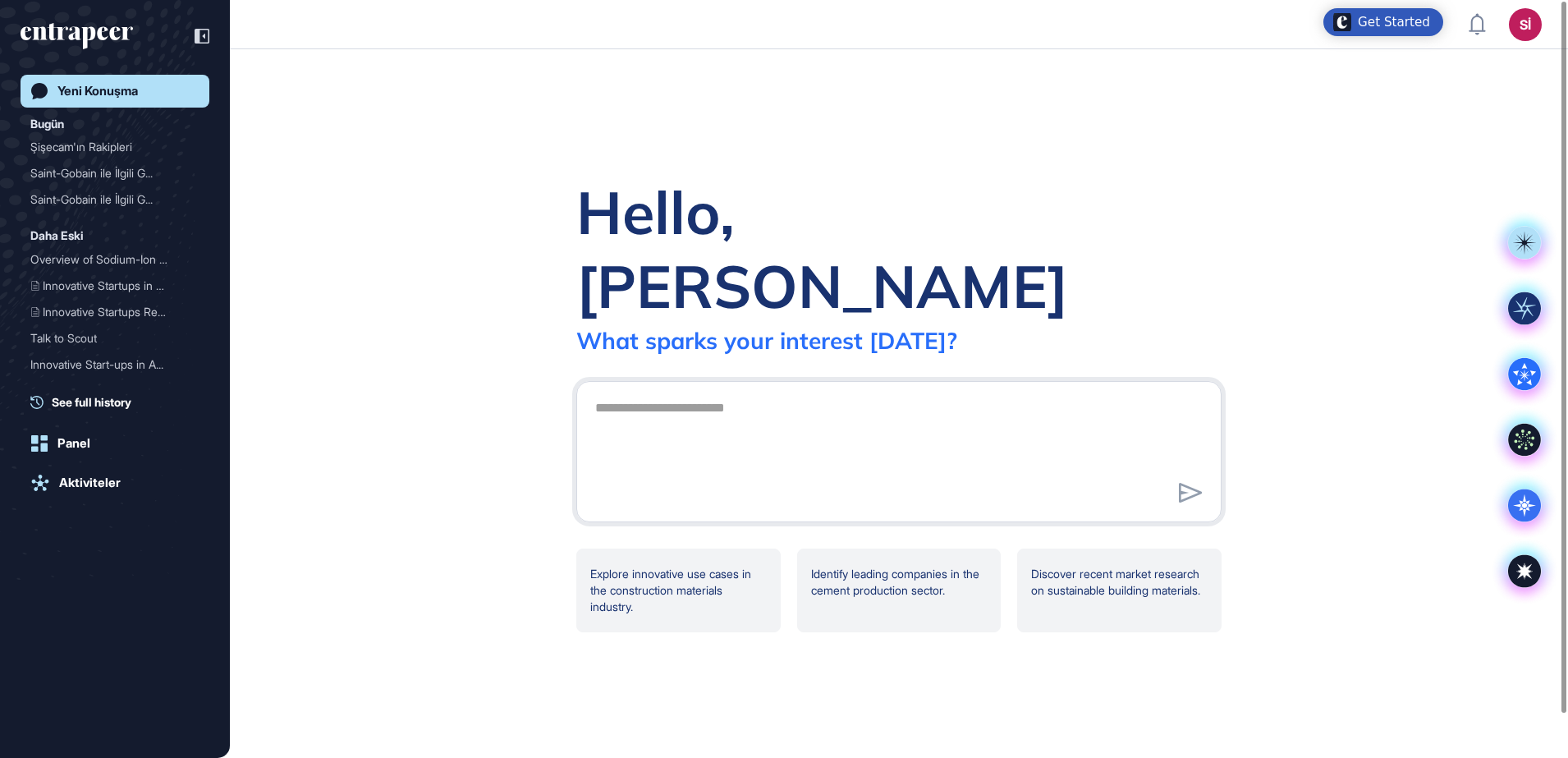
click at [1414, 25] on div "Get Started" at bounding box center [1394, 22] width 72 height 16
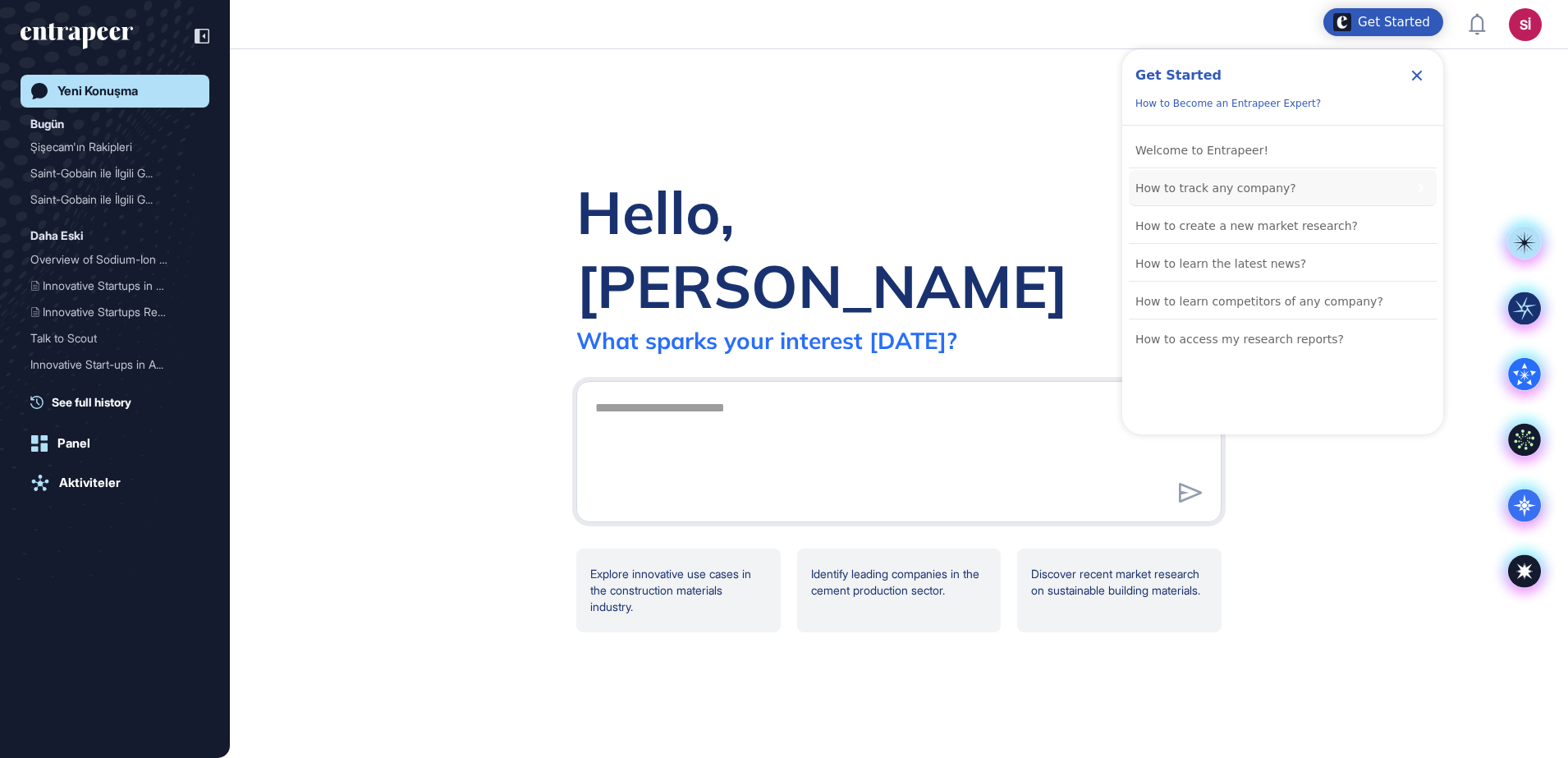
click at [1220, 194] on div "How to track any company?" at bounding box center [1216, 188] width 161 height 20
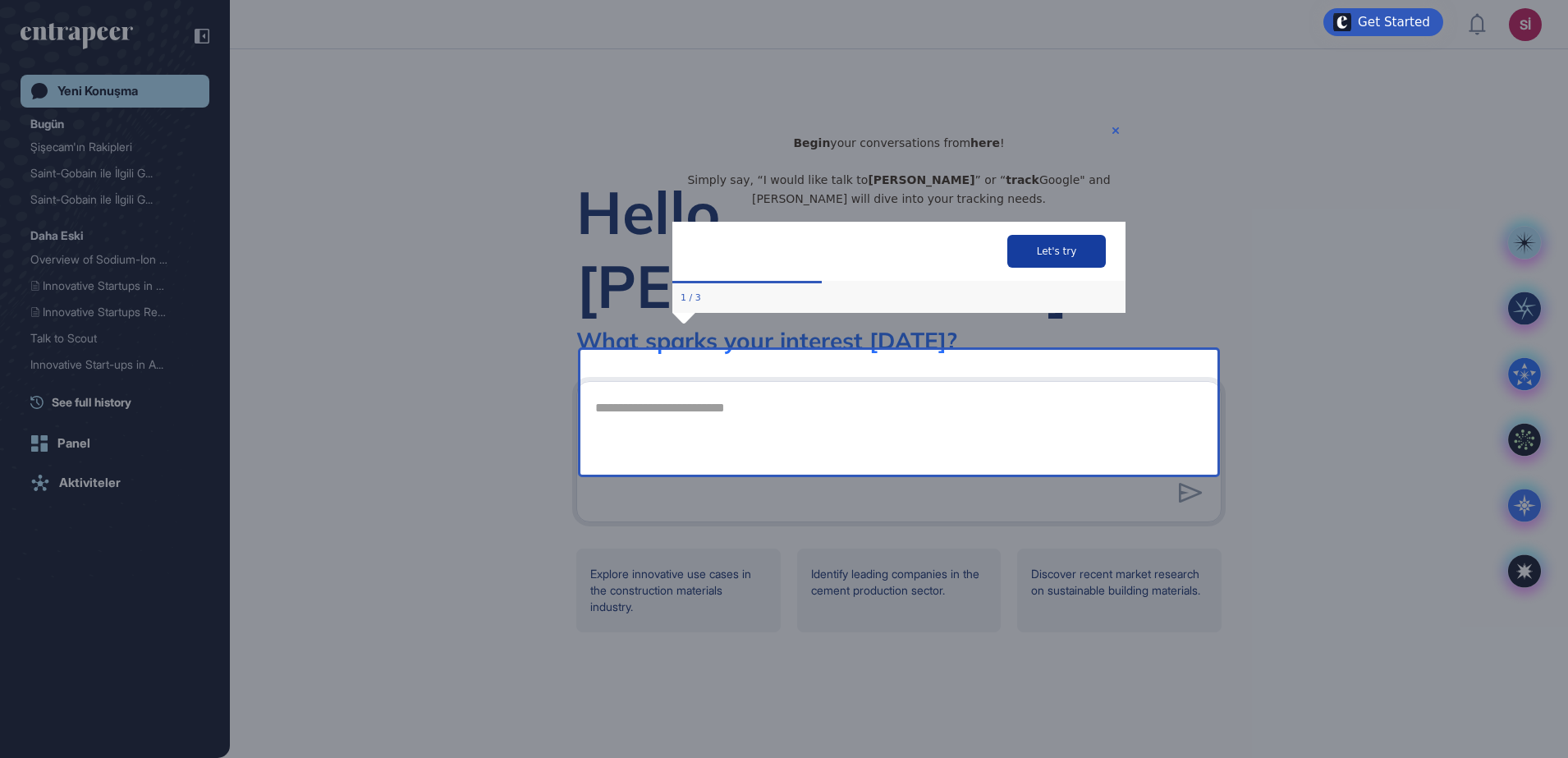
click at [1025, 267] on button "Let's try" at bounding box center [1056, 250] width 98 height 33
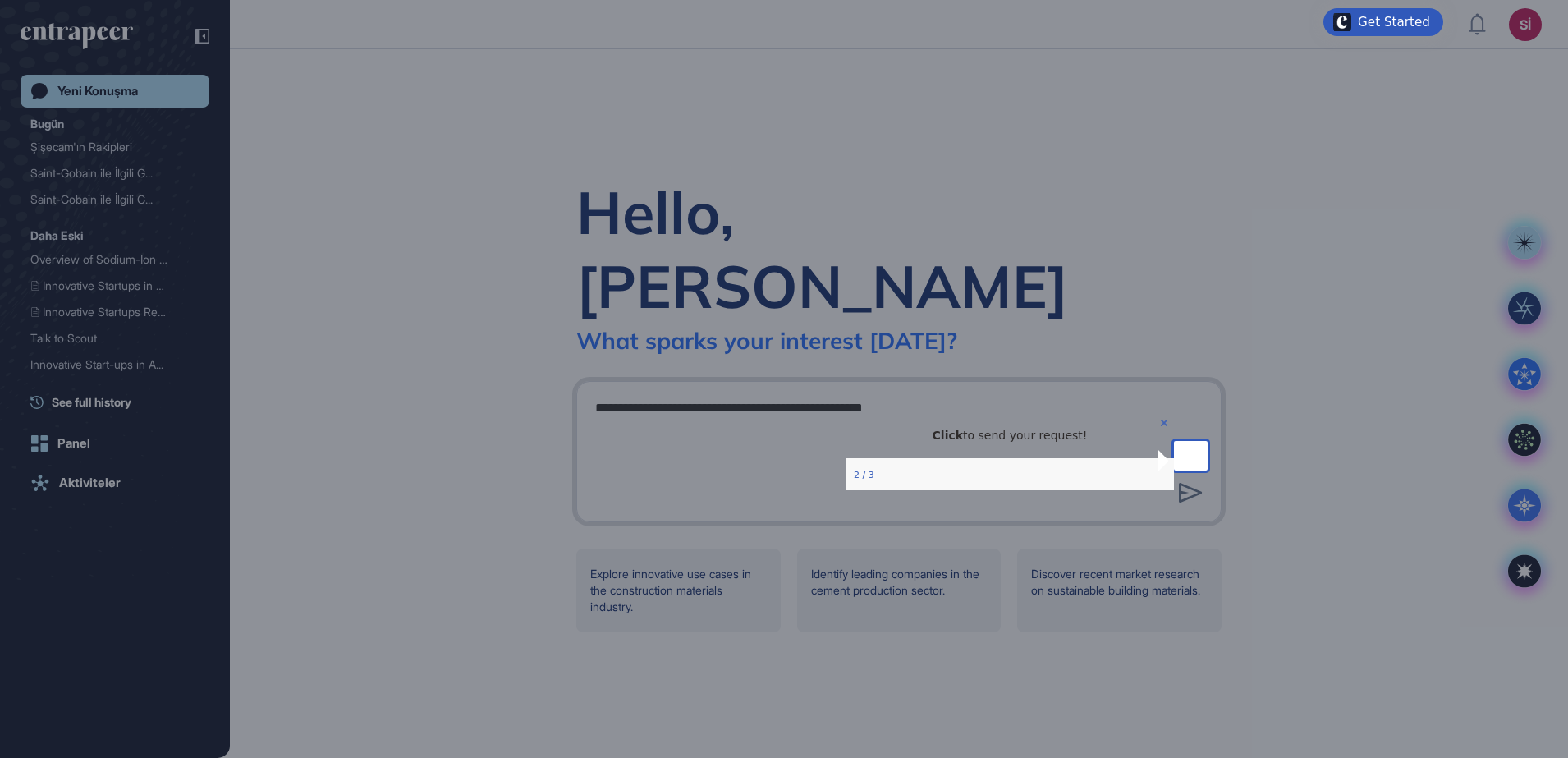
click at [1160, 426] on icon "Close Preview" at bounding box center [1162, 422] width 6 height 6
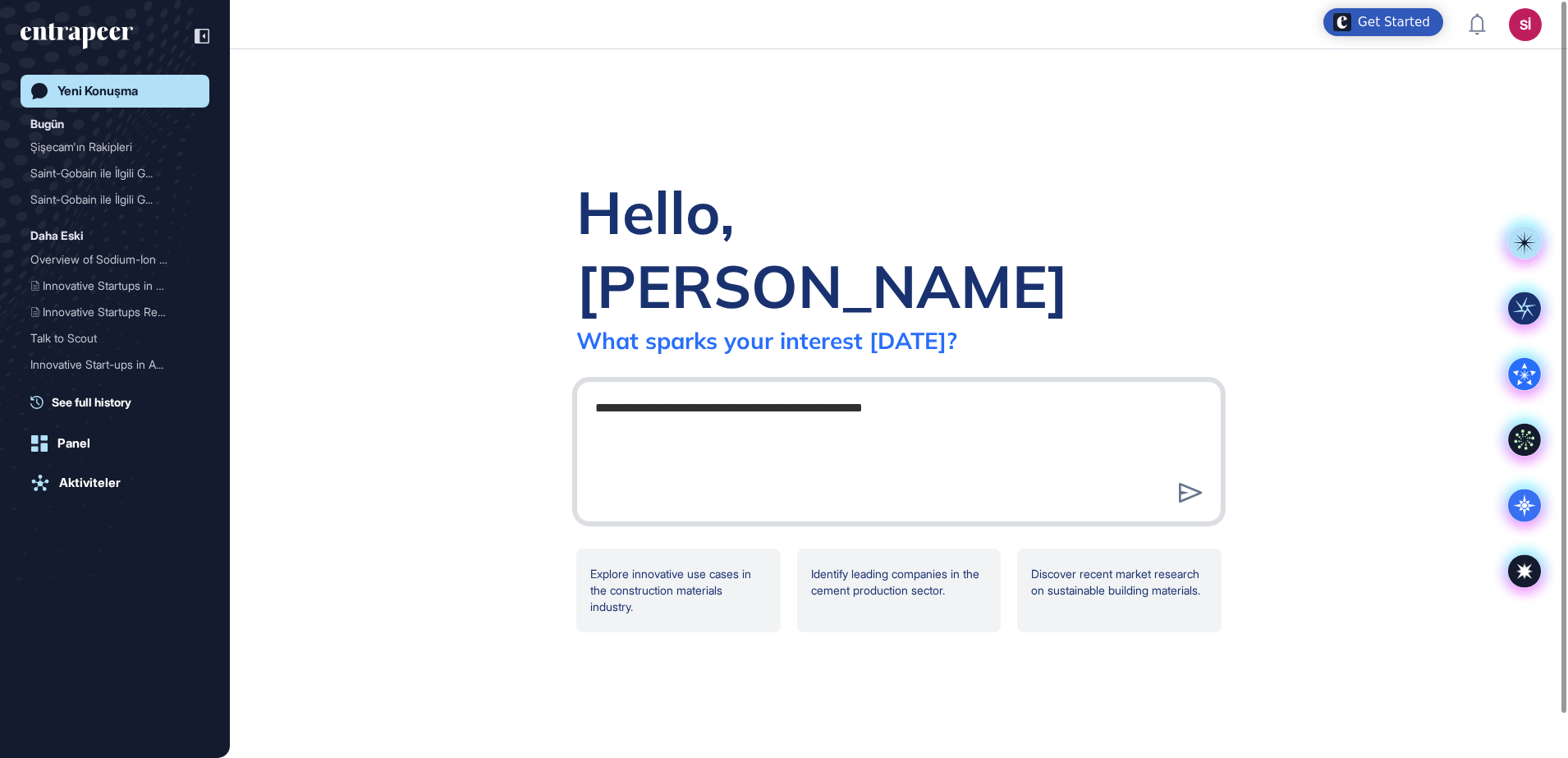
click at [733, 392] on textarea "**********" at bounding box center [899, 449] width 627 height 115
click at [791, 395] on textarea "**********" at bounding box center [899, 449] width 627 height 115
click at [968, 392] on textarea "**********" at bounding box center [899, 449] width 627 height 115
drag, startPoint x: 964, startPoint y: 373, endPoint x: 760, endPoint y: 384, distance: 204.3
click at [760, 392] on textarea "**********" at bounding box center [899, 449] width 627 height 115
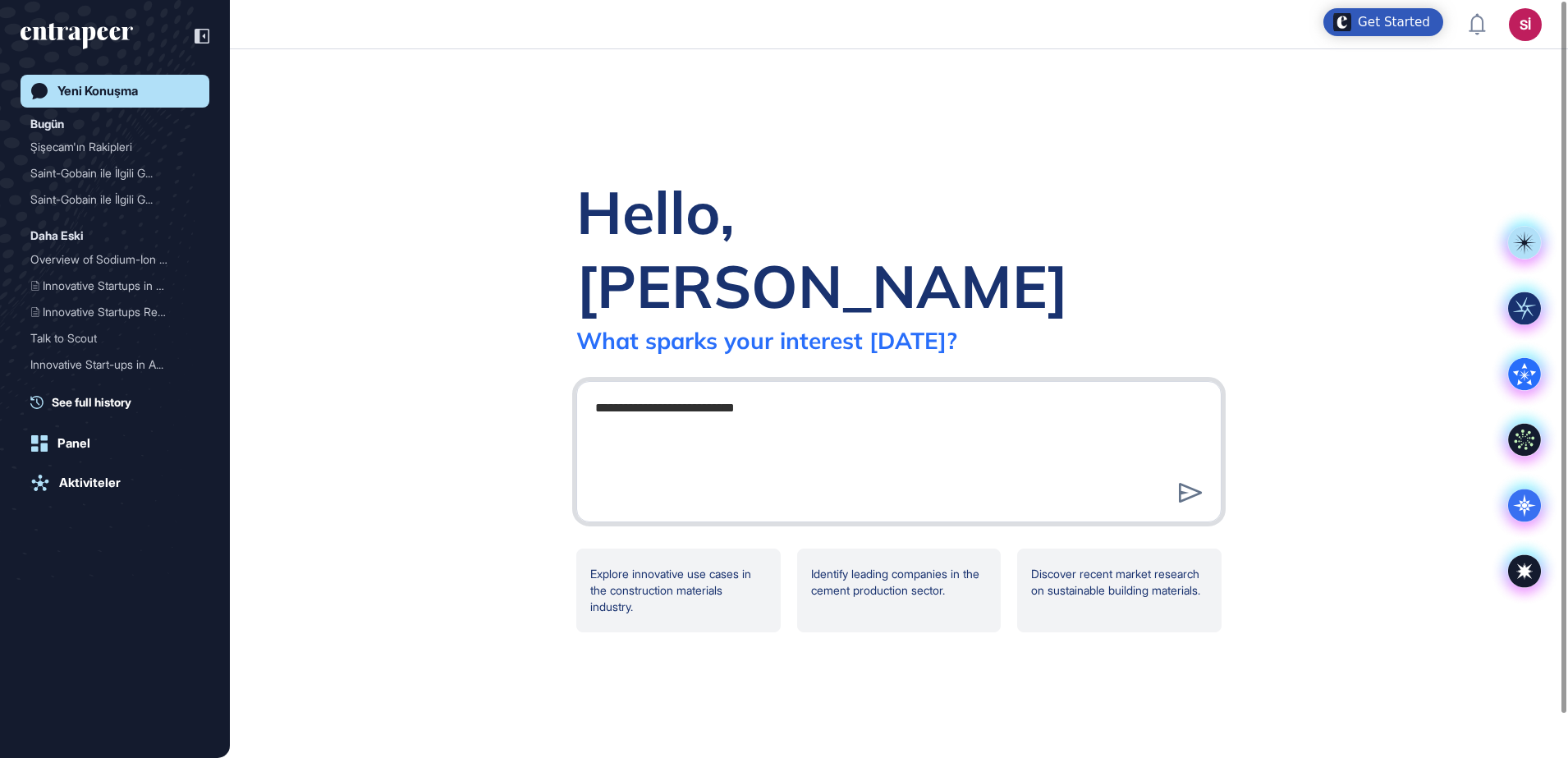
click at [739, 392] on textarea "**********" at bounding box center [899, 449] width 627 height 115
type textarea "**********"
click at [1182, 482] on icon at bounding box center [1190, 492] width 23 height 20
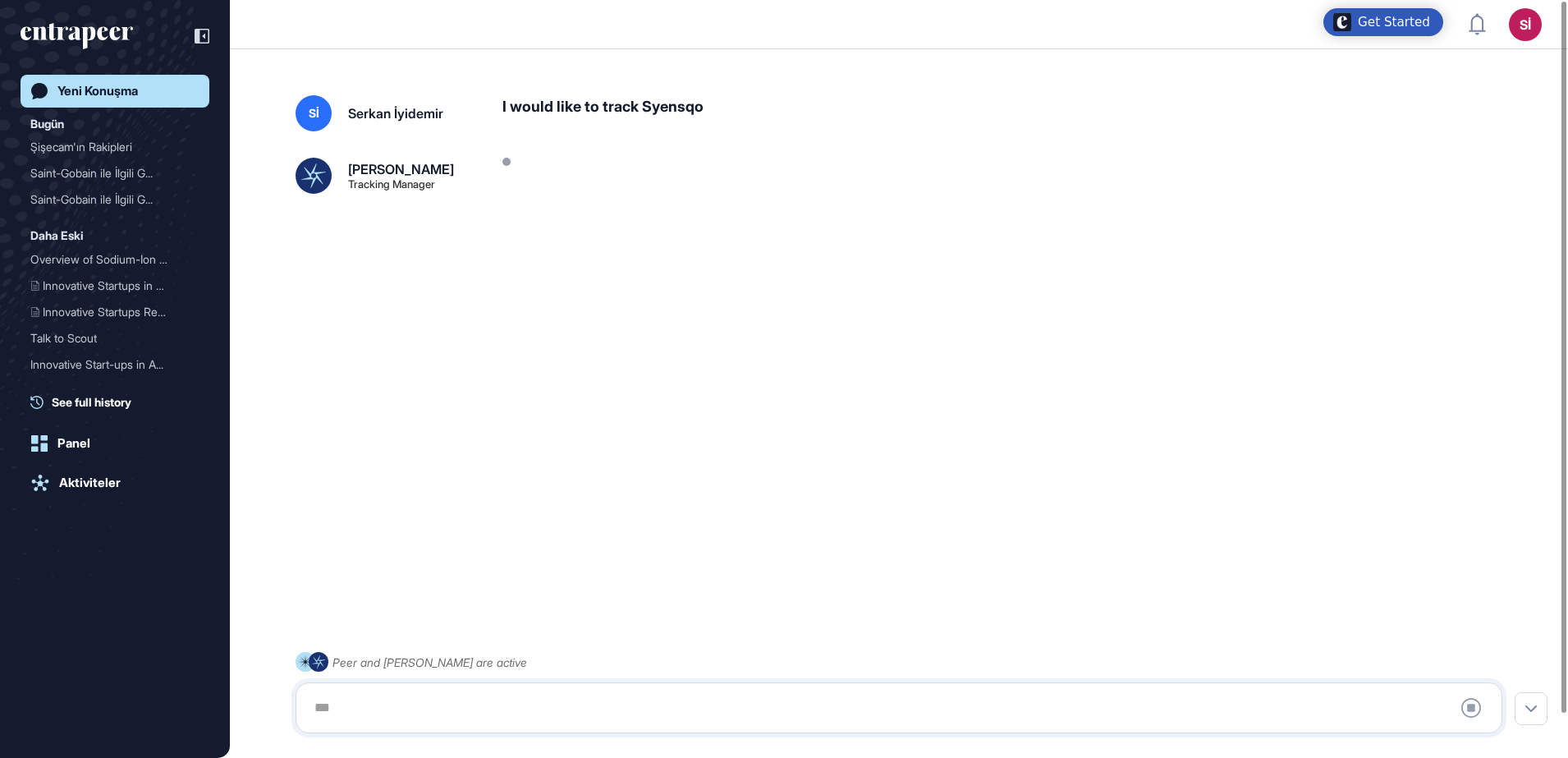
scroll to position [46, 0]
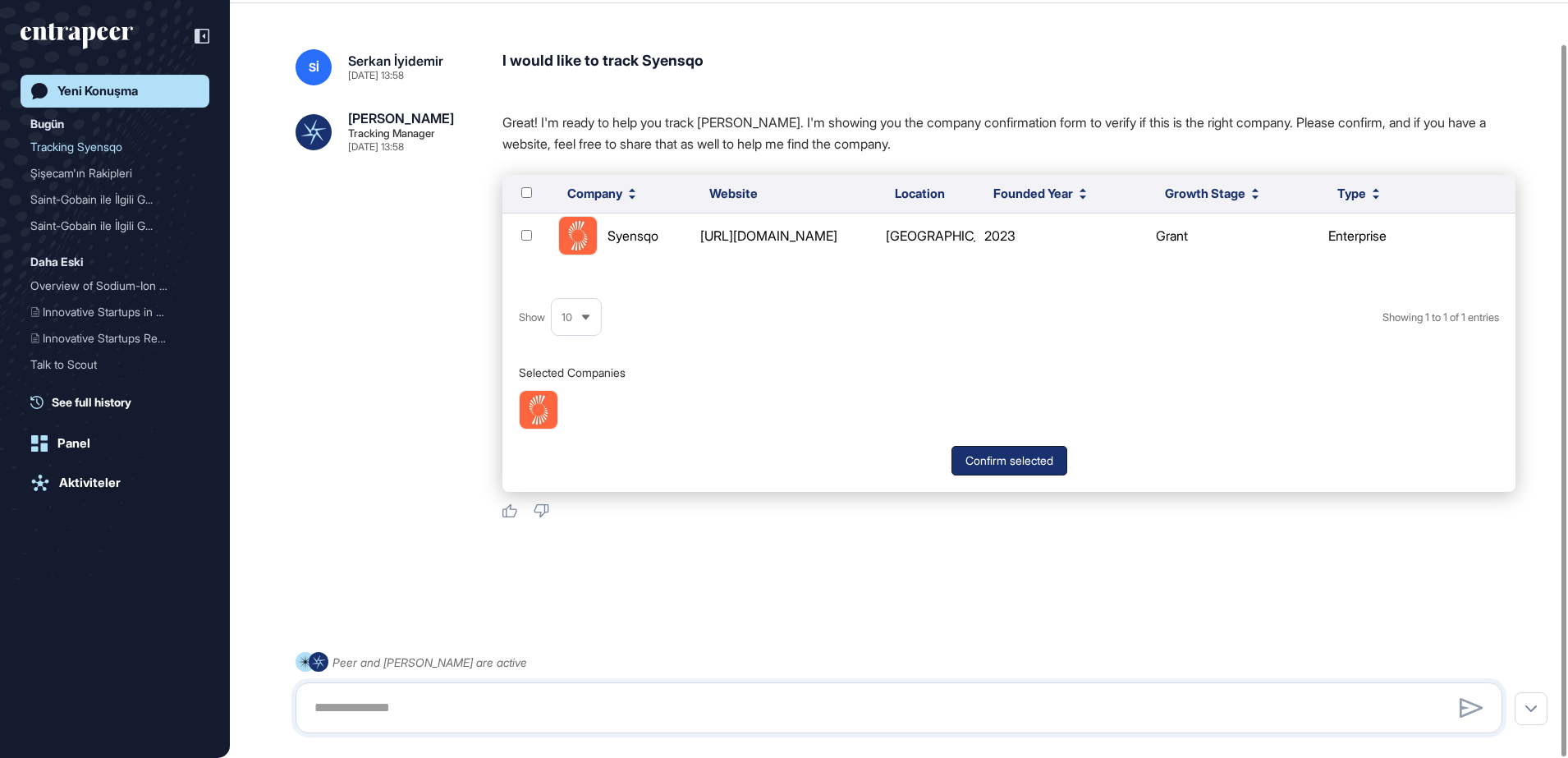
click at [1003, 454] on button "Confirm selected" at bounding box center [1009, 461] width 116 height 30
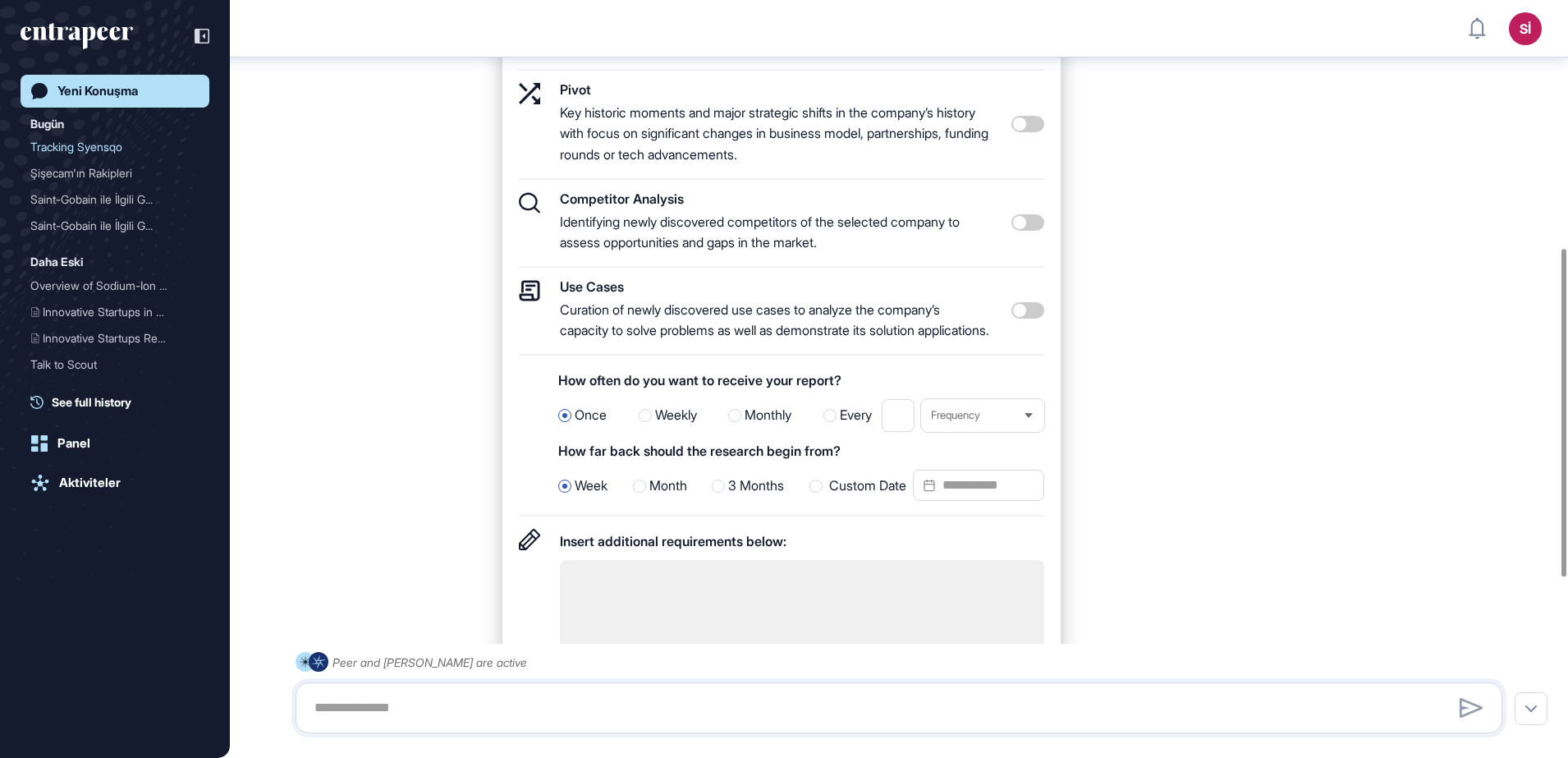
scroll to position [564, 0]
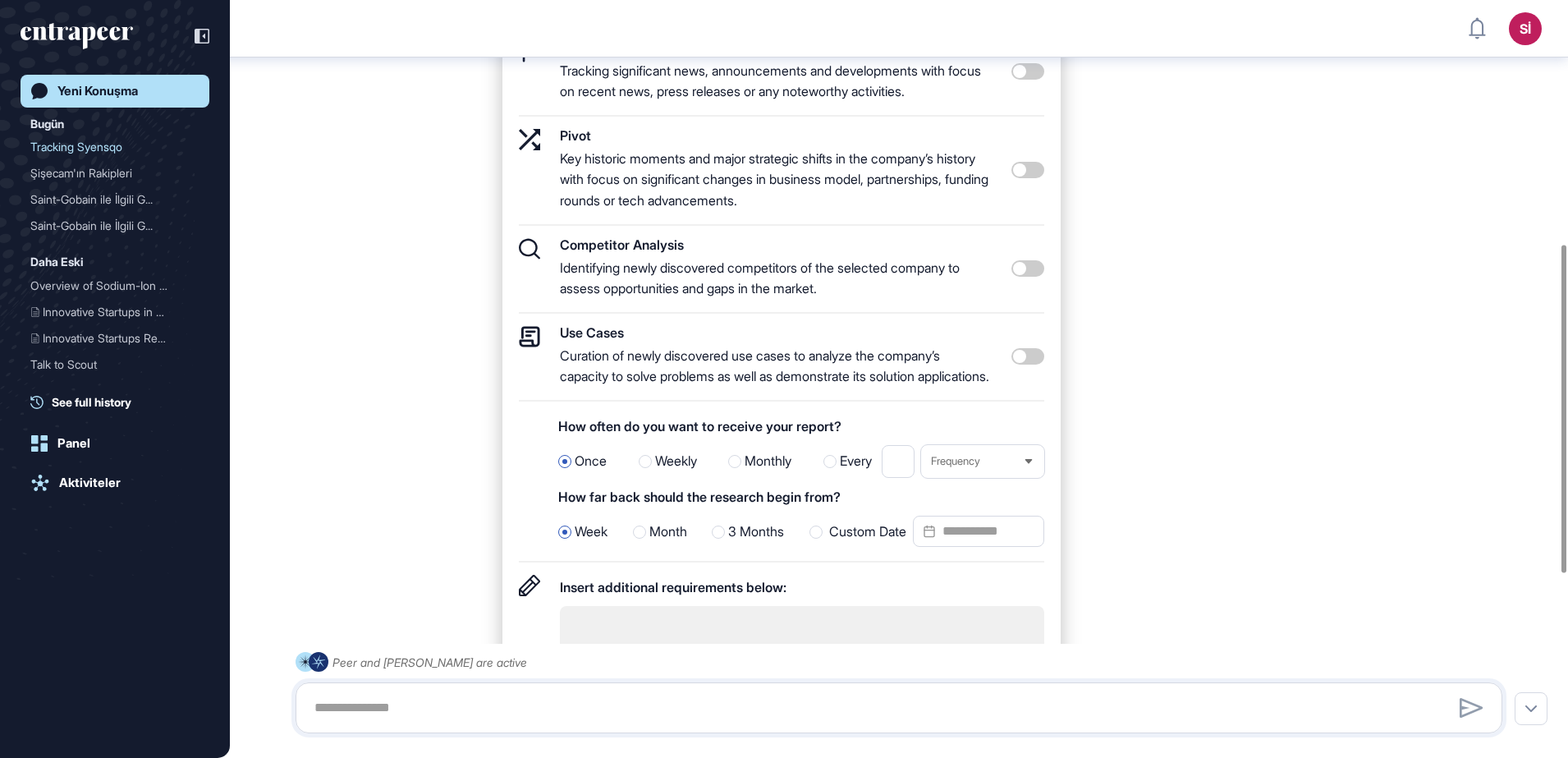
click at [944, 543] on icon at bounding box center [929, 530] width 33 height 23
click at [949, 273] on button "Sep" at bounding box center [944, 258] width 70 height 29
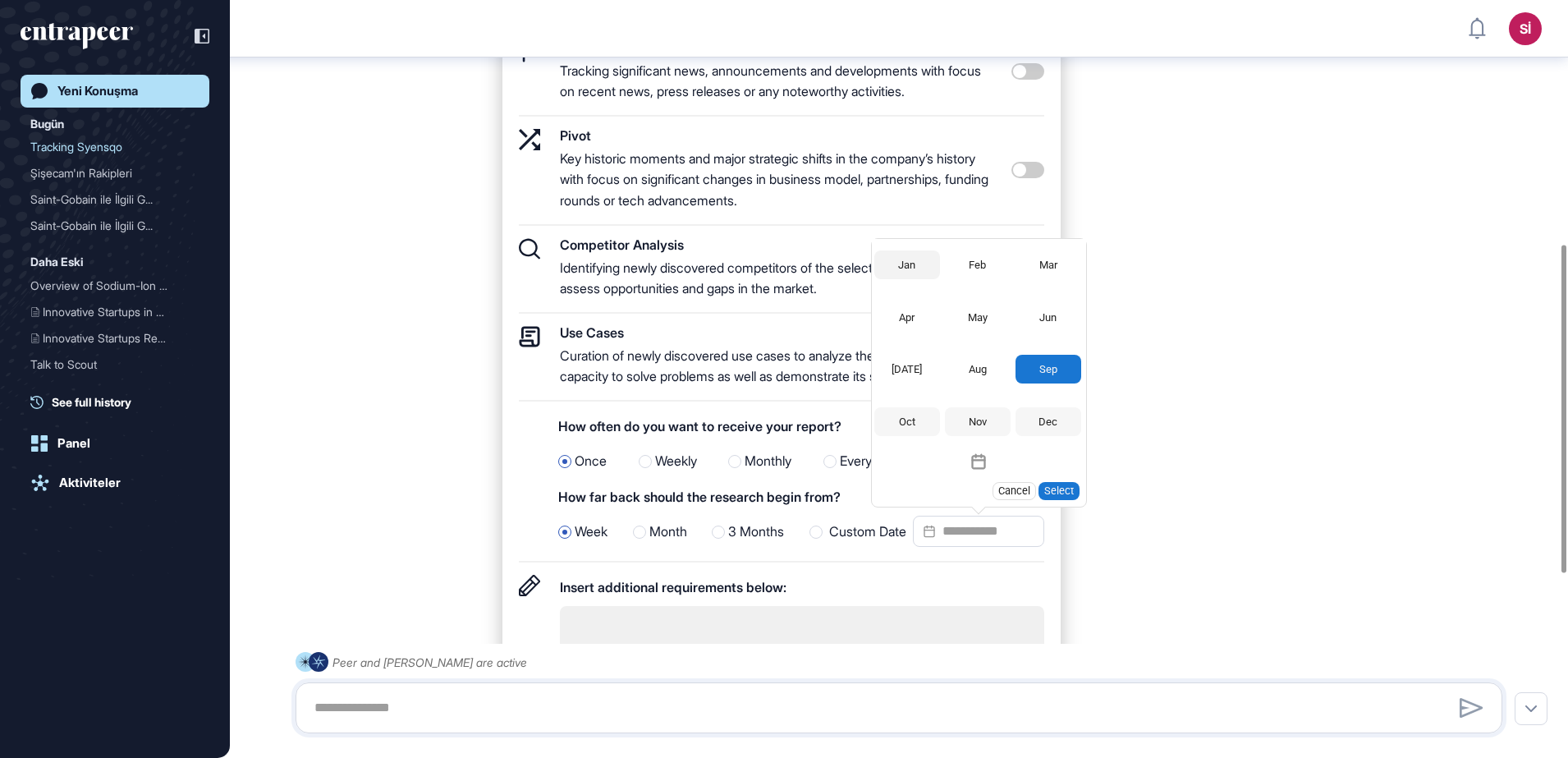
click at [917, 279] on div "Jan" at bounding box center [907, 265] width 66 height 29
click at [957, 335] on div "1" at bounding box center [950, 321] width 29 height 29
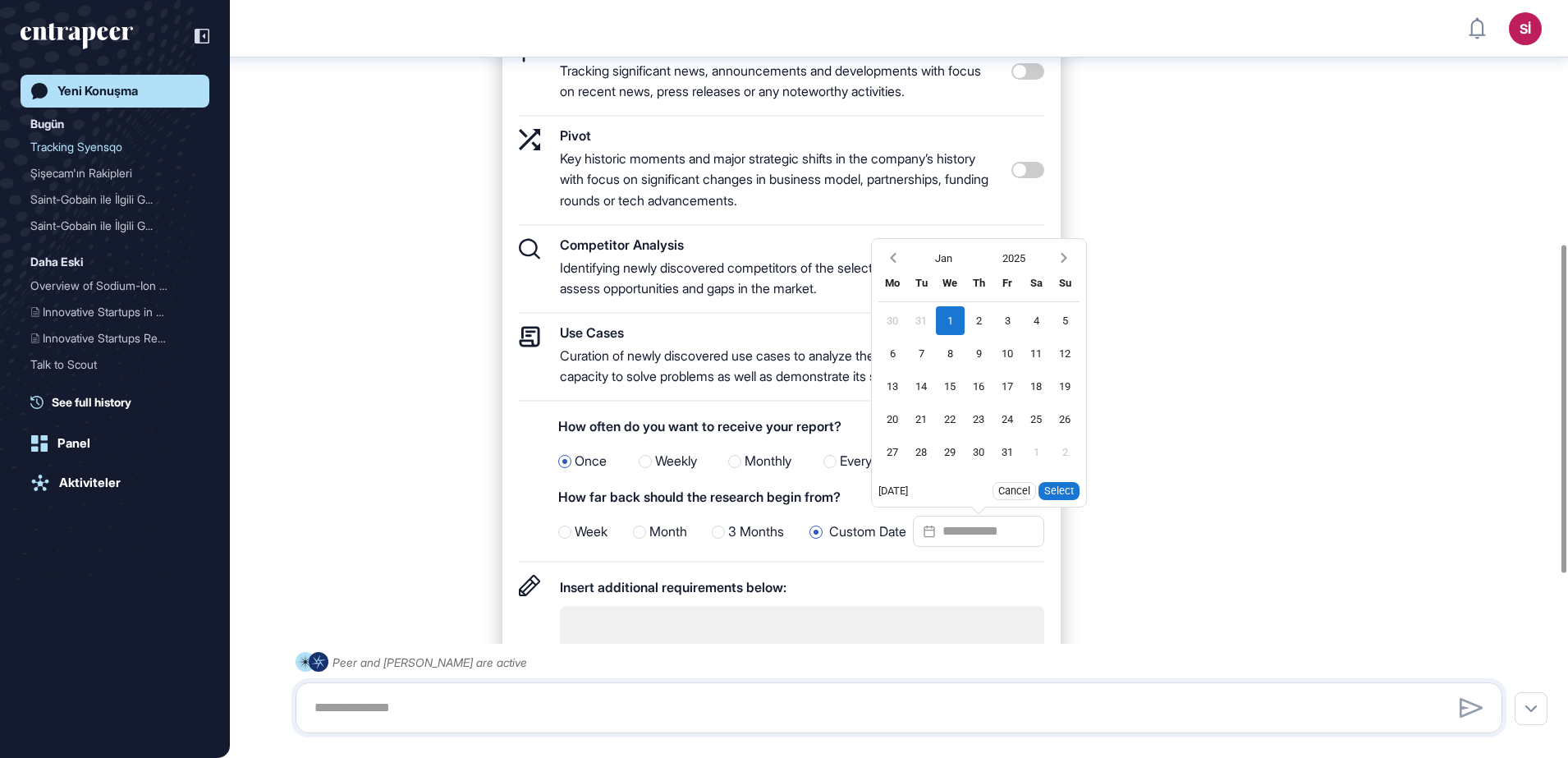
click at [1073, 501] on button "Select" at bounding box center [1059, 491] width 41 height 18
type input "**********"
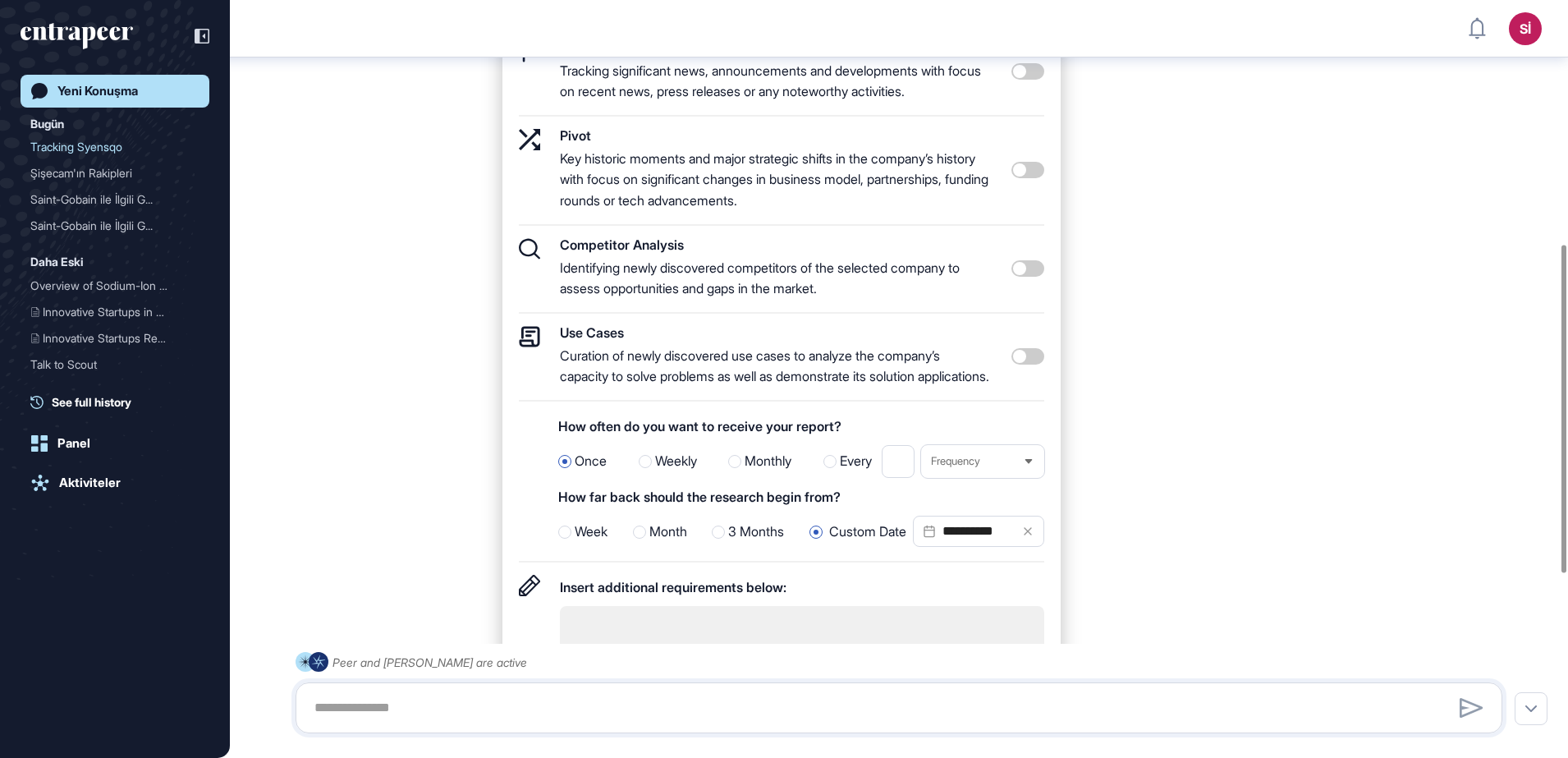
click at [1022, 268] on span at bounding box center [1028, 268] width 33 height 16
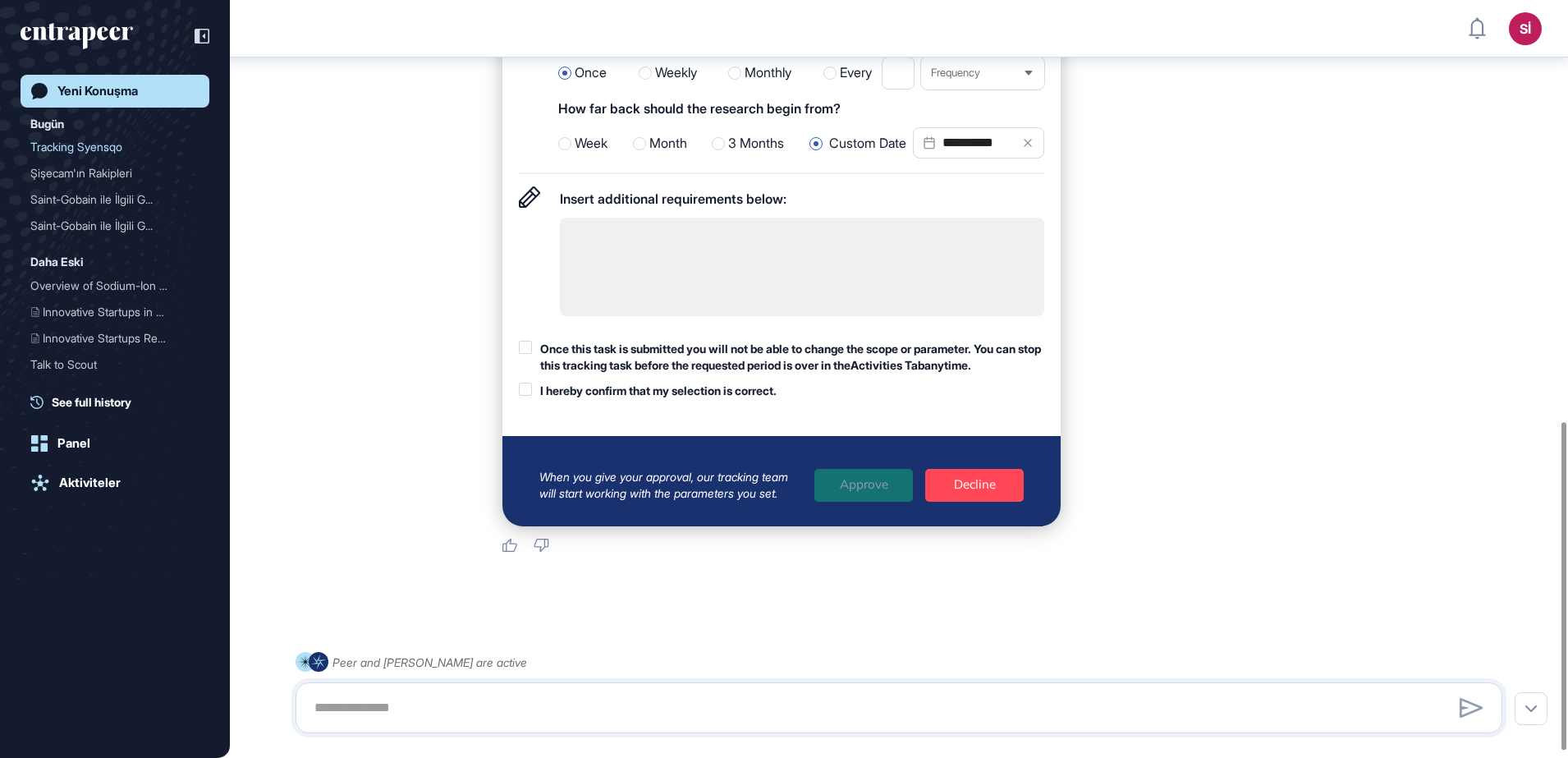
scroll to position [975, 0]
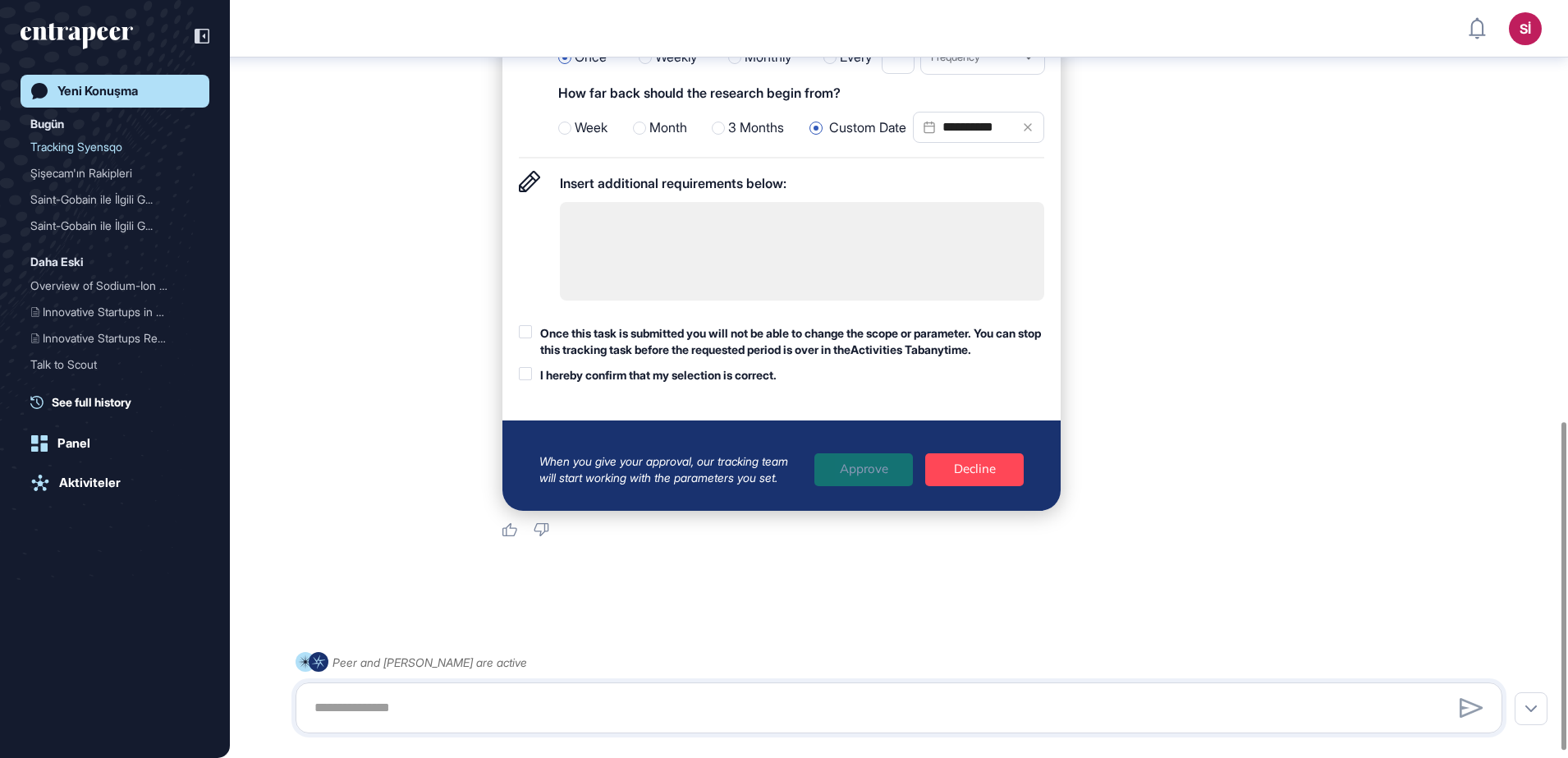
click at [527, 338] on div at bounding box center [525, 332] width 14 height 14
click at [525, 380] on div at bounding box center [525, 373] width 14 height 14
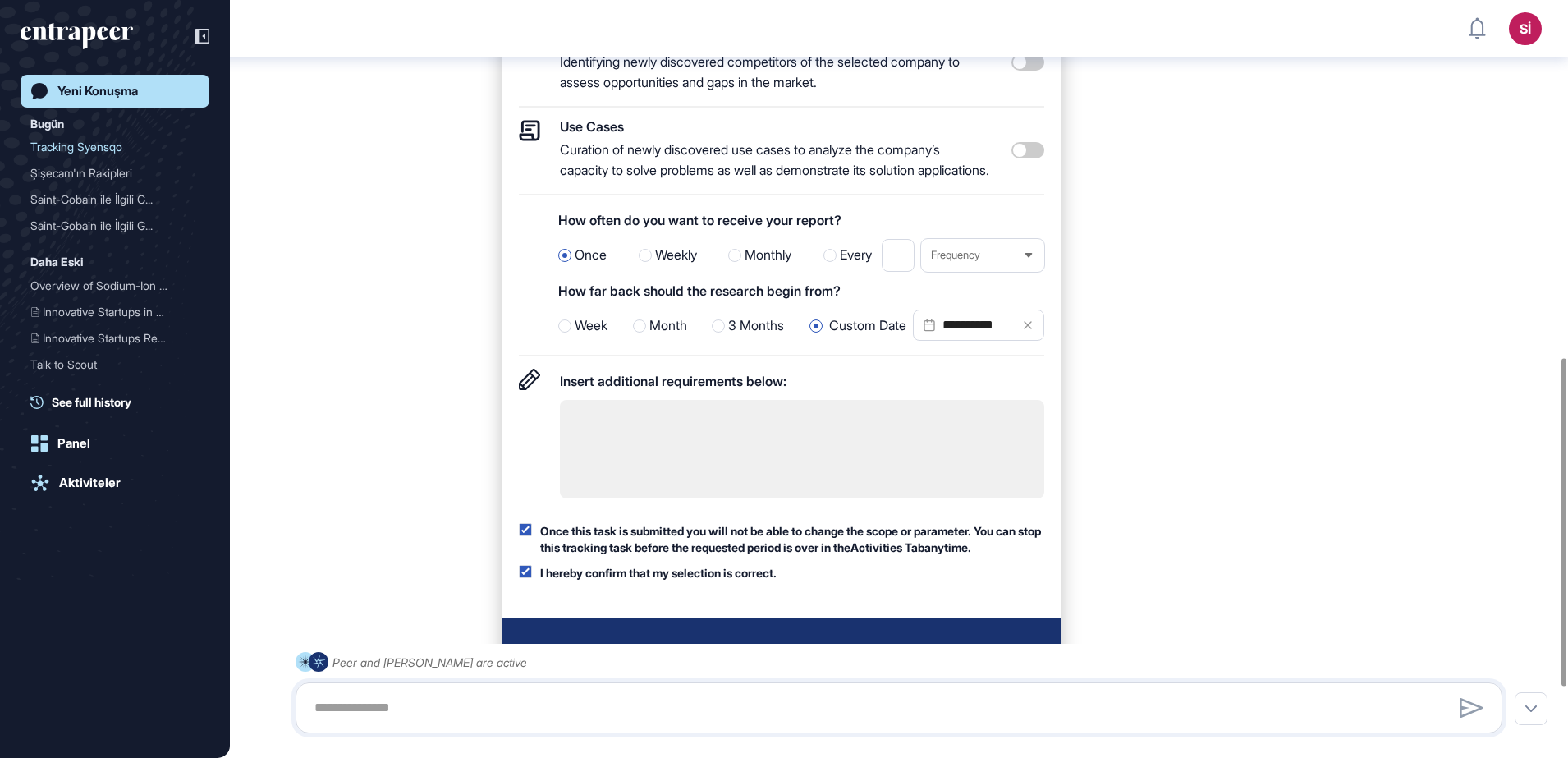
scroll to position [989, 0]
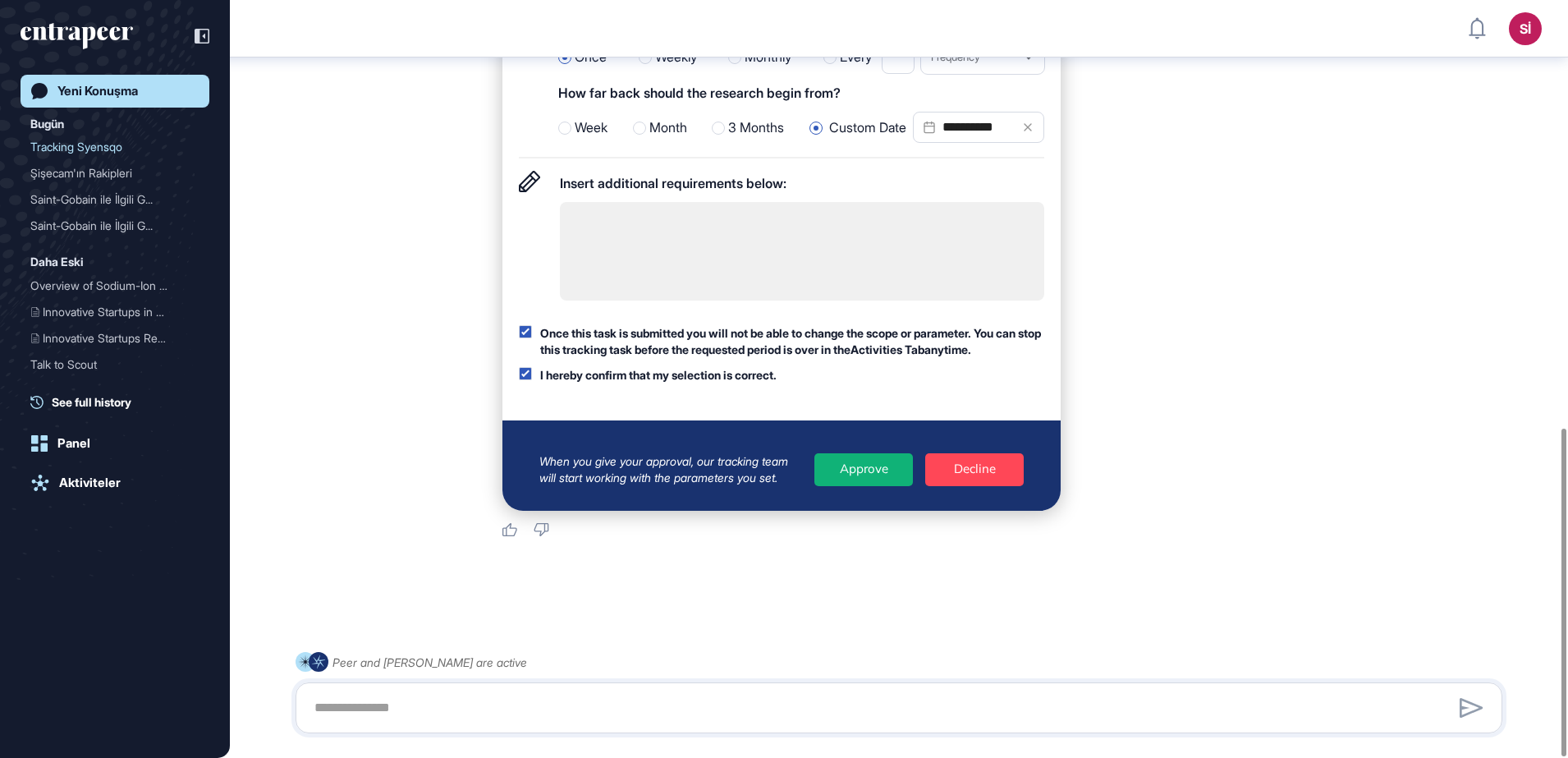
click at [839, 471] on div "Approve" at bounding box center [863, 470] width 98 height 33
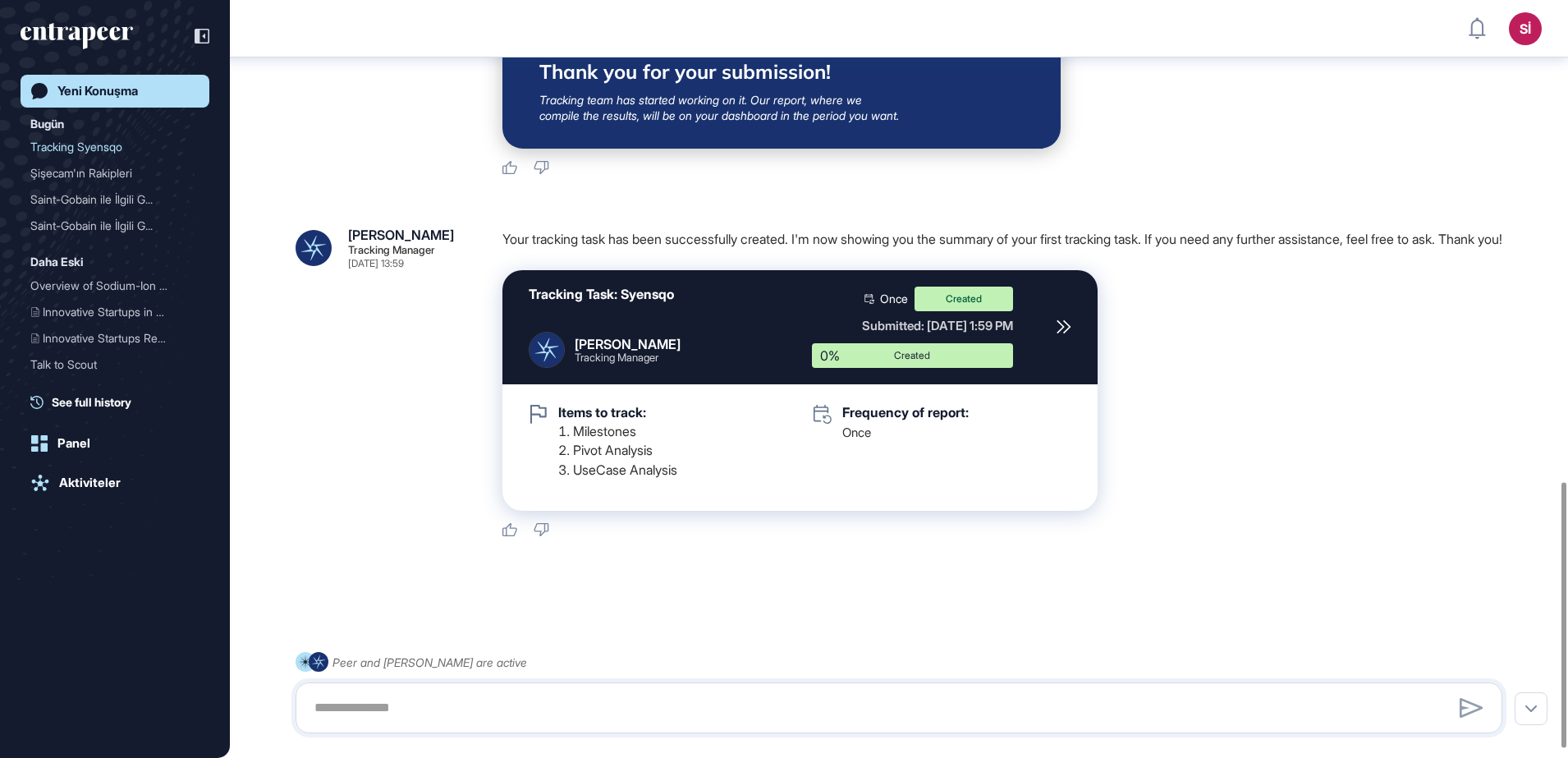
scroll to position [1396, 0]
click at [79, 488] on div "Aktiviteler" at bounding box center [89, 482] width 61 height 14
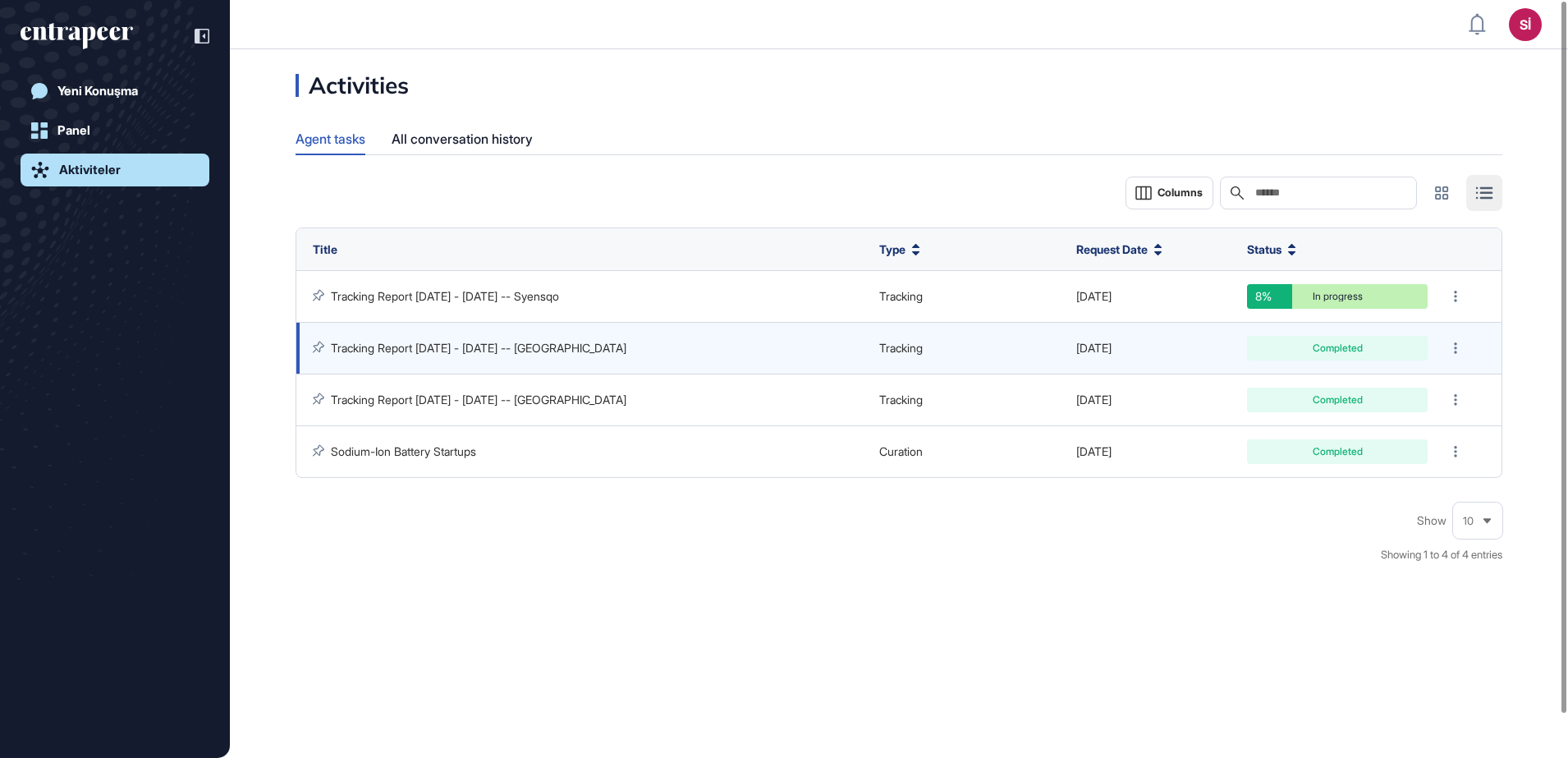
click at [478, 354] on link "Tracking Report [DATE] - [DATE] -- [GEOGRAPHIC_DATA]" at bounding box center [478, 347] width 295 height 14
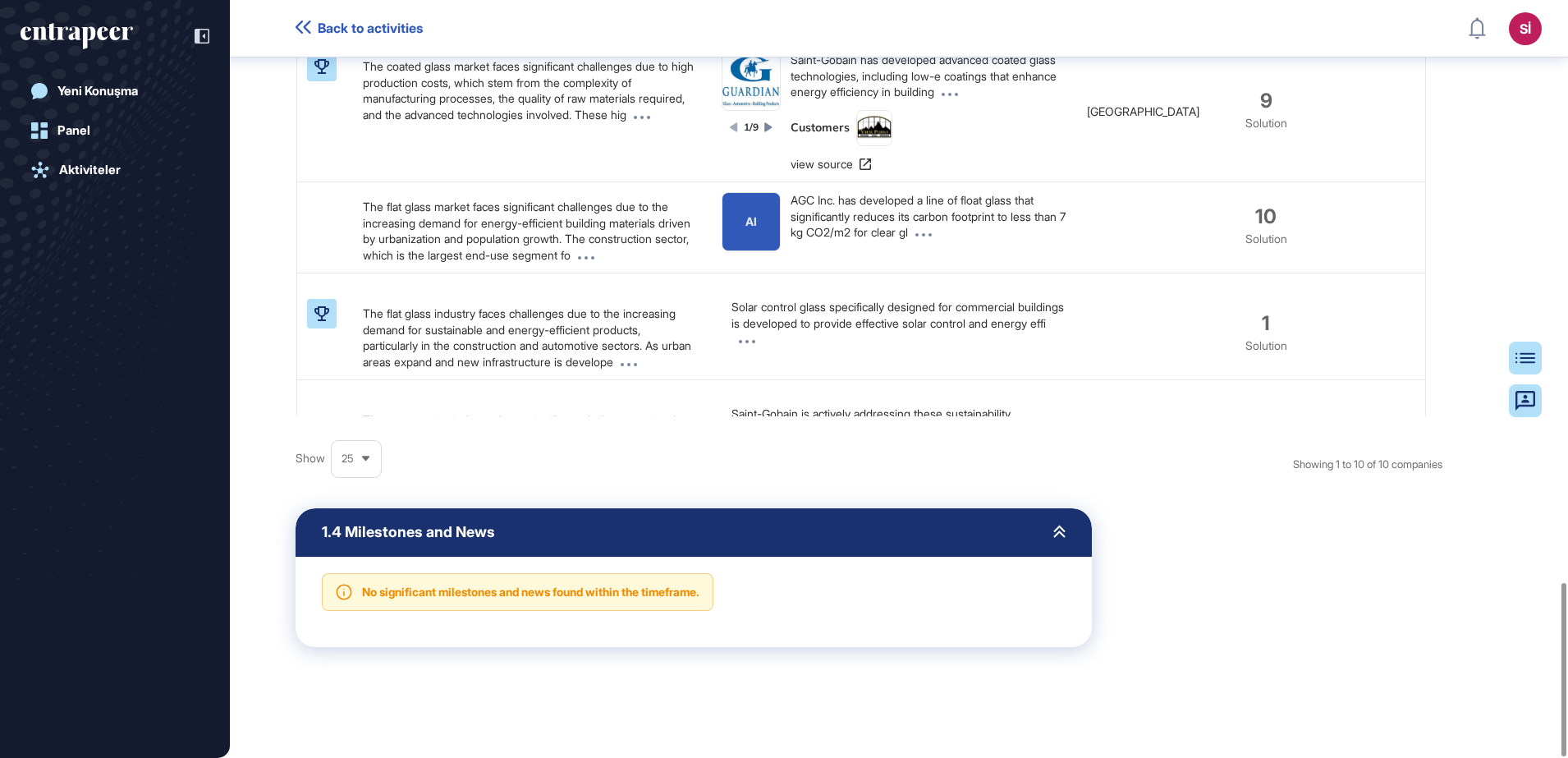
scroll to position [2549, 0]
